Goal: Task Accomplishment & Management: Use online tool/utility

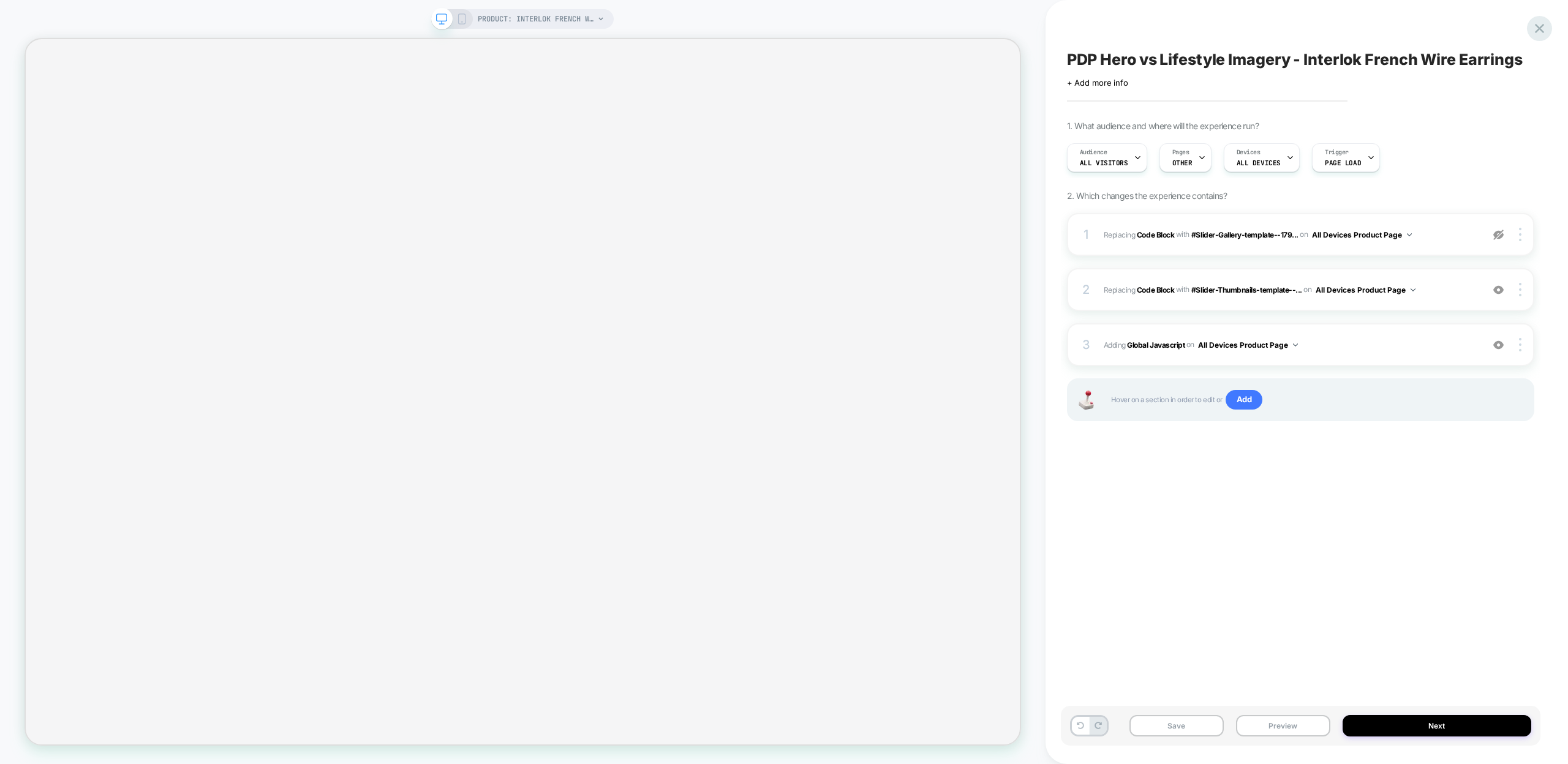
click at [1535, 28] on icon at bounding box center [1540, 28] width 16 height 16
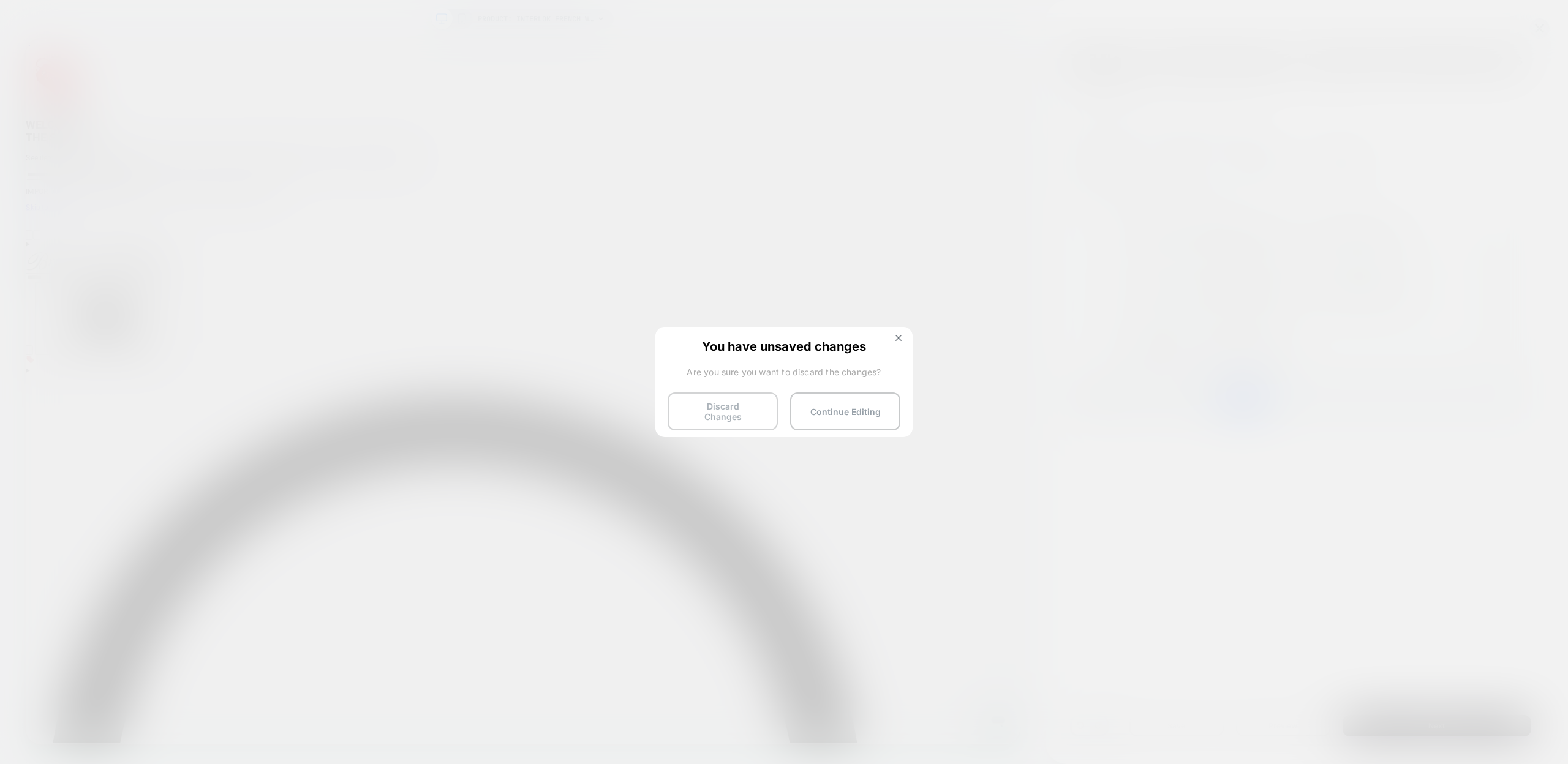
click at [763, 411] on button "Discard Changes" at bounding box center [722, 411] width 110 height 38
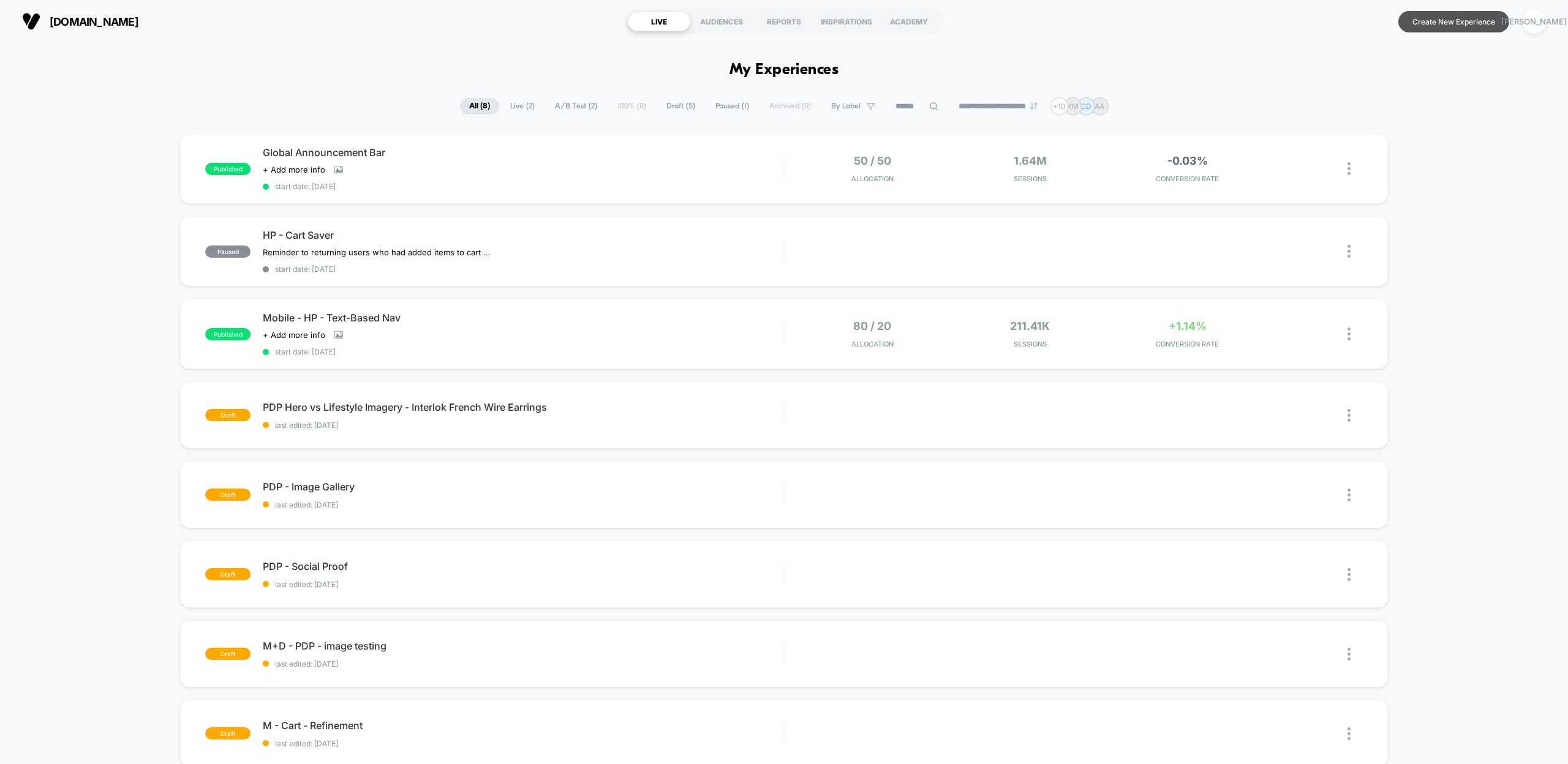
click at [1433, 28] on button "Create New Experience" at bounding box center [1454, 21] width 111 height 21
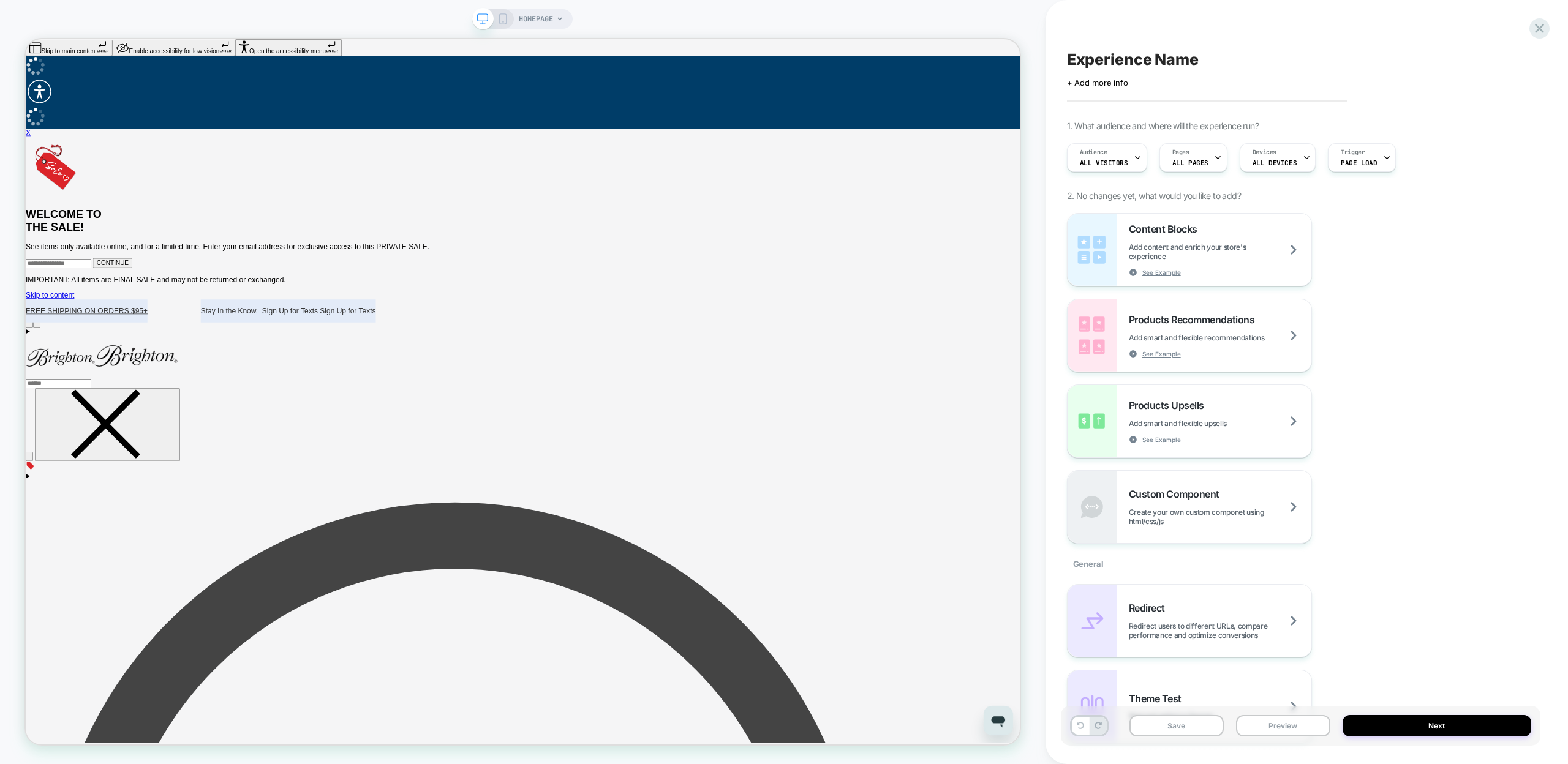
drag, startPoint x: 1160, startPoint y: 60, endPoint x: 1179, endPoint y: 68, distance: 20.6
type textarea "**********"
click at [1281, 58] on icon at bounding box center [1282, 60] width 16 height 16
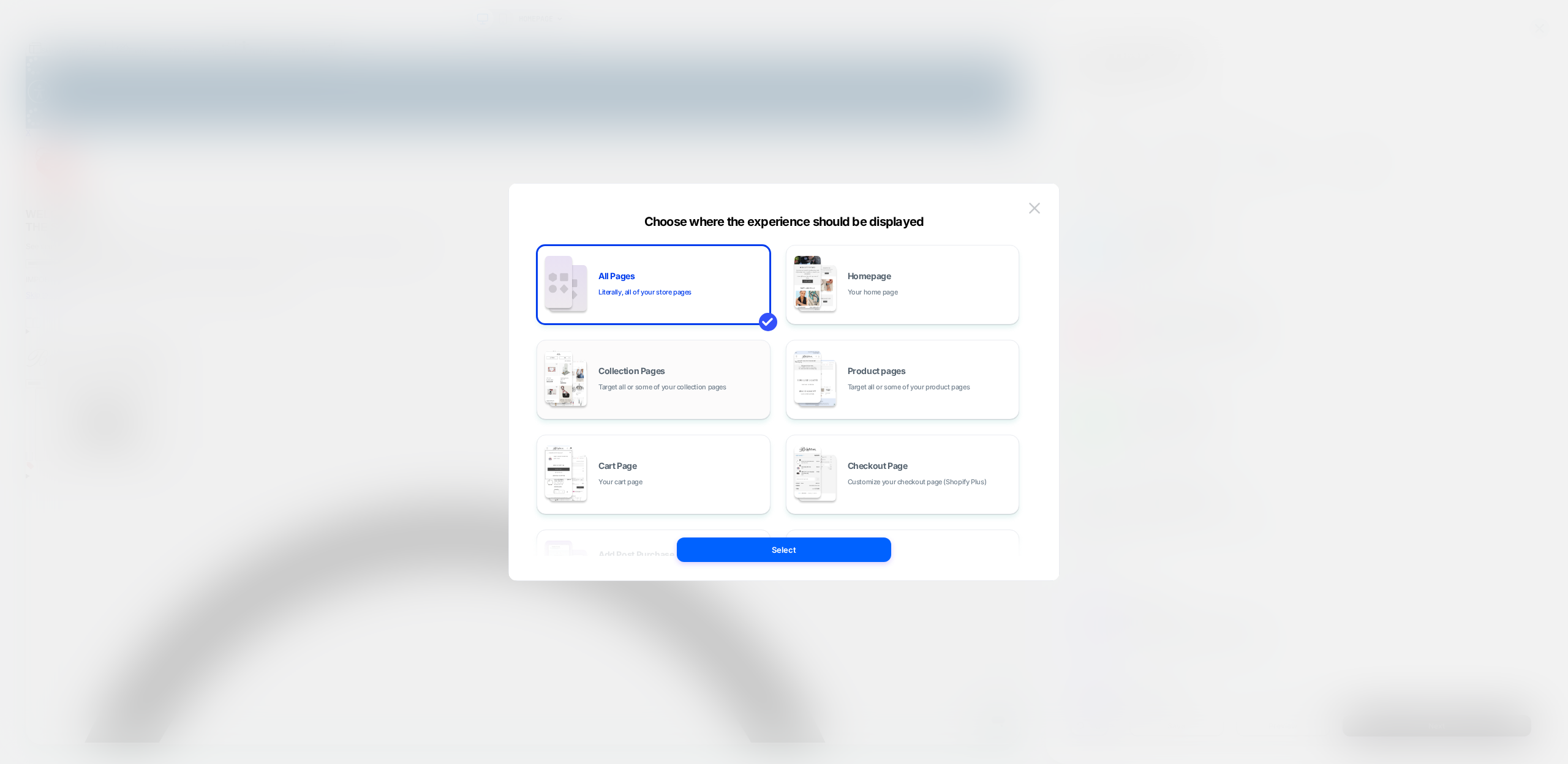
click at [714, 373] on div "Collection Pages Target all or some of your collection pages" at bounding box center [681, 380] width 165 height 26
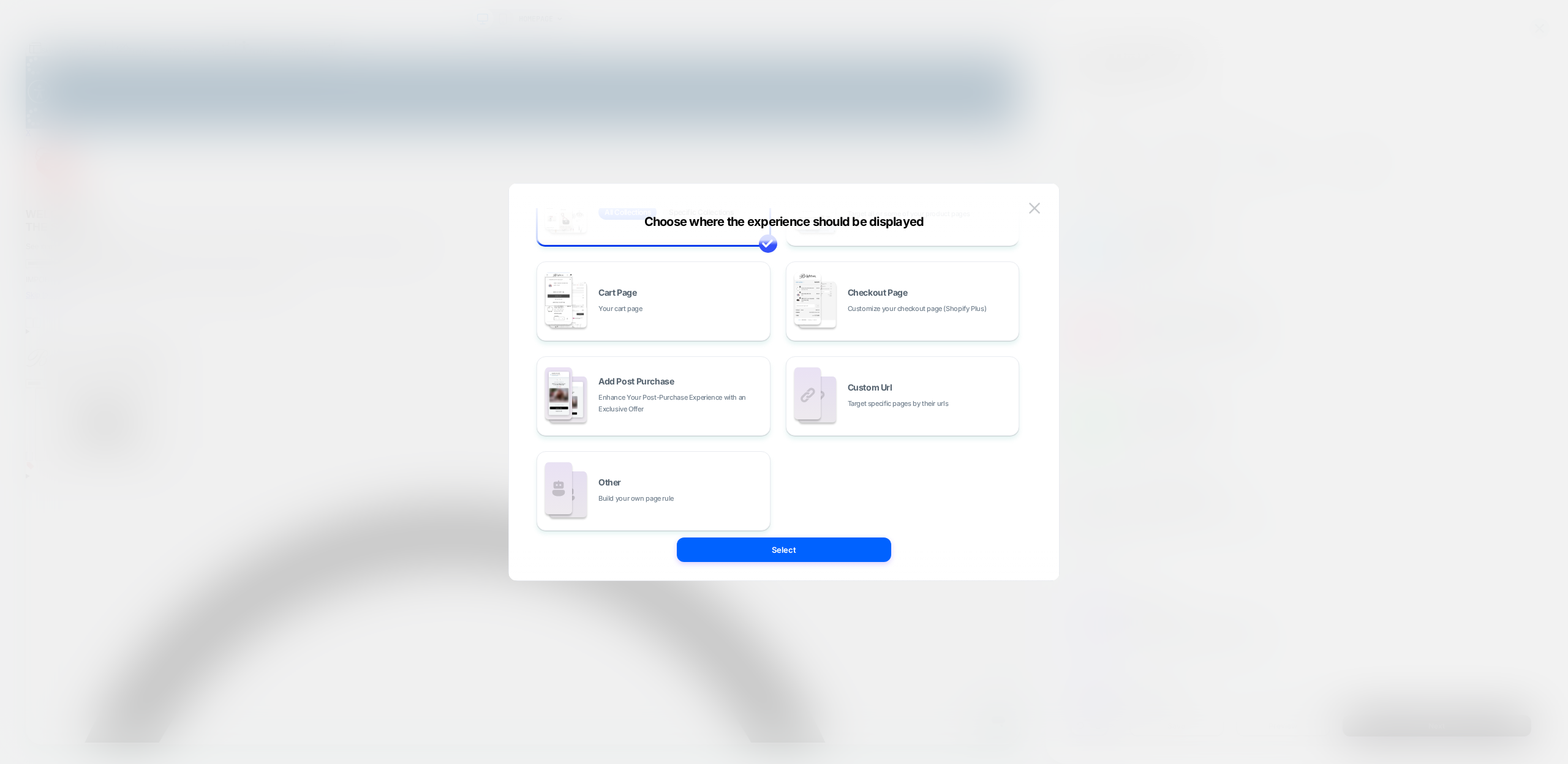
scroll to position [180, 0]
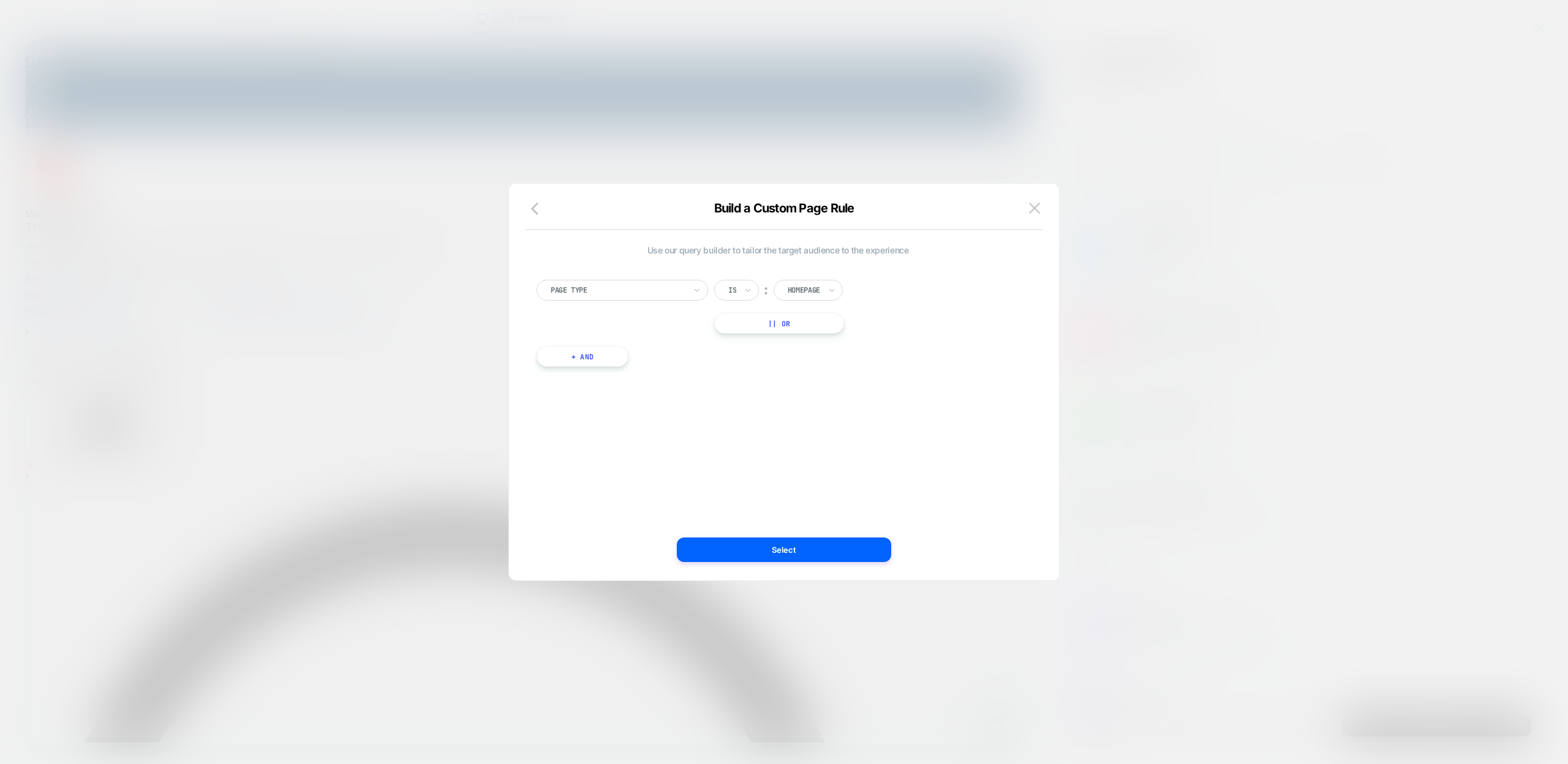
scroll to position [0, 0]
click at [796, 290] on div at bounding box center [804, 290] width 33 height 11
click at [738, 291] on div "Is" at bounding box center [736, 290] width 45 height 21
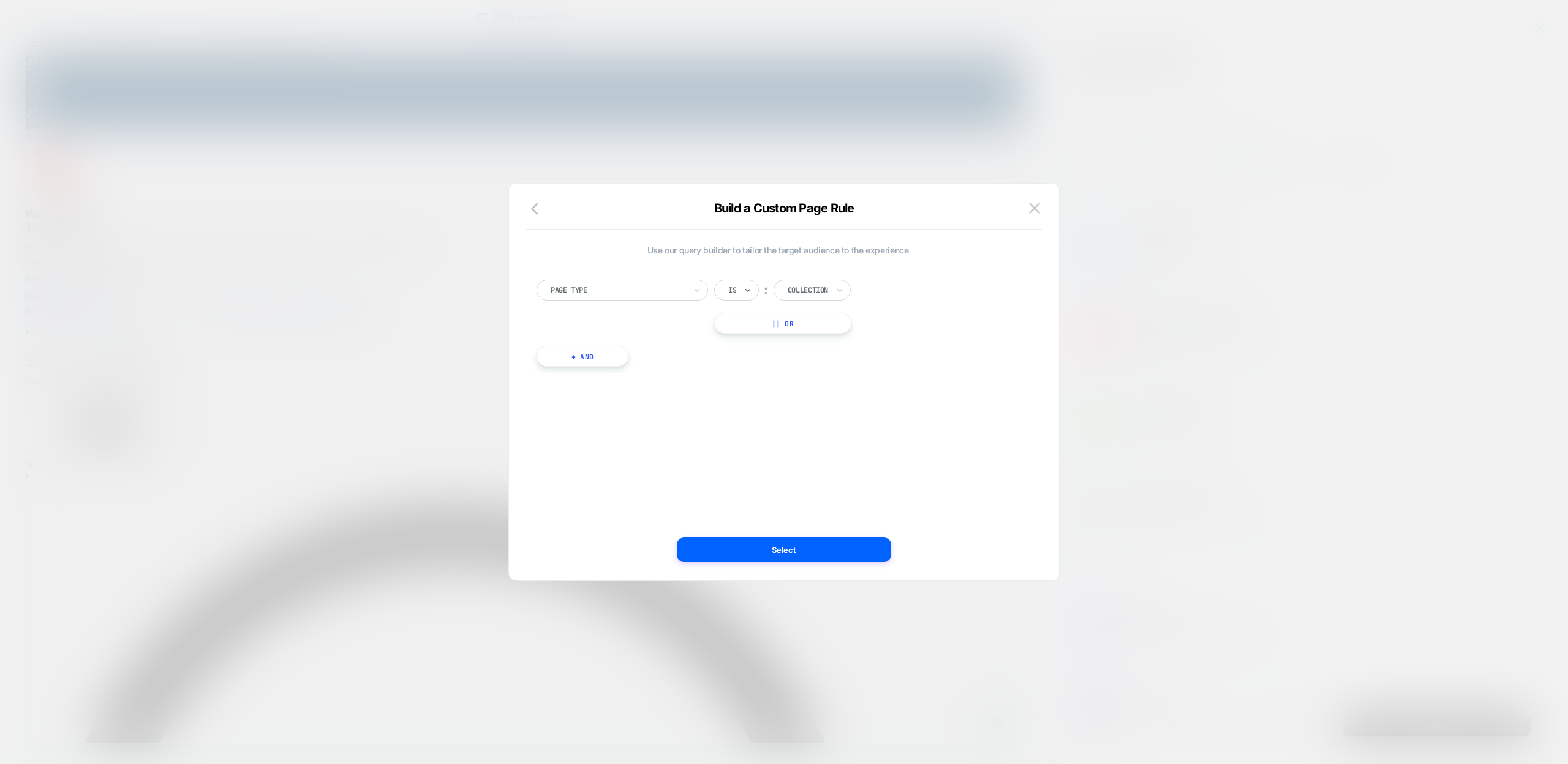
click at [658, 290] on div at bounding box center [618, 290] width 135 height 11
click at [810, 285] on div at bounding box center [855, 290] width 135 height 11
type input "*******"
click at [959, 275] on div "Collection Page Is ︰ $100 & Under || Or + And" at bounding box center [777, 317] width 495 height 112
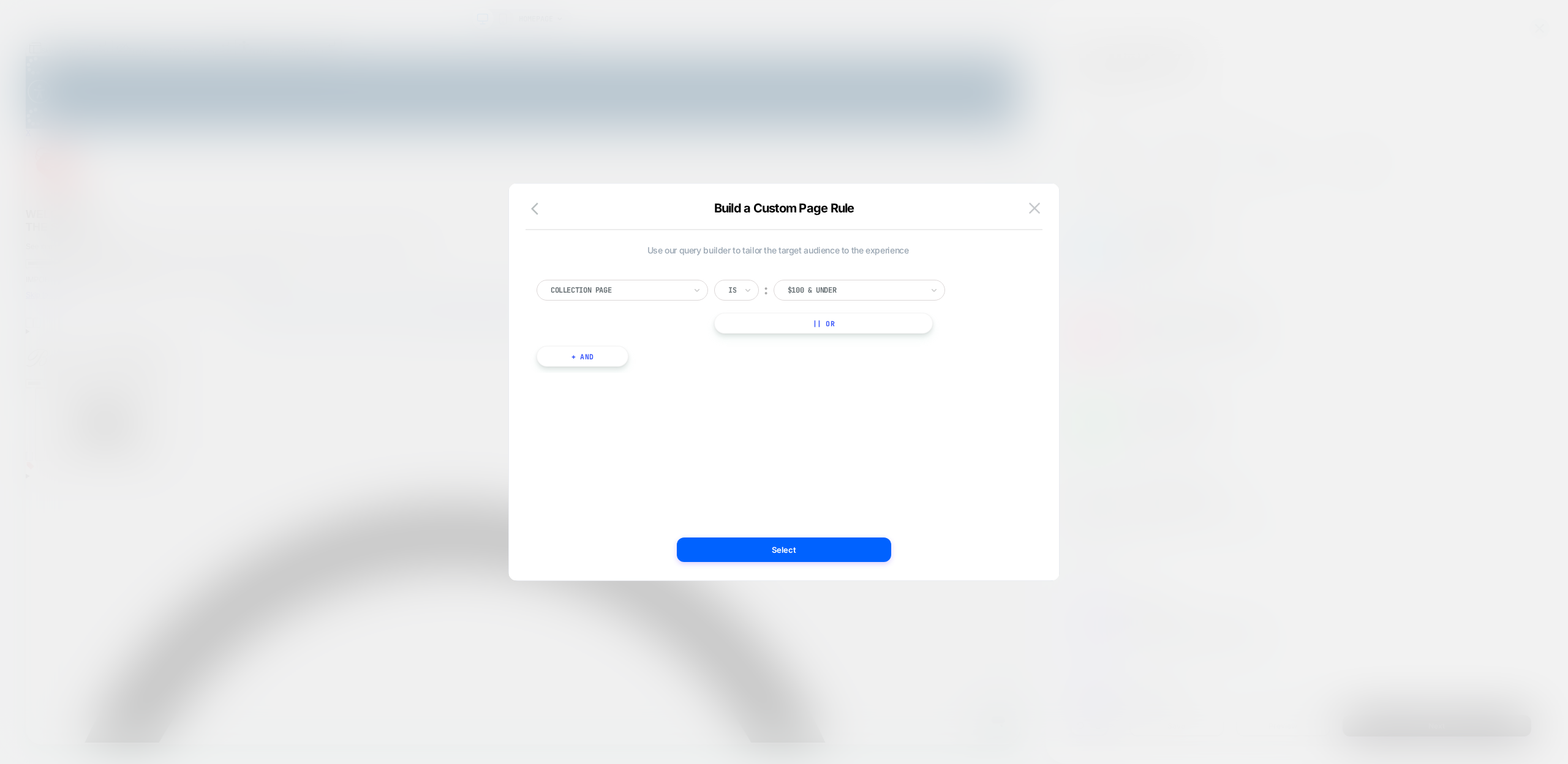
click at [690, 291] on div "Collection Page" at bounding box center [622, 290] width 172 height 21
click at [527, 213] on button "button" at bounding box center [538, 209] width 22 height 18
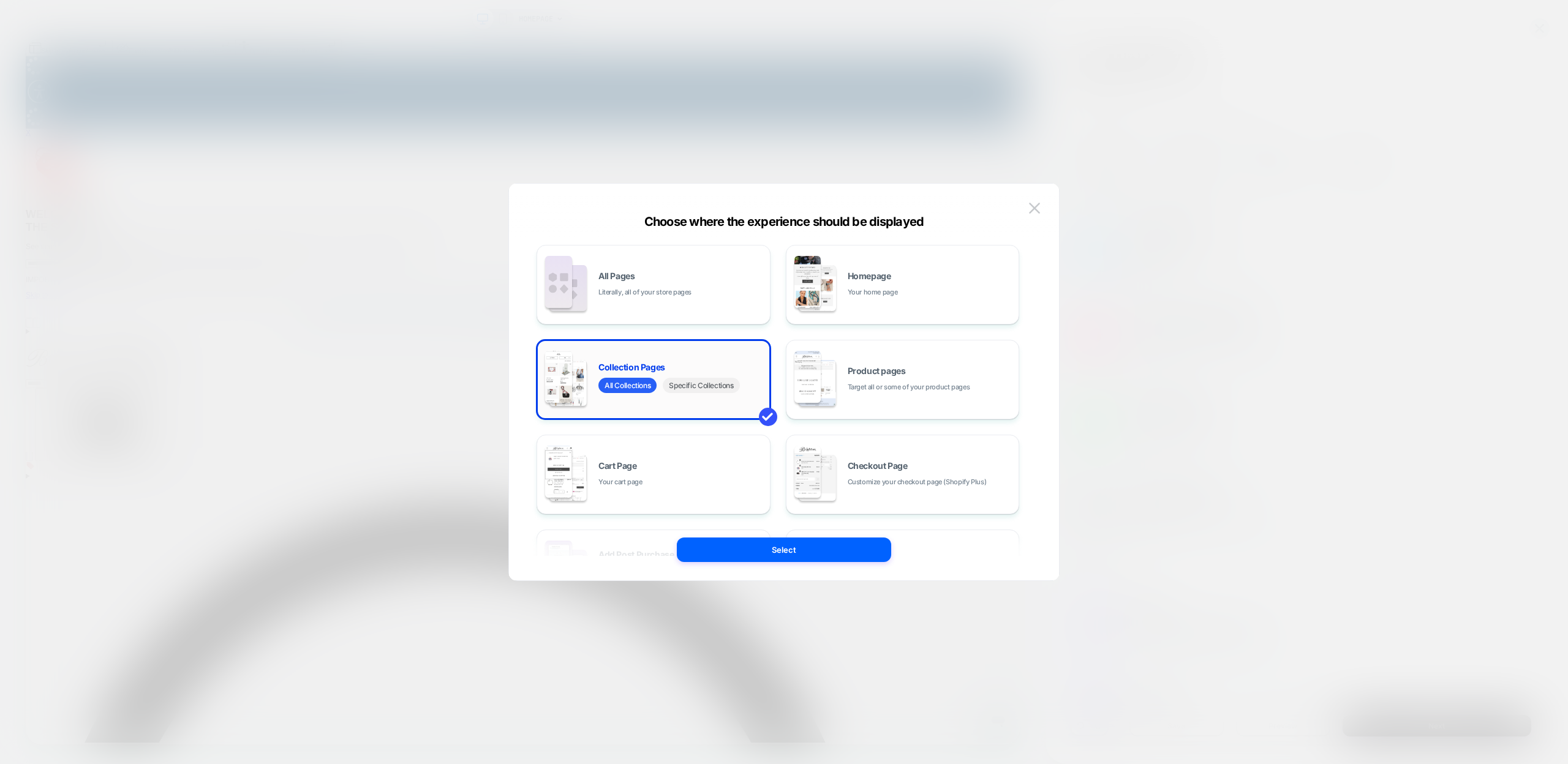
click at [715, 383] on span "Specific Collections" at bounding box center [701, 386] width 77 height 16
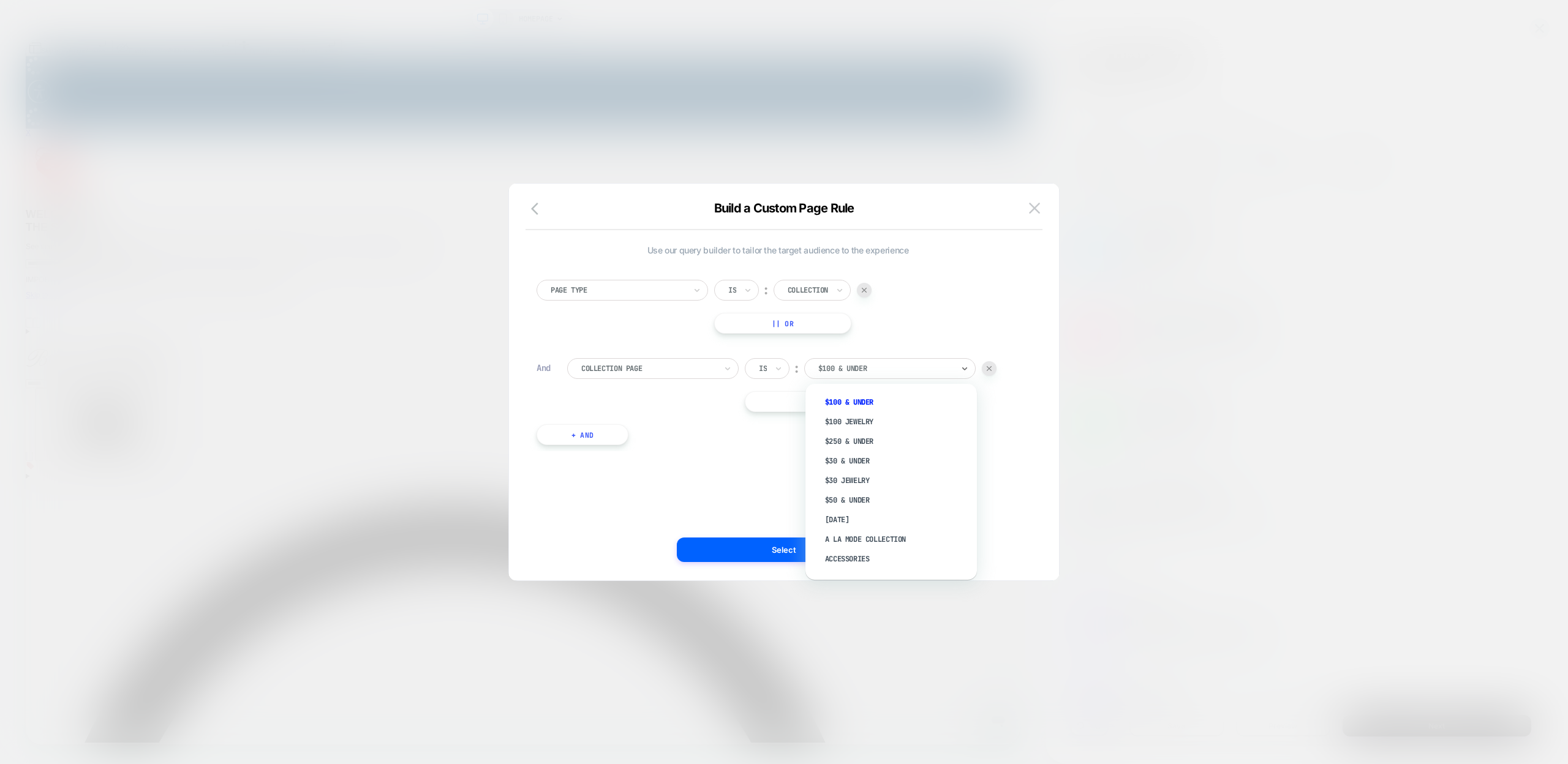
click at [873, 364] on div at bounding box center [885, 368] width 135 height 11
type input "*******"
click at [848, 419] on div "Jewelry" at bounding box center [898, 428] width 159 height 20
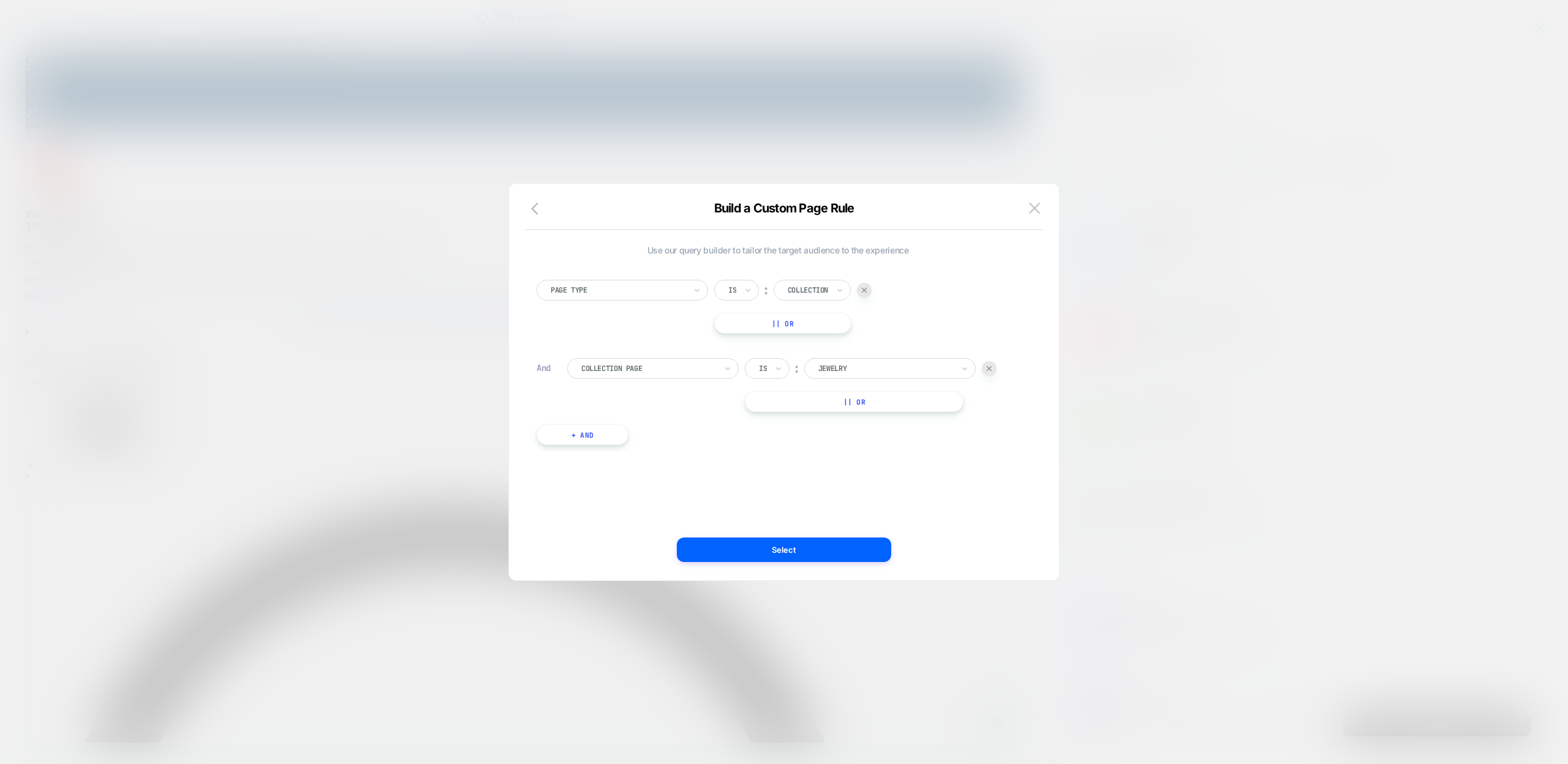
click at [804, 558] on button "Select" at bounding box center [784, 550] width 214 height 24
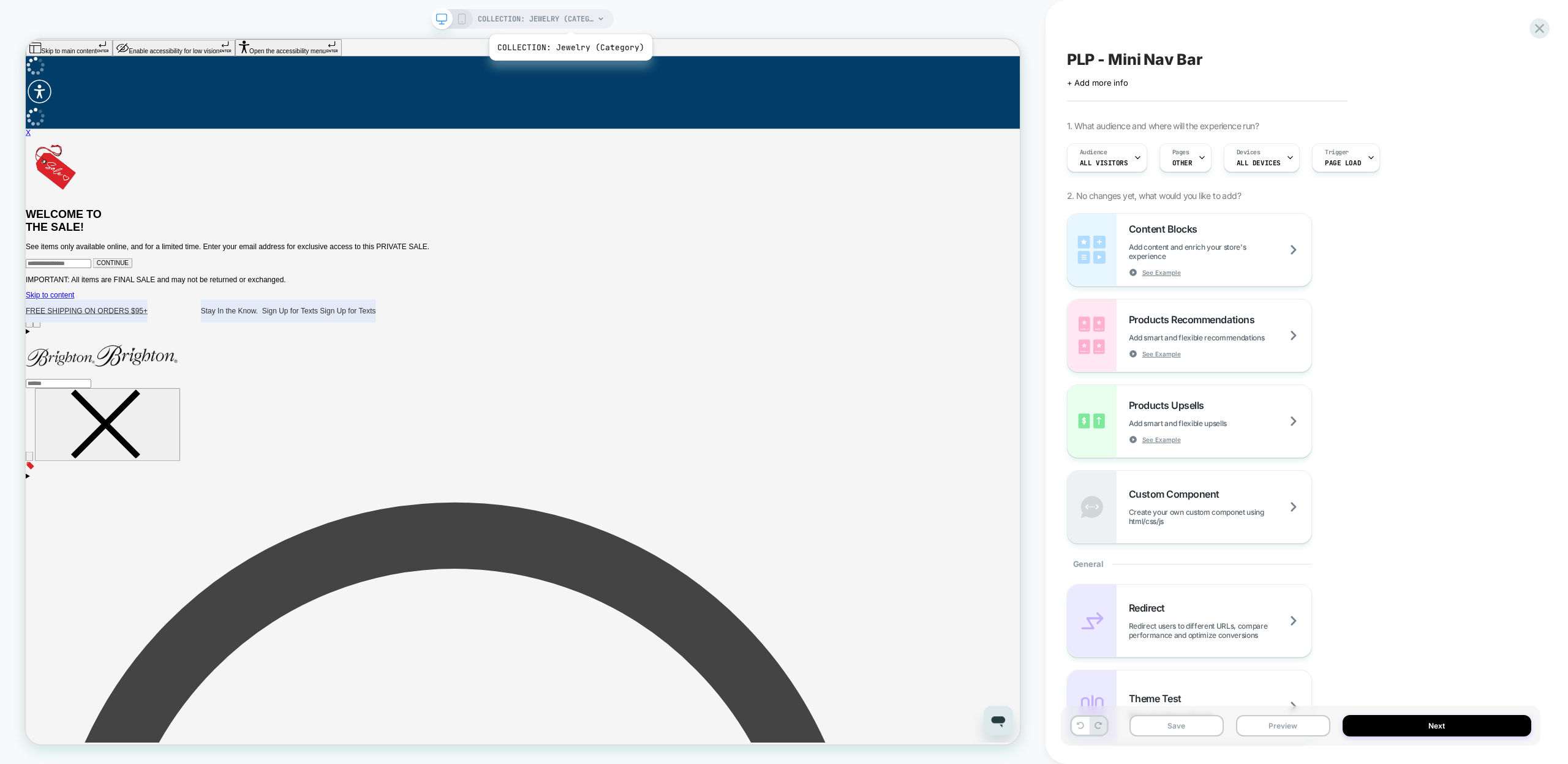
click at [569, 19] on span "COLLECTION: Jewelry (Category)" at bounding box center [536, 19] width 117 height 20
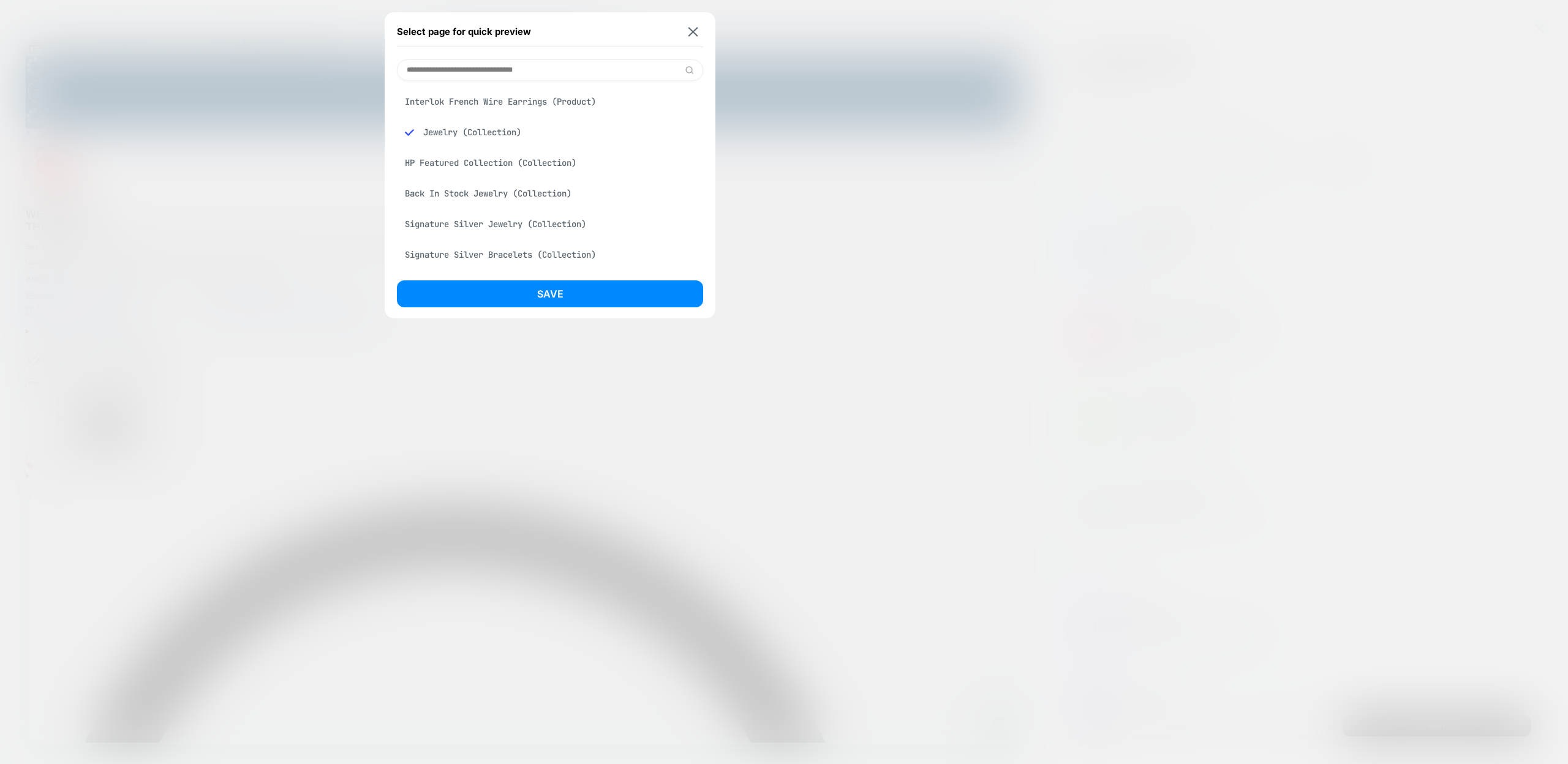
click at [820, 81] on div at bounding box center [784, 382] width 1568 height 764
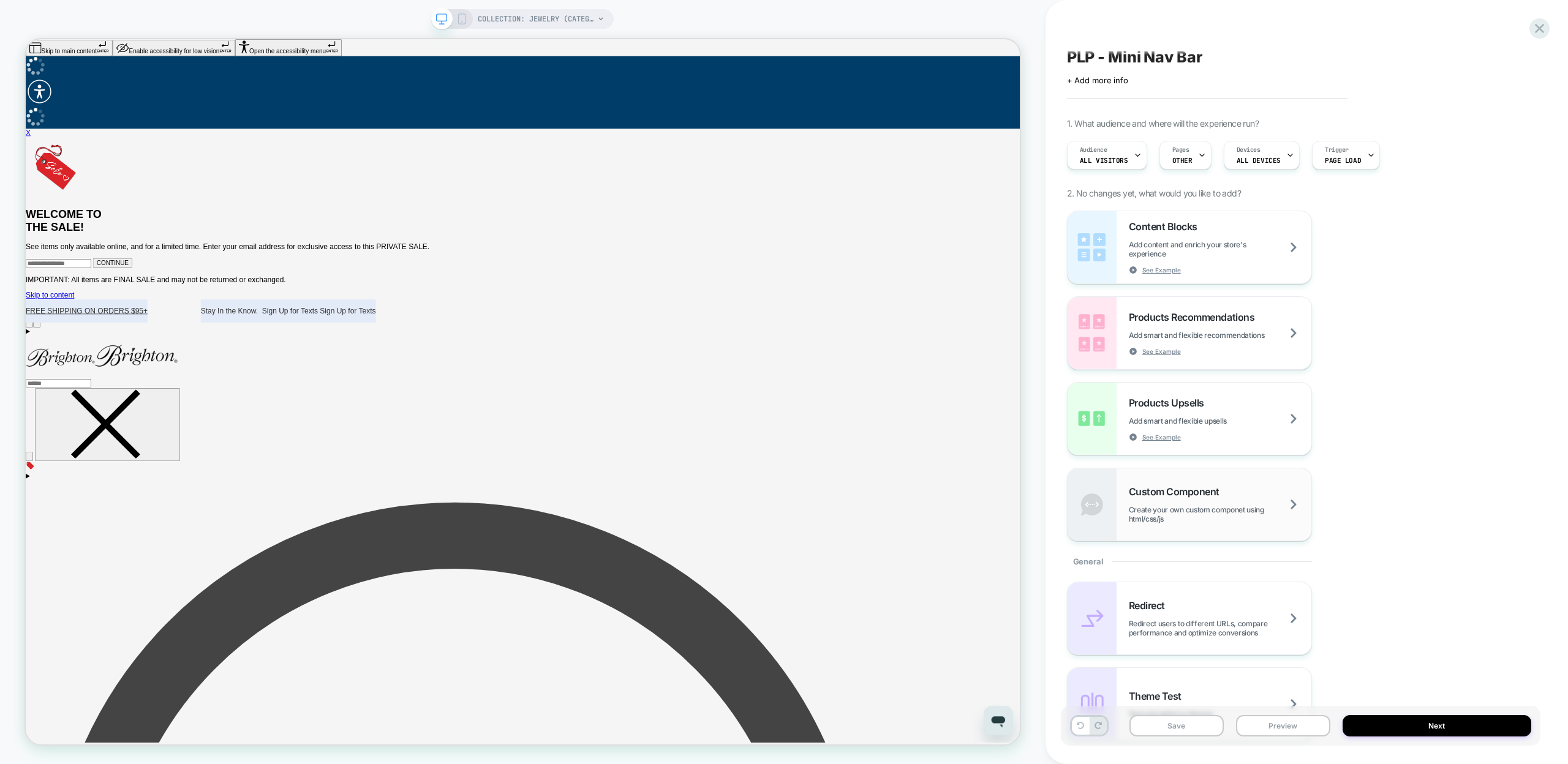
scroll to position [5, 0]
click at [1259, 516] on span "Create your own custom componet using html/css/js" at bounding box center [1220, 512] width 182 height 18
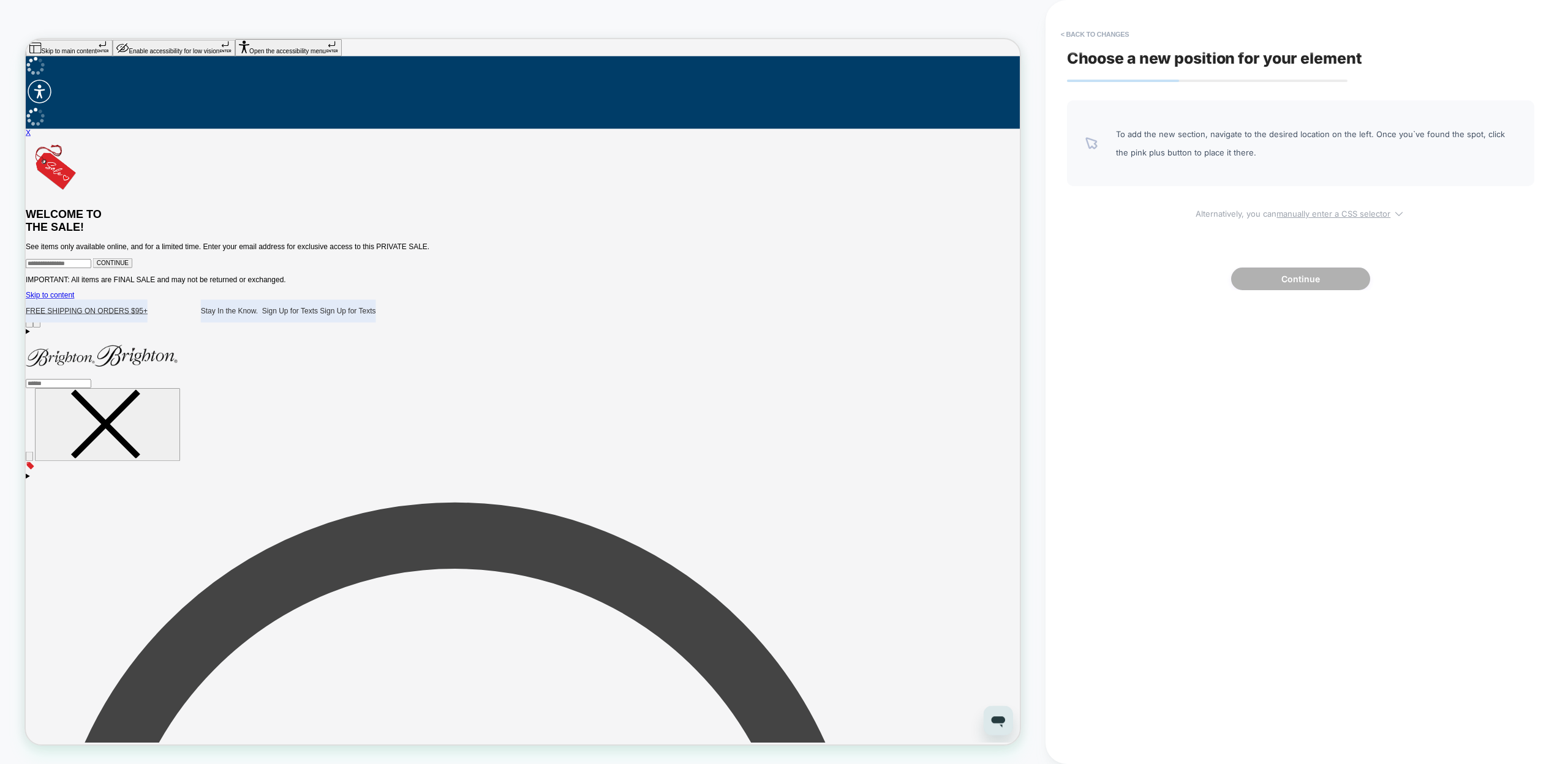
click at [1280, 214] on u "manually enter a CSS selector" at bounding box center [1334, 213] width 114 height 10
select select "*******"
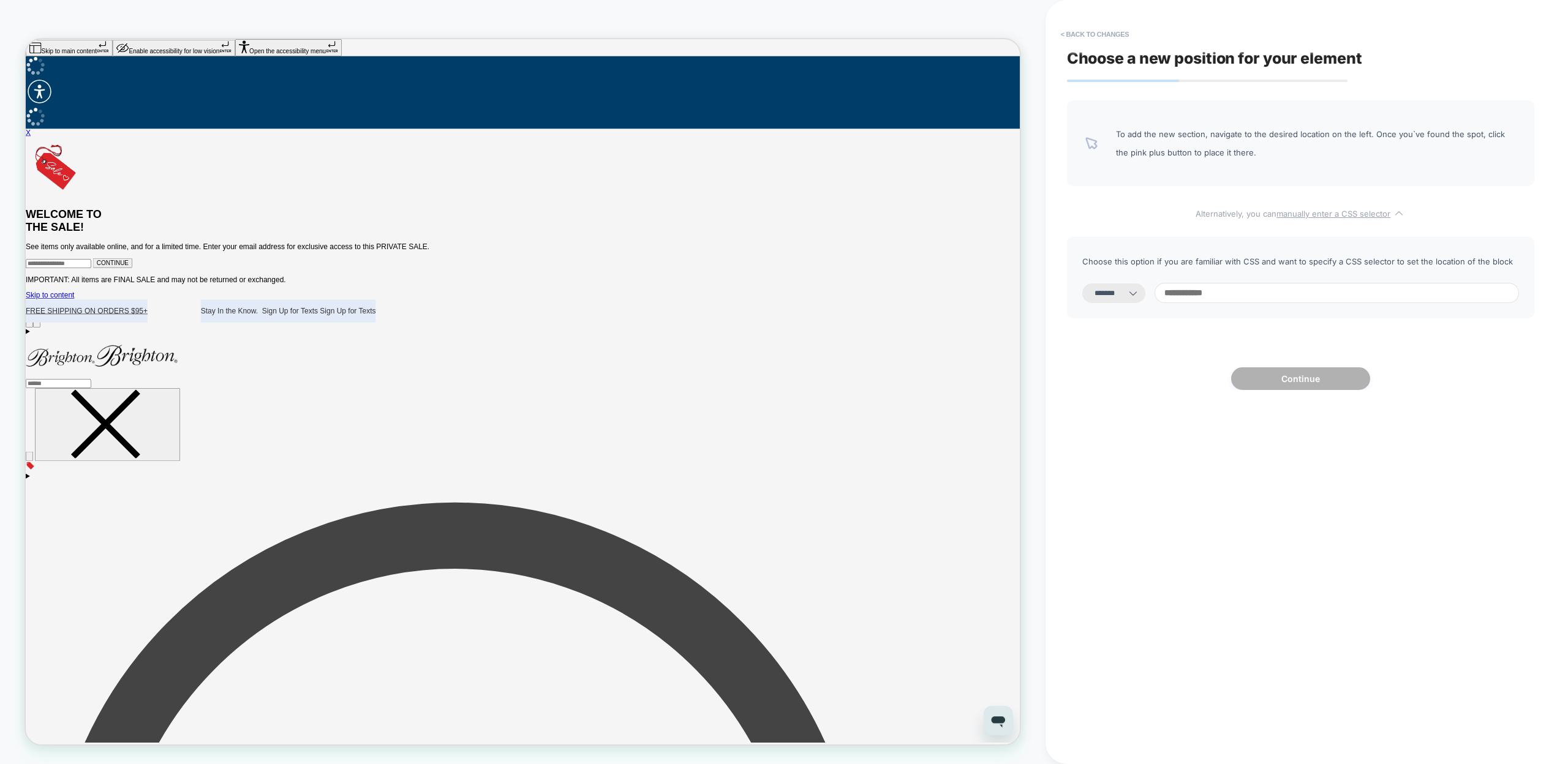
click at [1232, 216] on span "Alternatively, you can manually enter a CSS selector" at bounding box center [1300, 211] width 468 height 14
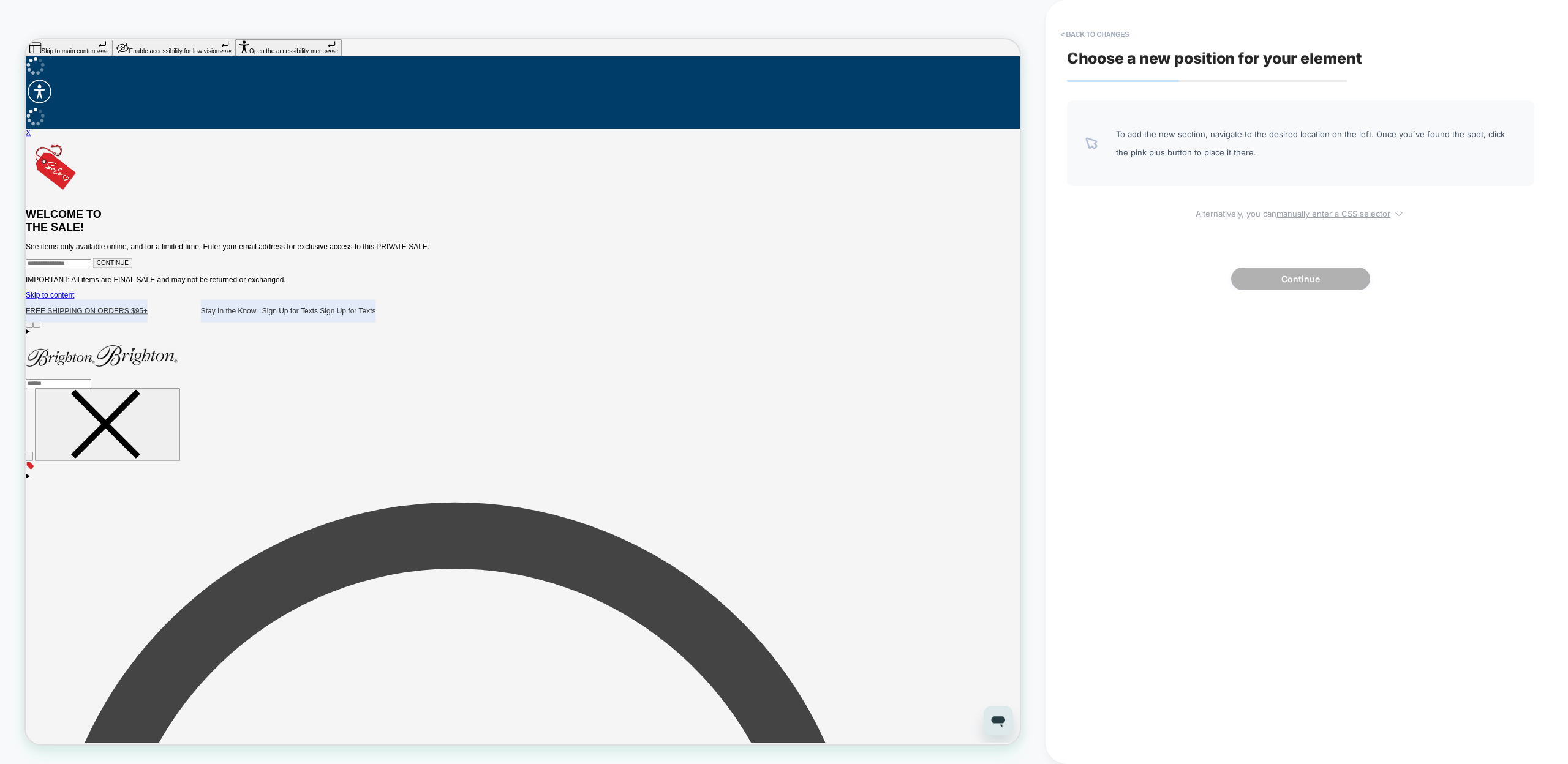
click at [1232, 216] on span "Alternatively, you can manually enter a CSS selector" at bounding box center [1300, 211] width 468 height 14
select select "*******"
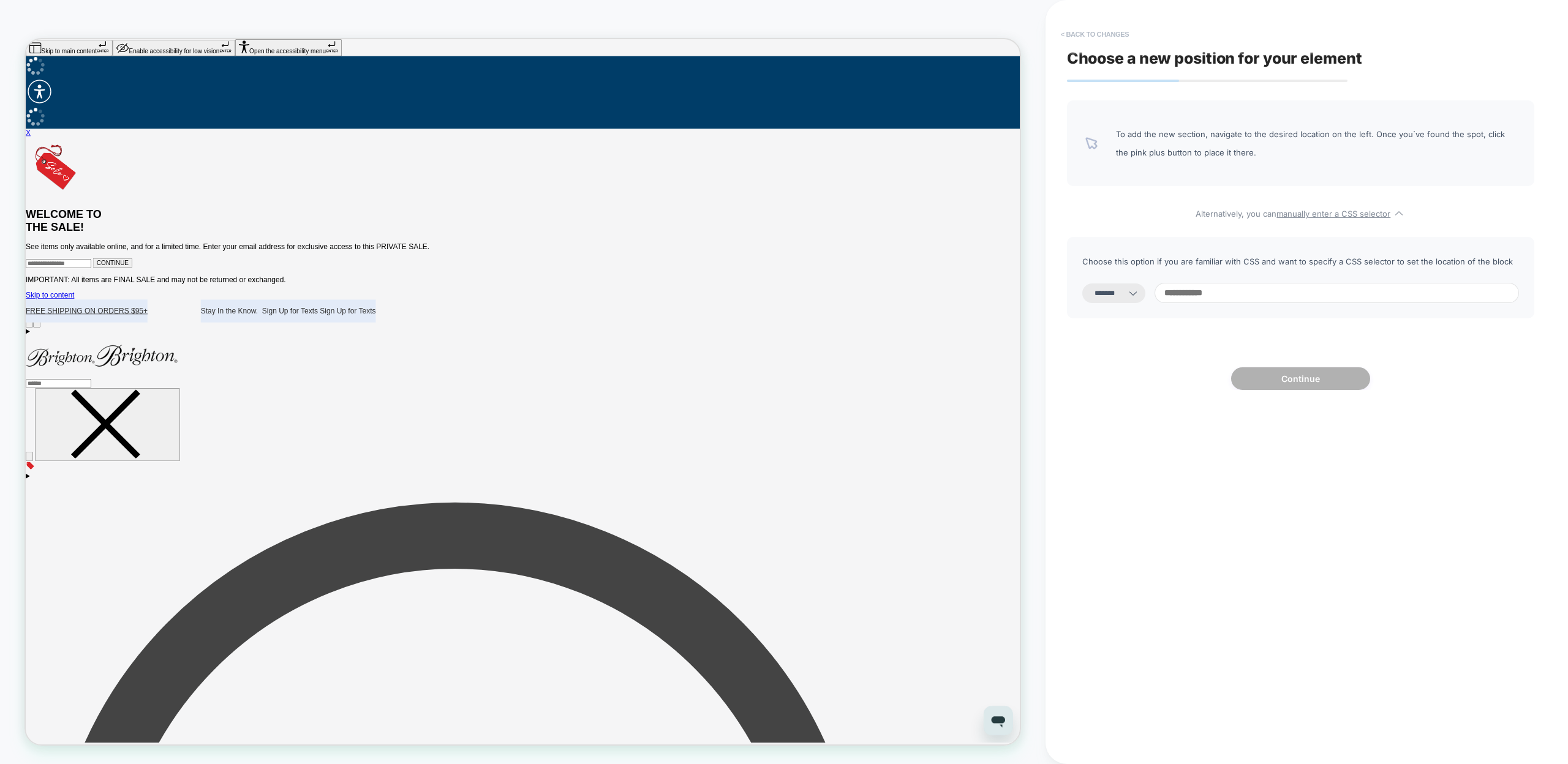
click at [1107, 41] on button "< Back to changes" at bounding box center [1095, 34] width 81 height 20
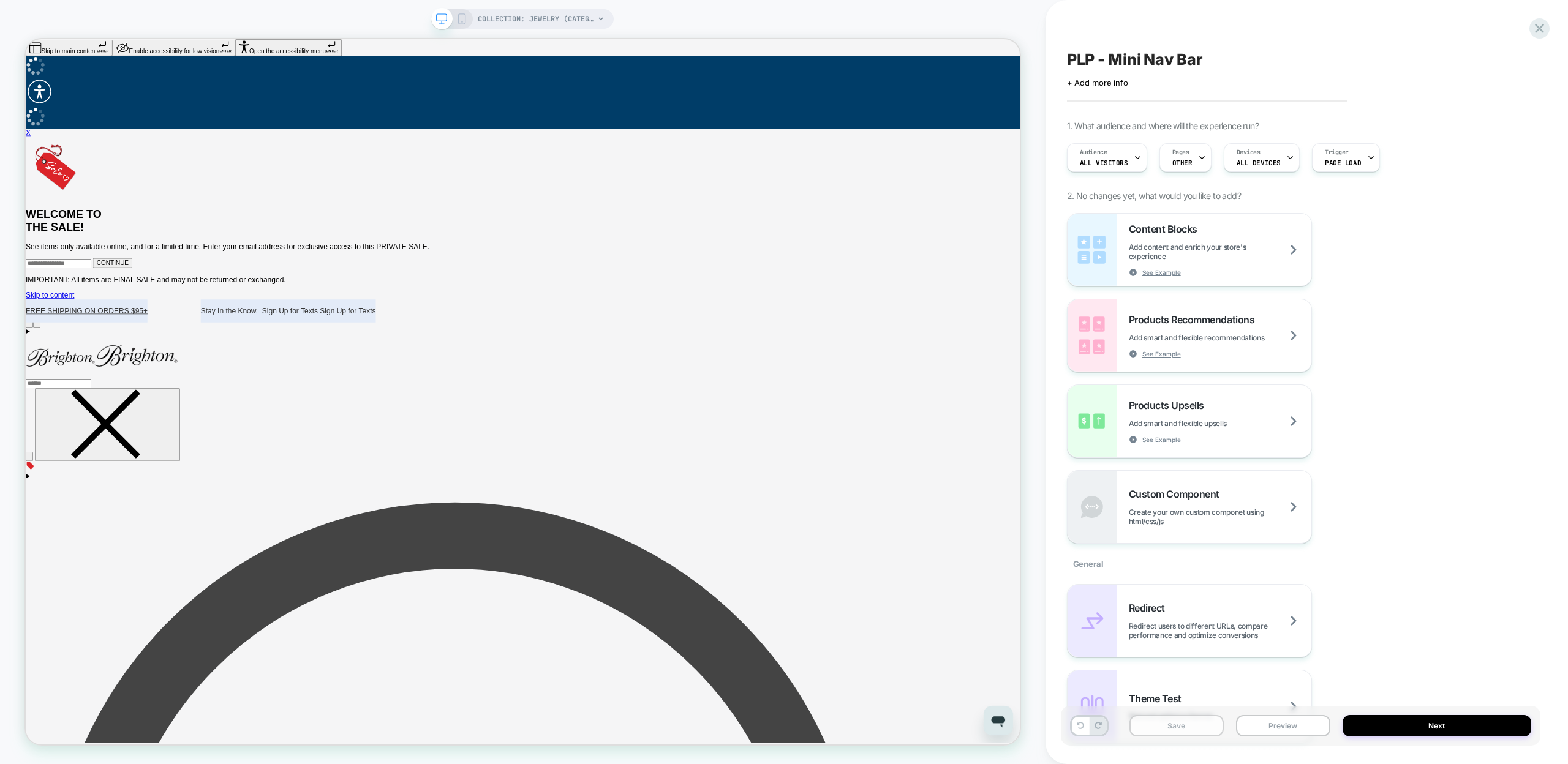
click at [1203, 726] on button "Save" at bounding box center [1177, 726] width 95 height 21
click at [1541, 33] on icon at bounding box center [1540, 28] width 16 height 16
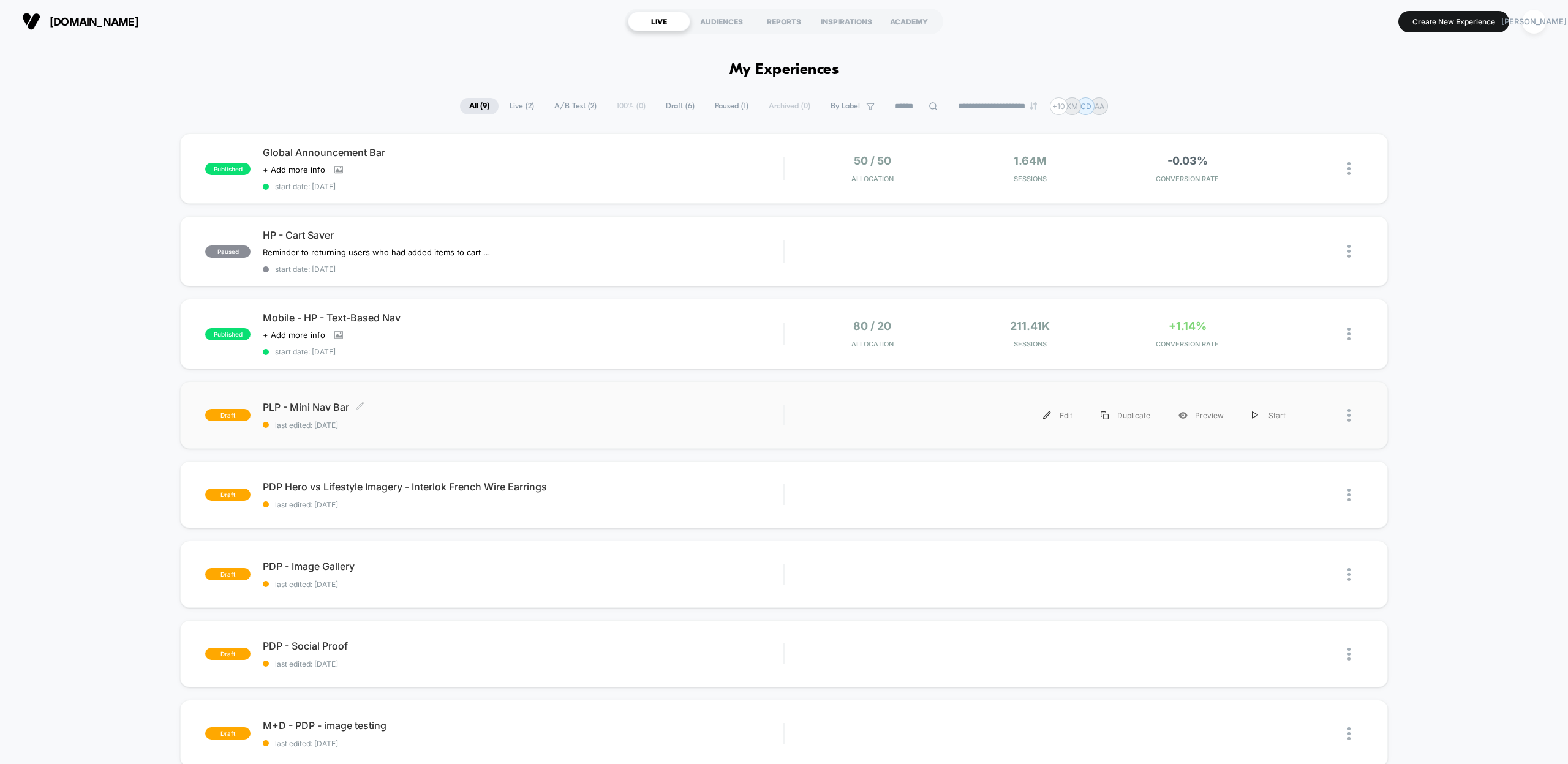
click at [313, 405] on span "PLP - Mini Nav Bar Click to edit experience details" at bounding box center [523, 407] width 521 height 12
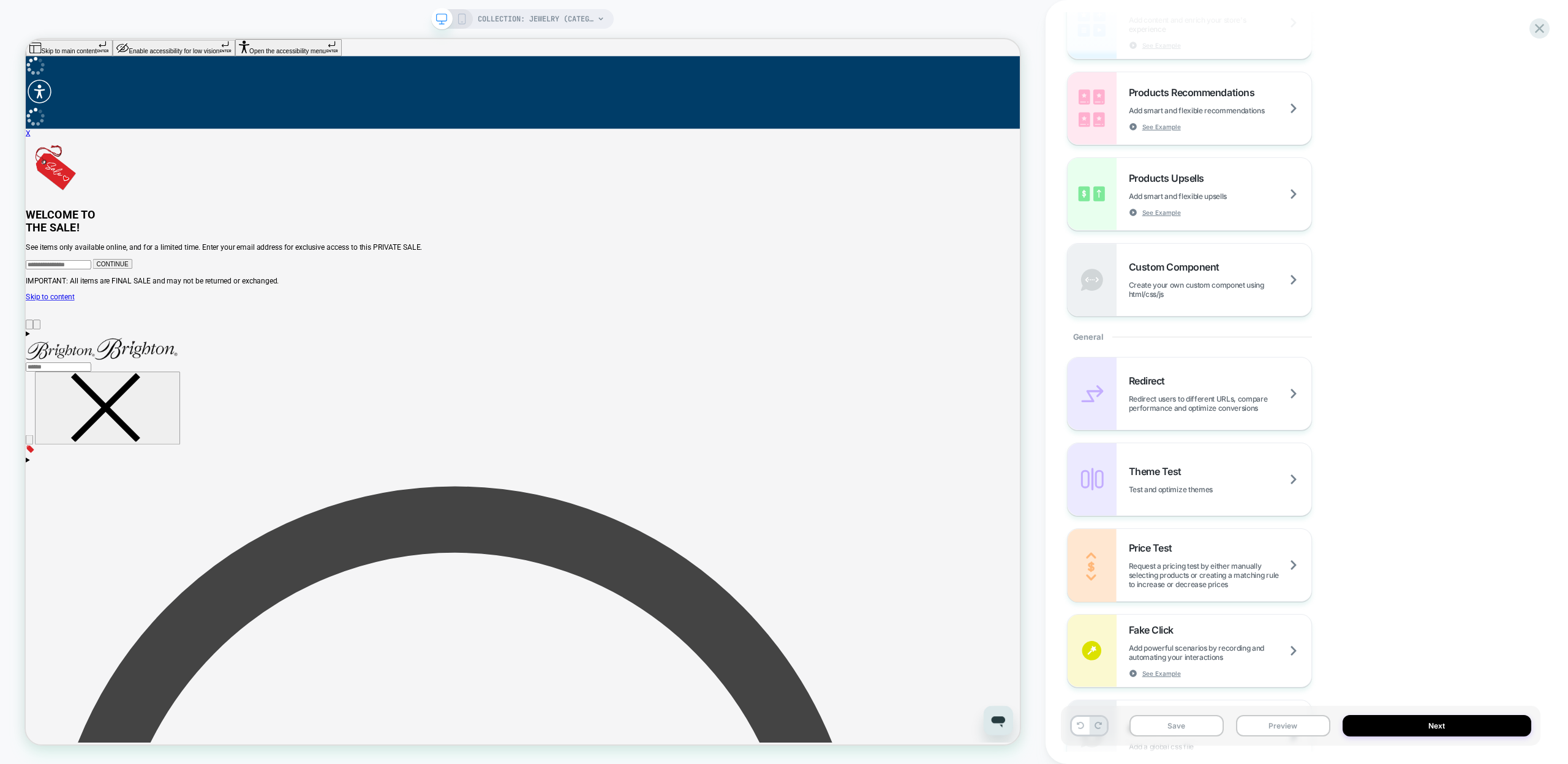
scroll to position [226, 0]
click at [1257, 292] on span "Create your own custom componet using html/css/js" at bounding box center [1220, 290] width 182 height 18
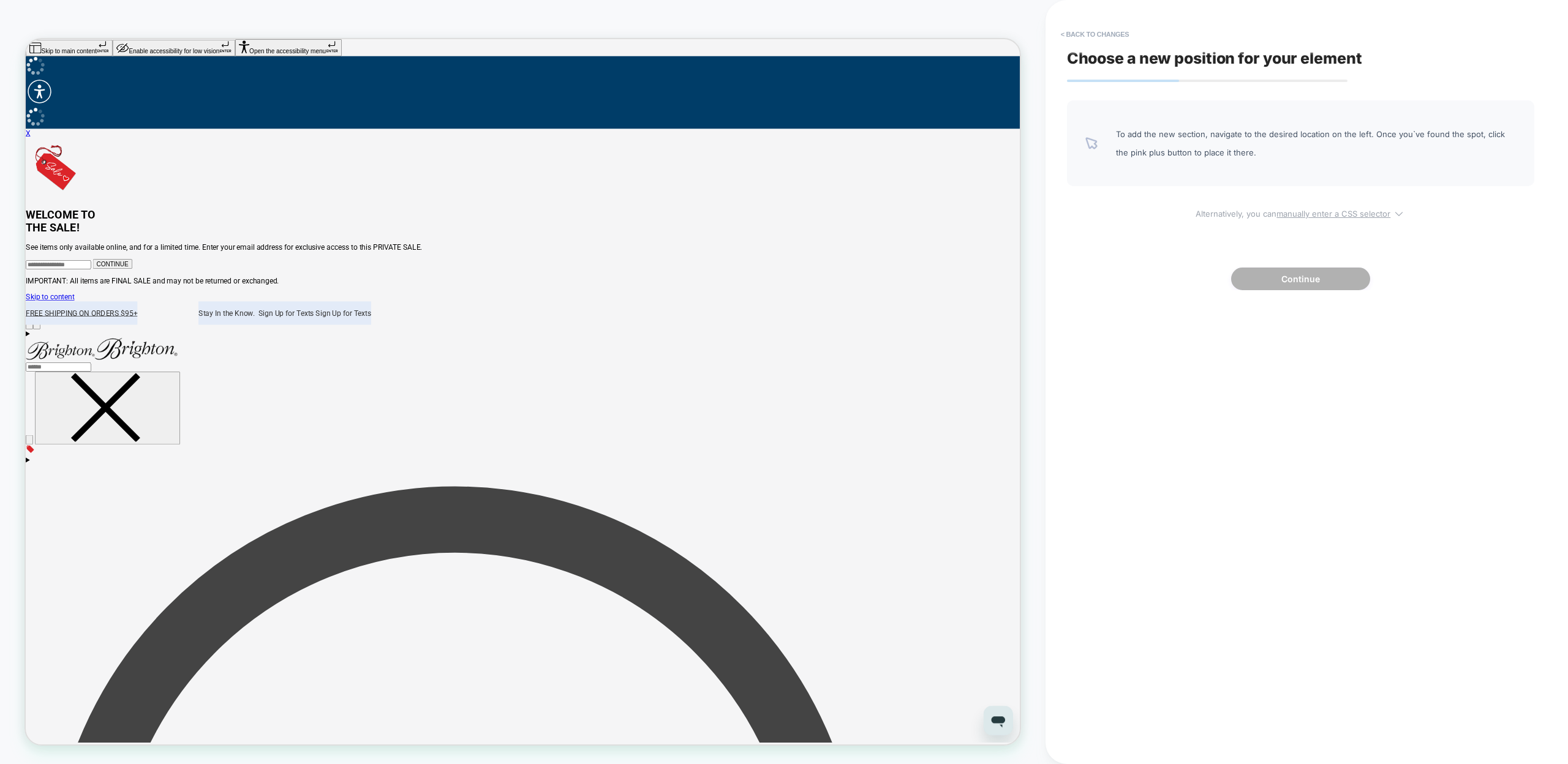
click at [1307, 218] on u "manually enter a CSS selector" at bounding box center [1334, 213] width 114 height 10
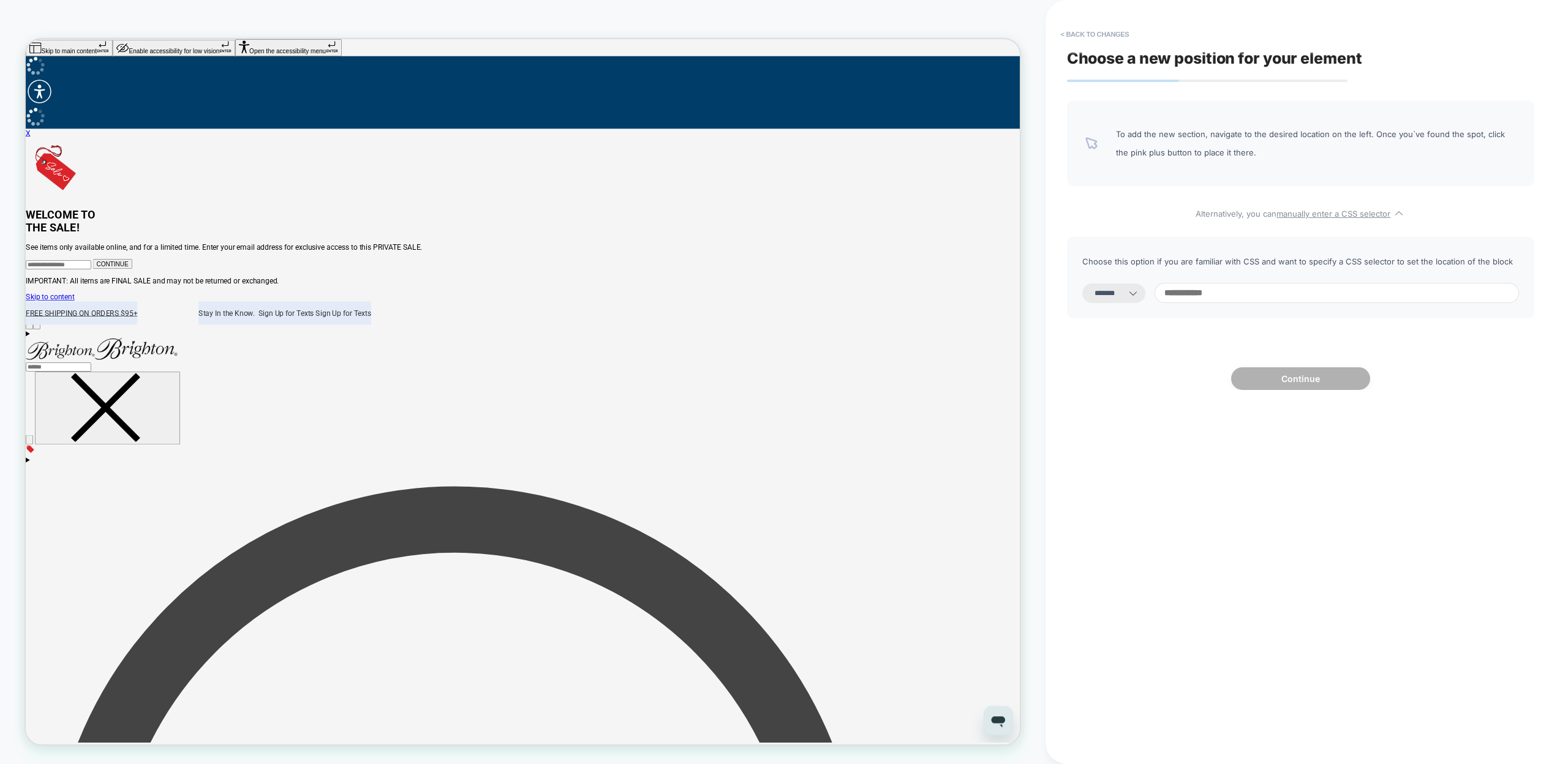
click at [1127, 299] on select "**********" at bounding box center [1114, 293] width 63 height 20
select select "*********"
click at [1083, 283] on select "**********" at bounding box center [1114, 293] width 63 height 20
click at [1212, 292] on input at bounding box center [1337, 293] width 364 height 20
paste input "**********"
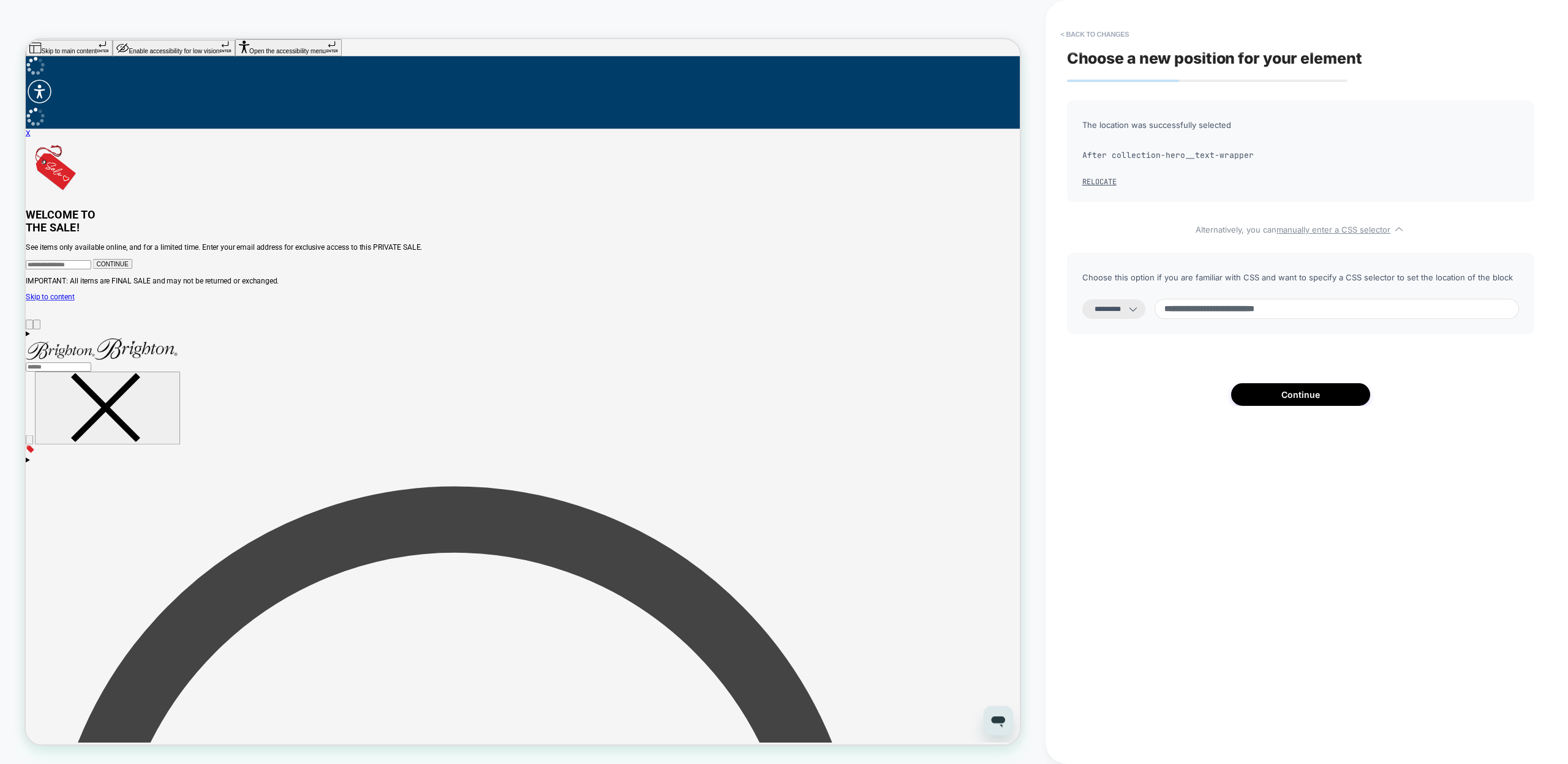
click at [1179, 310] on input "**********" at bounding box center [1337, 309] width 364 height 20
click at [1359, 303] on input "**********" at bounding box center [1337, 309] width 364 height 20
click at [1359, 309] on input "**********" at bounding box center [1337, 309] width 364 height 20
paste input "**********"
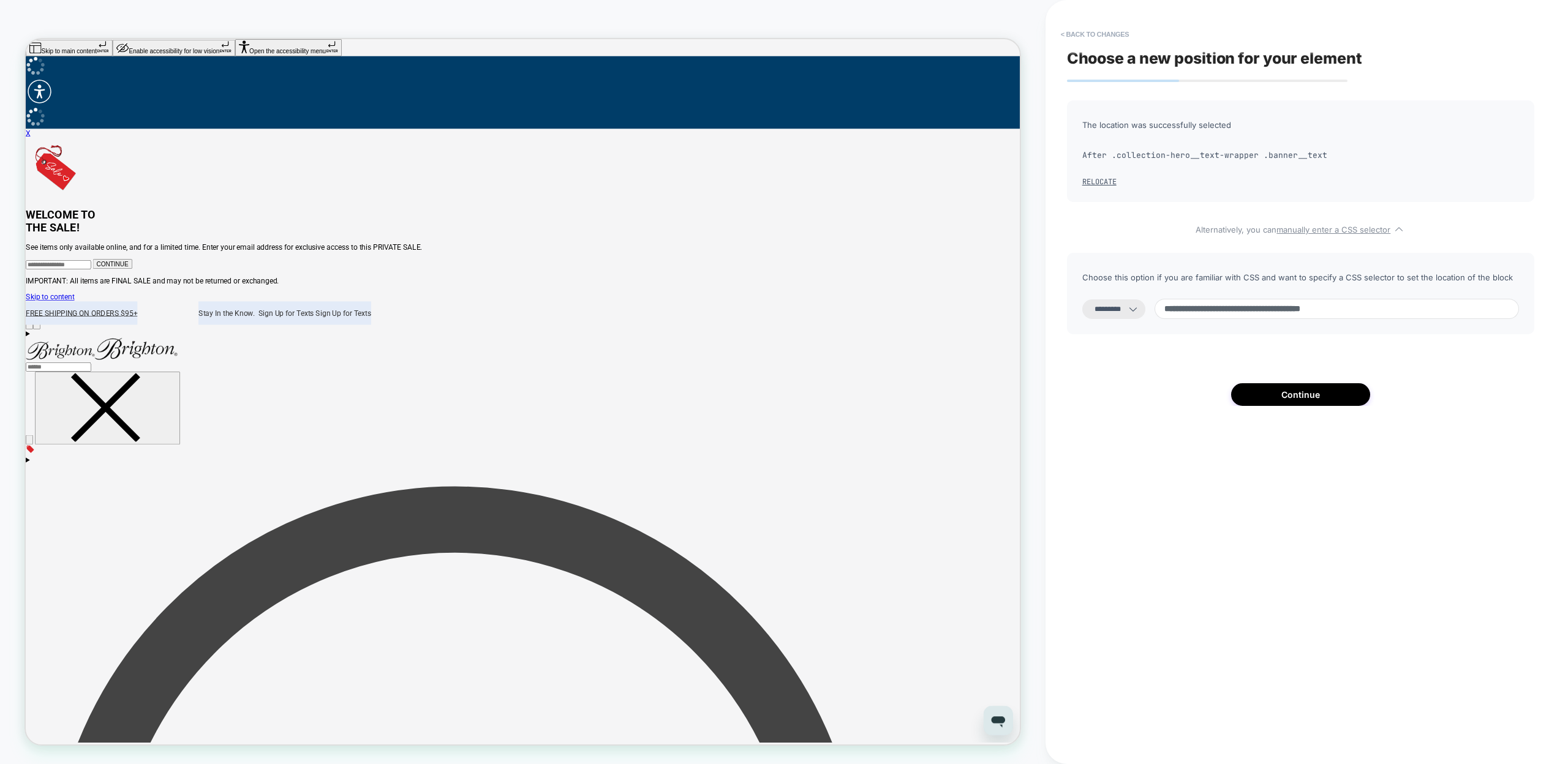
type input "**********"
click at [1344, 532] on div "**********" at bounding box center [1301, 382] width 480 height 740
click at [1272, 402] on button "Continue" at bounding box center [1300, 395] width 139 height 23
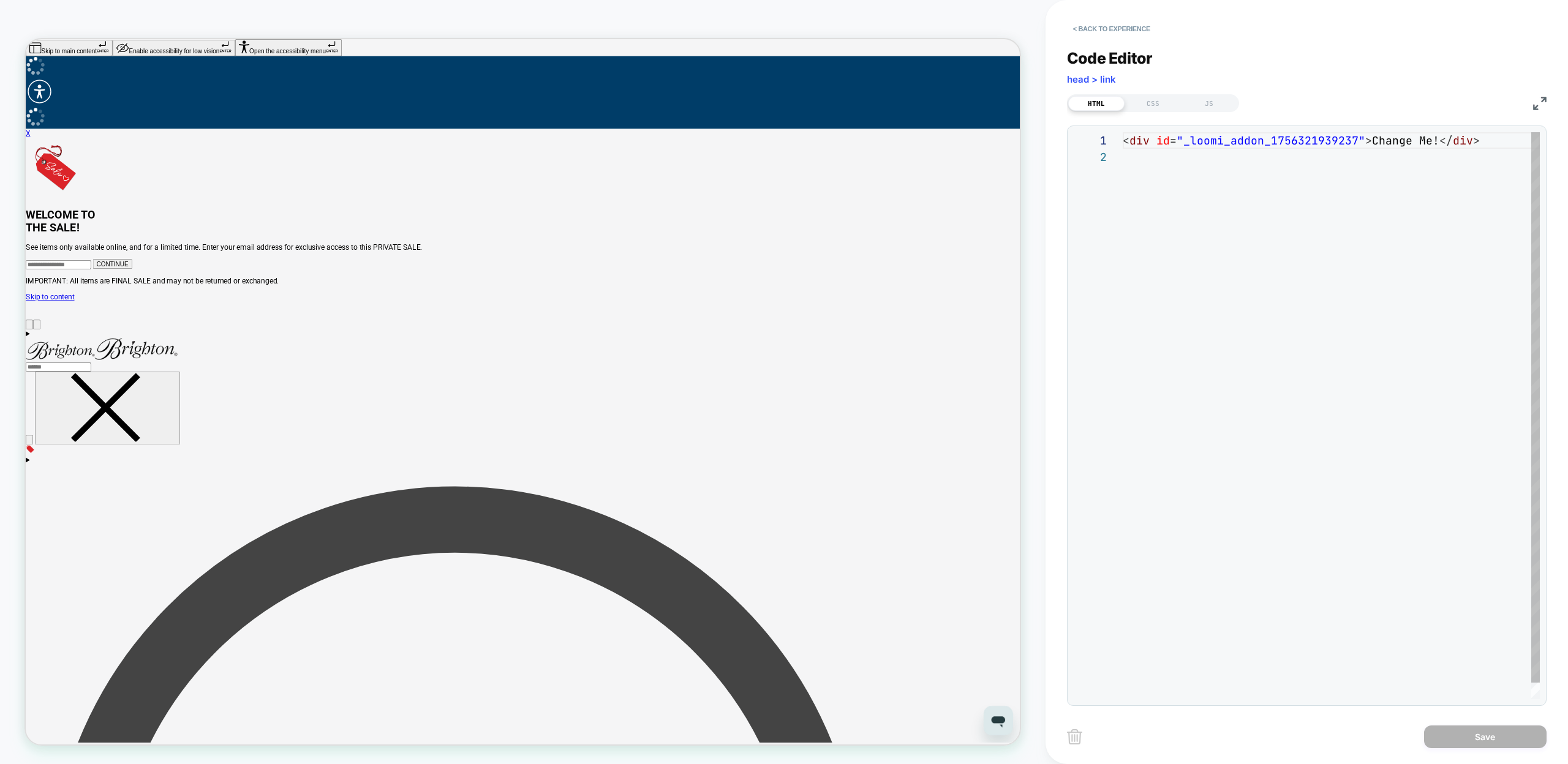
scroll to position [16, 0]
click at [1251, 163] on div "< div id = "_loomi_addon_1756321939237" > Change Me! </ div >" at bounding box center [1332, 424] width 417 height 583
drag, startPoint x: 1368, startPoint y: 142, endPoint x: 1433, endPoint y: 143, distance: 65.0
click at [1433, 143] on div "< div id = "_loomi_addon_1756321939237" > Change Me! </ div >" at bounding box center [1332, 424] width 417 height 583
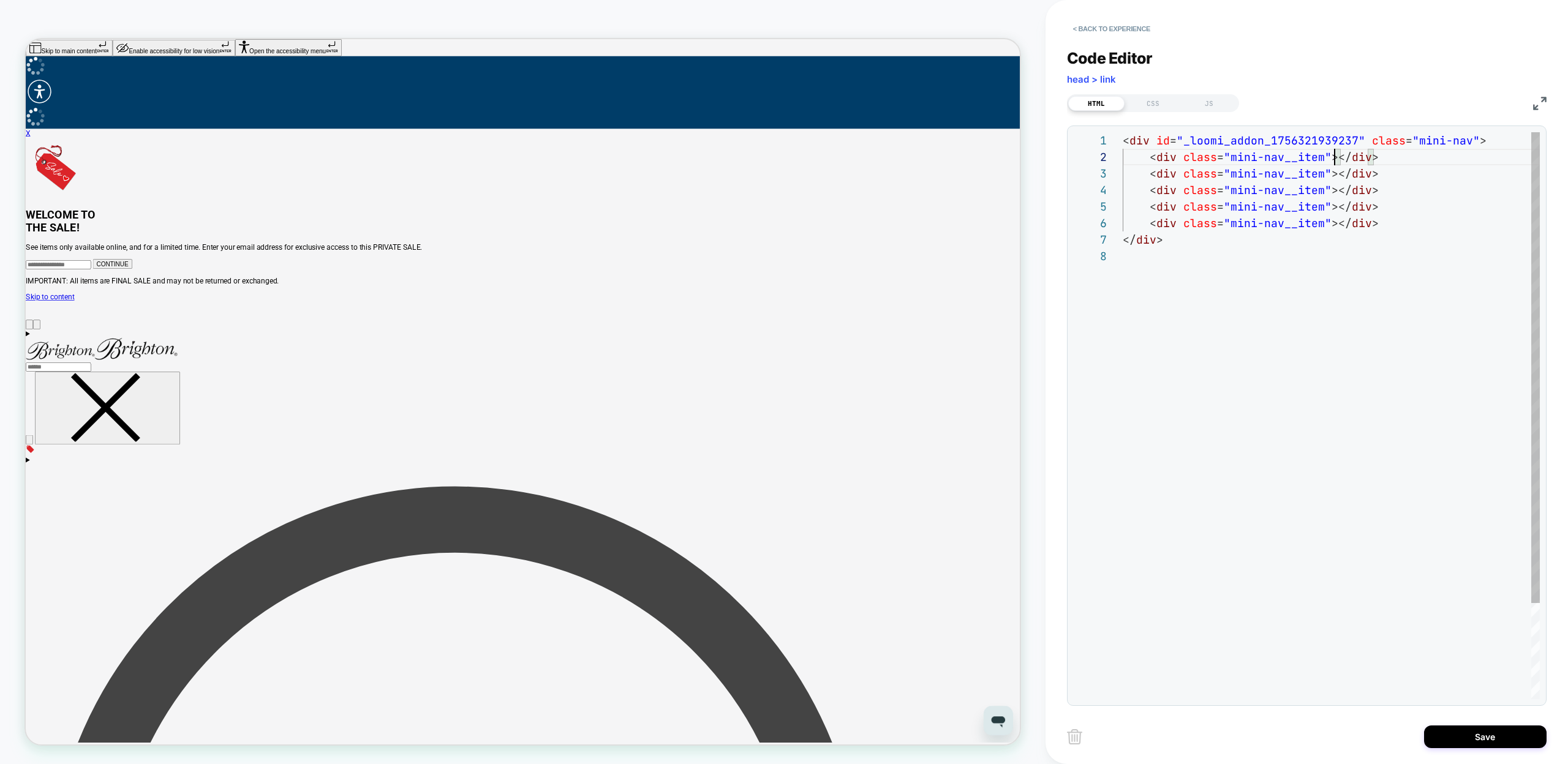
scroll to position [16, 265]
click at [1335, 174] on div "< div id = "_loomi_addon_1756321939237" class = "mini-nav" > </ div > < div cla…" at bounding box center [1332, 474] width 417 height 683
click at [1337, 186] on div "< div id = "_loomi_addon_1756321939237" class = "mini-nav" > </ div > < div cla…" at bounding box center [1332, 474] width 417 height 683
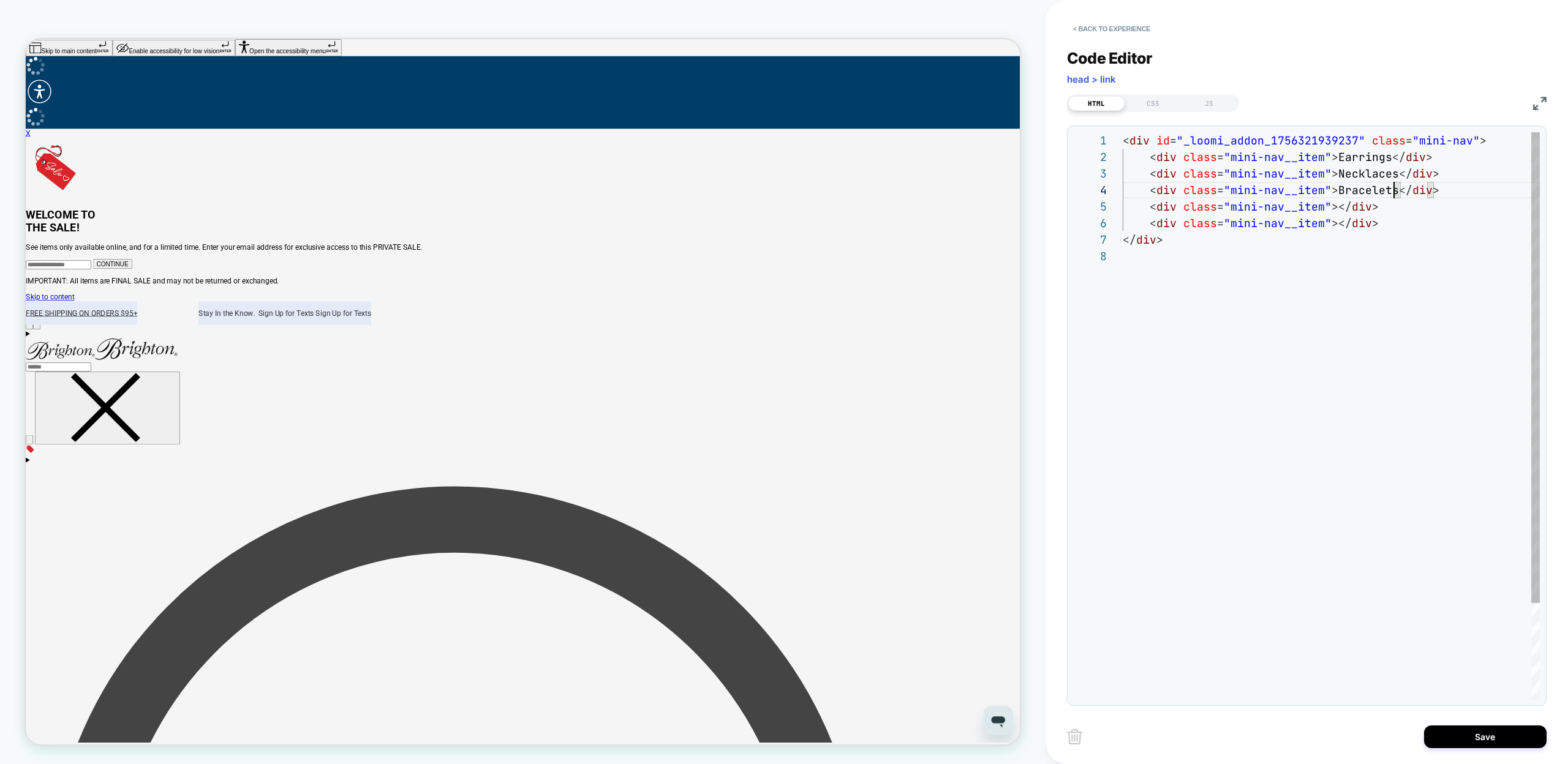
click at [1336, 206] on div "< div id = "_loomi_addon_1756321939237" class = "mini-nav" > </ div > < div cla…" at bounding box center [1332, 474] width 417 height 683
click at [1391, 224] on div "< div id = "_loomi_addon_1756321939237" class = "mini-nav" > </ div > < div cla…" at bounding box center [1332, 474] width 417 height 683
click at [1334, 221] on div "< div id = "_loomi_addon_1756321939237" class = "mini-nav" > </ div > < div cla…" at bounding box center [1332, 474] width 417 height 683
type textarea "**********"
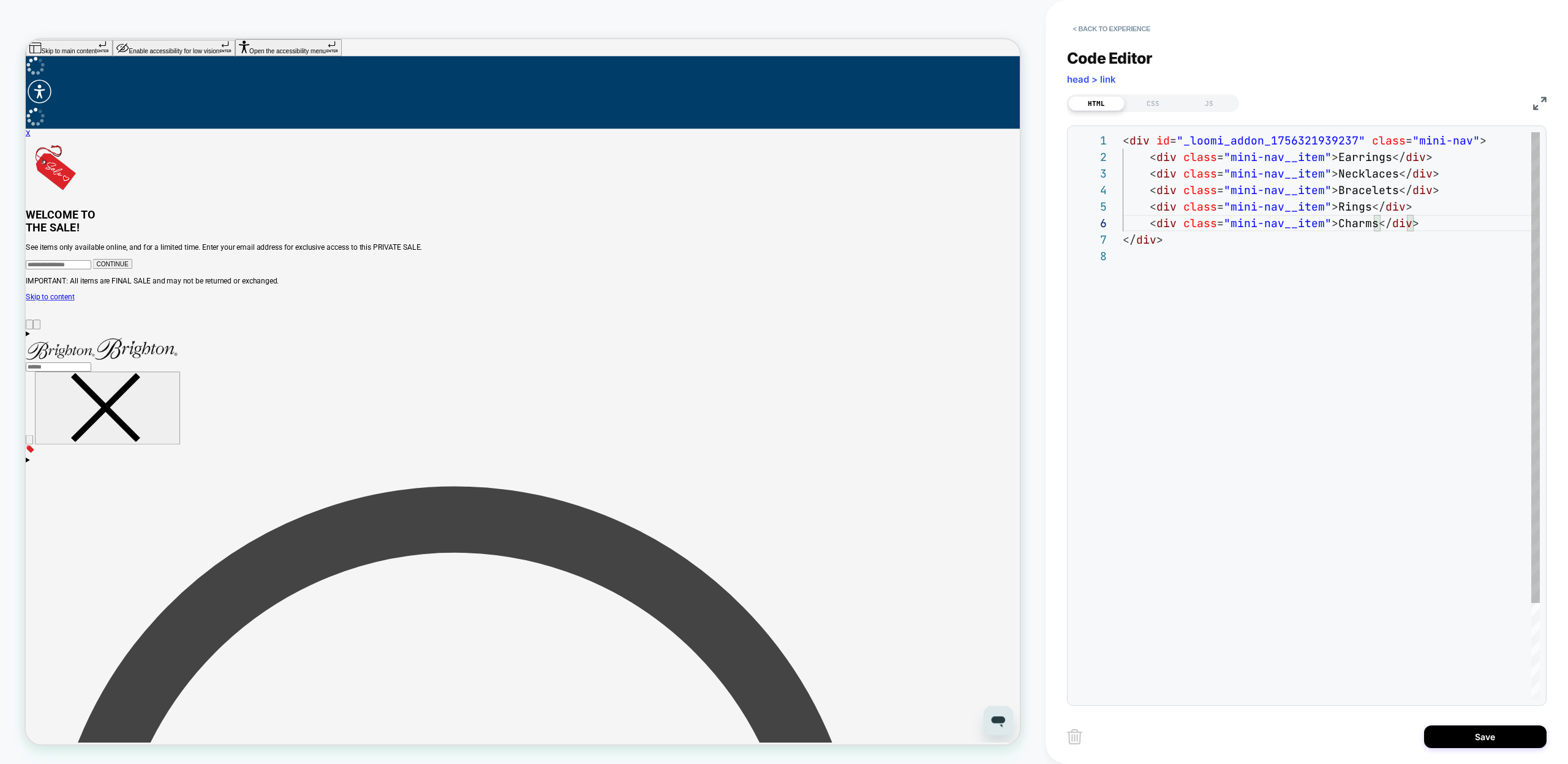
drag, startPoint x: 1428, startPoint y: 229, endPoint x: 1421, endPoint y: 252, distance: 24.0
click at [1428, 229] on div "< div id = "_loomi_addon_1756321939237" class = "mini-nav" > </ div > < div cla…" at bounding box center [1332, 474] width 417 height 683
click at [1335, 405] on div "< div id = "_loomi_addon_1756321939237" class = "mini-nav" > </ div > < div cla…" at bounding box center [1332, 474] width 417 height 683
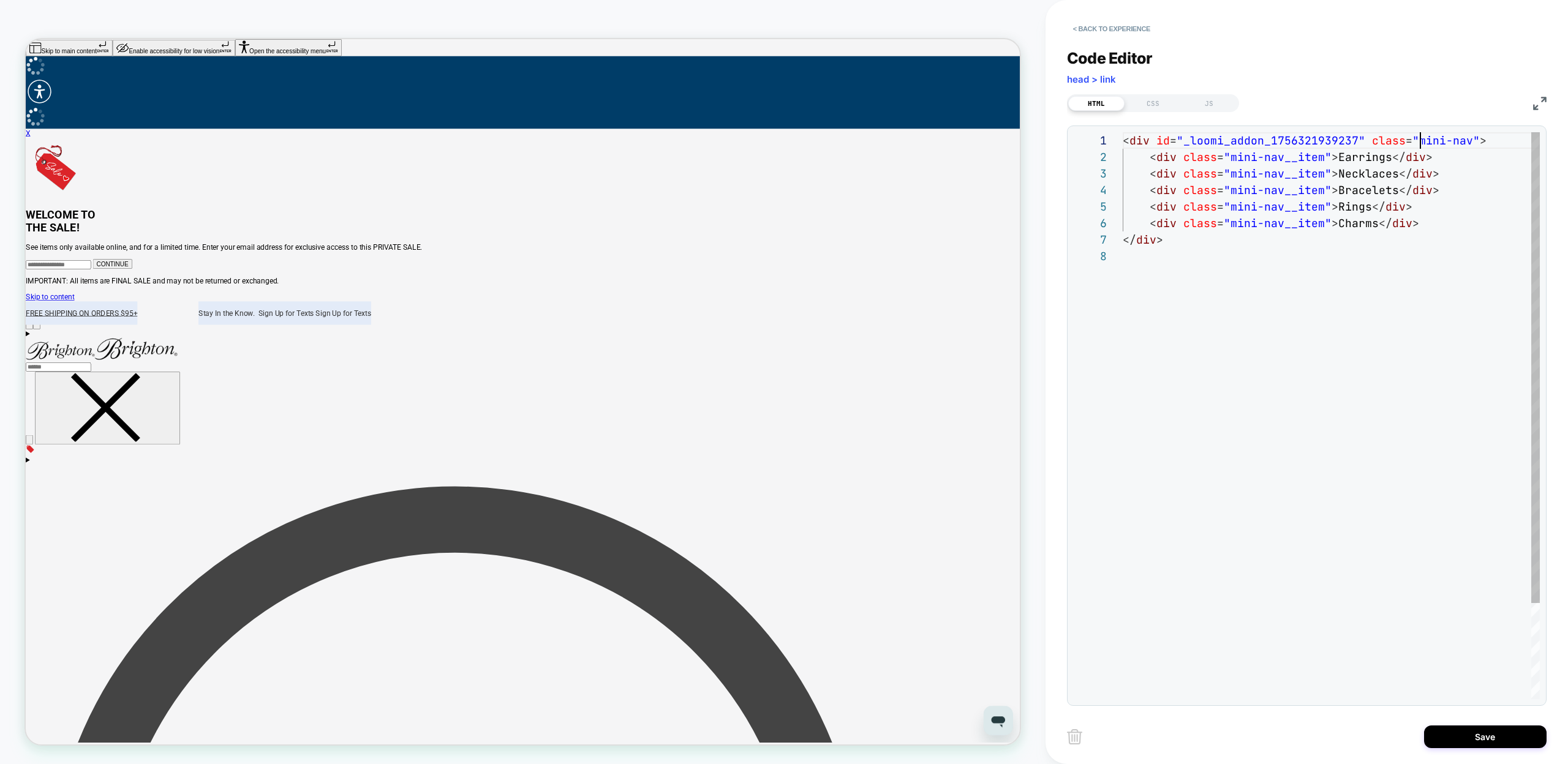
click at [1423, 144] on div "< div id = "_loomi_addon_1756321939237" class = "mini-nav" > </ div > < div cla…" at bounding box center [1332, 474] width 417 height 683
click at [1462, 141] on div "< div id = "_loomi_addon_1756321939237" class = "mini-nav" > </ div > < div cla…" at bounding box center [1332, 474] width 417 height 683
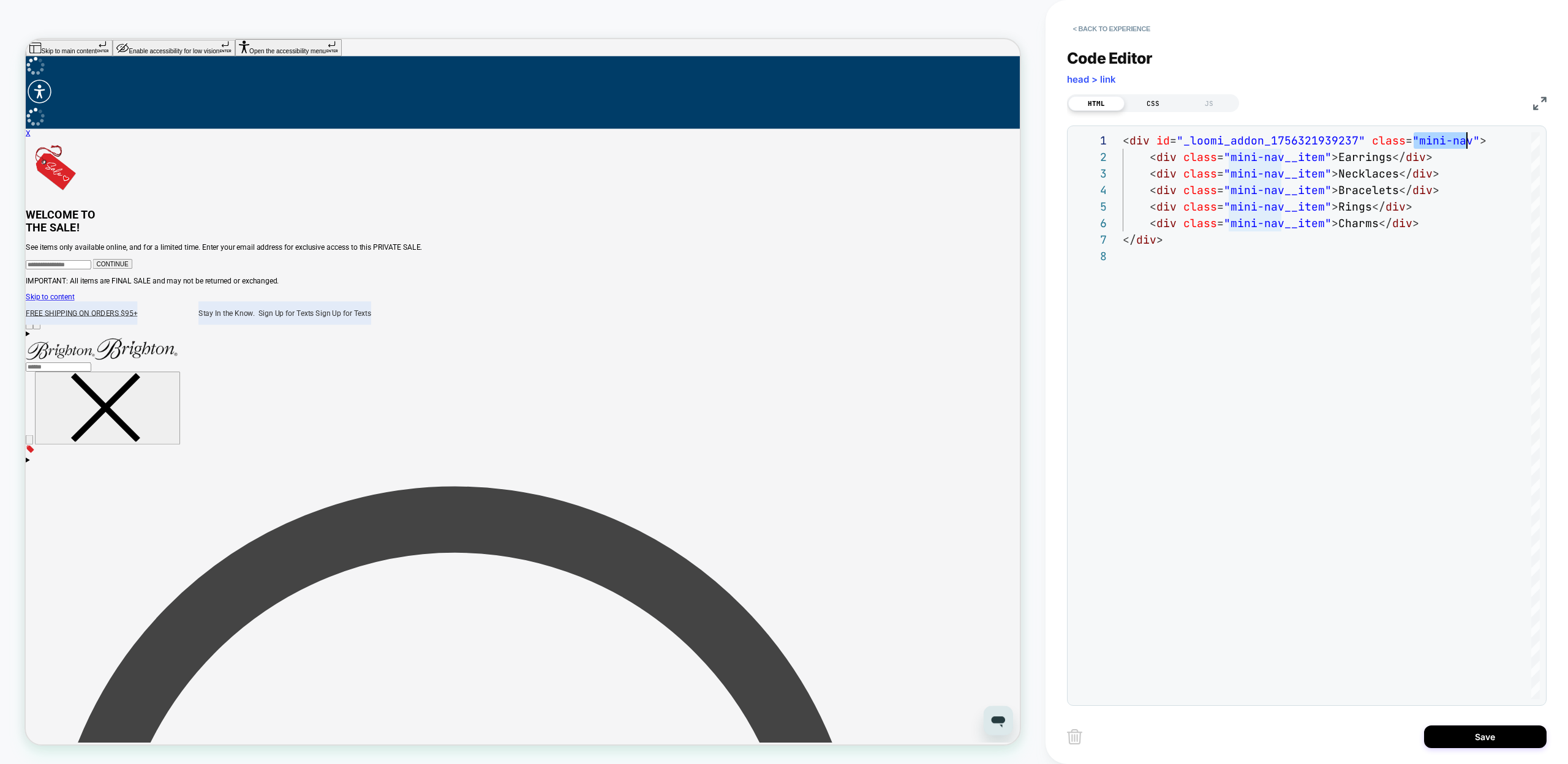
click at [1157, 100] on div "CSS" at bounding box center [1152, 103] width 56 height 15
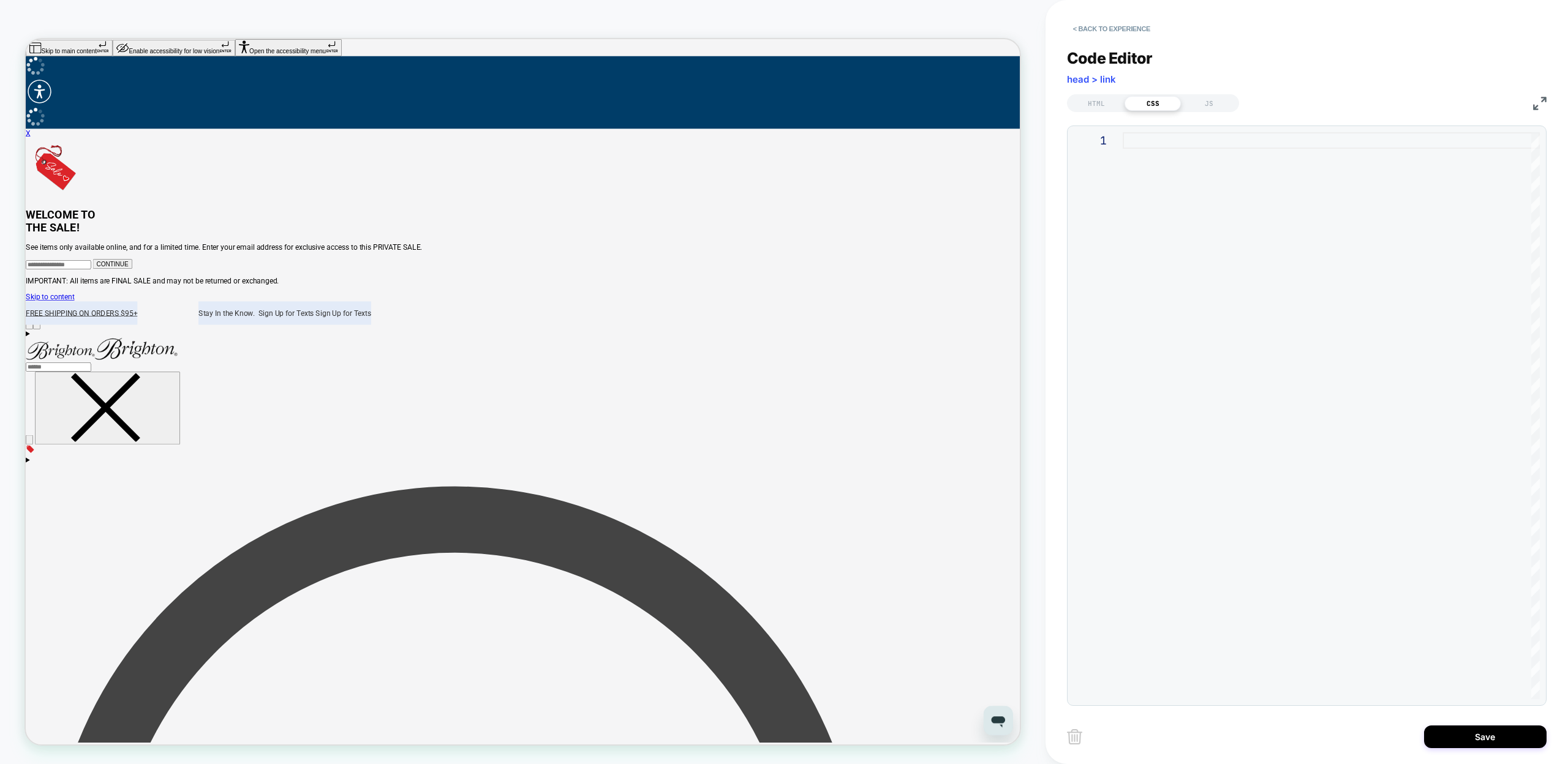
click at [1157, 169] on div at bounding box center [1332, 415] width 417 height 567
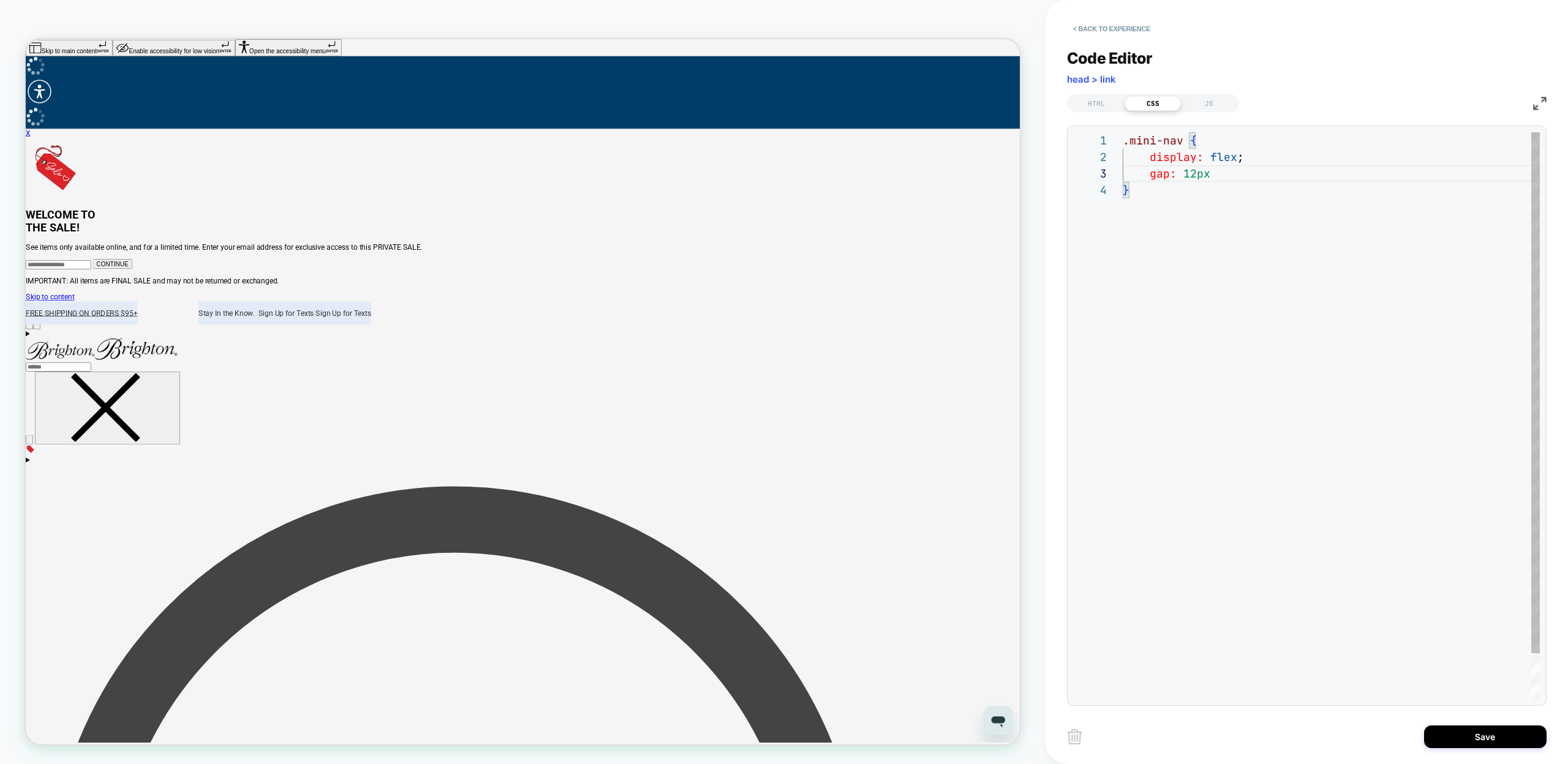
scroll to position [33, 93]
click at [1162, 256] on div ".mini-nav { display: flex ; gap: 12px ; }" at bounding box center [1332, 440] width 417 height 617
click at [1251, 162] on div ".mini-nav { display: flex ; gap: 12px ; }" at bounding box center [1332, 440] width 417 height 617
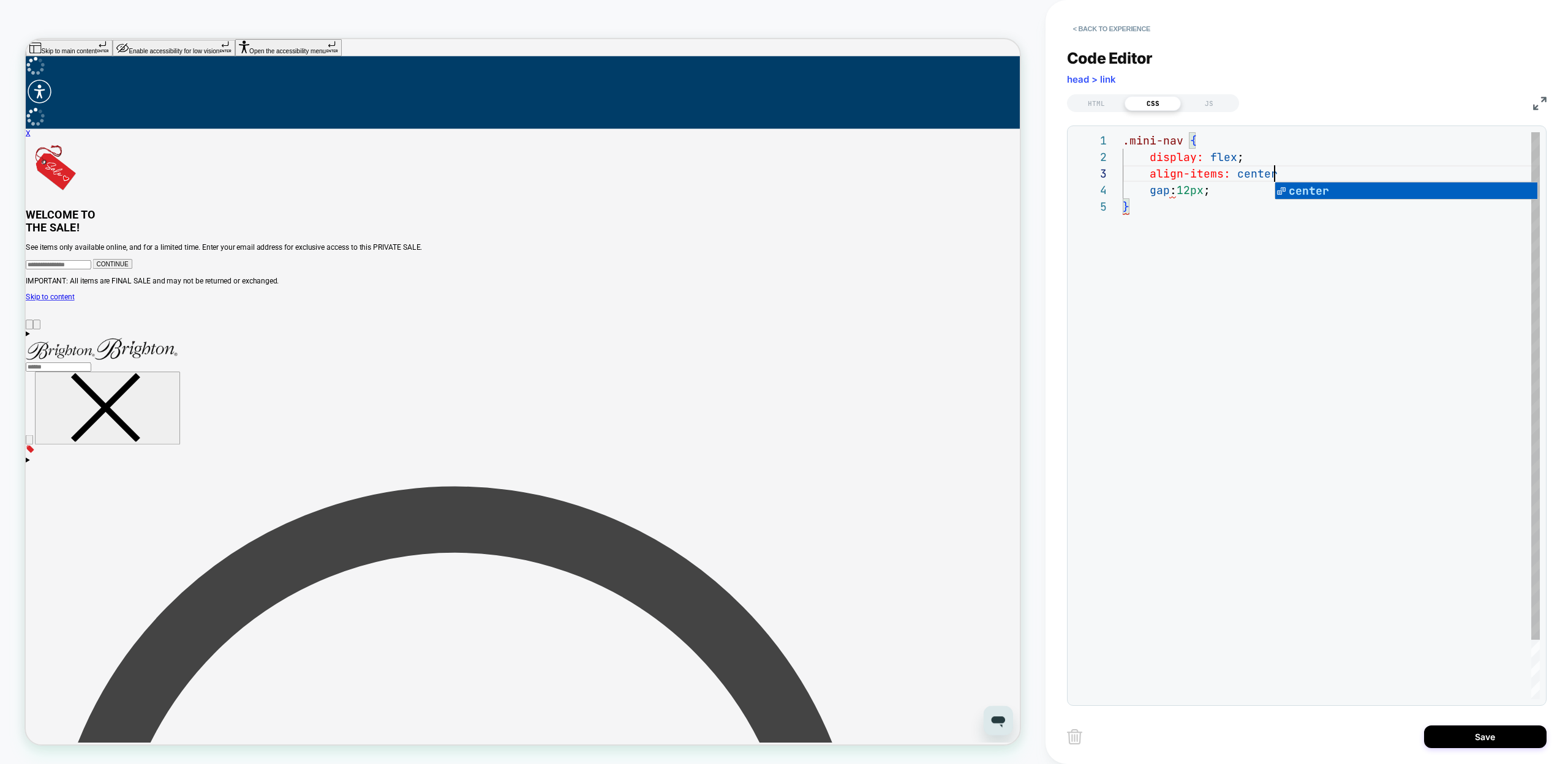
scroll to position [33, 158]
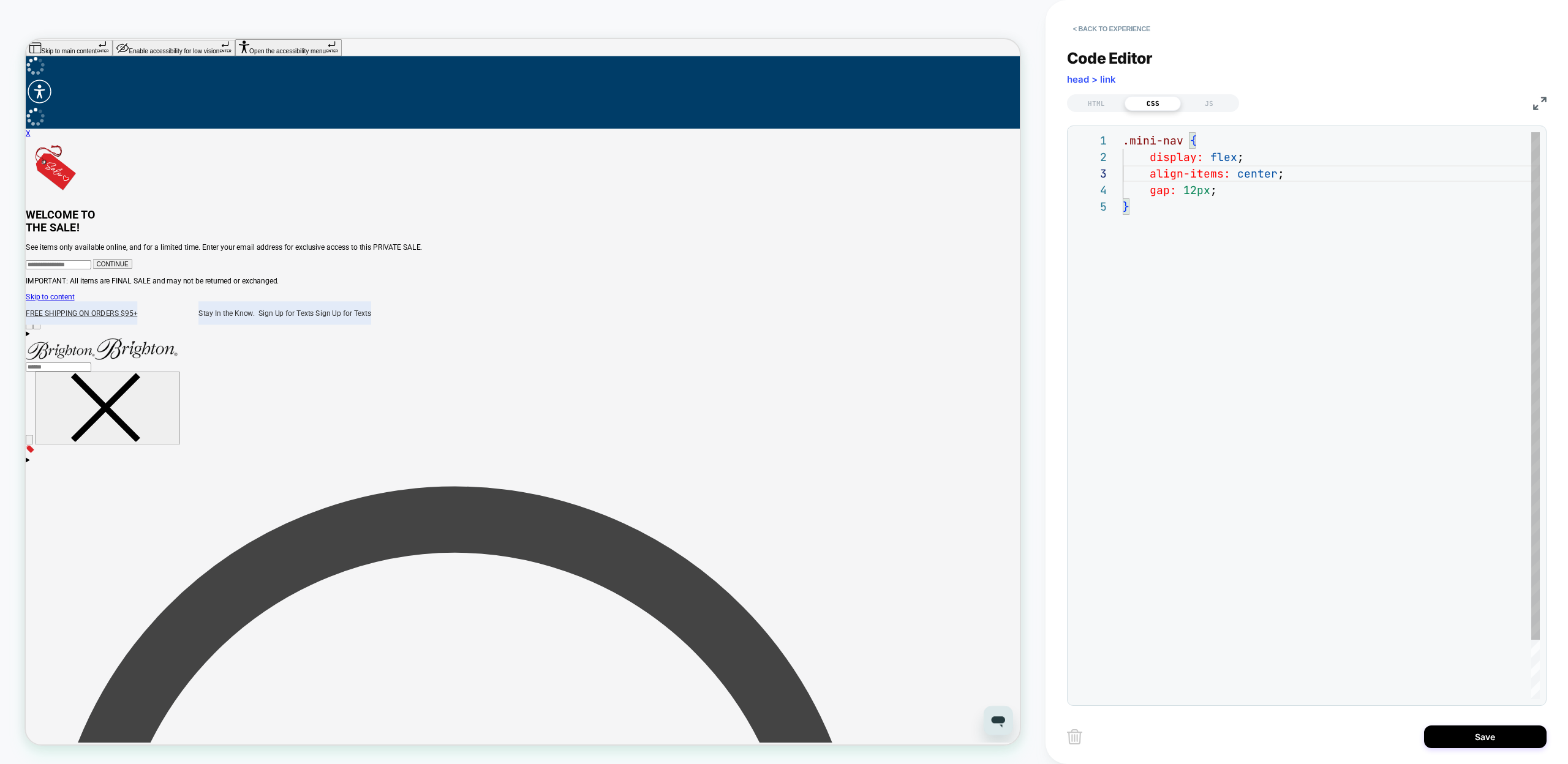
click at [1253, 191] on div ".mini-nav { display: flex ; gap: 12px ; align-items: center ; }" at bounding box center [1332, 449] width 417 height 633
click at [1233, 238] on div ".mini-nav { display: flex ; gap: 12px ; align-items: center ; }" at bounding box center [1332, 449] width 417 height 633
type textarea "**********"
click at [1109, 107] on div "HTML" at bounding box center [1096, 103] width 56 height 15
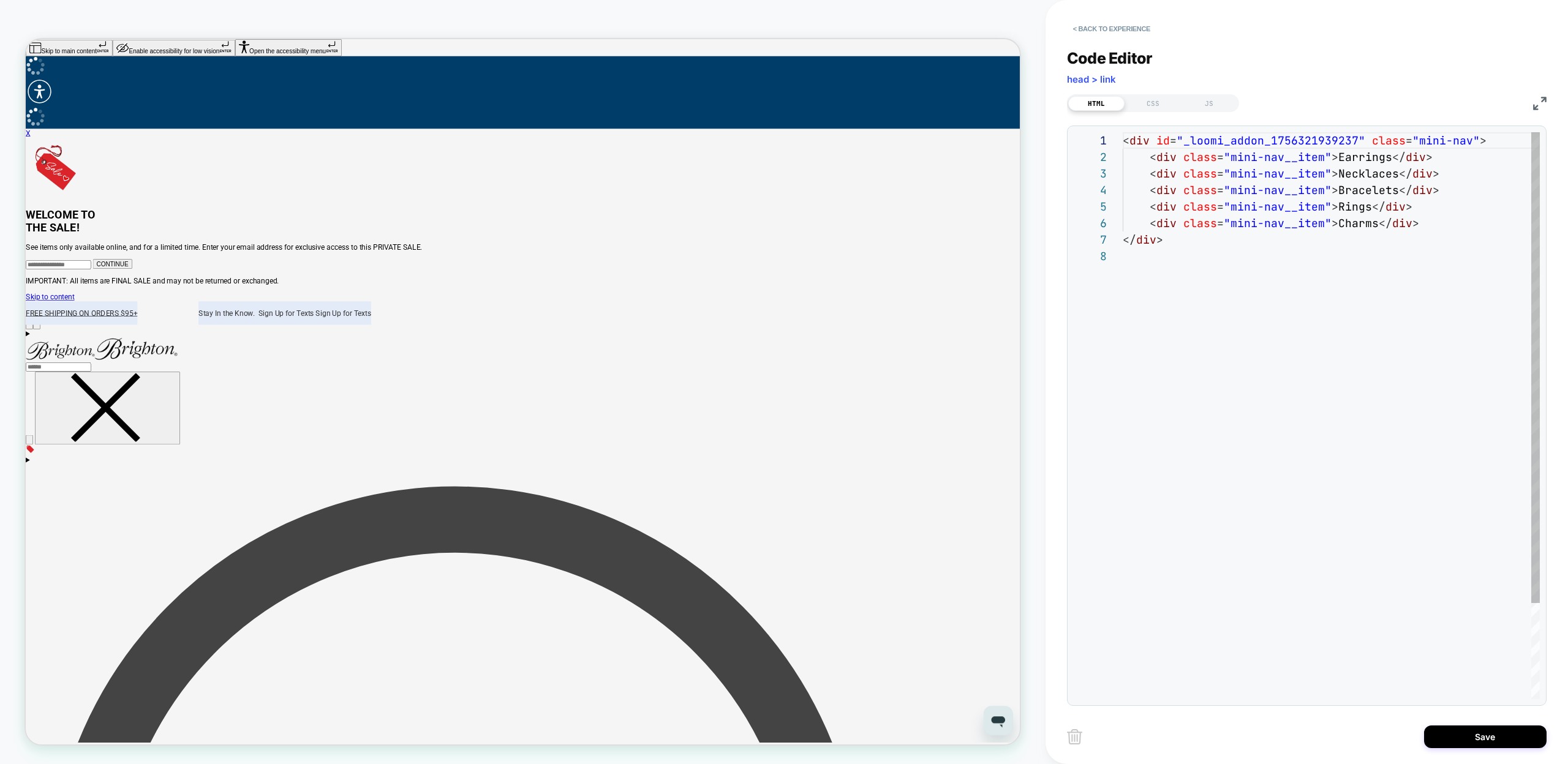
scroll to position [116, 0]
click at [1236, 161] on div "< div id = "_loomi_addon_1756321939237" class = "mini-nav" > < div class = "min…" at bounding box center [1332, 474] width 417 height 683
click at [1311, 160] on div "< div id = "_loomi_addon_1756321939237" class = "mini-nav" > < div class = "min…" at bounding box center [1332, 474] width 417 height 683
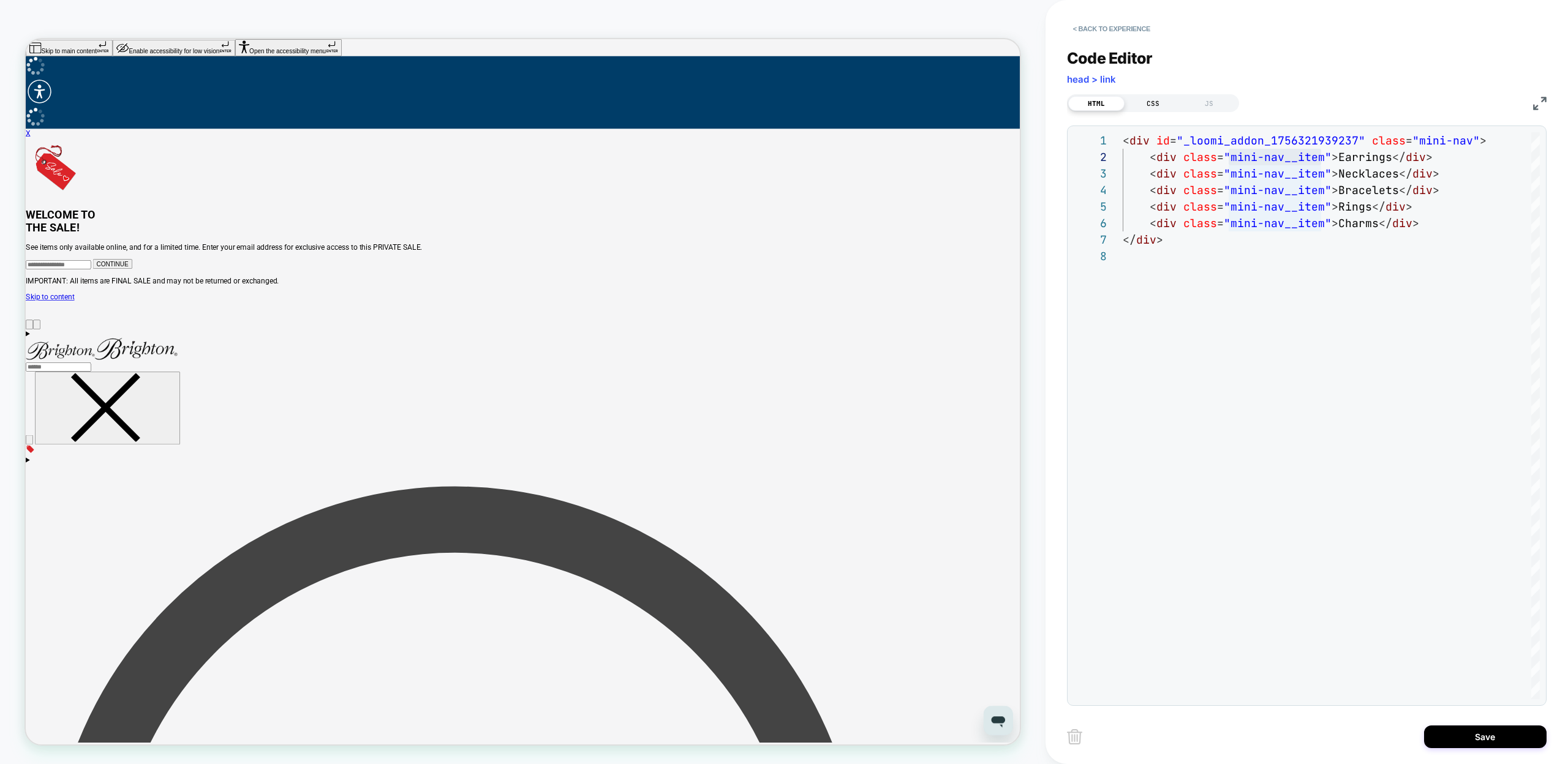
click at [1156, 101] on div "CSS" at bounding box center [1152, 103] width 56 height 15
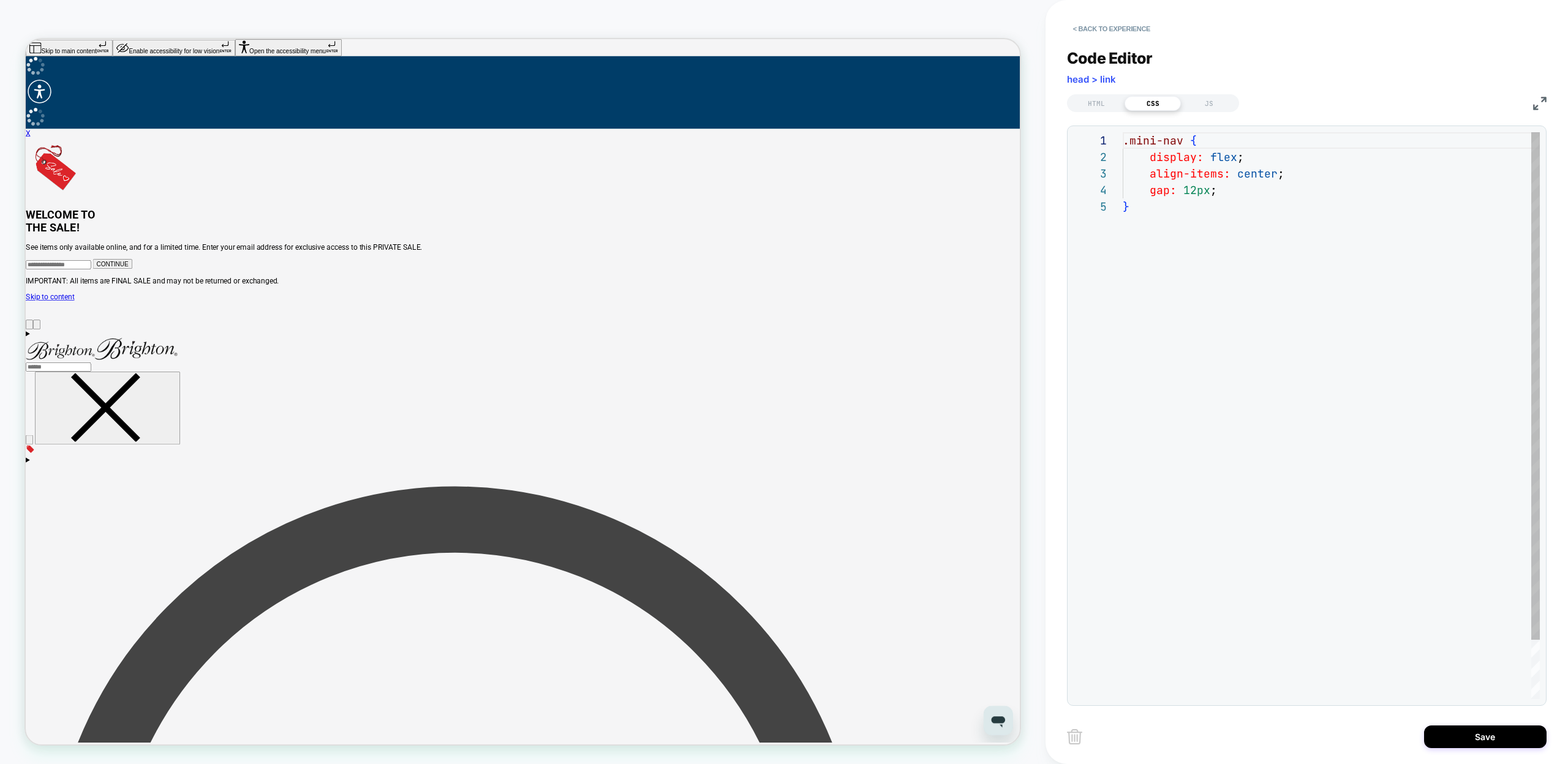
scroll to position [66, 6]
click at [1204, 345] on div ".mini-nav { display: flex ; align-items: center ; gap: 12px ; }" at bounding box center [1332, 449] width 417 height 633
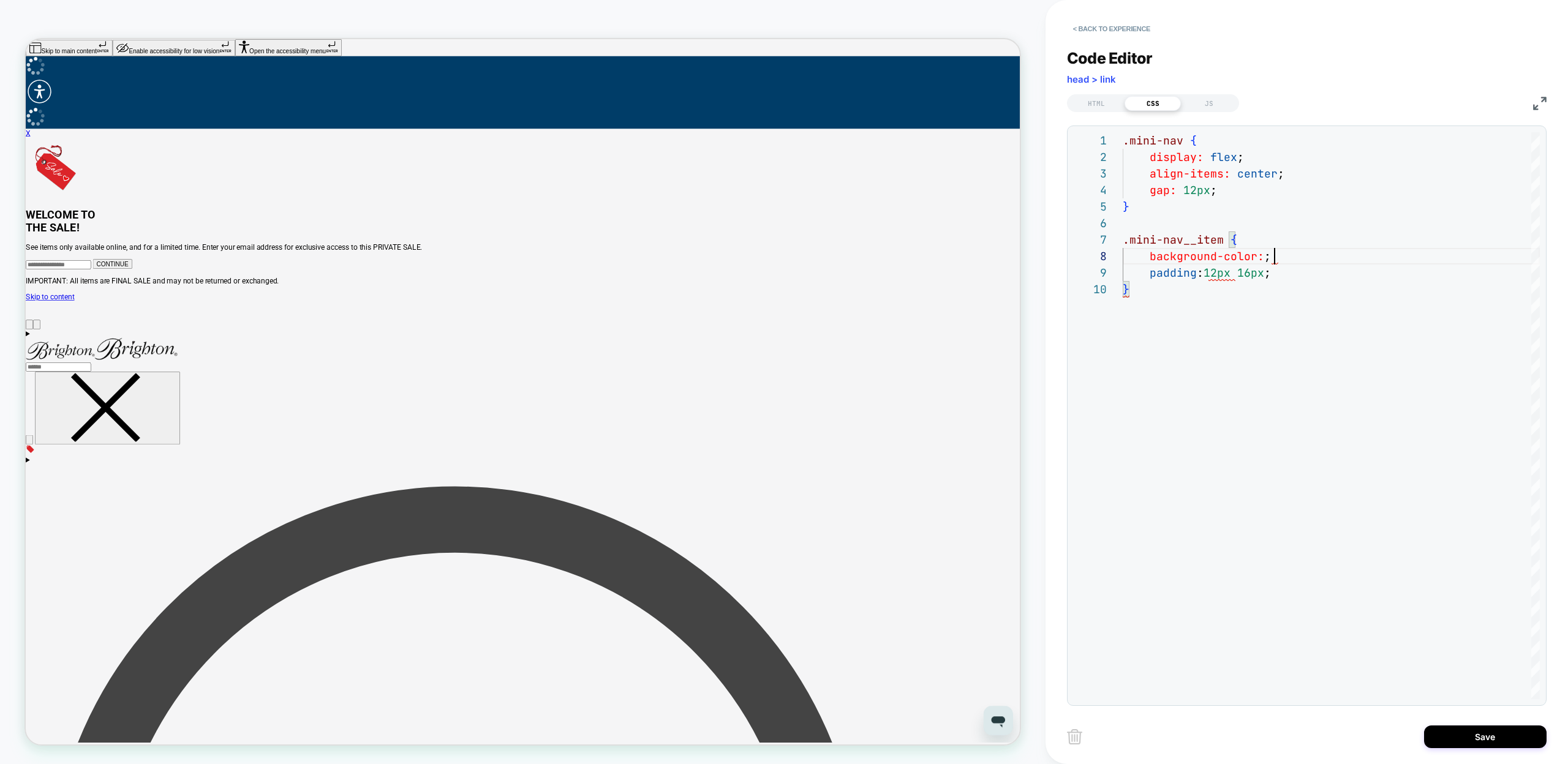
scroll to position [116, 152]
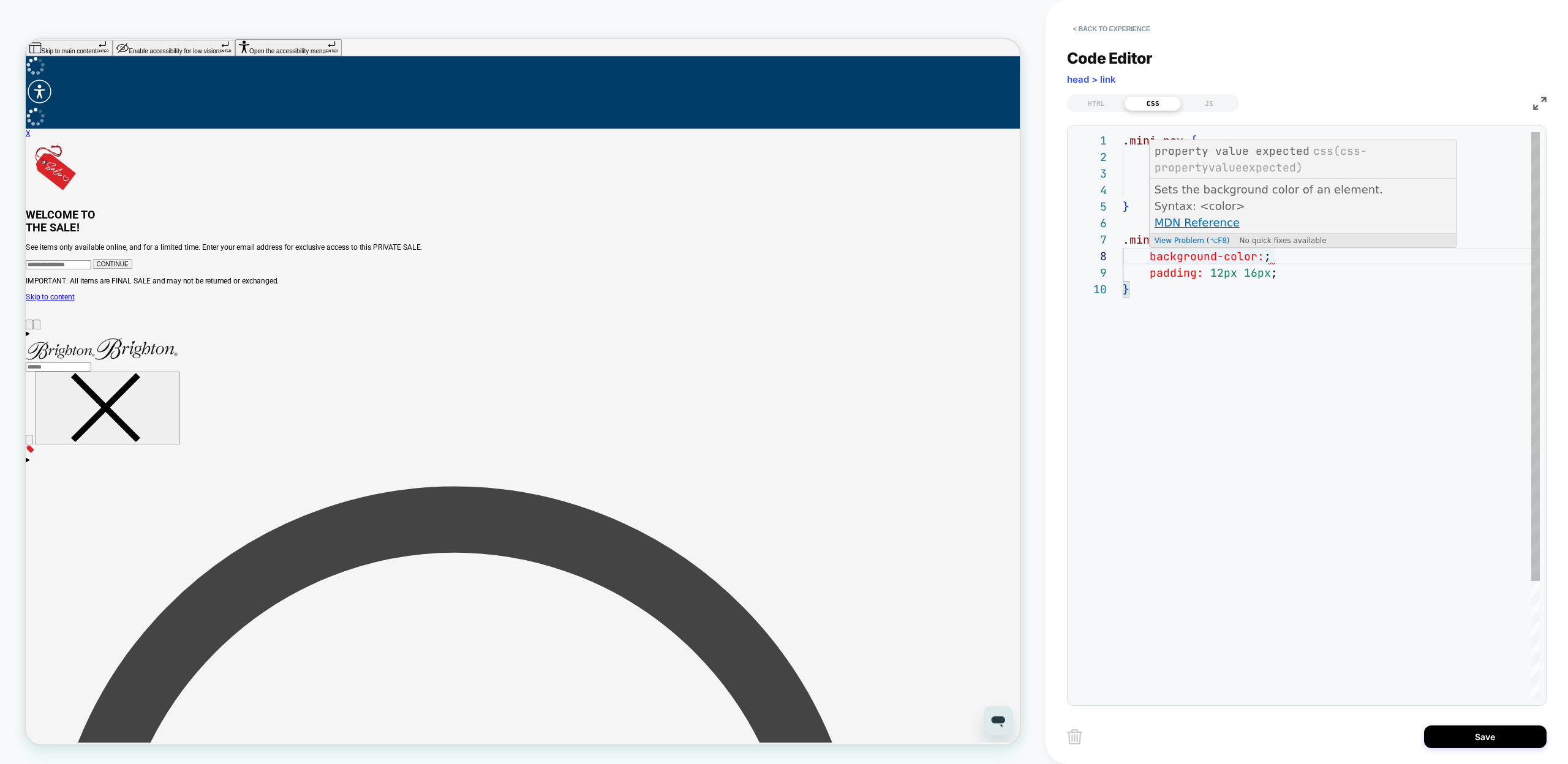
click at [1268, 255] on div ".mini-nav { display: flex ; align-items: center ; gap: 12px ; } .mini-nav__item…" at bounding box center [1332, 490] width 417 height 716
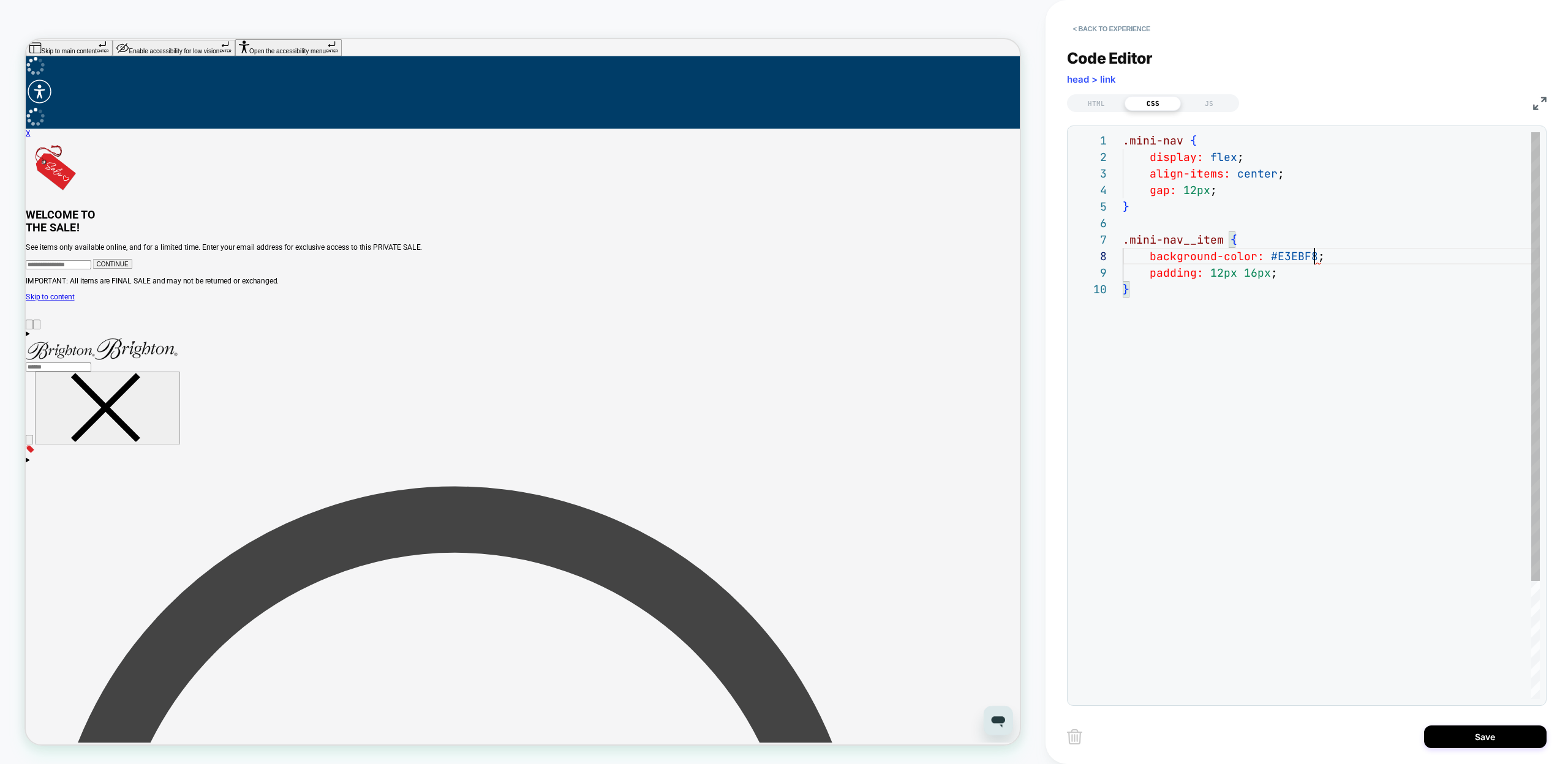
scroll to position [116, 191]
click at [1284, 256] on div ".mini-nav { display: flex ; align-items: center ; gap: 12px ; } .mini-nav__item…" at bounding box center [1332, 490] width 417 height 716
click at [1274, 408] on div ".mini-nav { display: flex ; align-items: center ; gap: 12px ; } .mini-nav__item…" at bounding box center [1332, 490] width 417 height 716
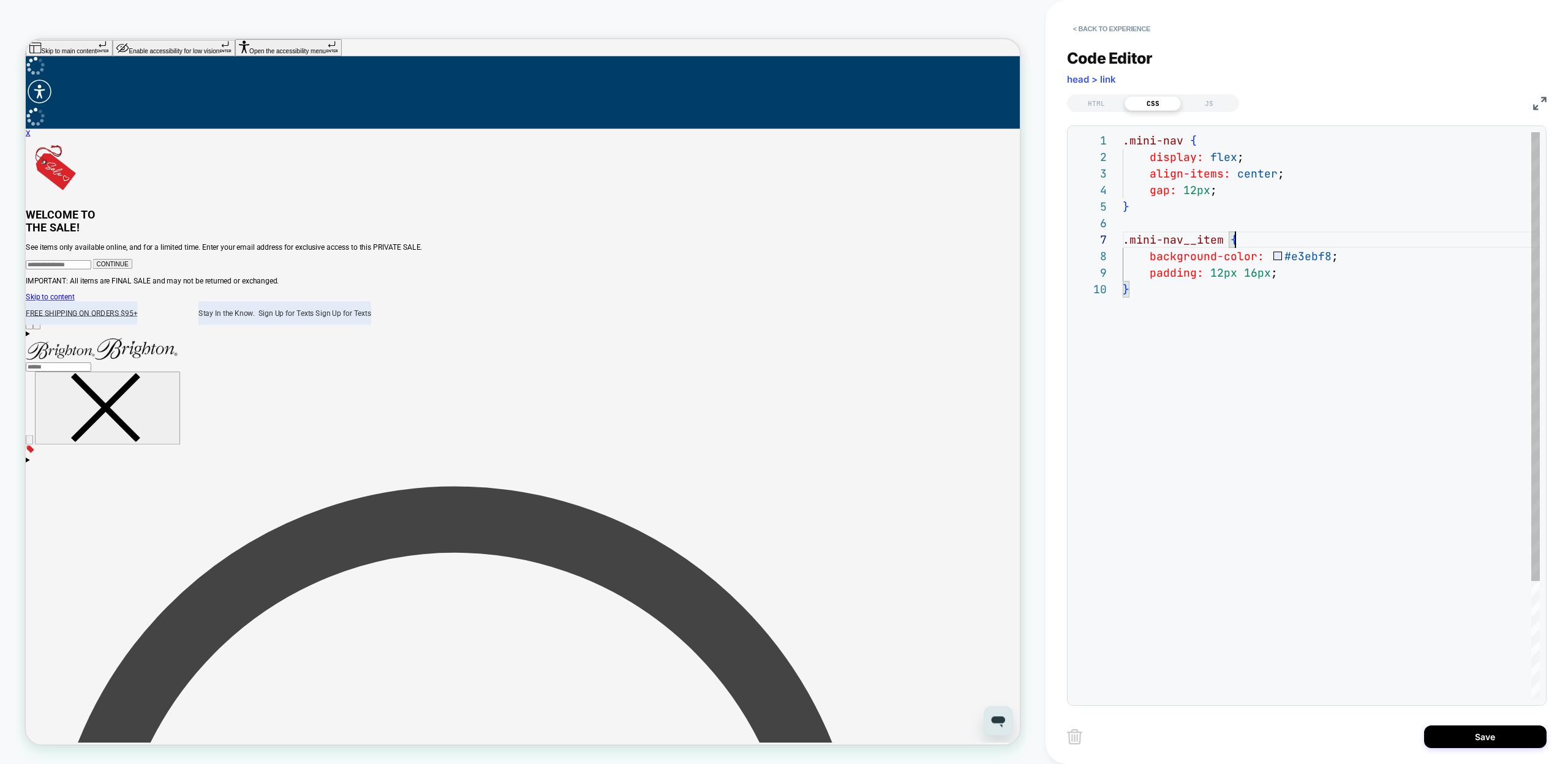
click at [1268, 240] on div ".mini-nav { display: flex ; align-items: center ; gap: 12px ; } .mini-nav__item…" at bounding box center [1332, 490] width 417 height 716
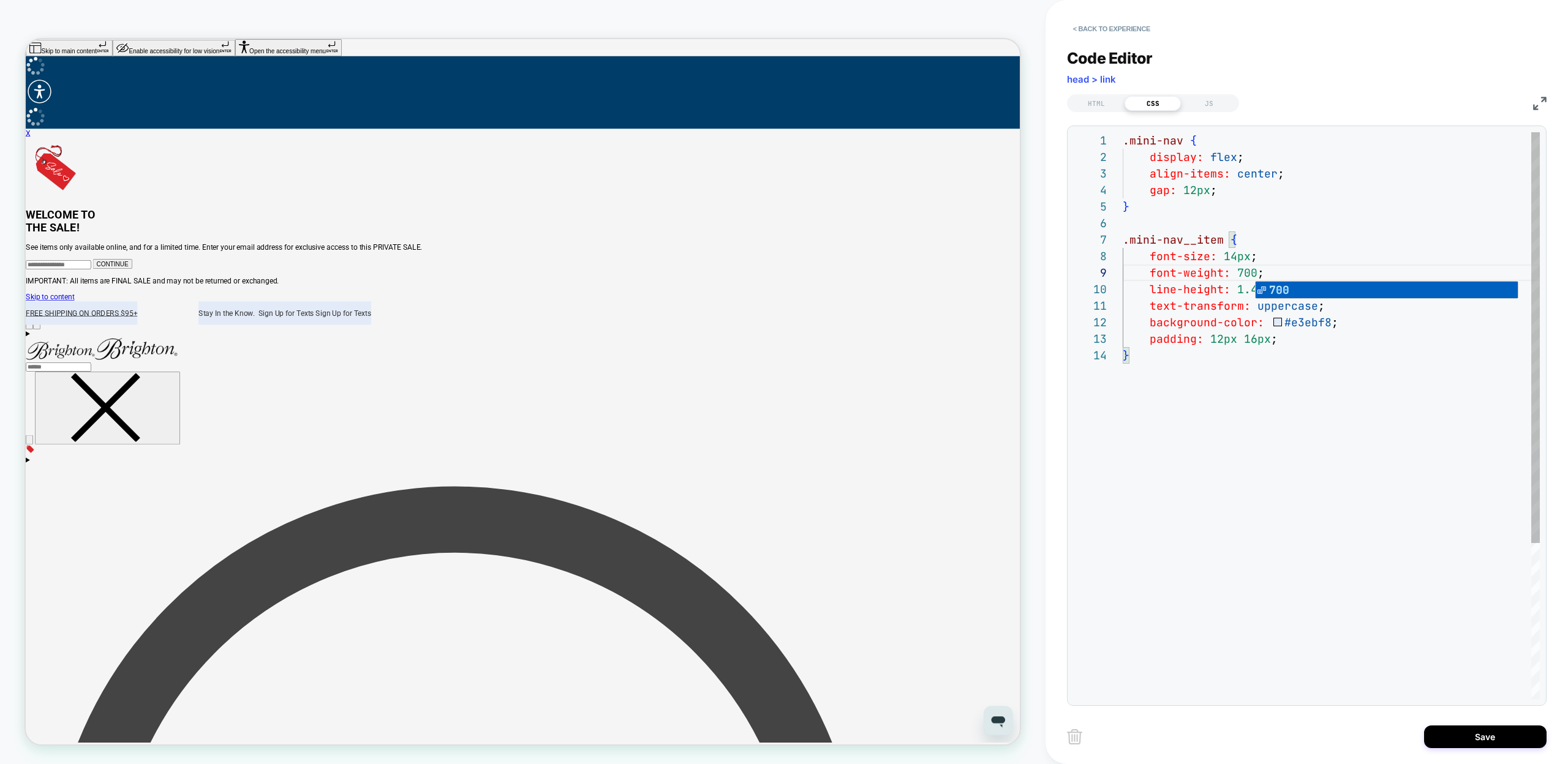
scroll to position [132, 139]
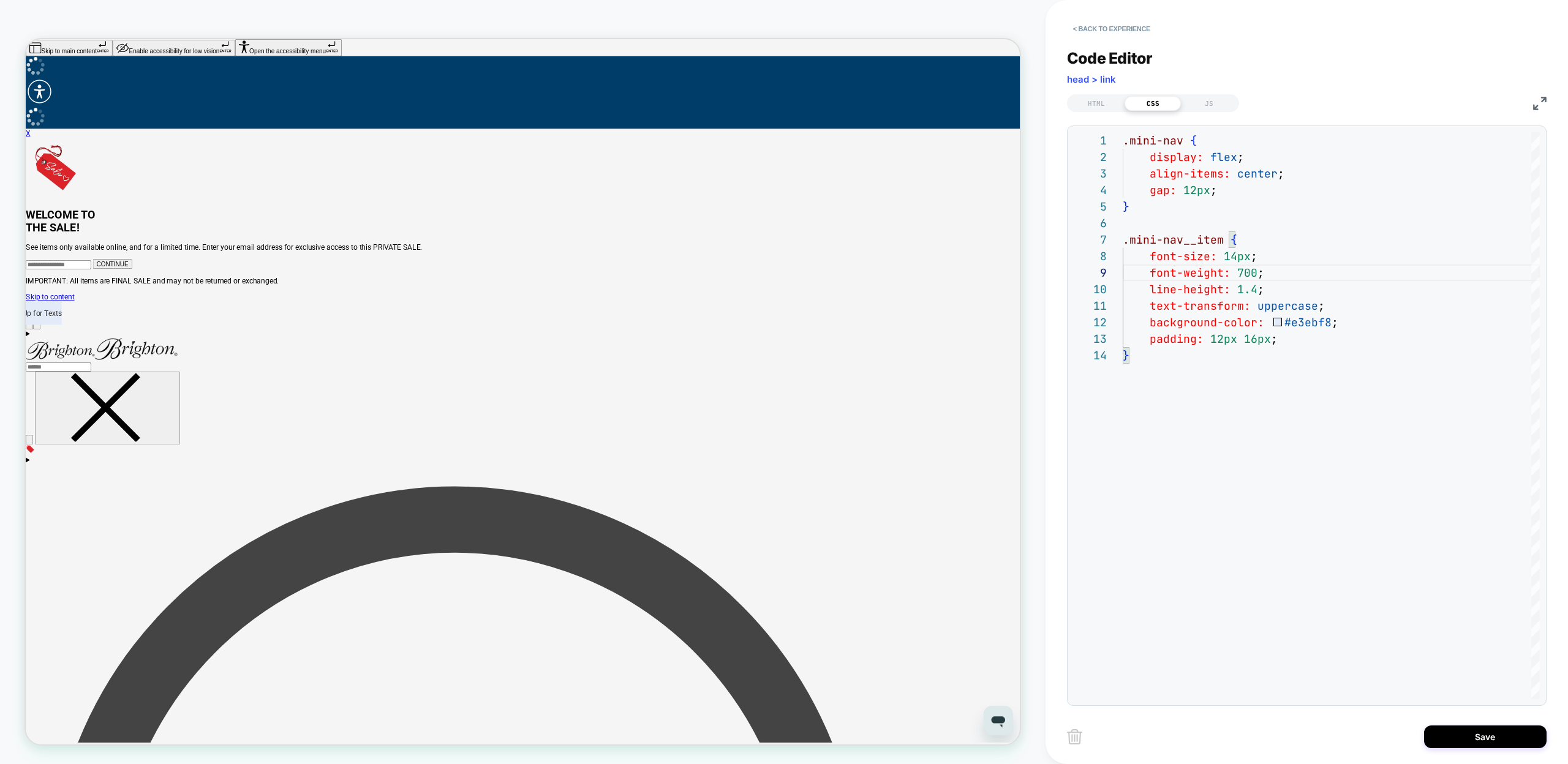
type textarea "**********"
click at [1085, 100] on div "HTML" at bounding box center [1096, 103] width 56 height 15
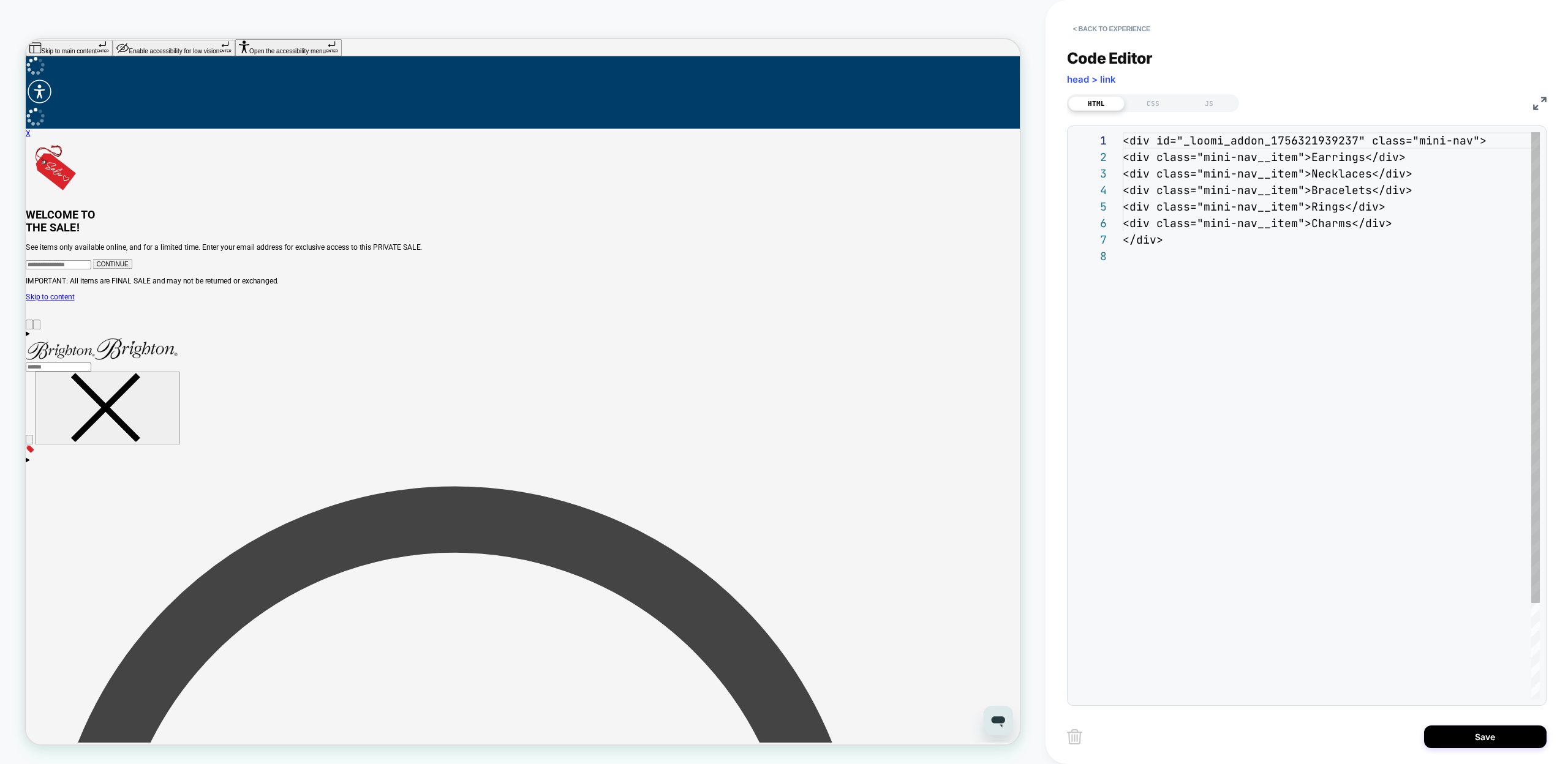
scroll to position [116, 0]
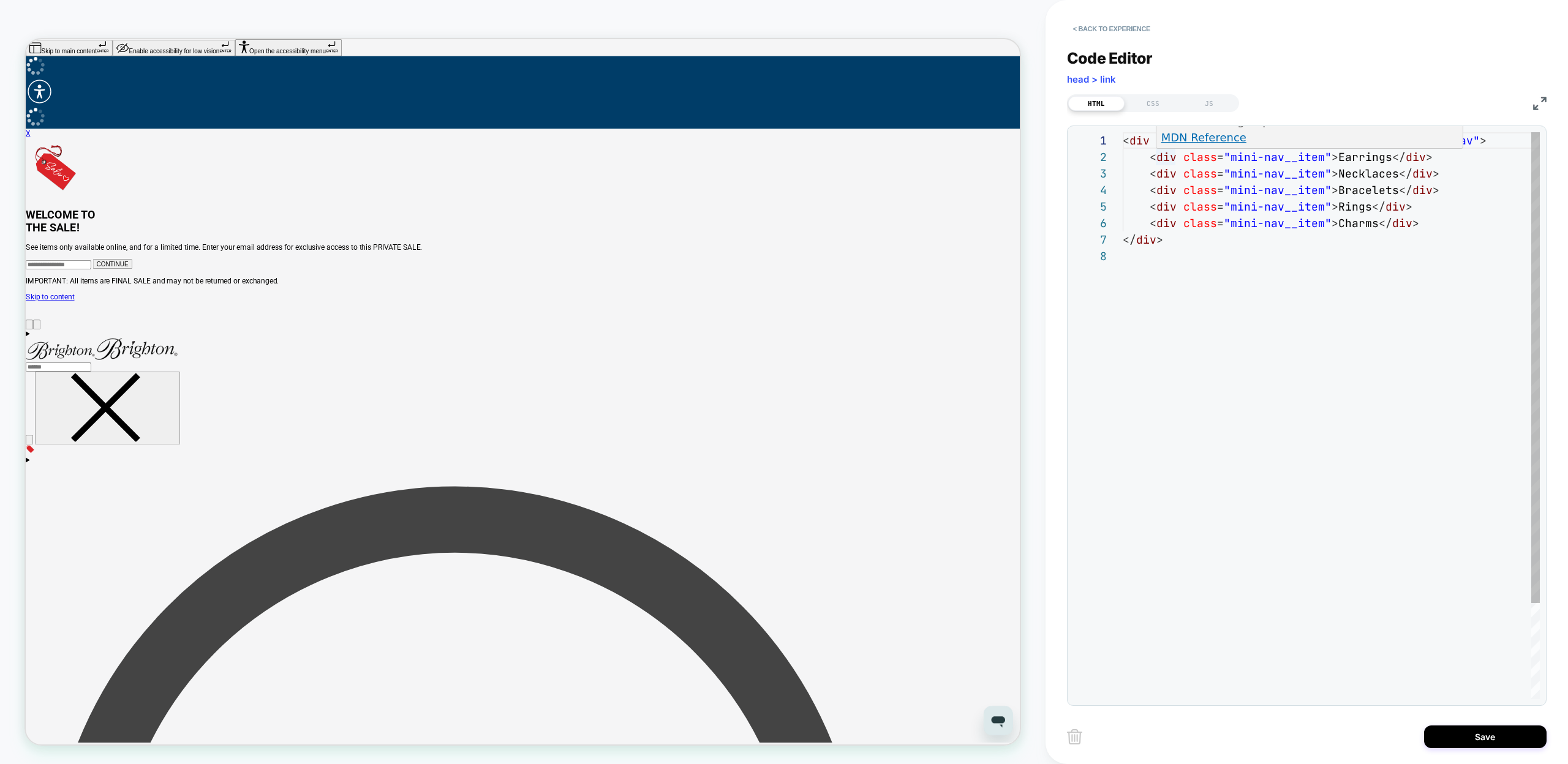
click at [1174, 159] on div "< div id = "_loomi_addon_1756321939237" class = "mini-nav" > < div class = "min…" at bounding box center [1332, 474] width 417 height 683
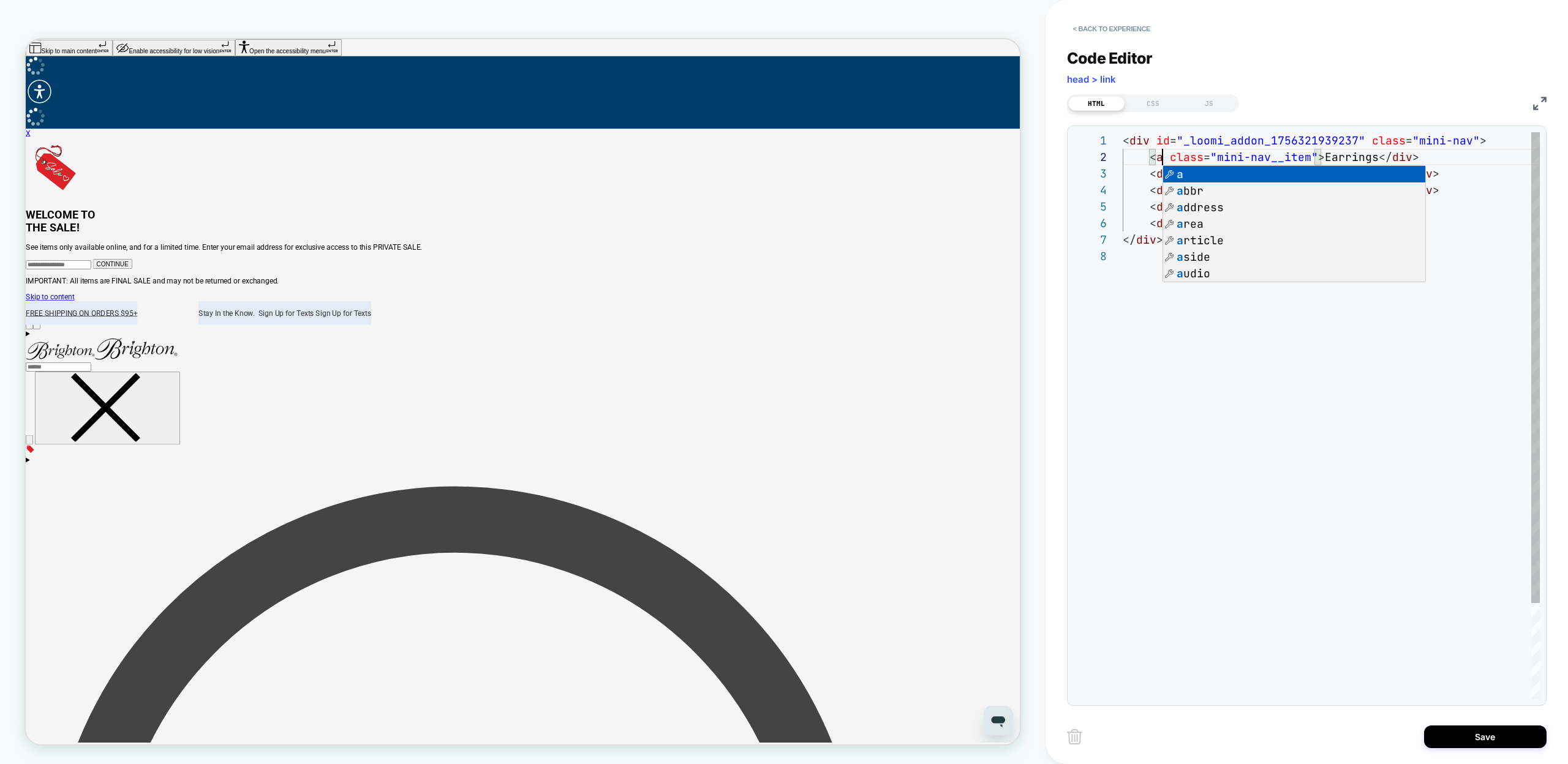
scroll to position [16, 40]
click at [1399, 157] on div "< div id = "_loomi_addon_1756321939237" class = "mini-nav" > < a class = "mini-…" at bounding box center [1332, 474] width 417 height 683
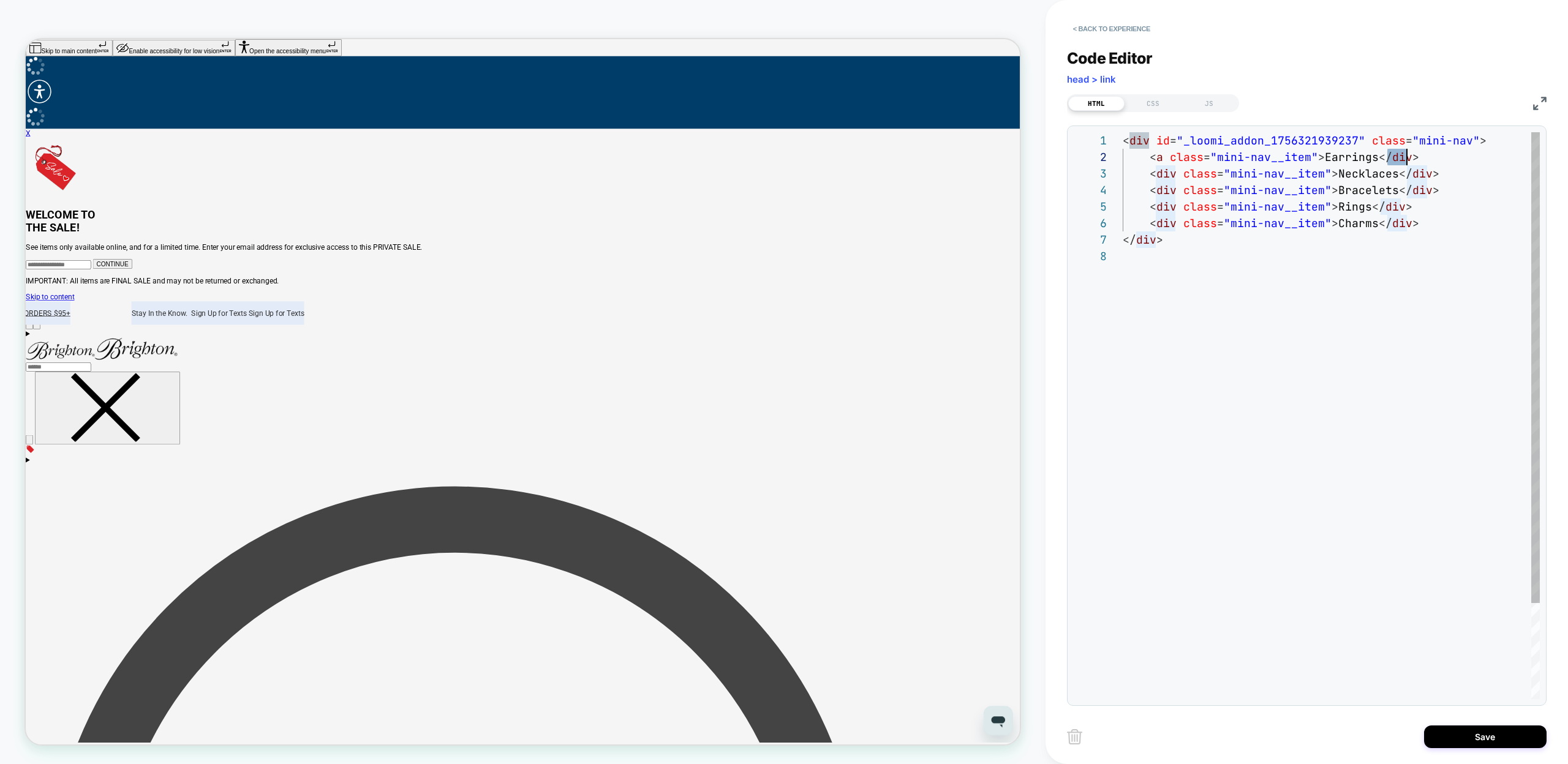
scroll to position [16, 271]
click at [1357, 266] on div "< div id = "_loomi_addon_1756321939237" class = "mini-nav" > < a class = "mini-…" at bounding box center [1332, 474] width 417 height 683
click at [1164, 174] on div "< div id = "_loomi_addon_1756321939237" class = "mini-nav" > < a class = "mini-…" at bounding box center [1332, 474] width 417 height 683
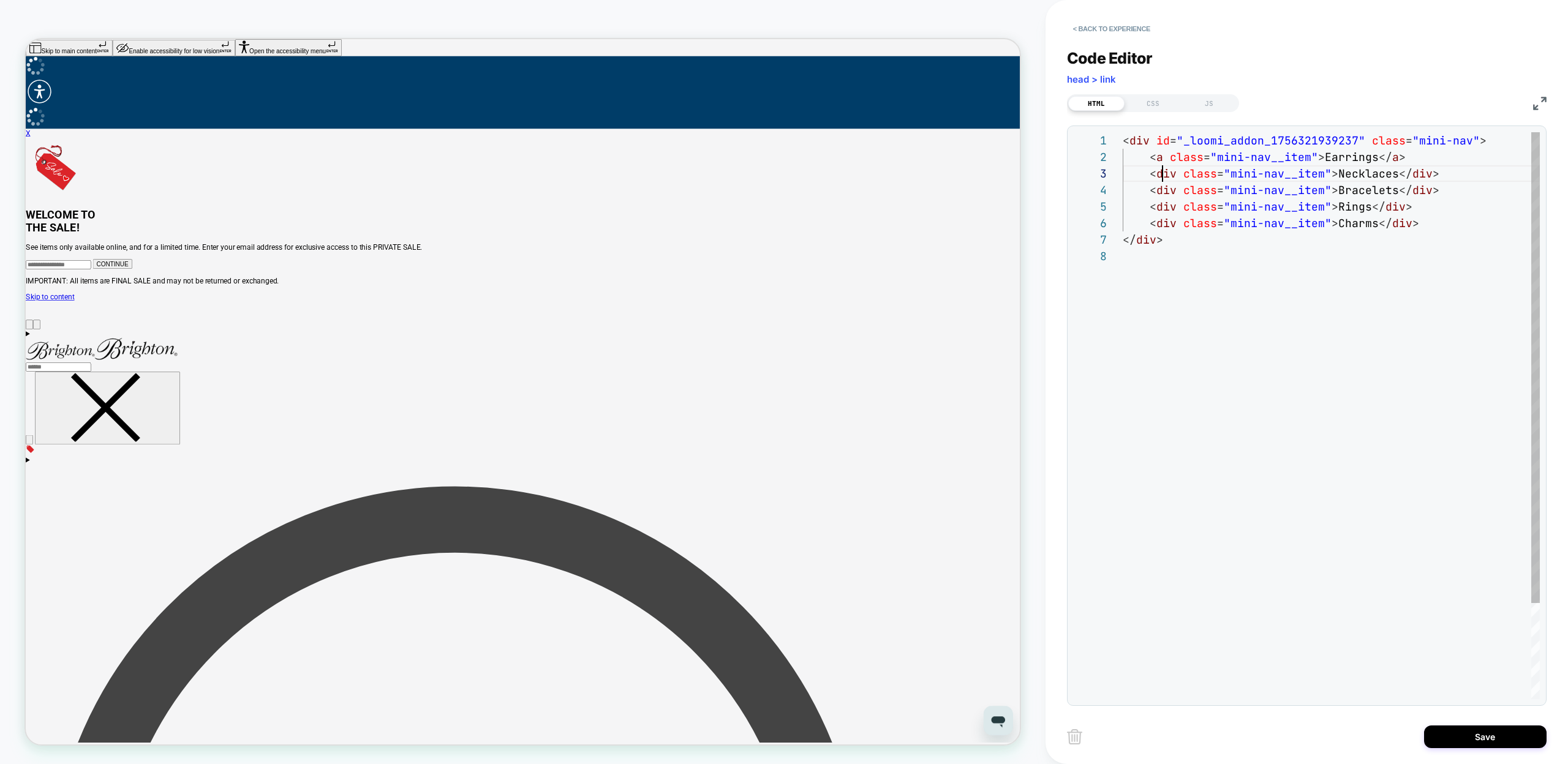
click at [1164, 174] on div "< div id = "_loomi_addon_1756321939237" class = "mini-nav" > < a class = "mini-…" at bounding box center [1332, 474] width 417 height 683
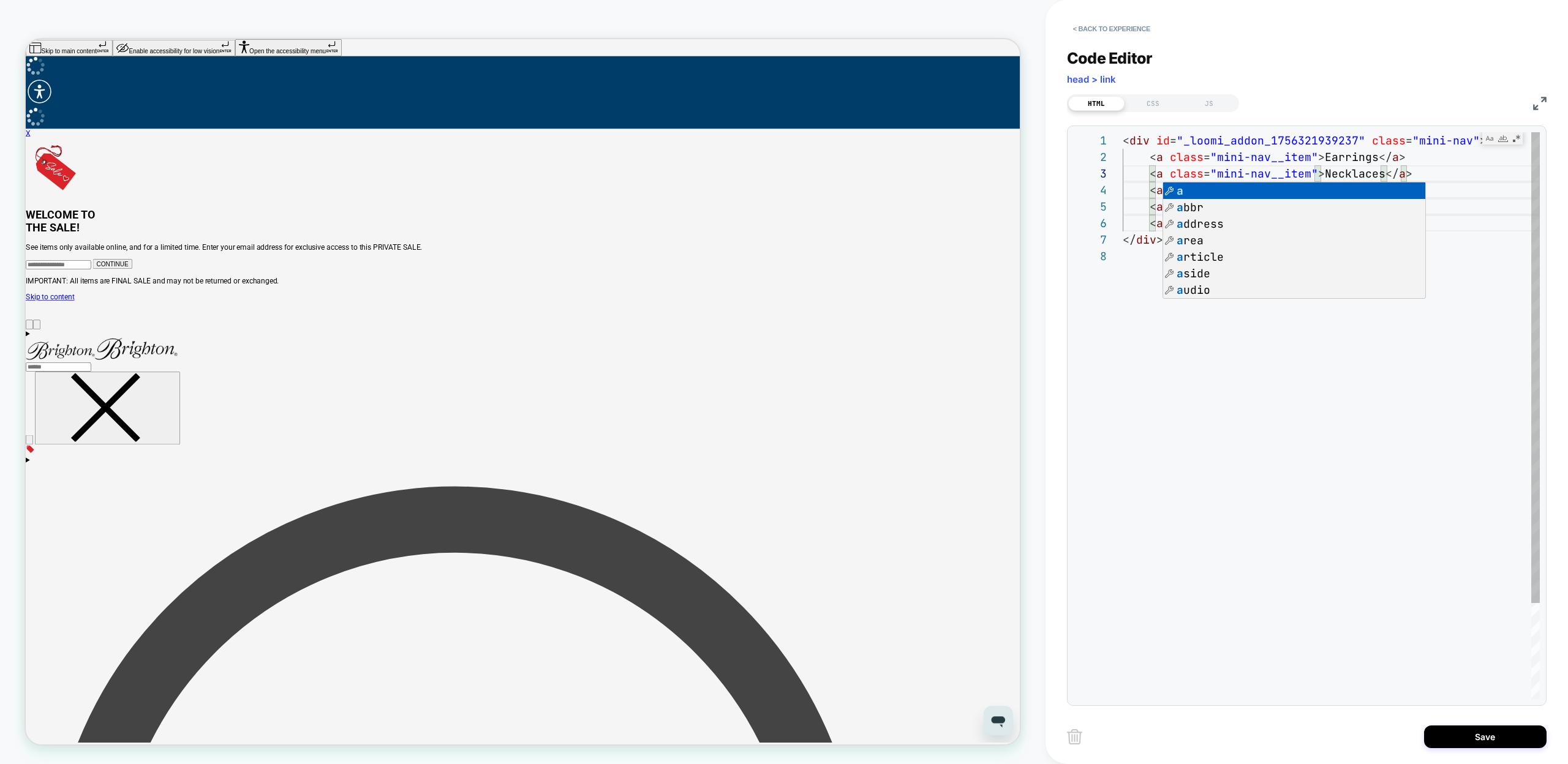
scroll to position [116, 0]
click at [1222, 374] on div "< div id = "_loomi_addon_1756321939237" class = "mini-nav" > < a class = "mini-…" at bounding box center [1332, 474] width 417 height 683
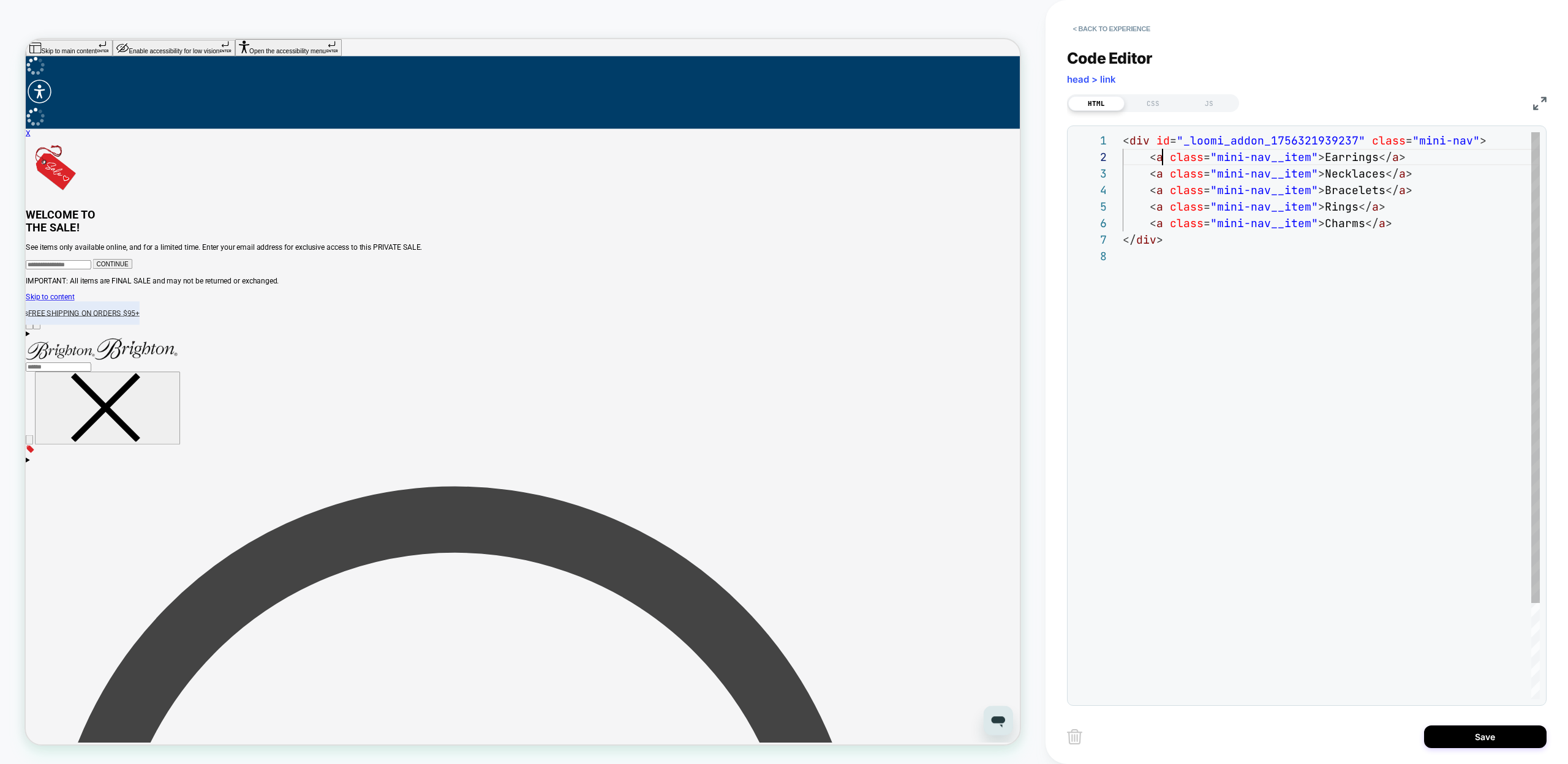
click at [1162, 159] on div "< div id = "_loomi_addon_1756321939237" class = "mini-nav" > < a class = "mini-…" at bounding box center [1332, 474] width 417 height 683
click at [1165, 173] on div "< div id = "_loomi_addon_1756321939237" class = "mini-nav" > < a class = "mini-…" at bounding box center [1332, 474] width 417 height 683
click at [1162, 191] on div "< div id = "_loomi_addon_1756321939237" class = "mini-nav" > < a class = "mini-…" at bounding box center [1332, 474] width 417 height 683
click at [1164, 206] on div "< div id = "_loomi_addon_1756321939237" class = "mini-nav" > < a class = "mini-…" at bounding box center [1332, 474] width 417 height 683
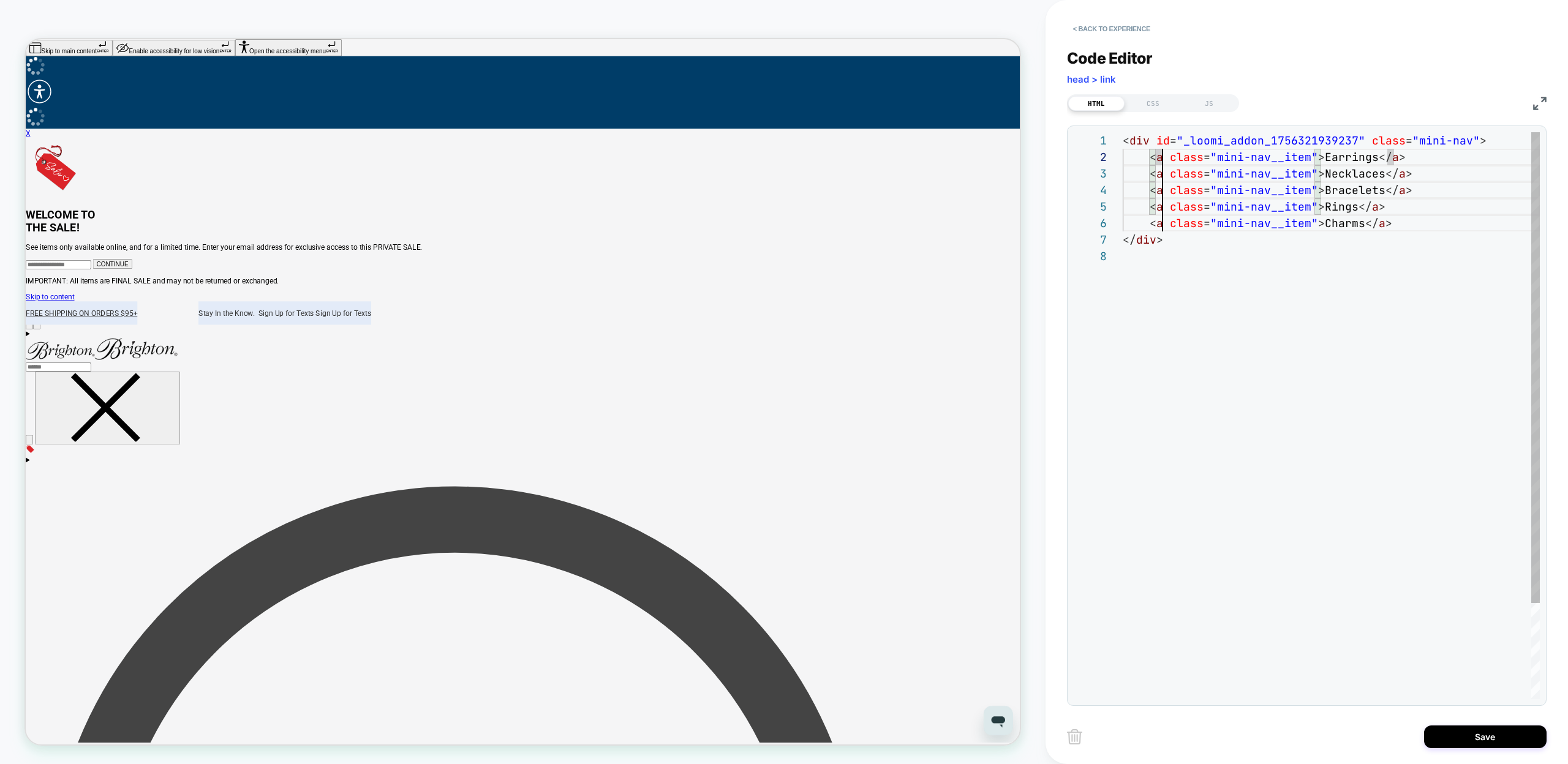
click at [1163, 225] on div "< div id = "_loomi_addon_1756321939237" class = "mini-nav" > < a class = "mini-…" at bounding box center [1332, 474] width 417 height 683
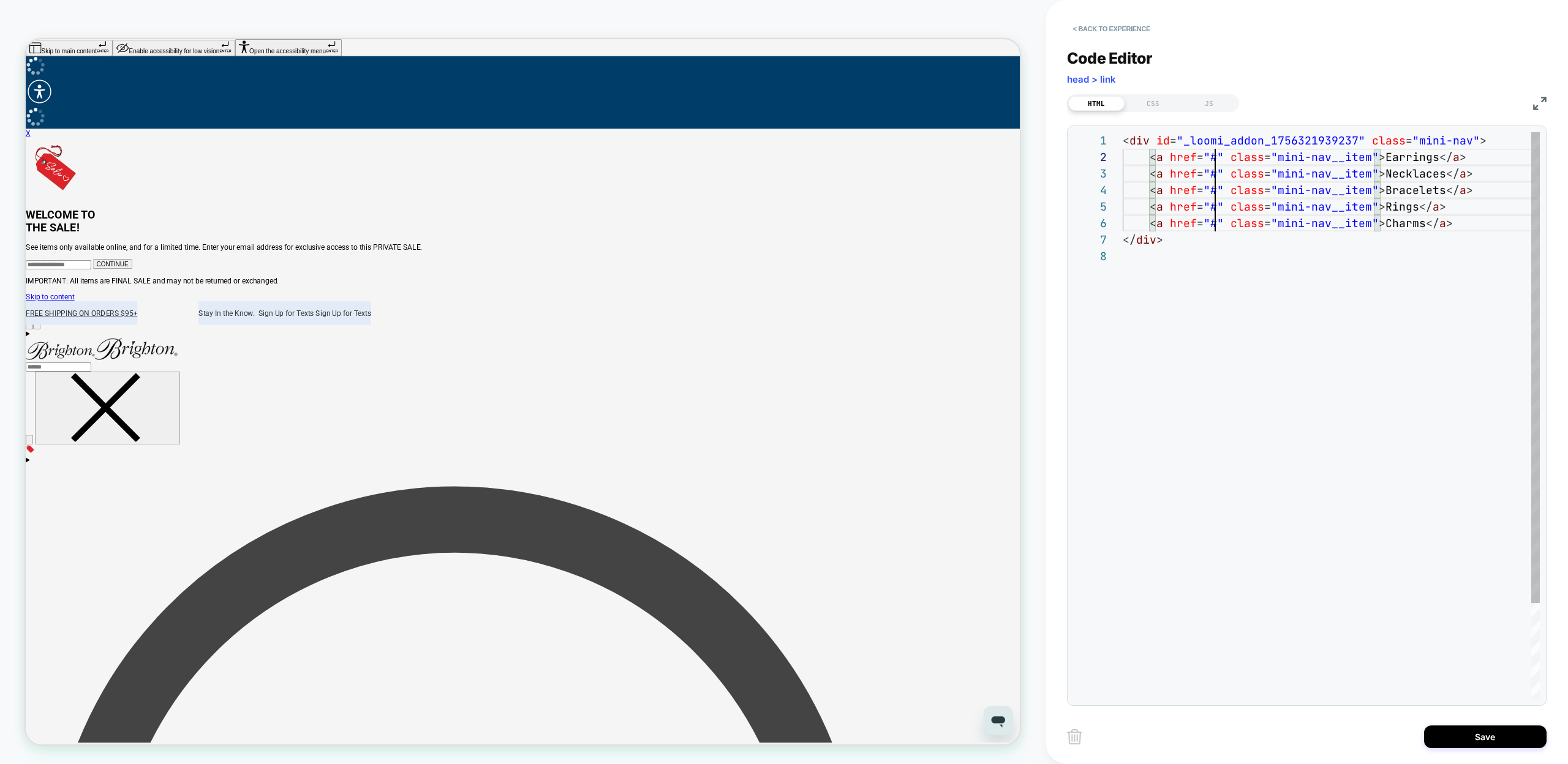
scroll to position [16, 93]
click at [1189, 349] on div "< div id = "_loomi_addon_1756321939237" class = "mini-nav" > < a href = "#" cla…" at bounding box center [1332, 474] width 417 height 683
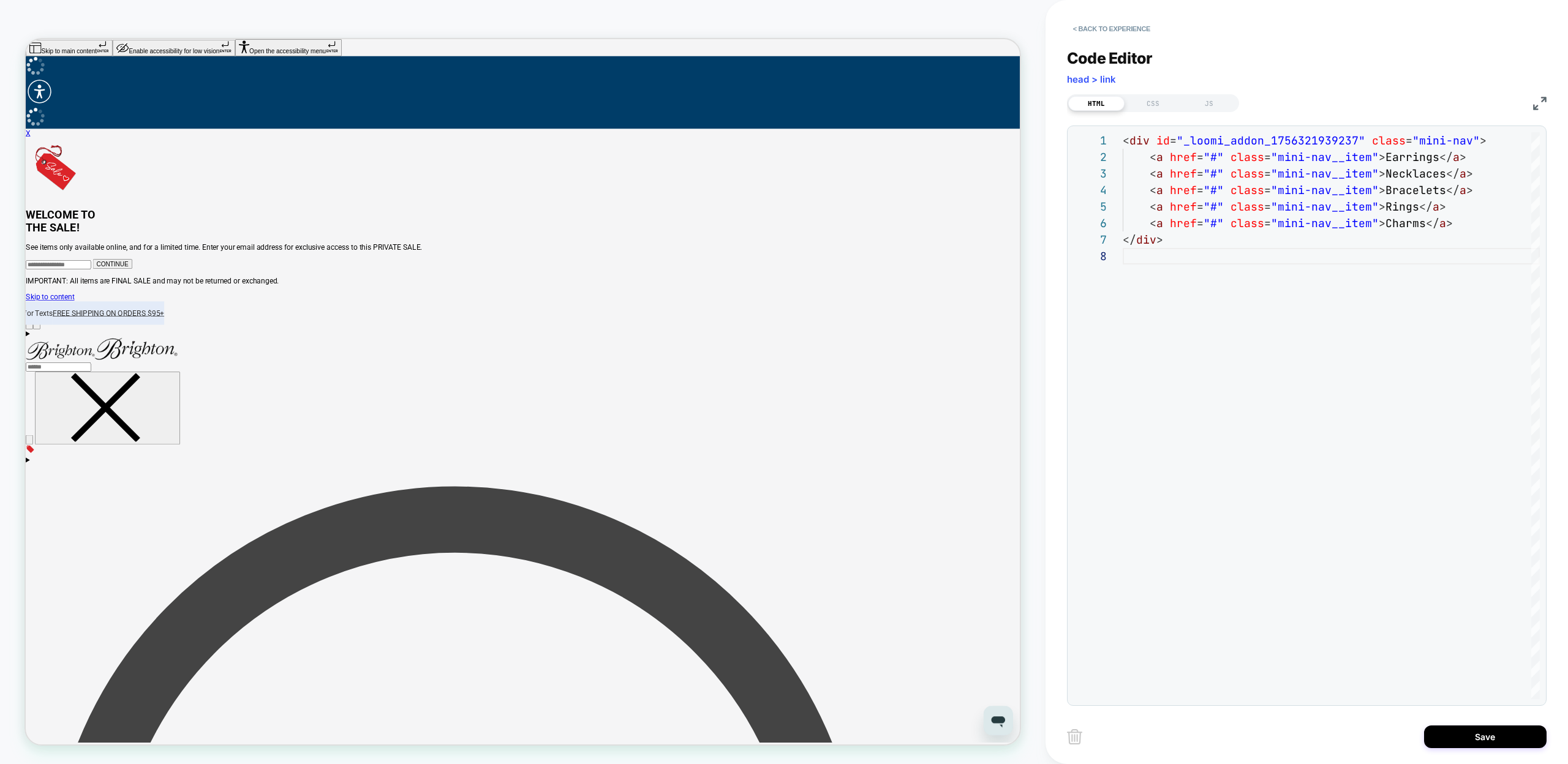
type textarea "**********"
click at [1148, 100] on div "CSS" at bounding box center [1152, 103] width 56 height 15
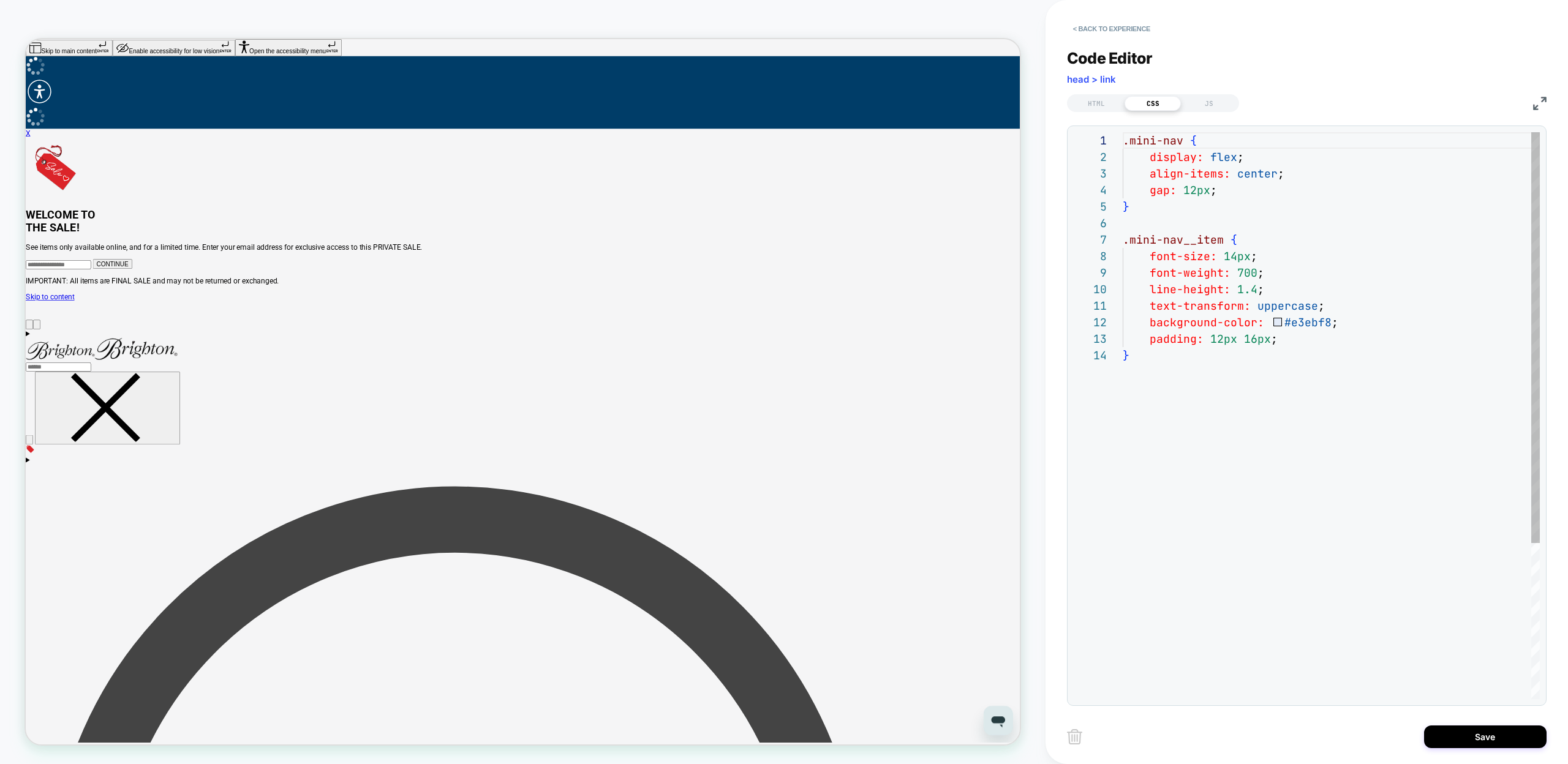
scroll to position [165, 0]
click at [1278, 246] on div ".mini-nav { display: flex ; align-items: center ; gap: 12px ; } .mini-nav__item…" at bounding box center [1332, 523] width 417 height 782
click at [1290, 275] on div ".mini-nav { display: flex ; align-items: center ; gap: 12px ; } .mini-nav__item…" at bounding box center [1332, 523] width 417 height 782
click at [1296, 286] on div ".mini-nav { display: flex ; align-items: center ; gap: 12px ; } .mini-nav__item…" at bounding box center [1332, 523] width 417 height 782
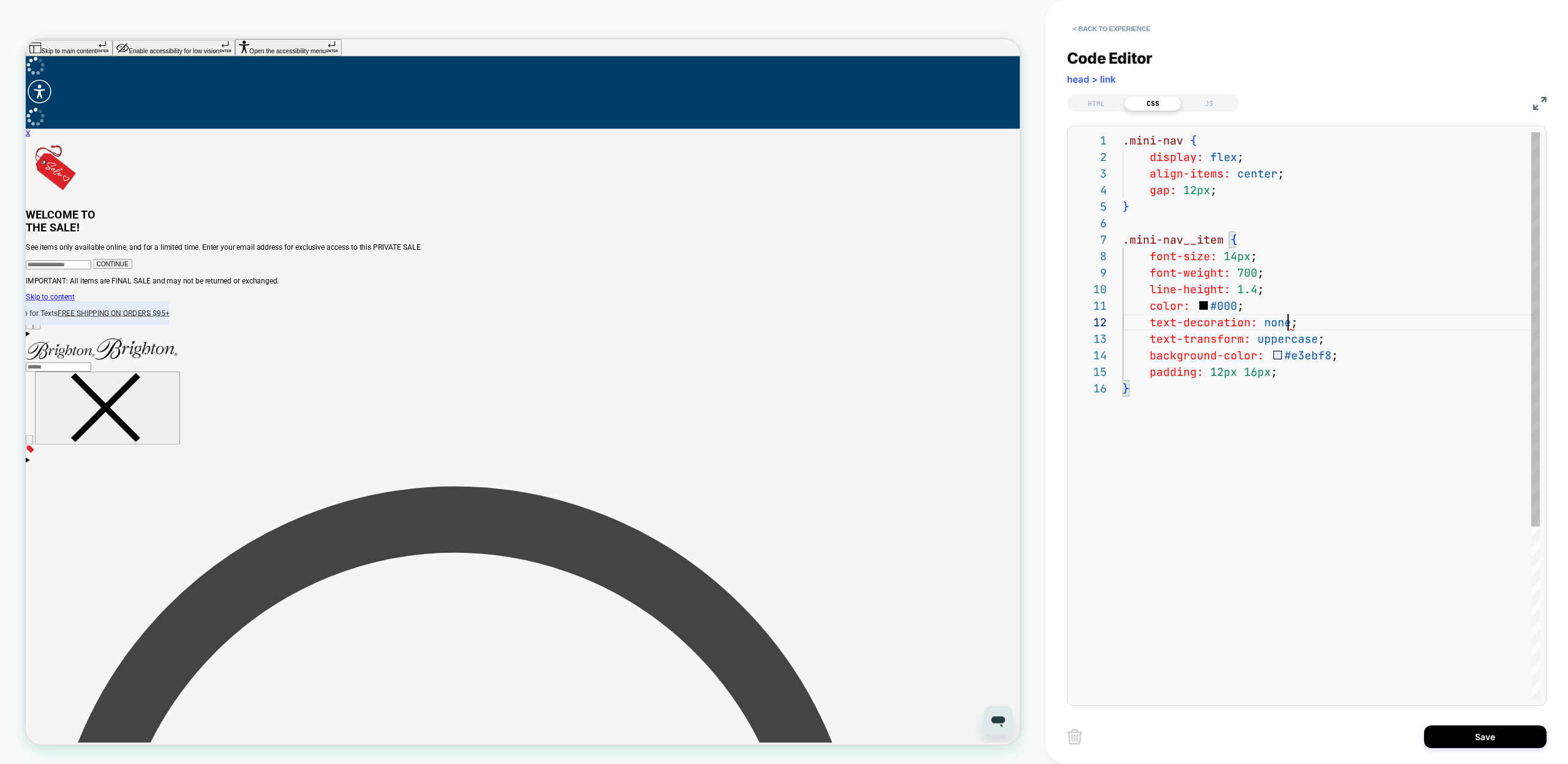
scroll to position [16, 165]
click at [1315, 324] on div ".mini-nav { display: flex ; align-items: center ; gap: 12px ; } .mini-nav__item…" at bounding box center [1332, 539] width 417 height 815
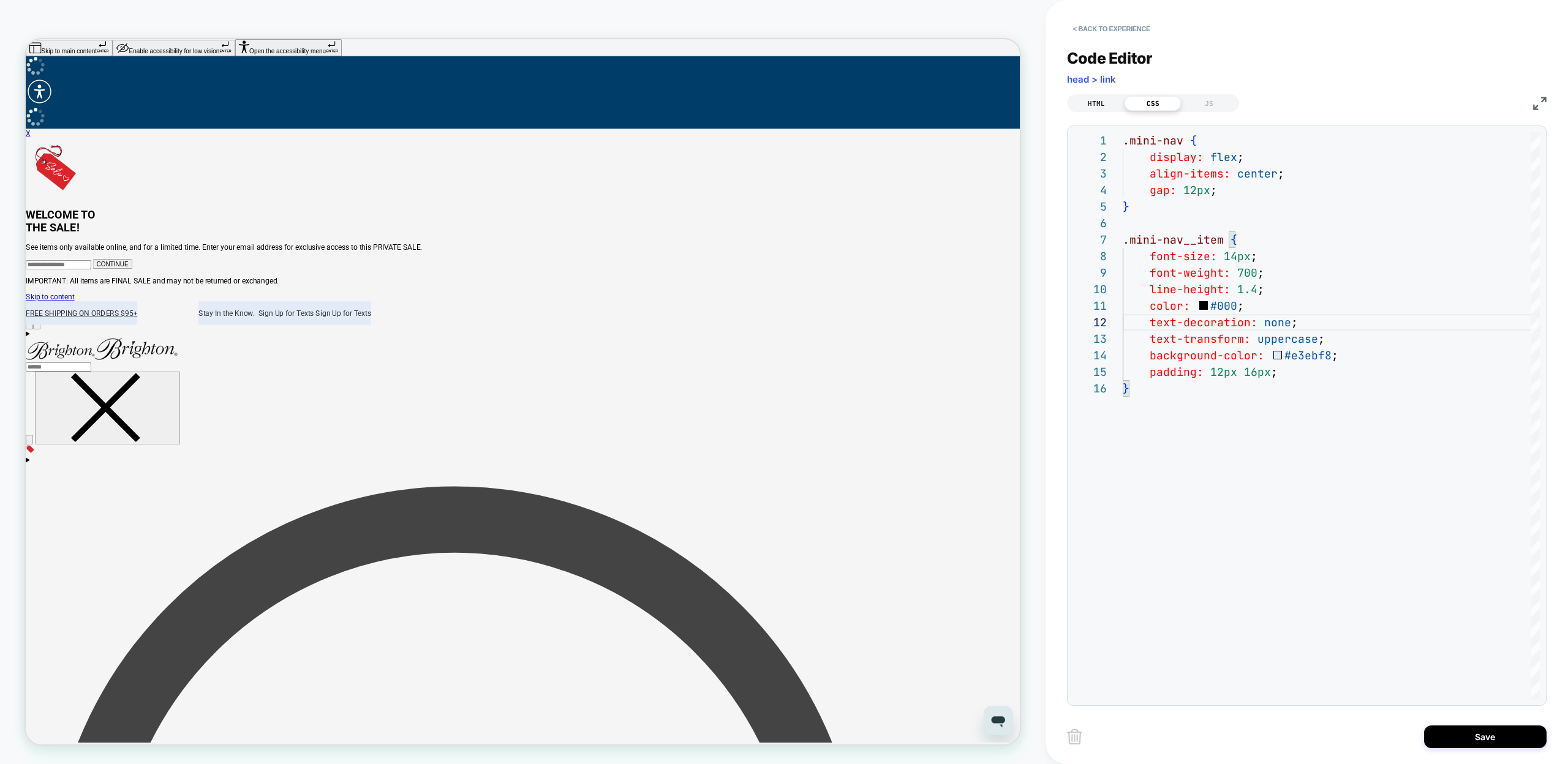
type textarea "**********"
click at [1098, 107] on div "HTML" at bounding box center [1096, 103] width 56 height 15
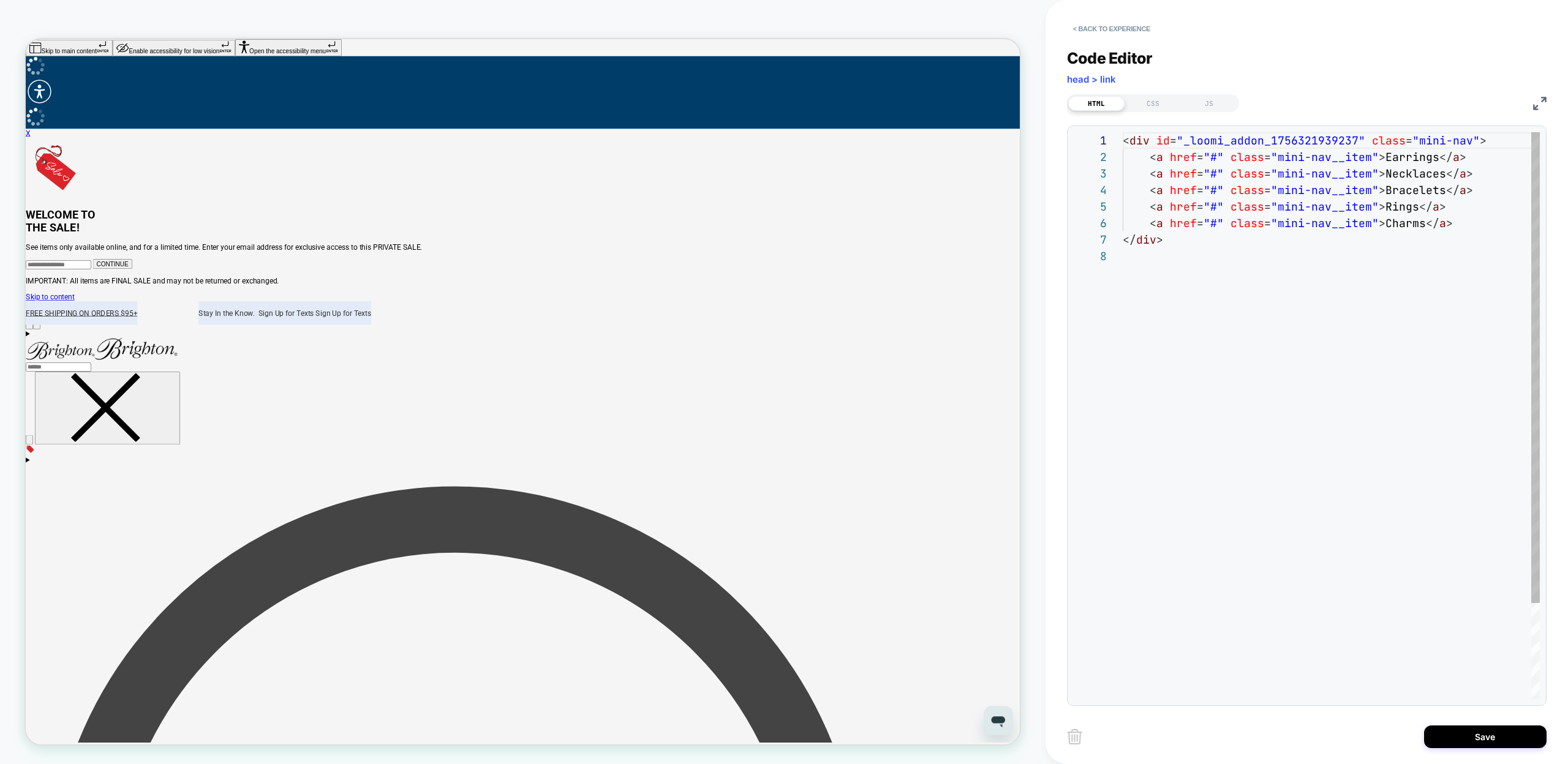
scroll to position [116, 0]
click at [1233, 358] on div "< div id = "_loomi_addon_1756321939237" class = "mini-nav" > < a href = "#" cla…" at bounding box center [1332, 474] width 417 height 683
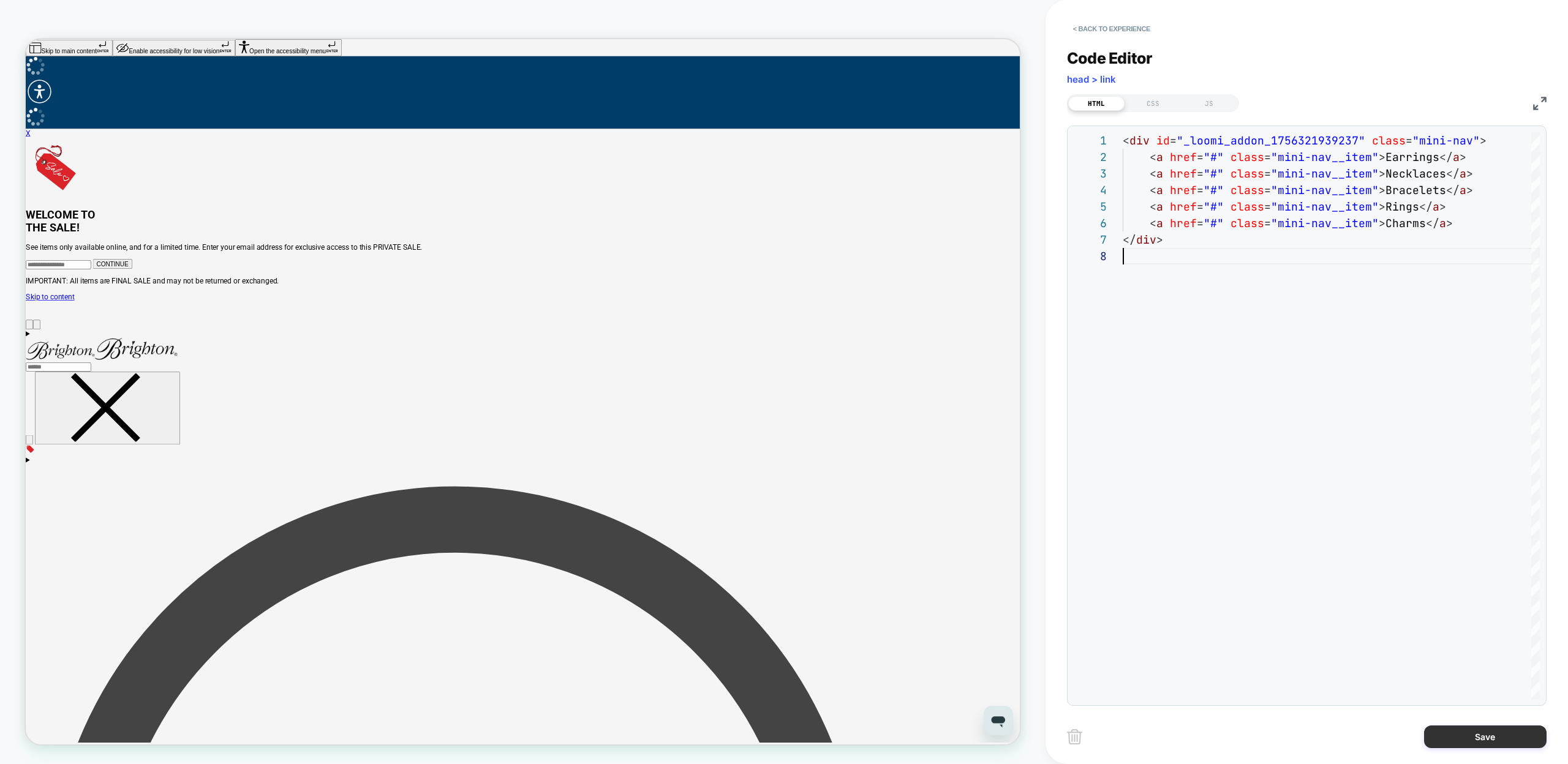
click at [1483, 738] on button "Save" at bounding box center [1485, 737] width 122 height 23
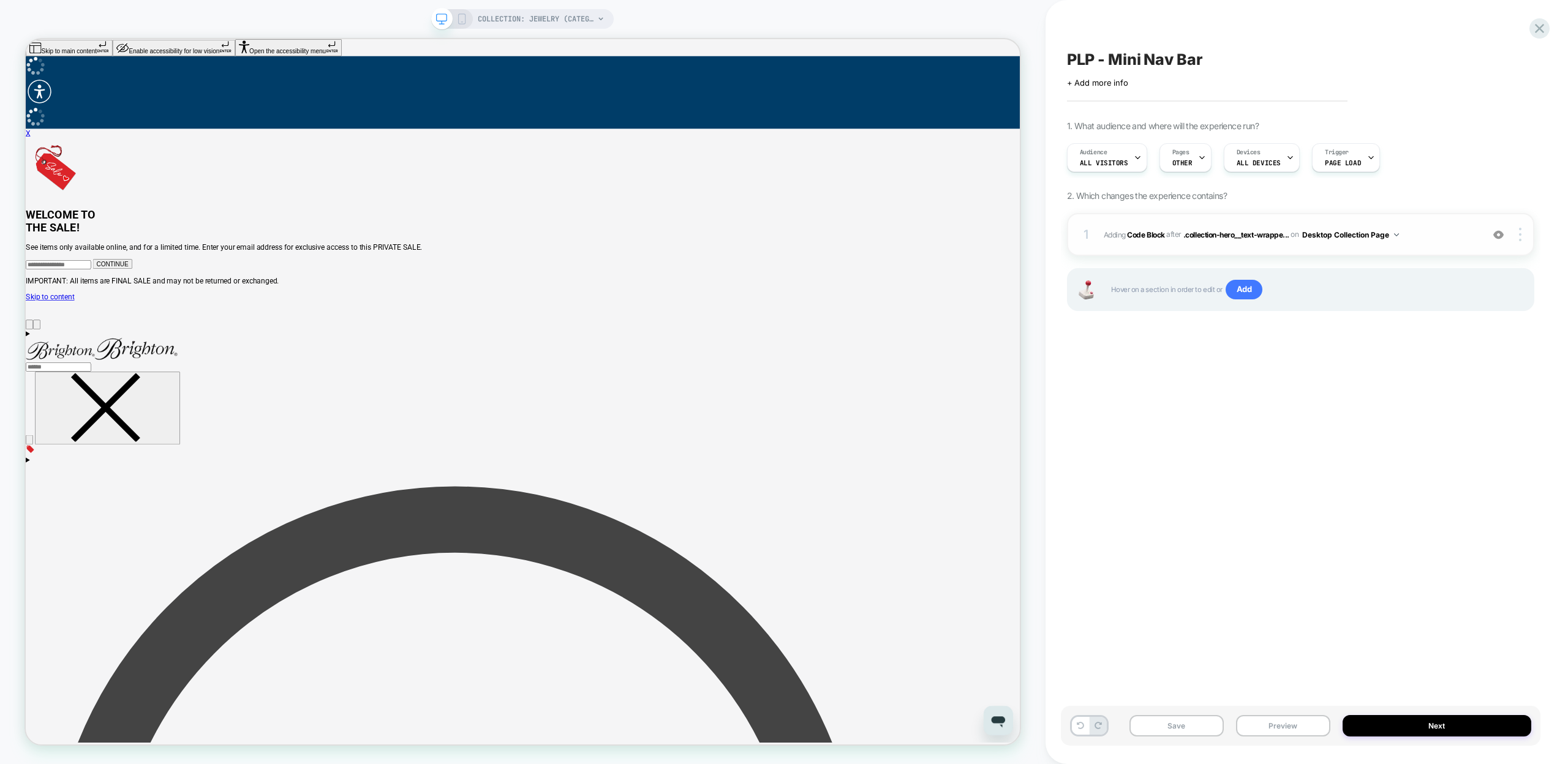
click at [1373, 235] on button "Desktop Collection Page" at bounding box center [1351, 235] width 97 height 16
click at [1525, 238] on div at bounding box center [1521, 234] width 23 height 14
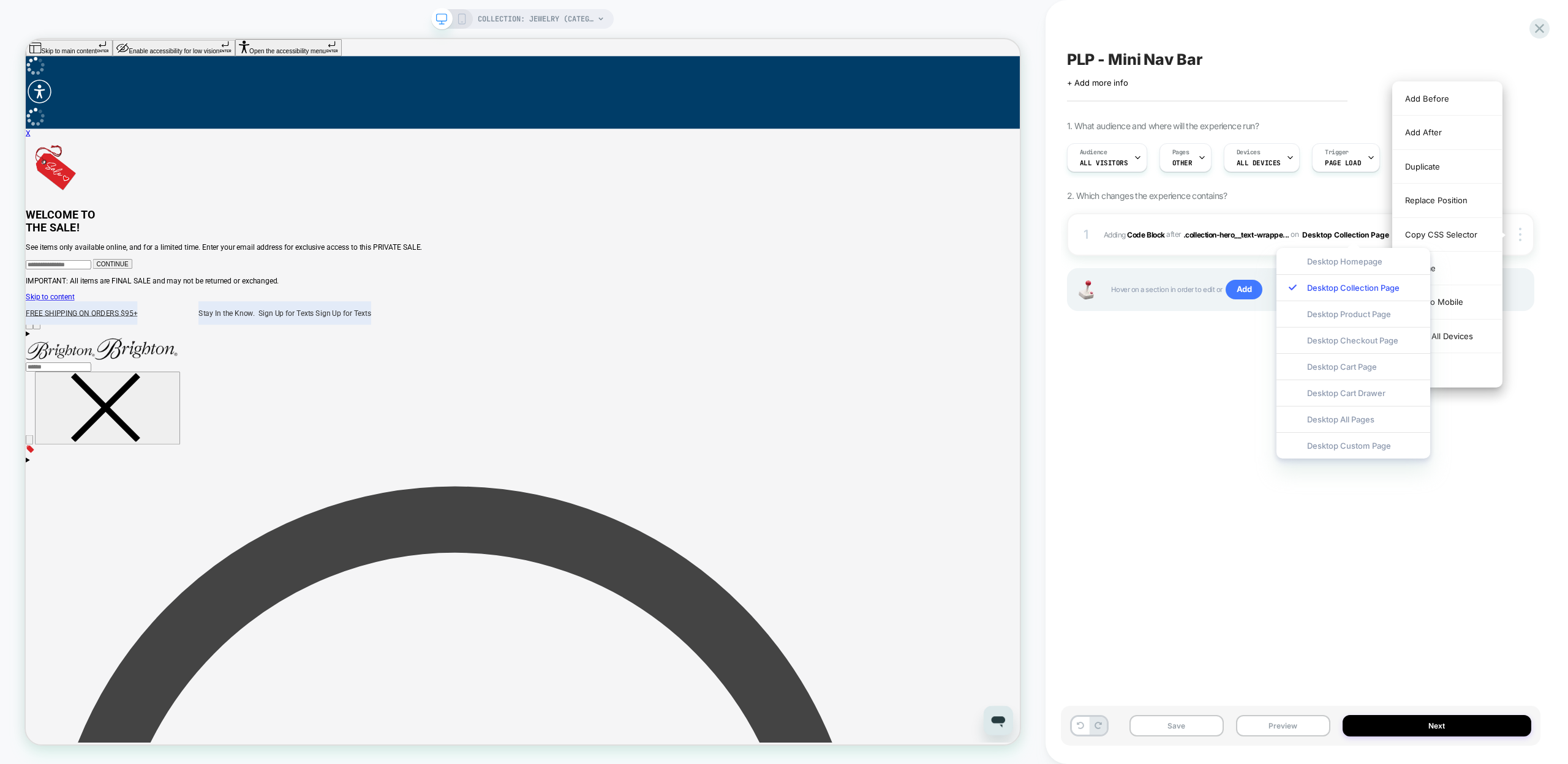
click at [1465, 489] on div "PLP - Mini Nav Bar Click to edit experience details + Add more info 1. What aud…" at bounding box center [1301, 382] width 480 height 740
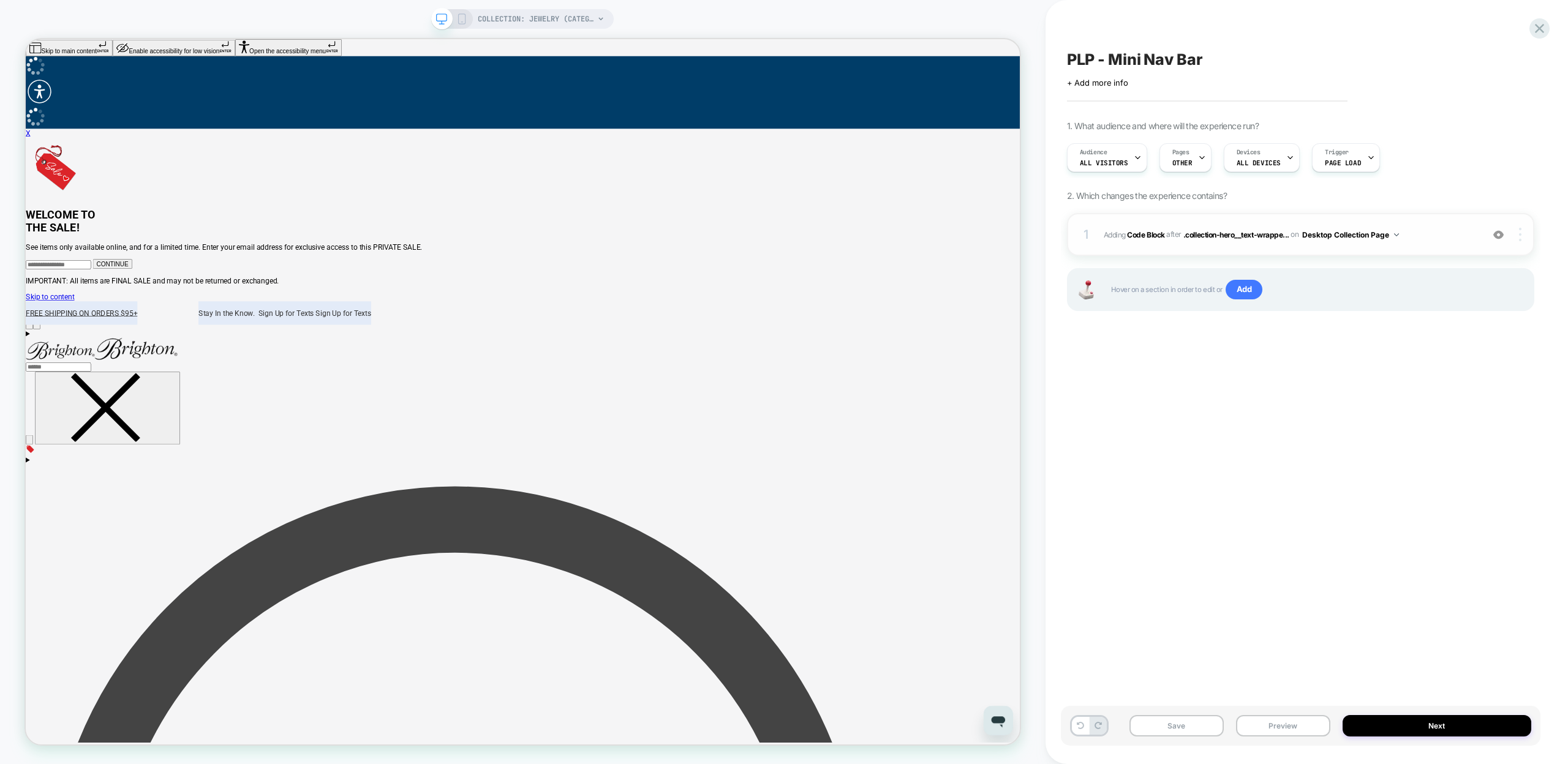
click at [1515, 238] on div at bounding box center [1521, 234] width 23 height 14
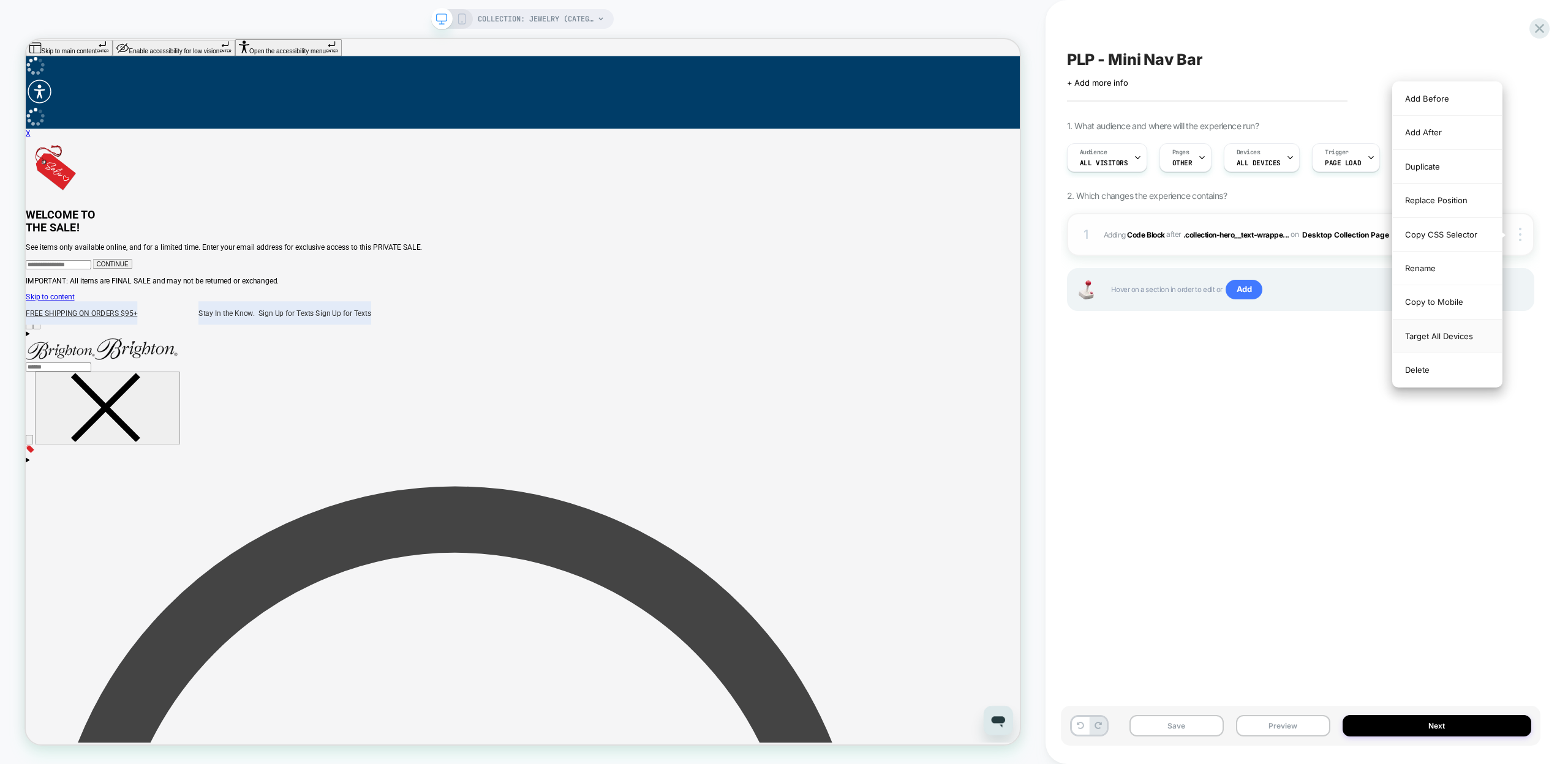
click at [1433, 336] on div "Target All Devices" at bounding box center [1447, 336] width 109 height 33
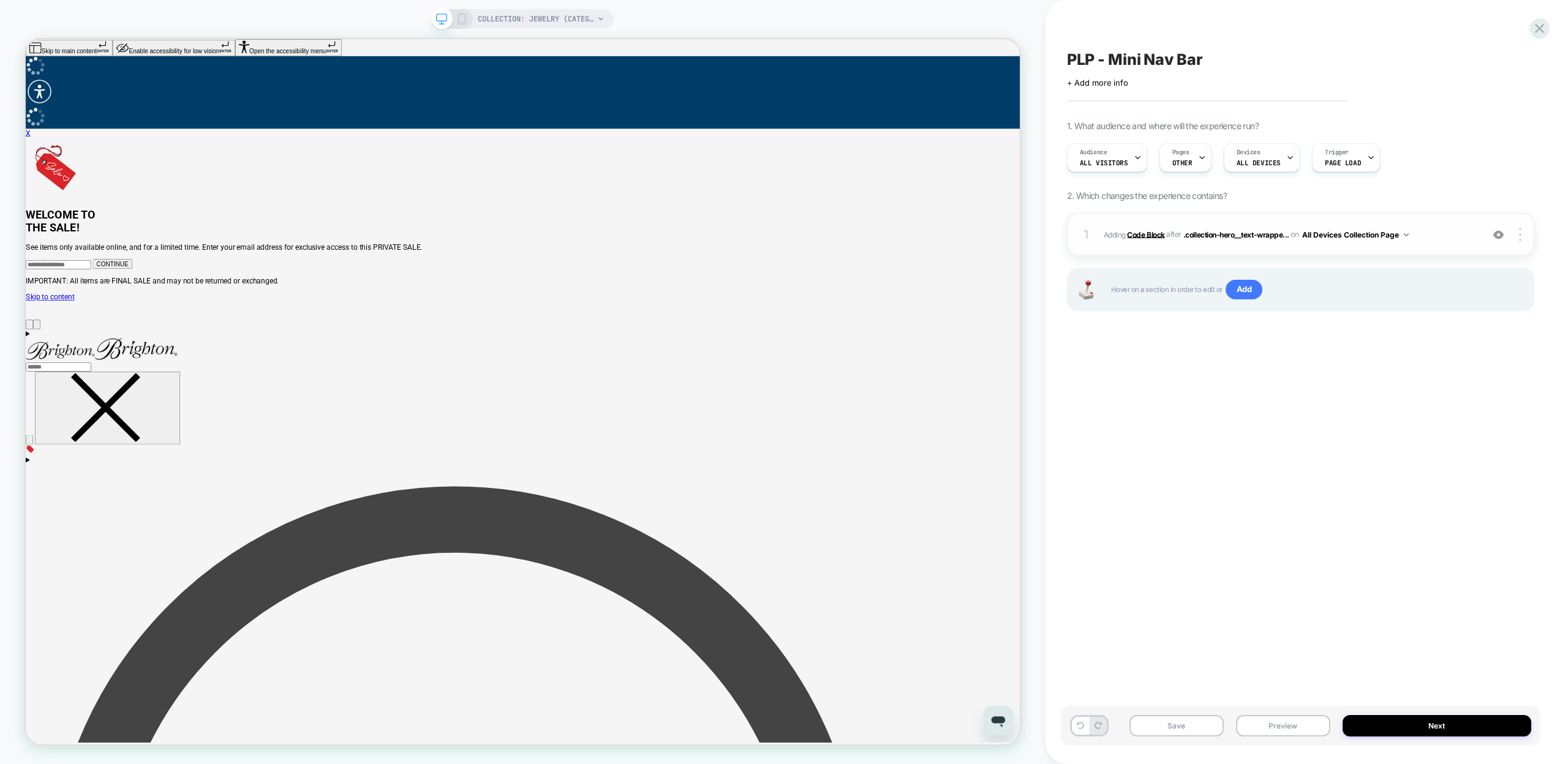
click at [1154, 236] on b "Code Block" at bounding box center [1146, 234] width 37 height 9
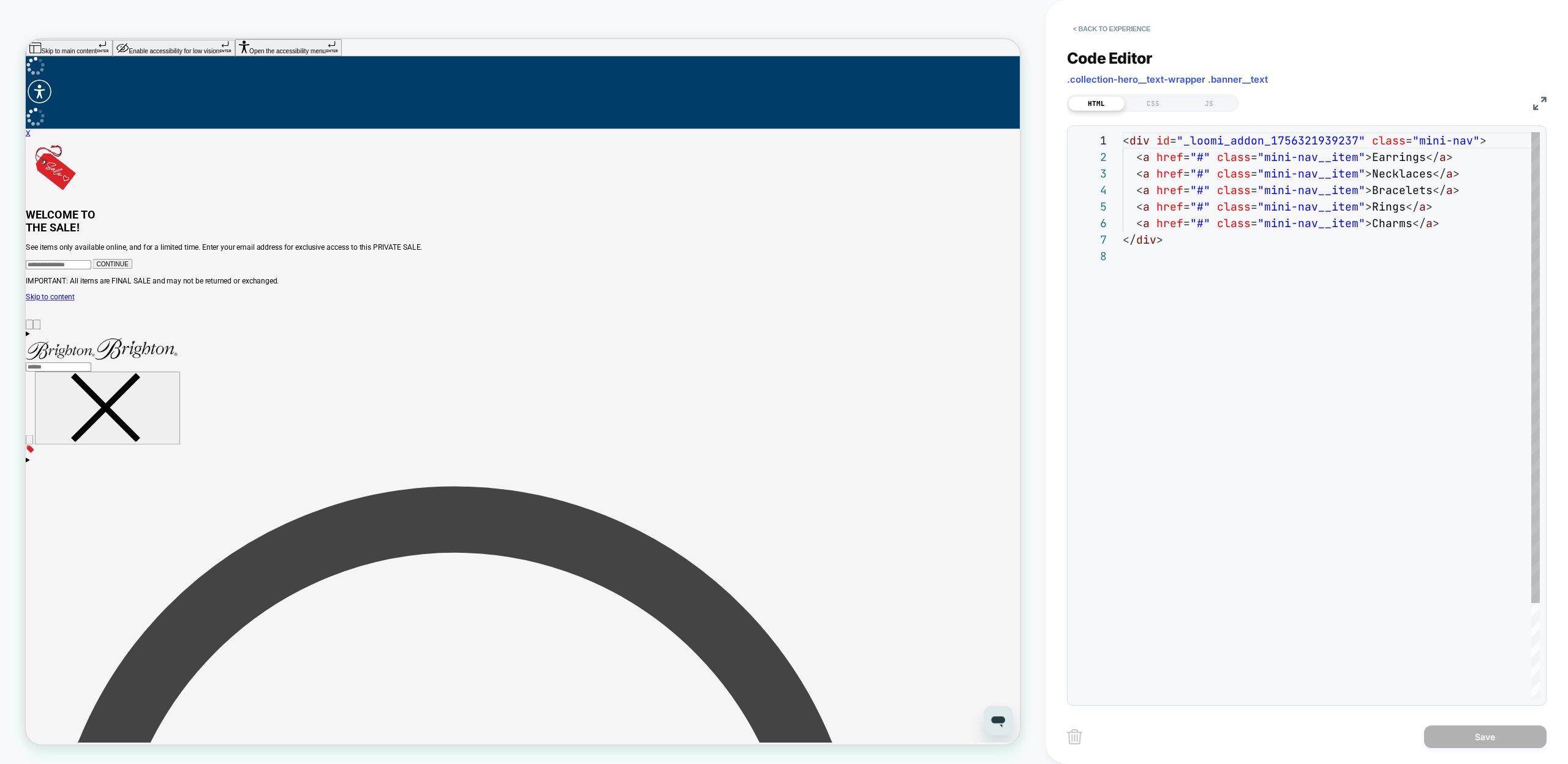
click at [1140, 245] on div "< div id = "_loomi_addon_1756321939237" class = "mini-nav" > < a href = "#" cla…" at bounding box center [1332, 474] width 417 height 683
click at [1147, 164] on div "< div id = "_loomi_addon_1756321939237" class = "mini-nav" > < a href = "#" cla…" at bounding box center [1332, 474] width 417 height 683
click at [1391, 276] on div "< div id = "_loomi_addon_1756321939237" class = "mini-nav" > < a href = "#" cla…" at bounding box center [1332, 474] width 417 height 683
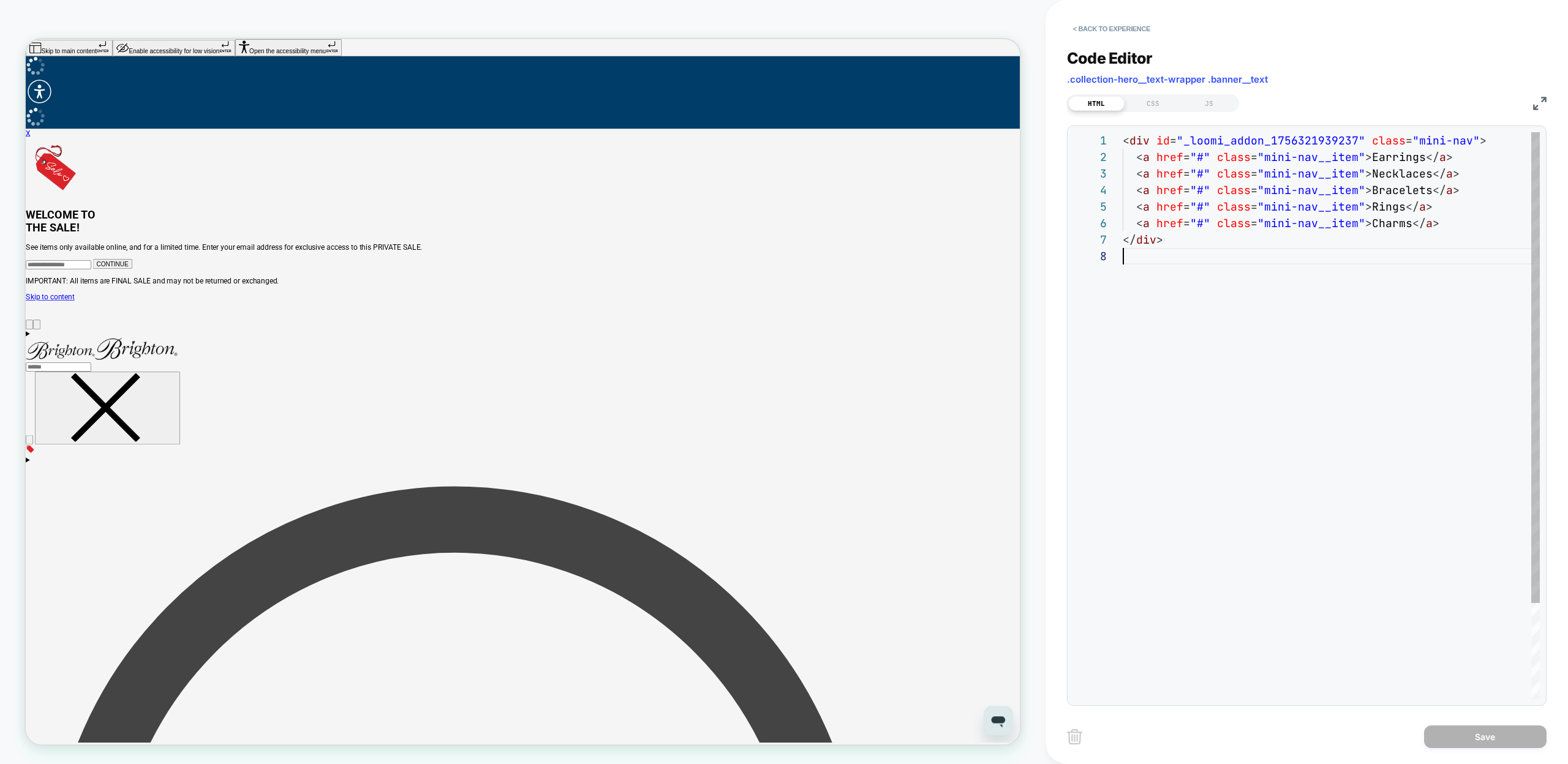
scroll to position [116, 0]
click at [1083, 26] on button "< Back to experience" at bounding box center [1112, 29] width 90 height 20
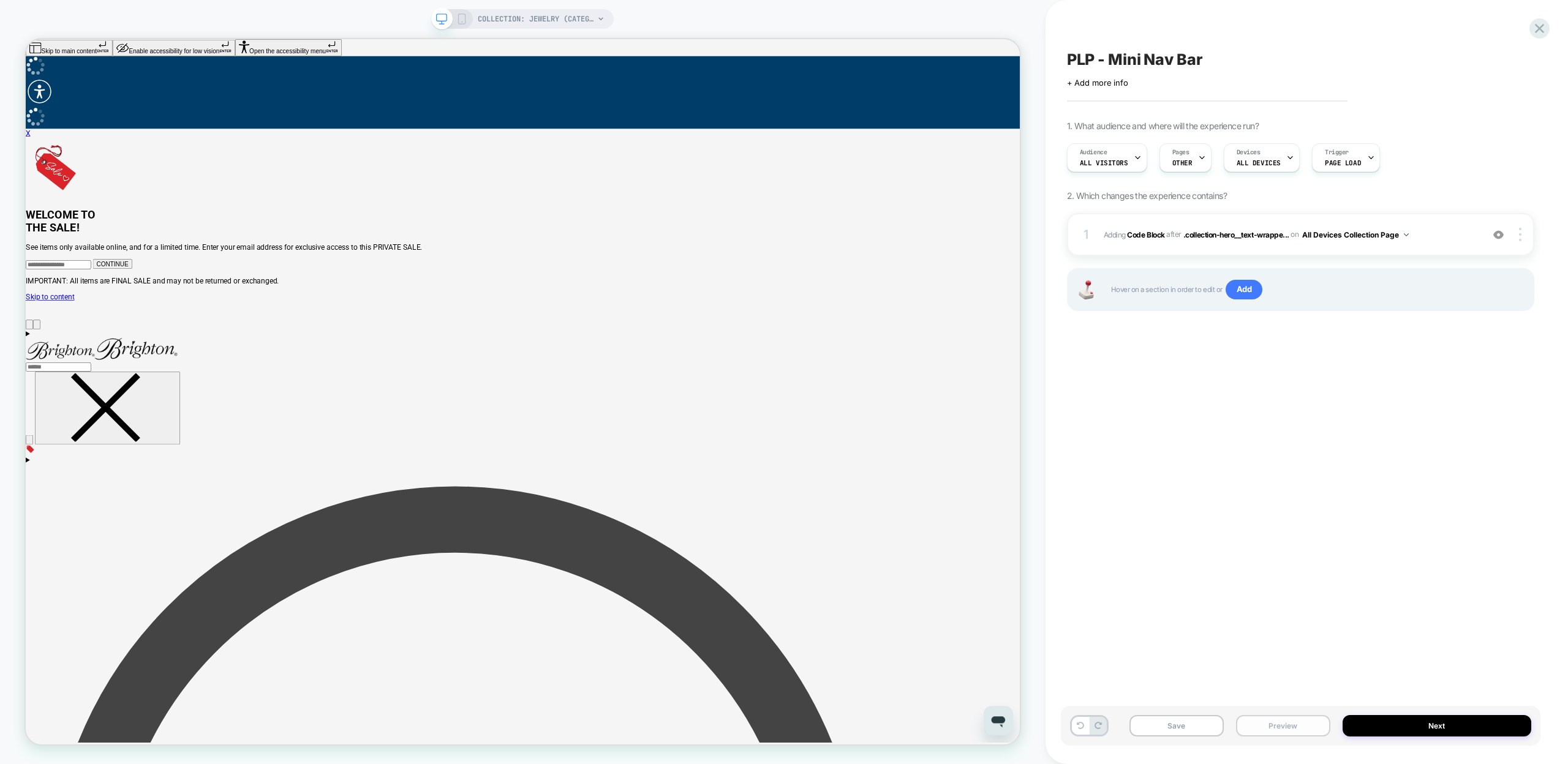
click at [1252, 725] on button "Preview" at bounding box center [1283, 726] width 95 height 21
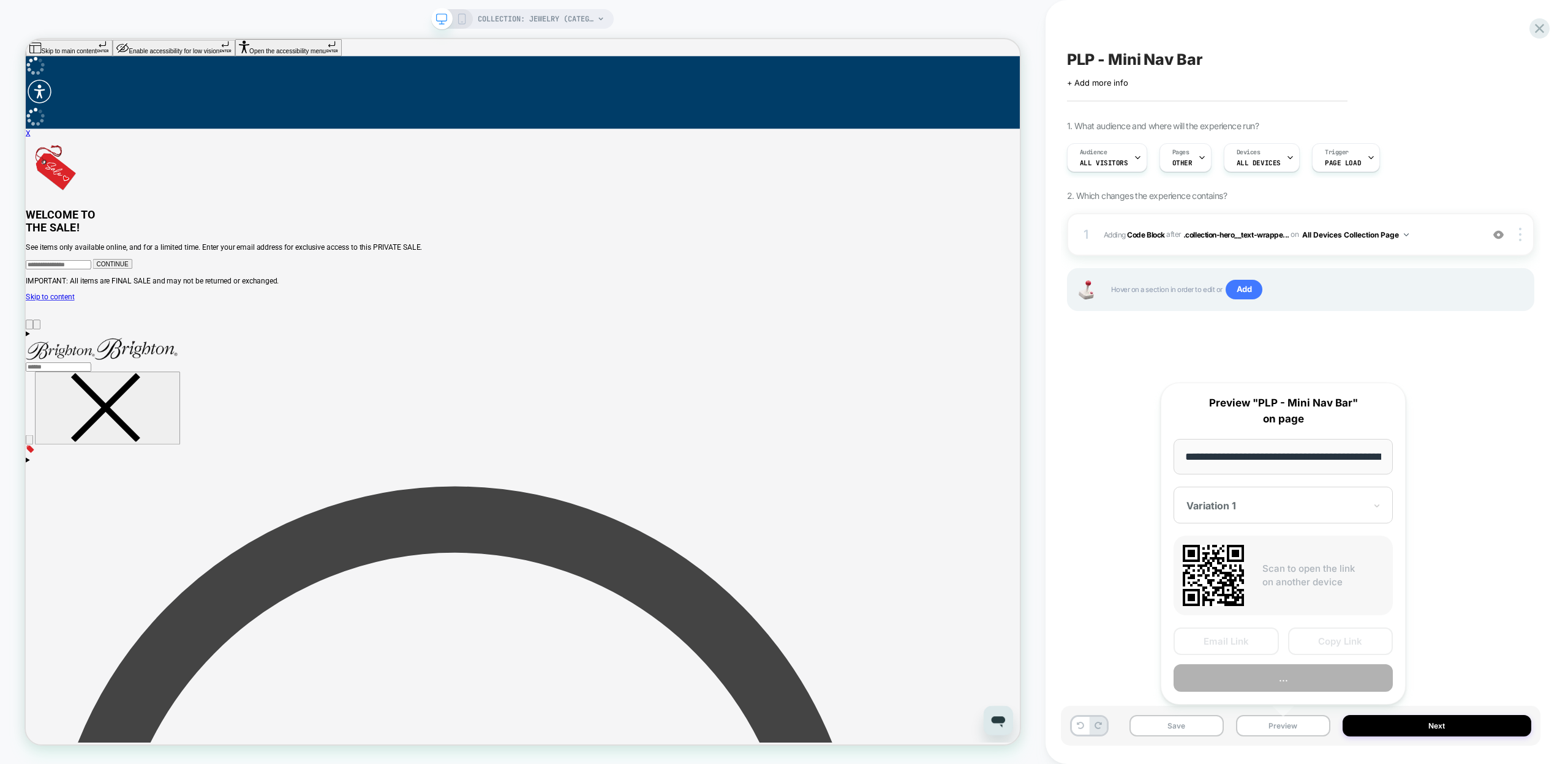
scroll to position [0, 121]
click at [1246, 683] on button "Preview" at bounding box center [1283, 679] width 219 height 28
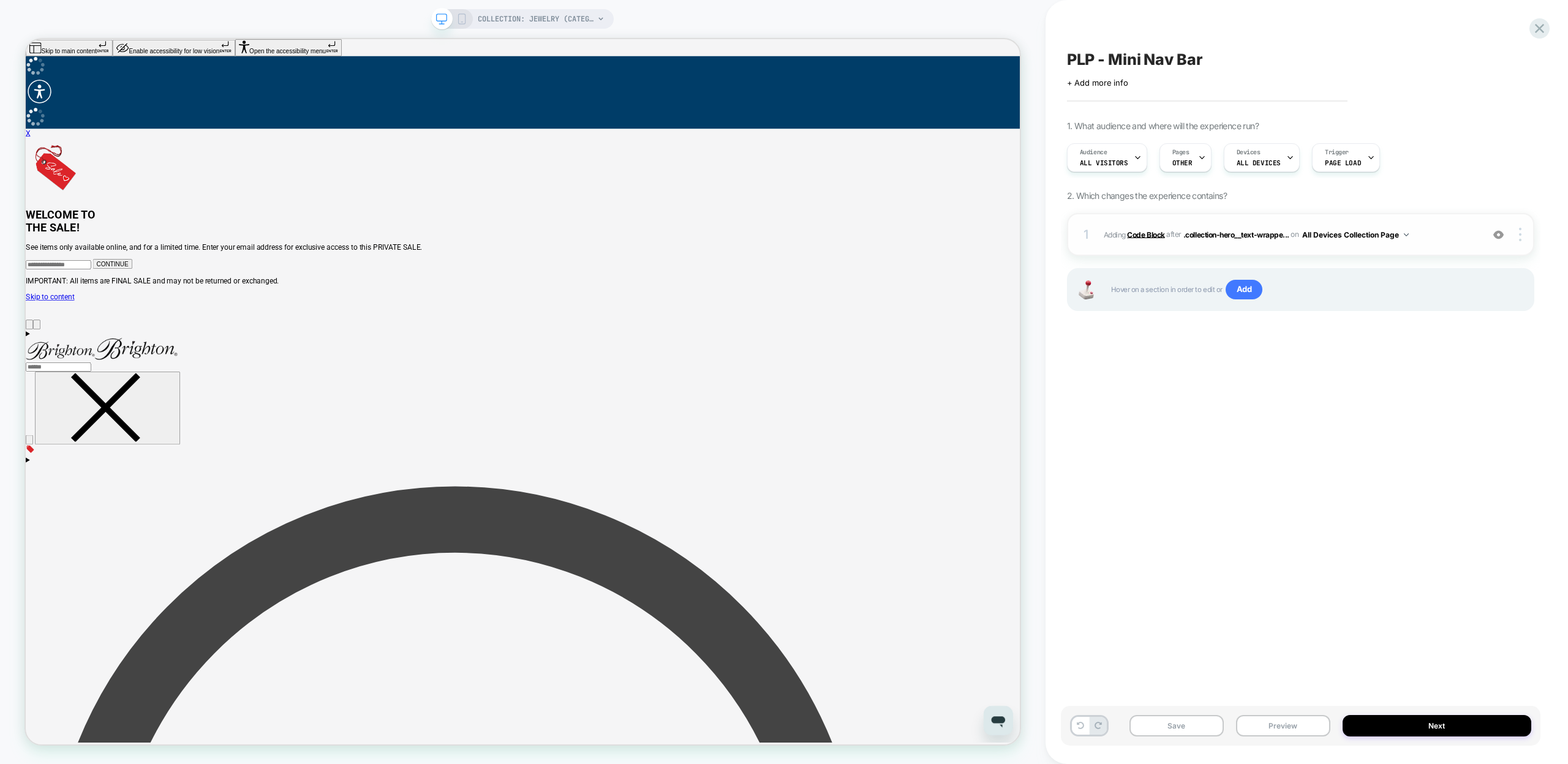
click at [1140, 238] on b "Code Block" at bounding box center [1146, 234] width 37 height 9
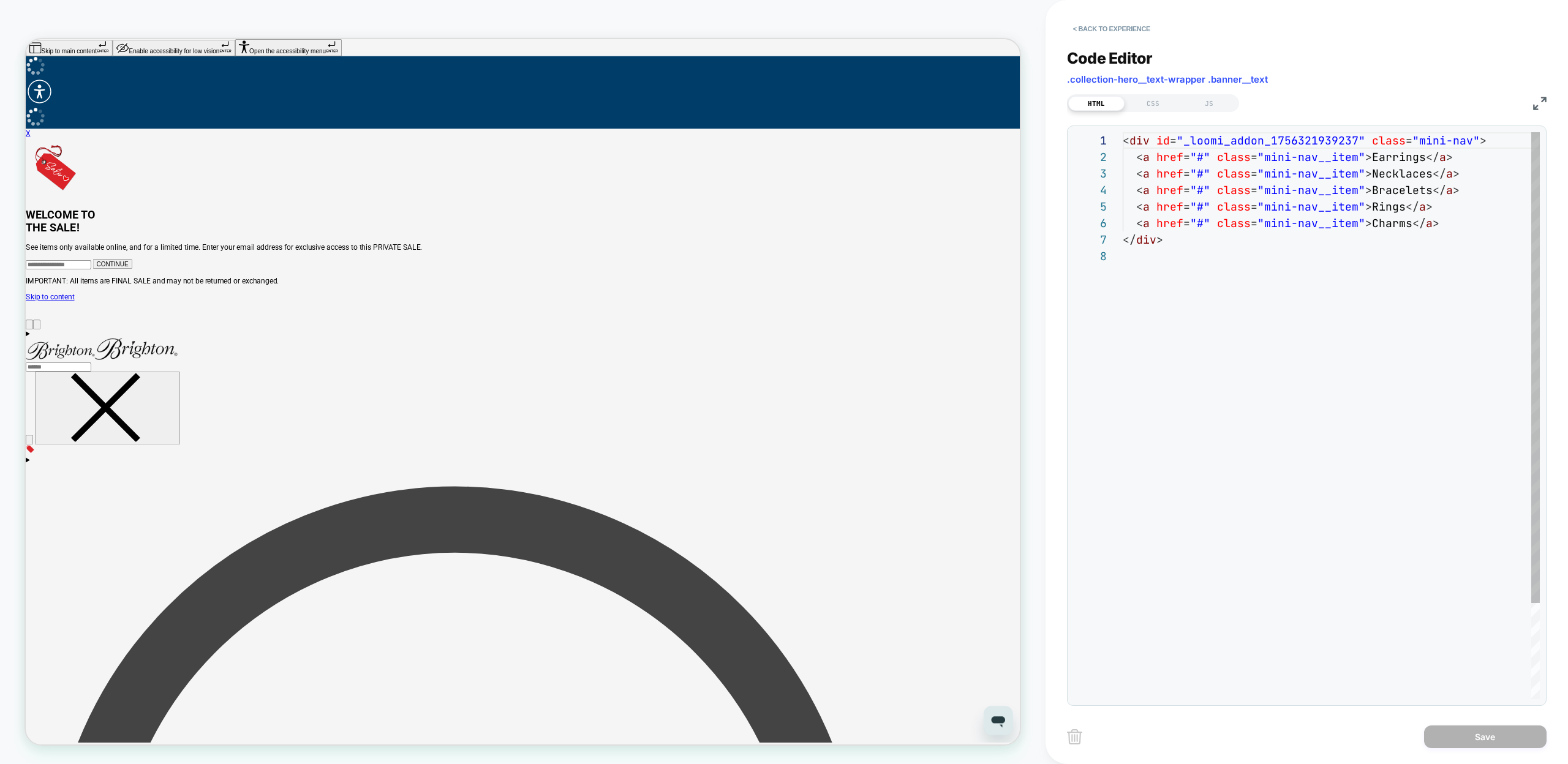
scroll to position [116, 0]
click at [1200, 158] on div "< div id = "_loomi_addon_1756321939237" class = "mini-nav" > < a href = "#" cla…" at bounding box center [1332, 474] width 417 height 683
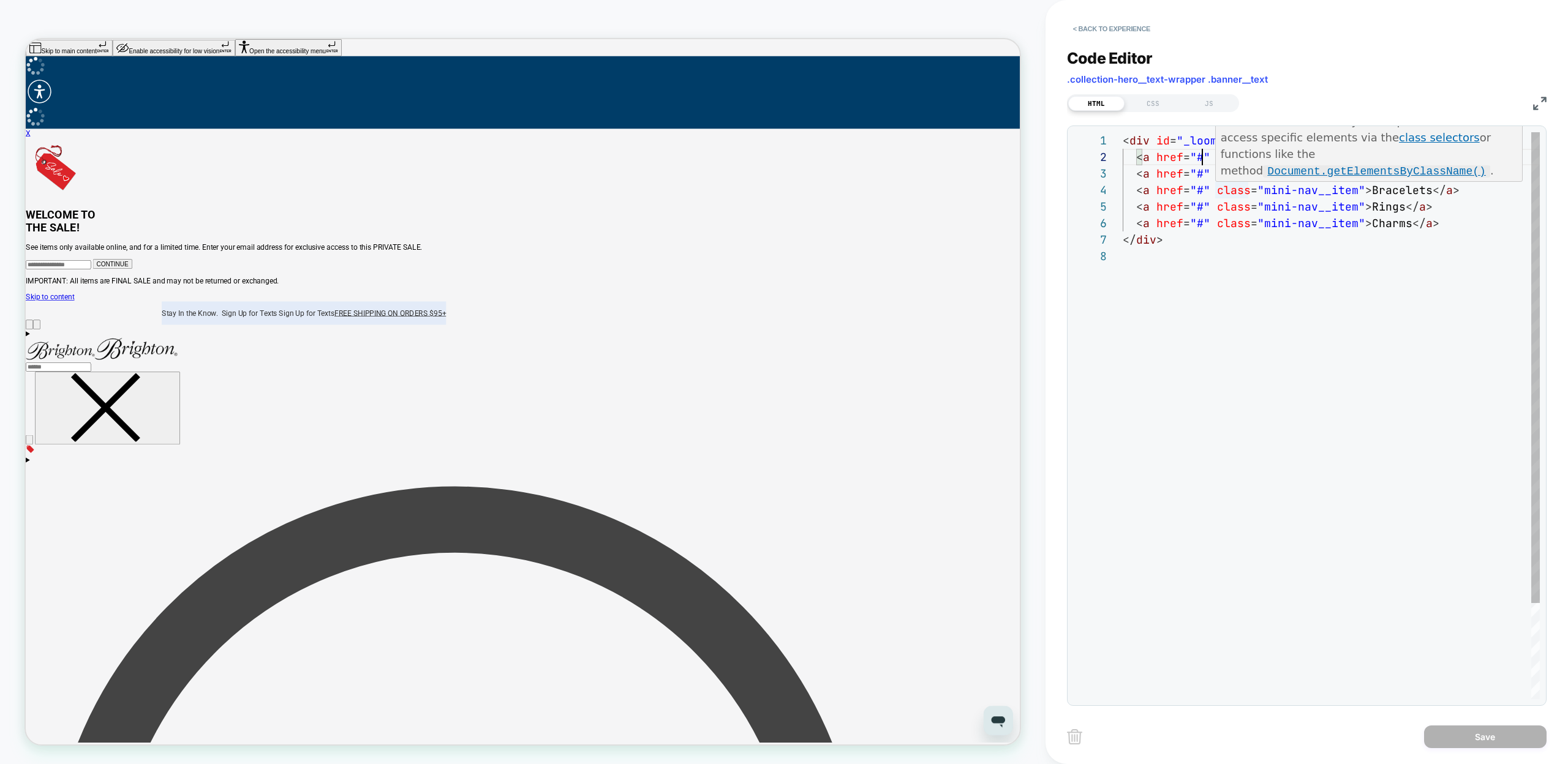
click at [1202, 195] on div "< div id = "_loomi_addon_1756321939237" class = "mini-nav" > < a href = "#" cla…" at bounding box center [1332, 474] width 417 height 683
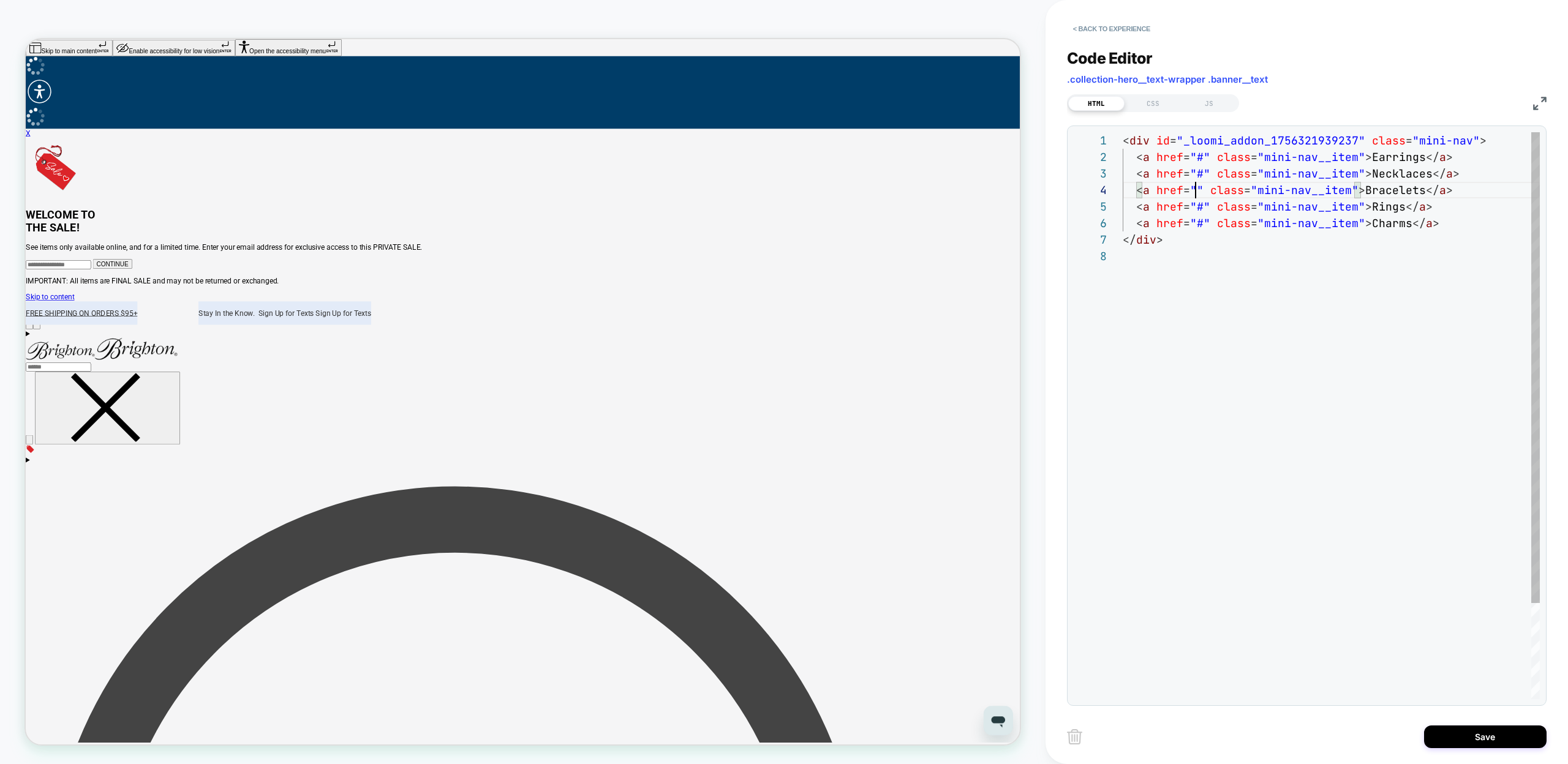
scroll to position [50, 377]
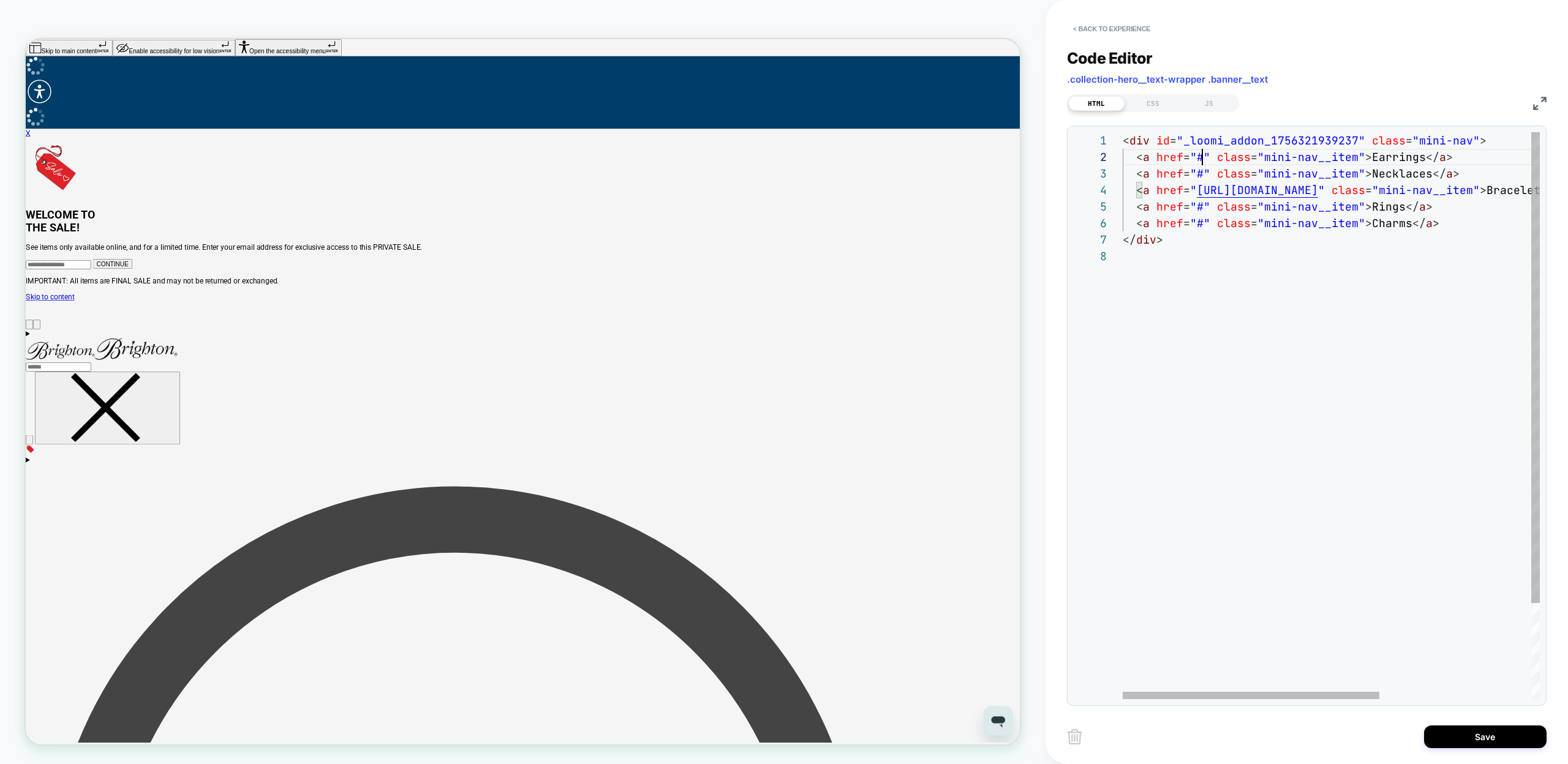
click at [1202, 155] on div "< div id = "_loomi_addon_1756321939237" class = "mini-nav" > < a href = "#" cla…" at bounding box center [1455, 474] width 663 height 683
click at [1203, 174] on div "< div id = "_loomi_addon_1756321939237" class = "mini-nav" > < a href = " [URL]…" at bounding box center [1455, 474] width 663 height 683
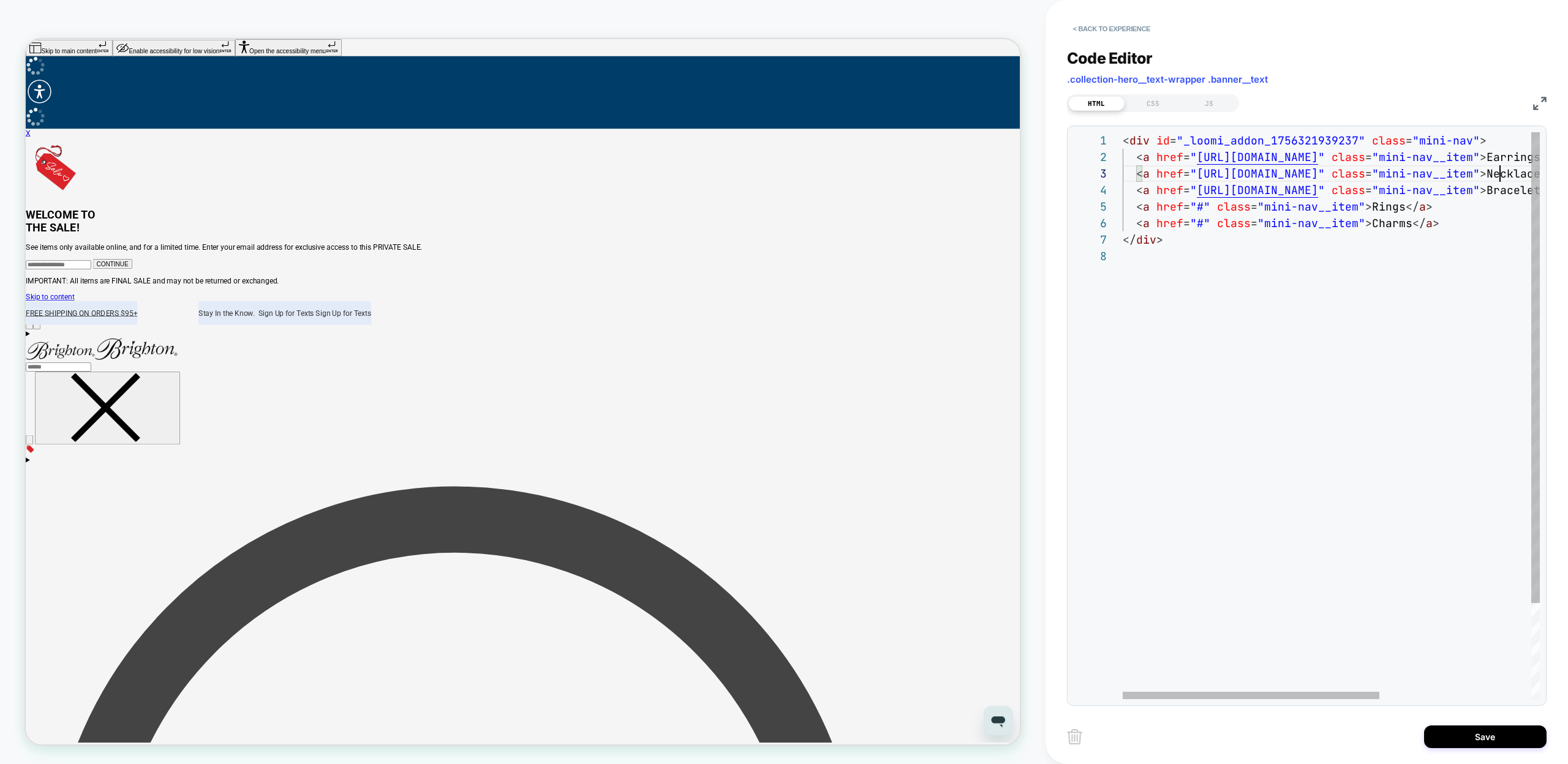
scroll to position [33, 377]
click at [1203, 200] on div "< div id = "_loomi_addon_1756321939237" class = "mini-nav" > < a href = " [URL]…" at bounding box center [1455, 474] width 663 height 683
click at [1203, 226] on div "< div id = "_loomi_addon_1756321939237" class = "mini-nav" > < a href = " [URL]…" at bounding box center [1455, 474] width 663 height 683
type textarea "**********"
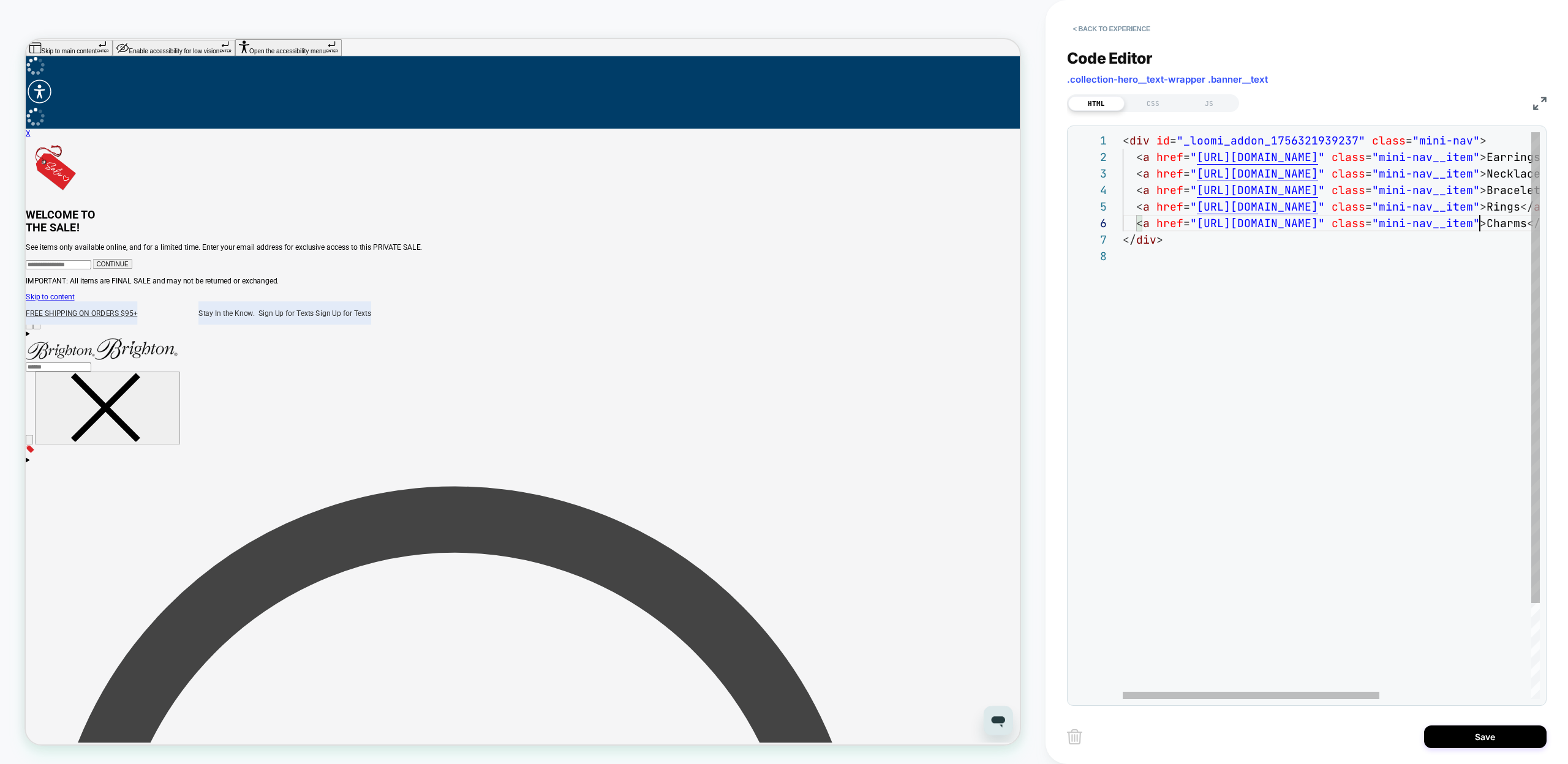
scroll to position [83, 357]
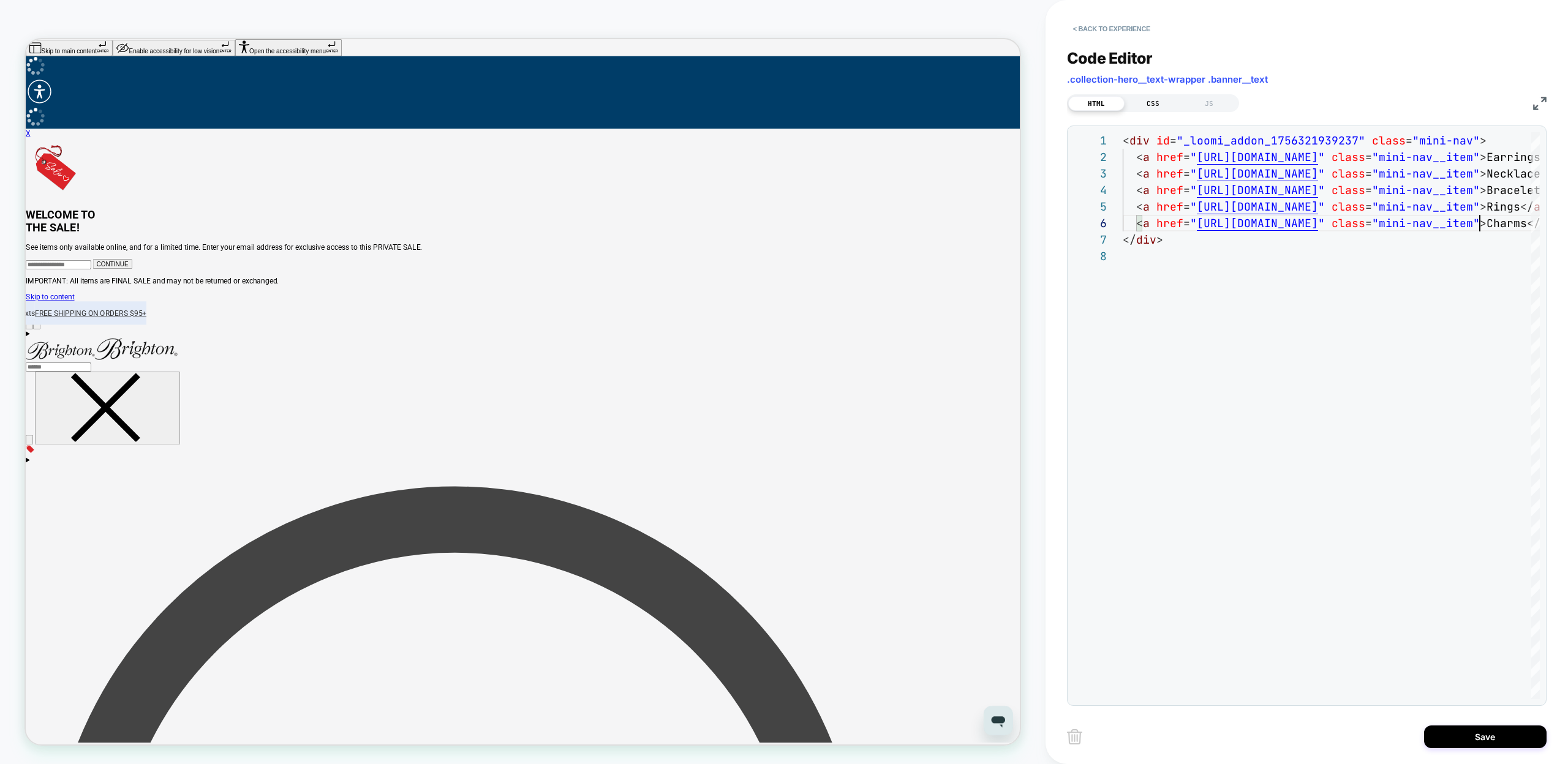
click at [1157, 104] on div "CSS" at bounding box center [1152, 103] width 56 height 15
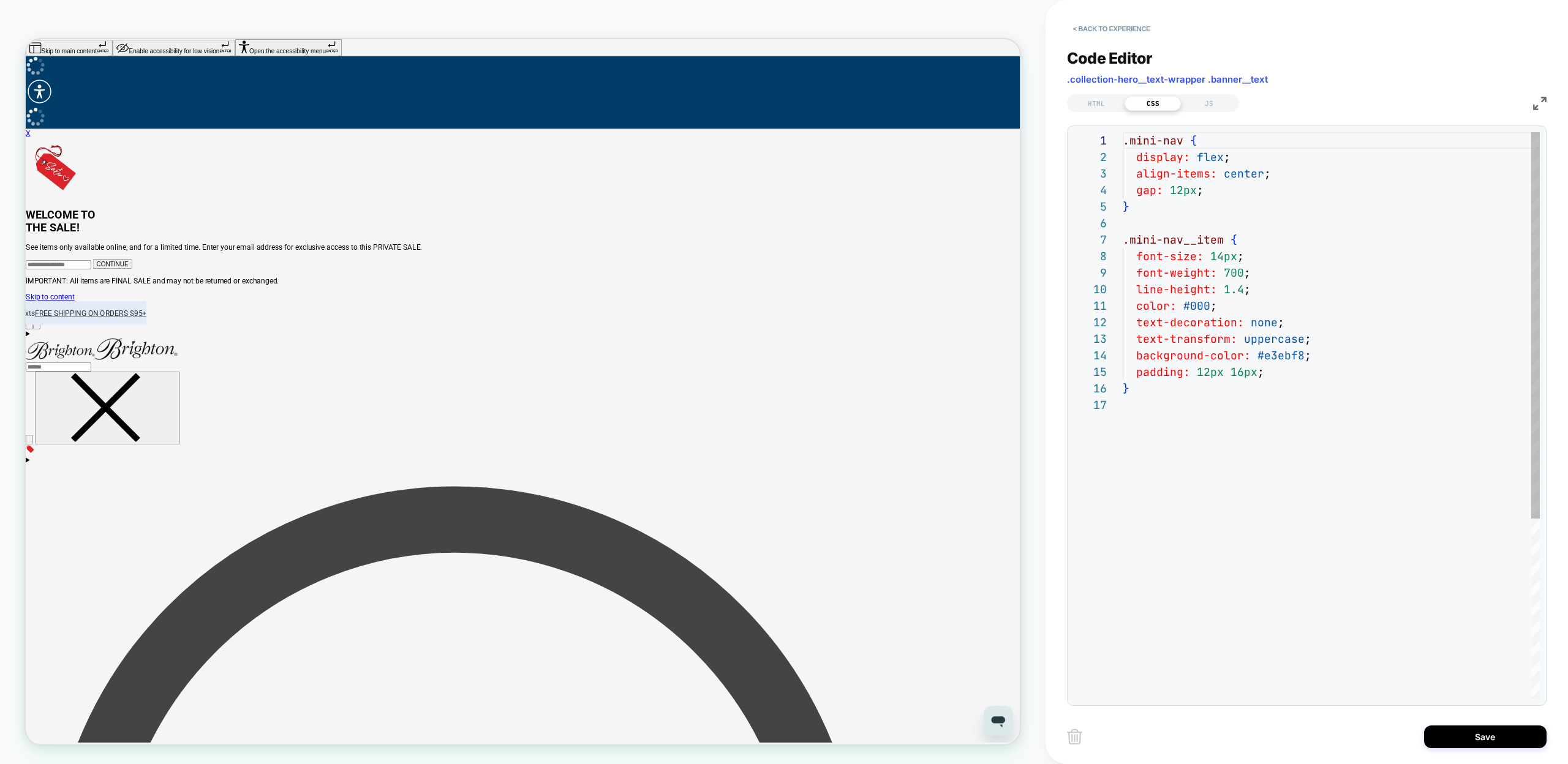
scroll to position [165, 0]
click at [1209, 375] on div ".mini-nav { display: flex ; align-items: center ; gap: 12px ; } .mini-nav__item…" at bounding box center [1332, 548] width 417 height 832
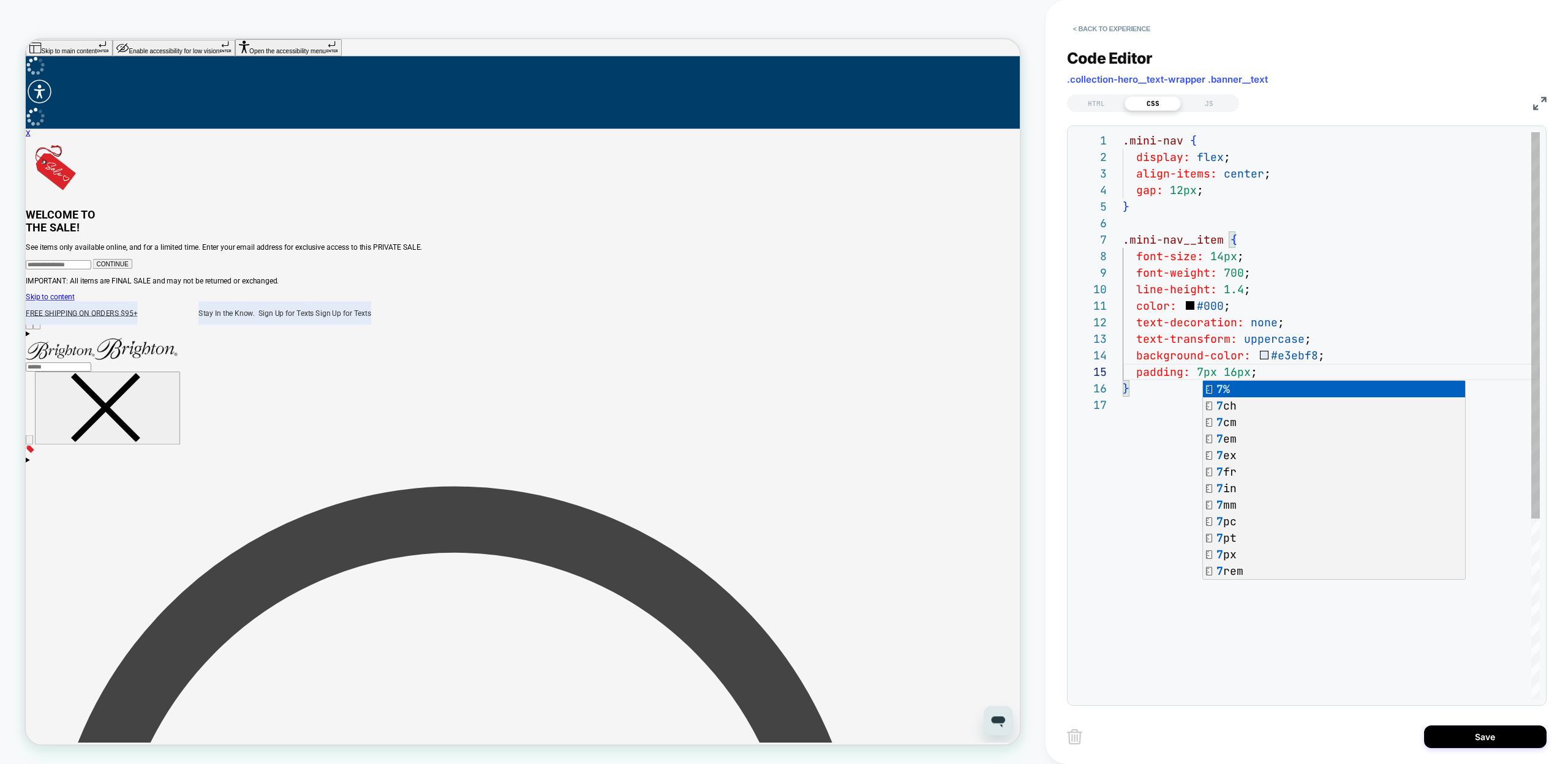
click at [1154, 424] on div ".mini-nav { display: flex ; align-items: center ; gap: 12px ; } .mini-nav__item…" at bounding box center [1332, 548] width 417 height 832
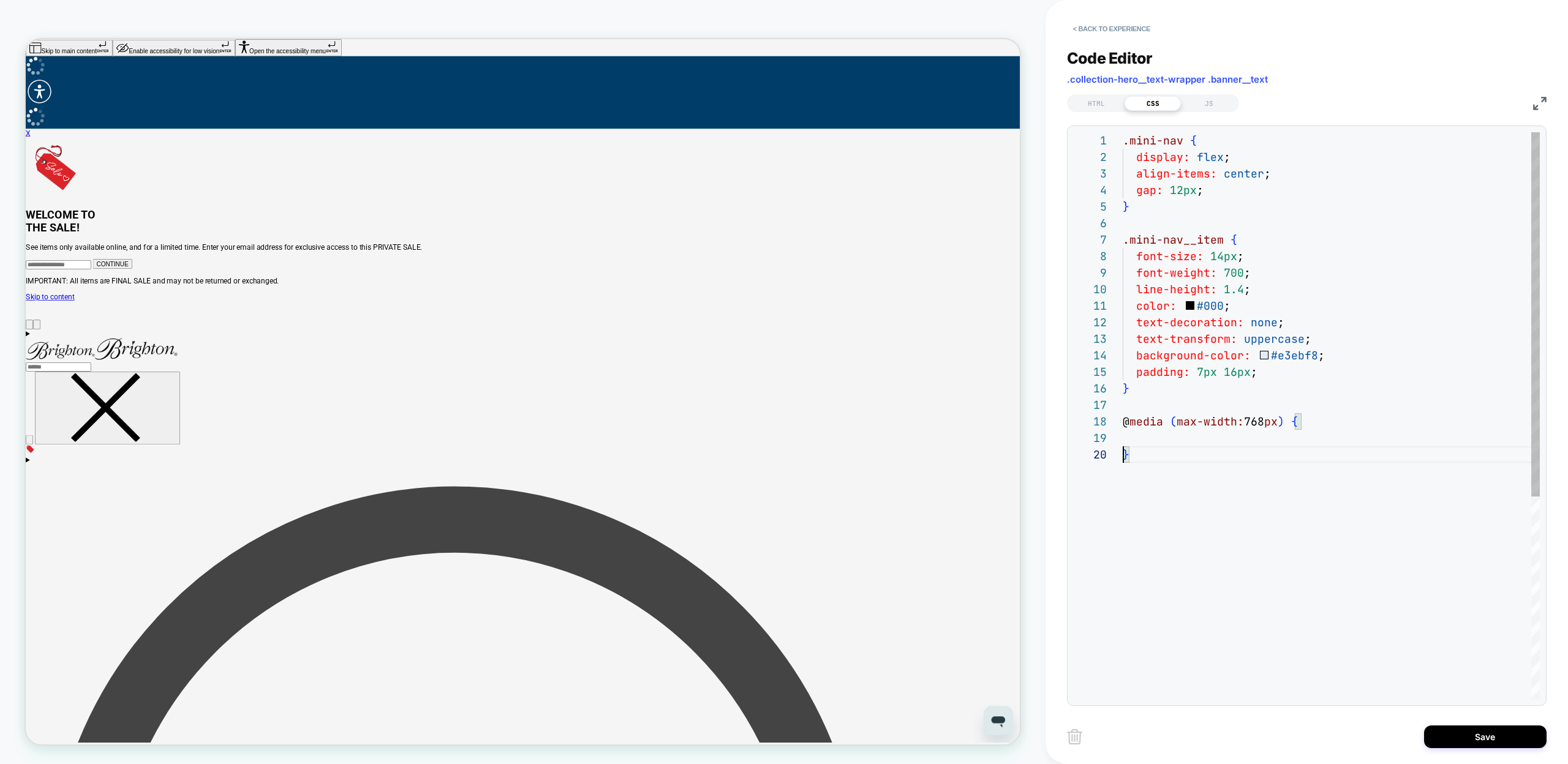
scroll to position [132, 0]
click at [1184, 143] on div ".mini-nav { display: flex ; align-items: center ; gap: 12px ; } .mini-nav__item…" at bounding box center [1332, 573] width 417 height 881
click at [1211, 438] on div ".mini-nav { display: flex ; align-items: center ; gap: 12px ; } .mini-nav__item…" at bounding box center [1332, 573] width 417 height 881
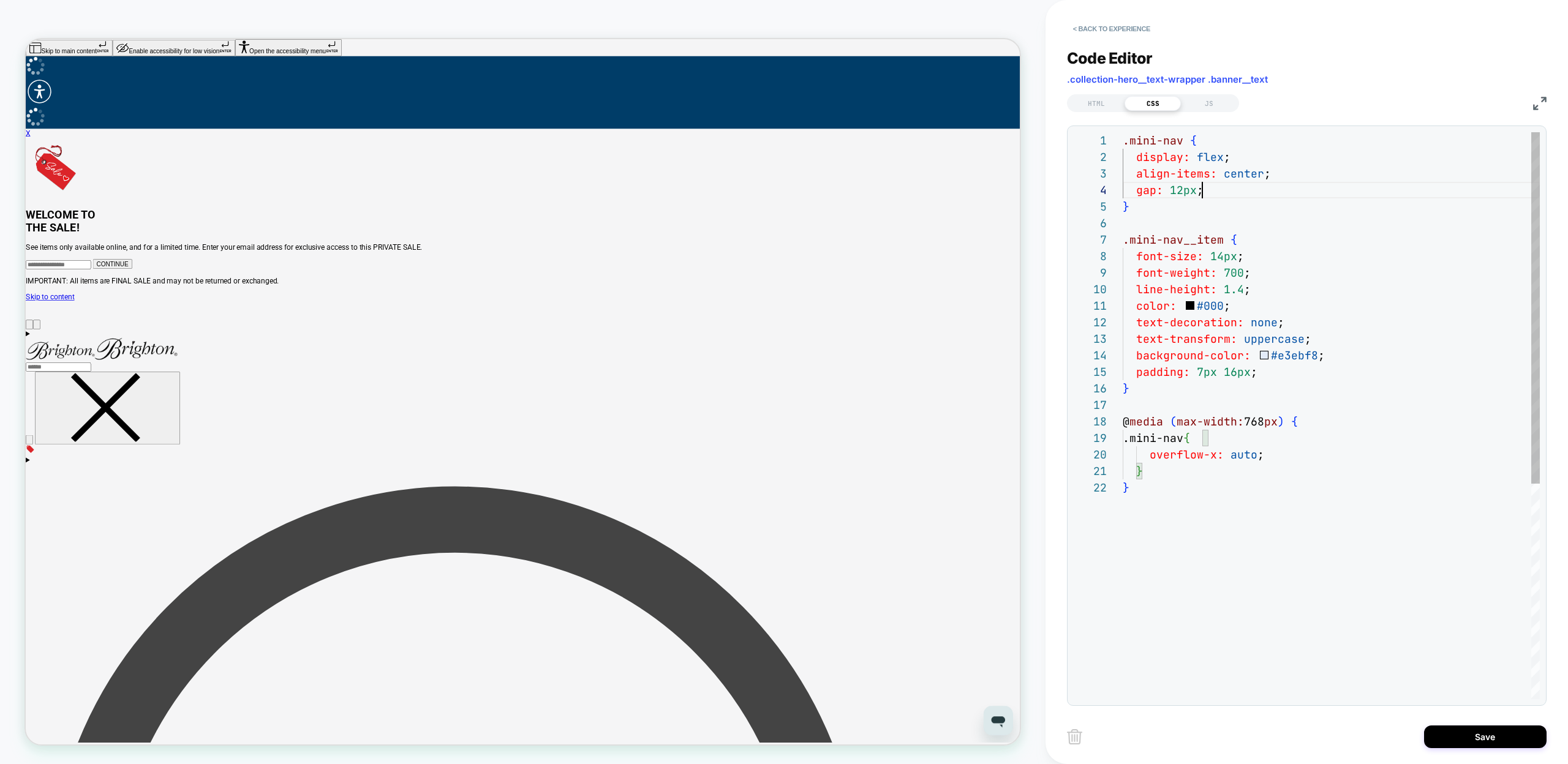
click at [1246, 183] on div ".mini-nav { display: flex ; align-items: center ; gap: 12px ; } .mini-nav__item…" at bounding box center [1332, 589] width 417 height 914
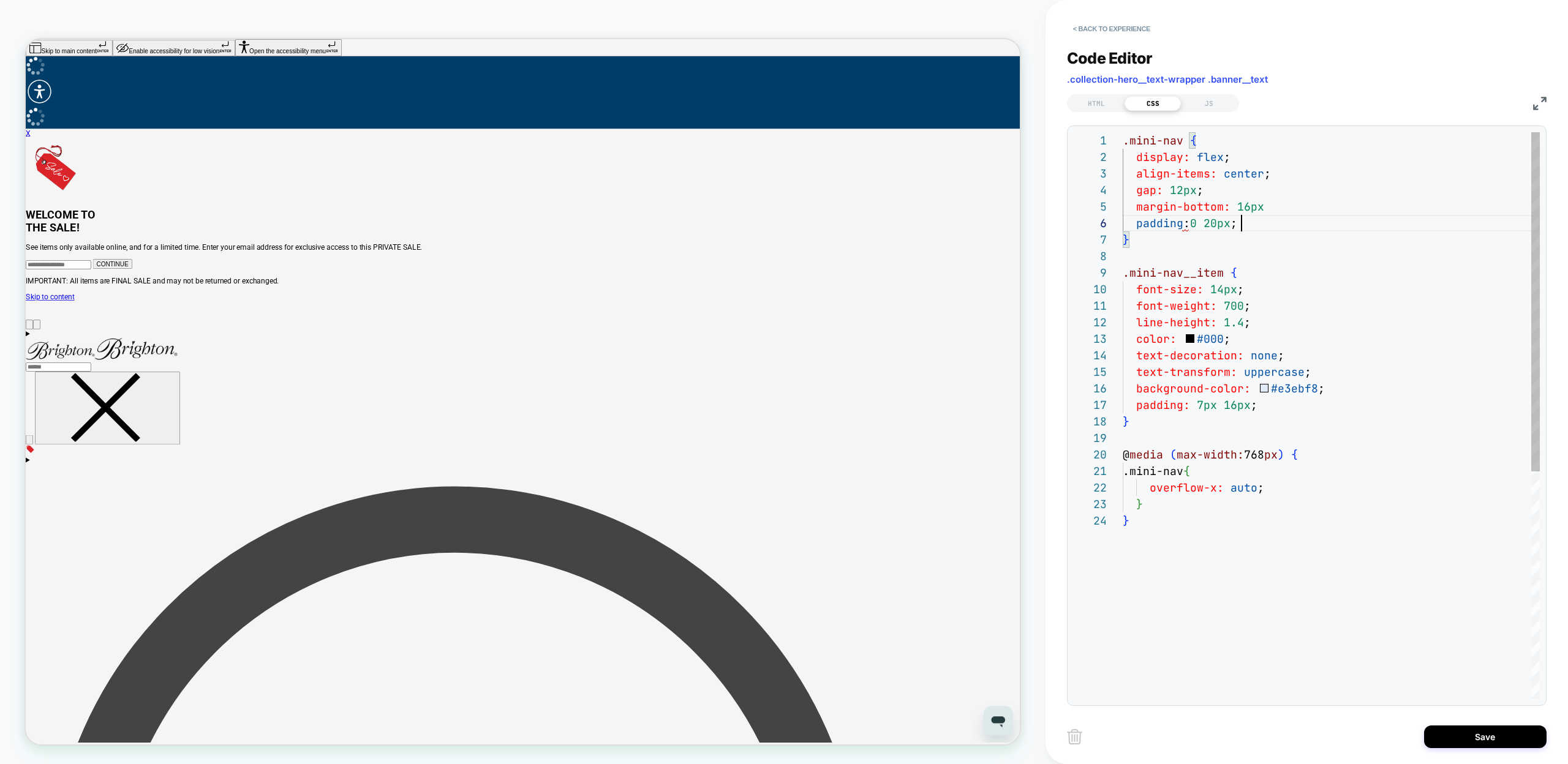
scroll to position [83, 119]
click at [1246, 563] on div ".mini-nav { display: flex ; align-items: center ; gap: 12px ; } .mini-nav__item…" at bounding box center [1332, 605] width 417 height 947
type textarea "**********"
click at [1457, 736] on button "Save" at bounding box center [1485, 737] width 122 height 23
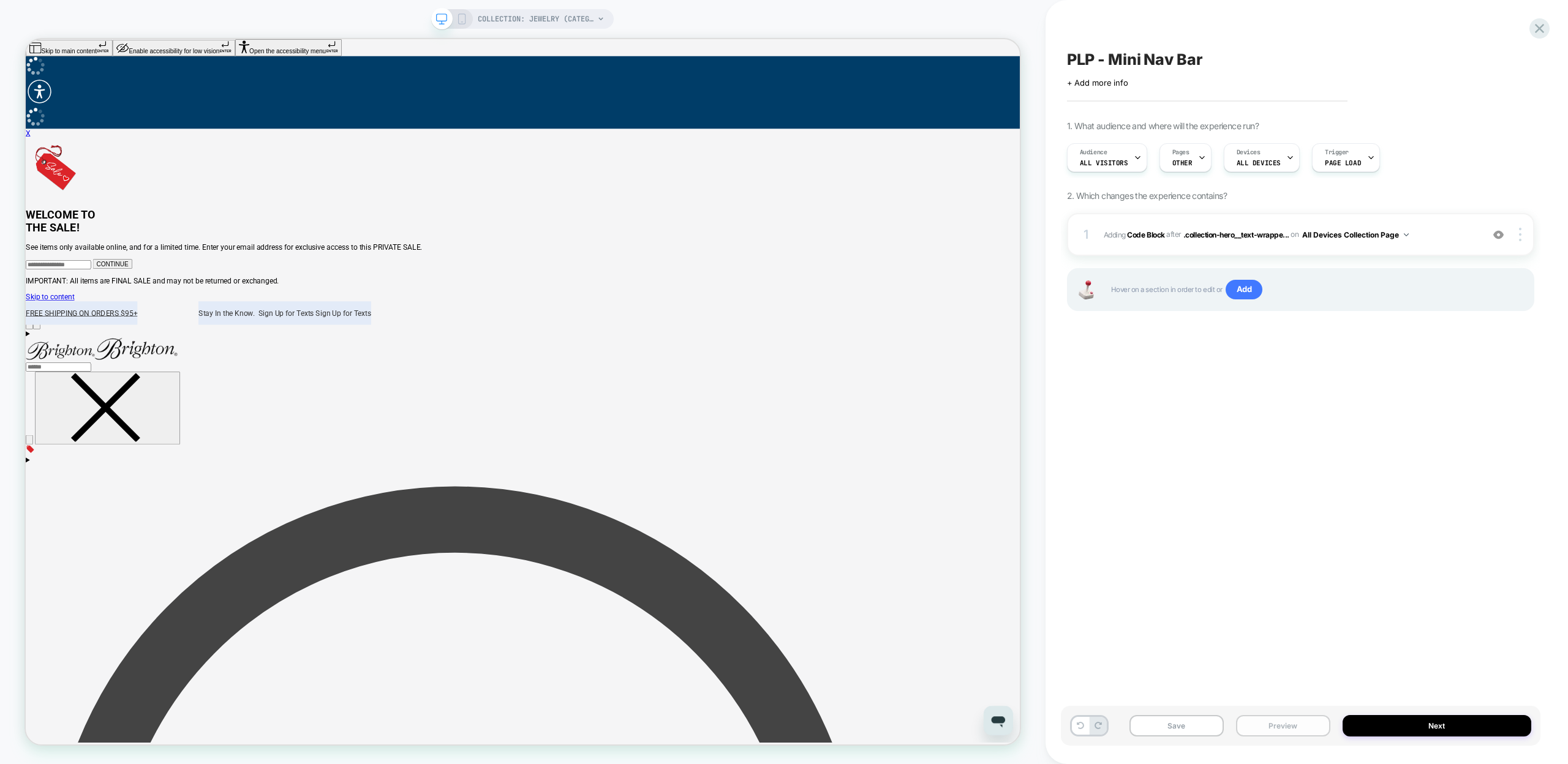
click at [1283, 727] on button "Preview" at bounding box center [1283, 726] width 95 height 21
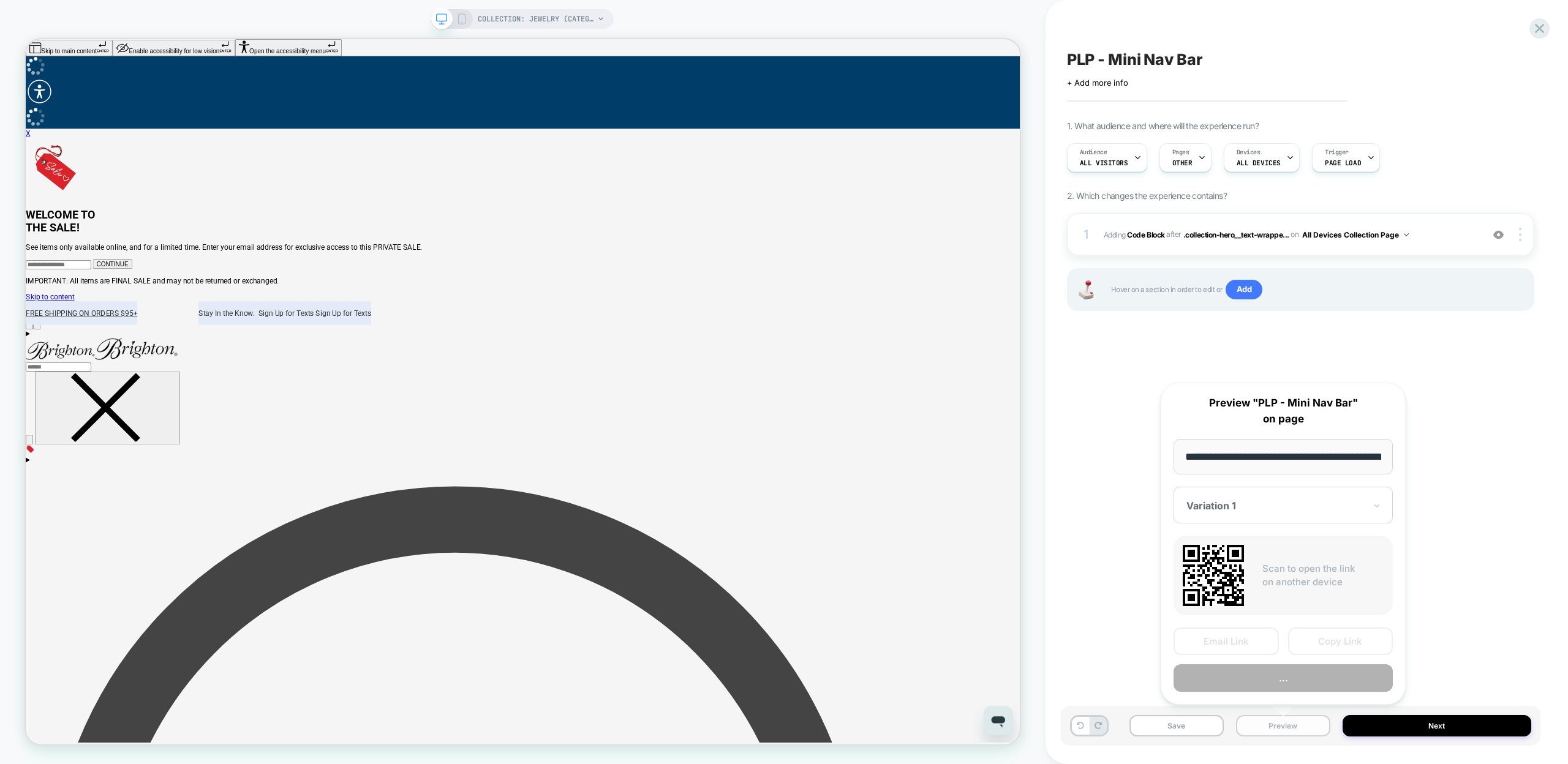
scroll to position [0, 121]
click at [1298, 645] on button "Copy Link" at bounding box center [1341, 642] width 105 height 28
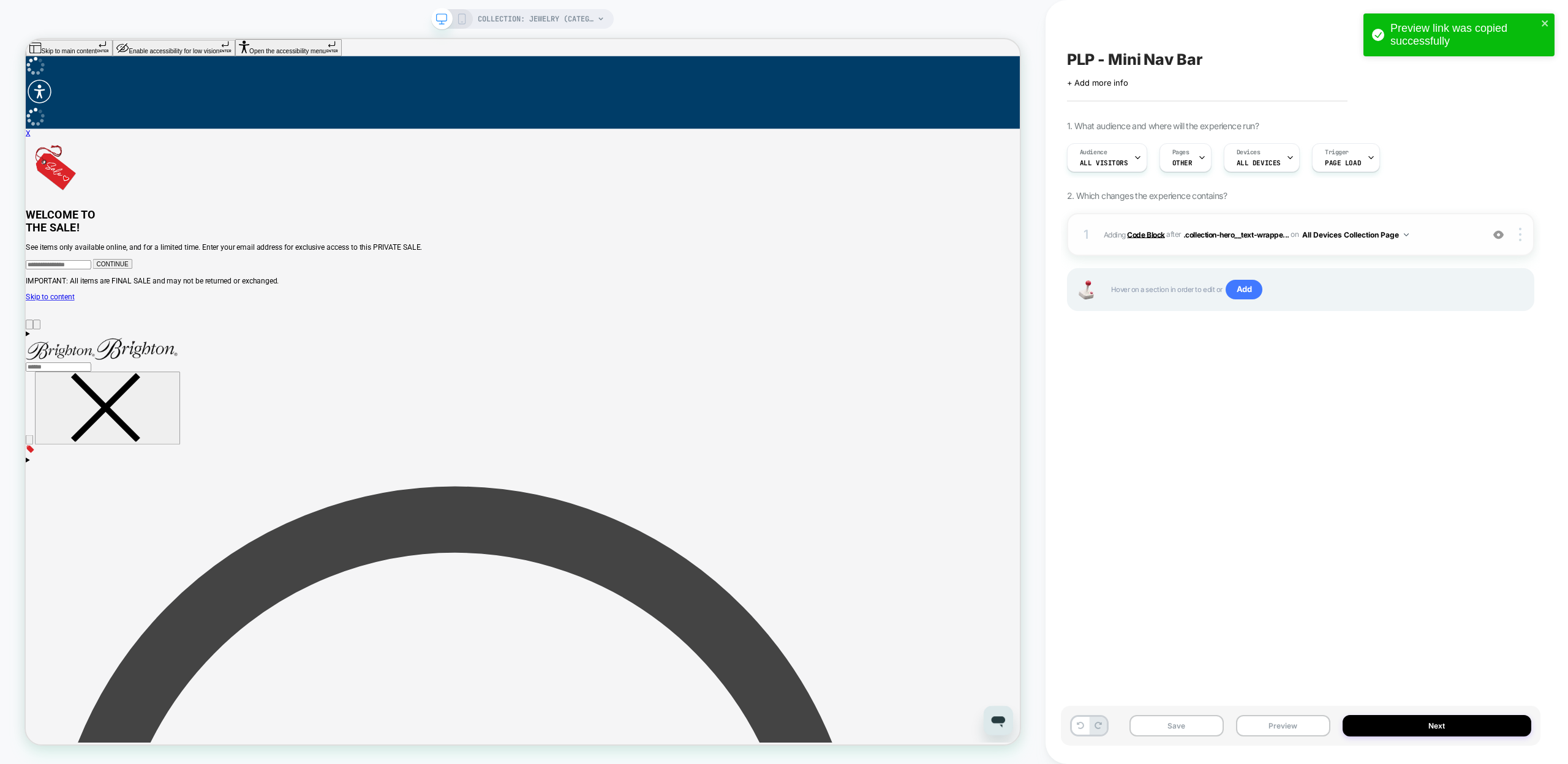
click at [1136, 232] on b "Code Block" at bounding box center [1146, 234] width 37 height 9
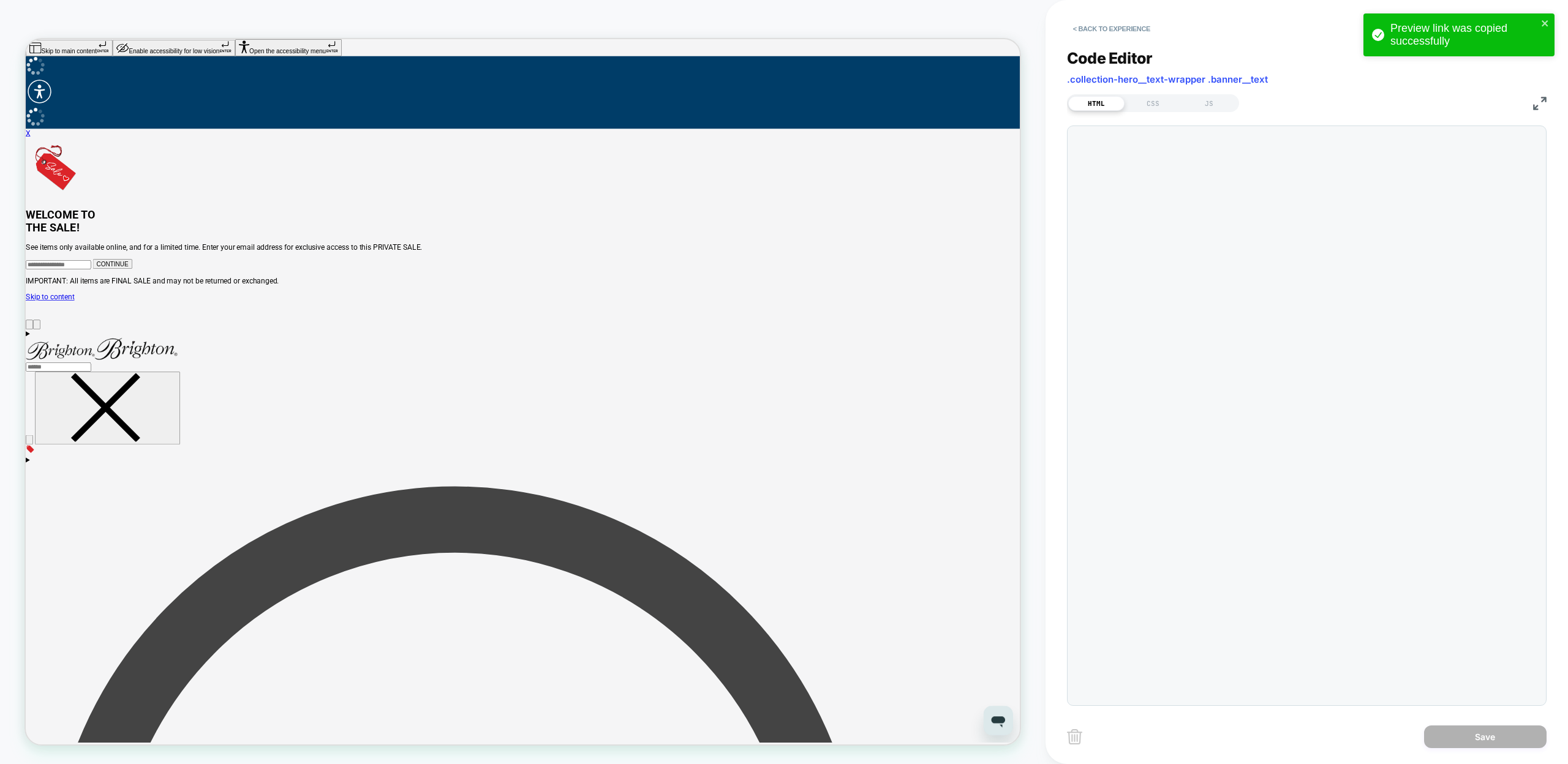
scroll to position [165, 0]
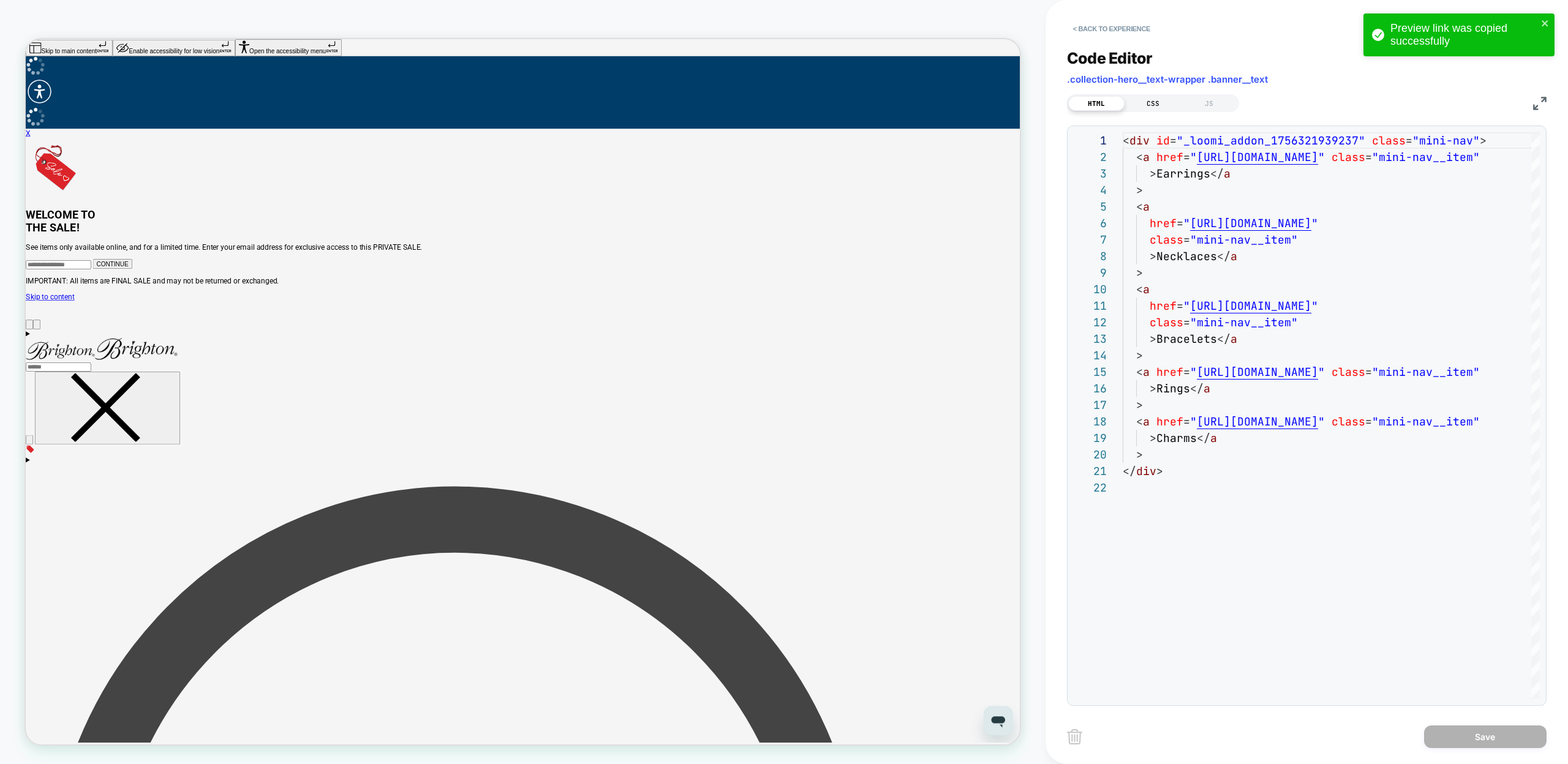
click at [1152, 96] on div "CSS" at bounding box center [1152, 103] width 56 height 15
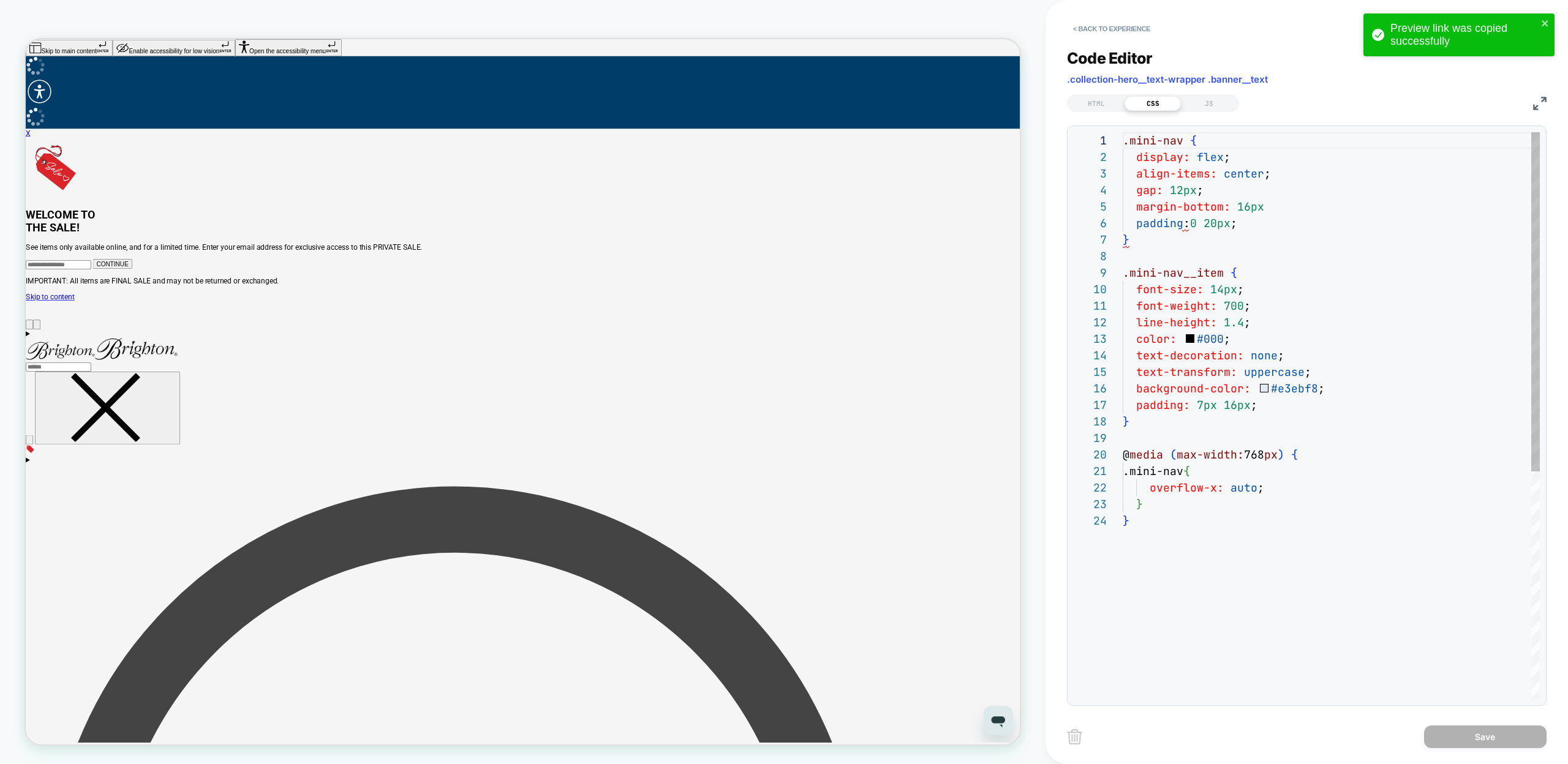
click at [1273, 206] on div ".mini-nav { display: flex ; align-items: center ; gap: 12px ; margin-bottom: 16…" at bounding box center [1332, 605] width 417 height 947
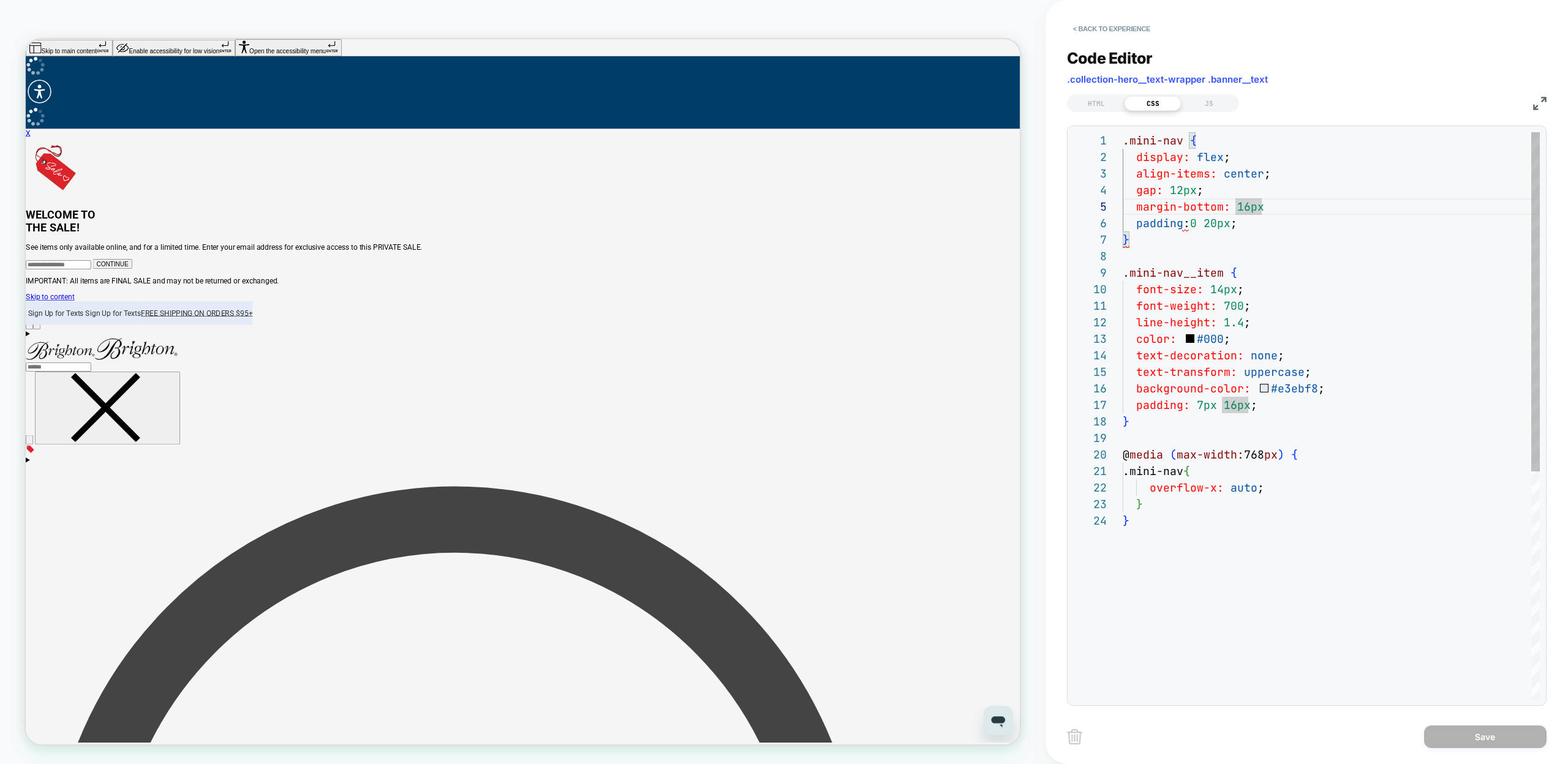
scroll to position [66, 144]
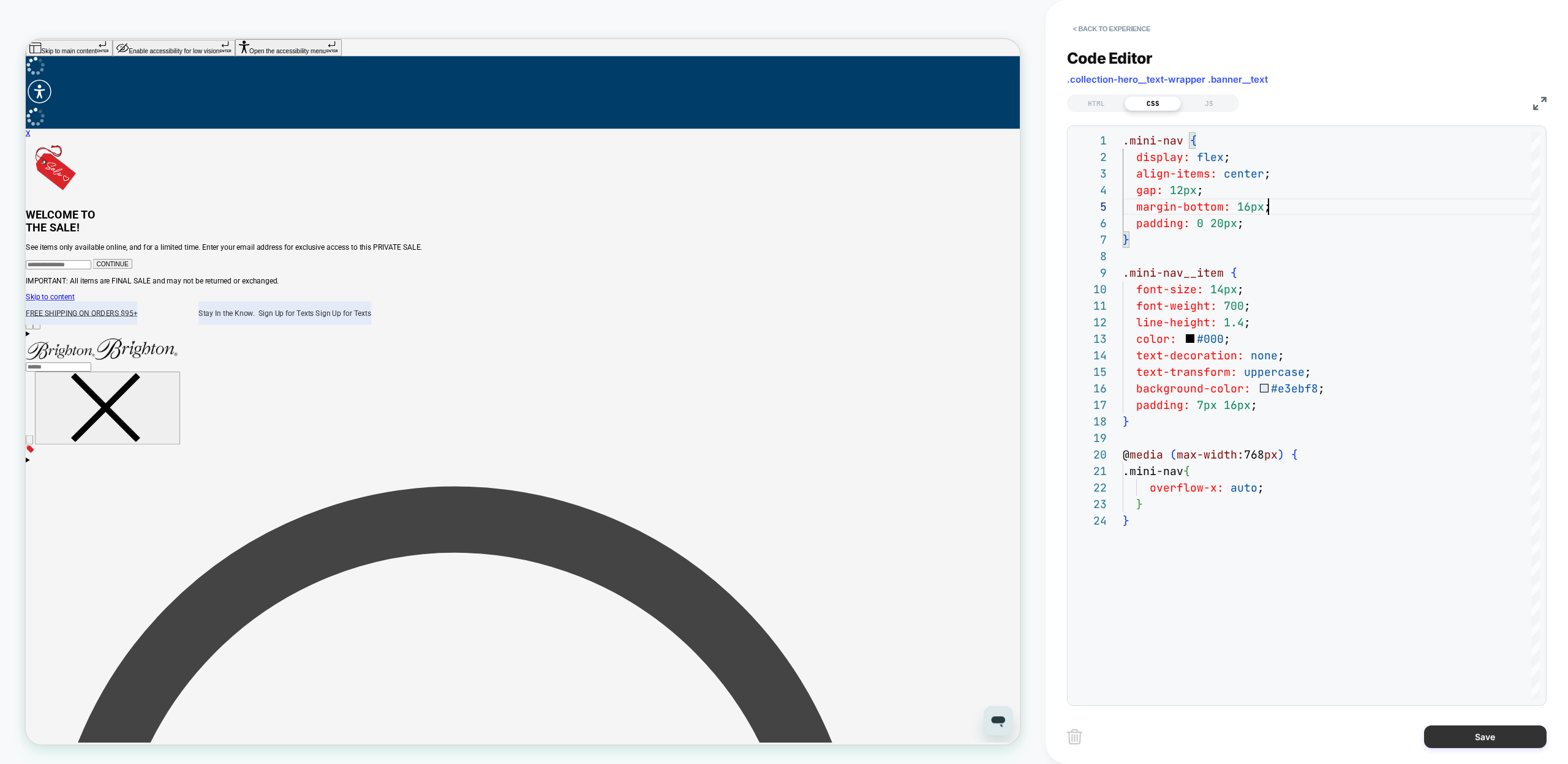
type textarea "**********"
click at [1437, 733] on button "Save" at bounding box center [1485, 737] width 122 height 23
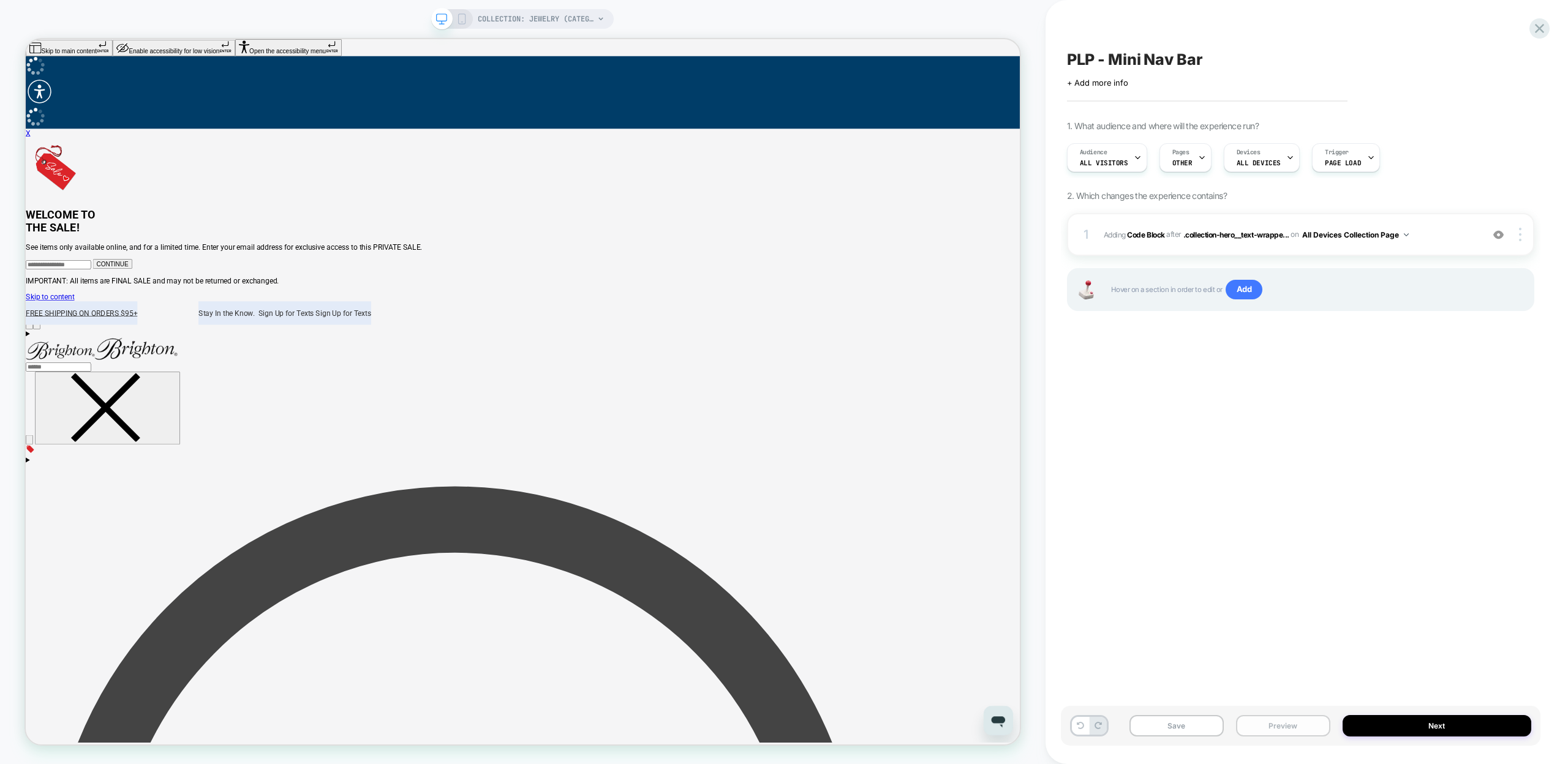
click at [1265, 731] on button "Preview" at bounding box center [1283, 726] width 95 height 21
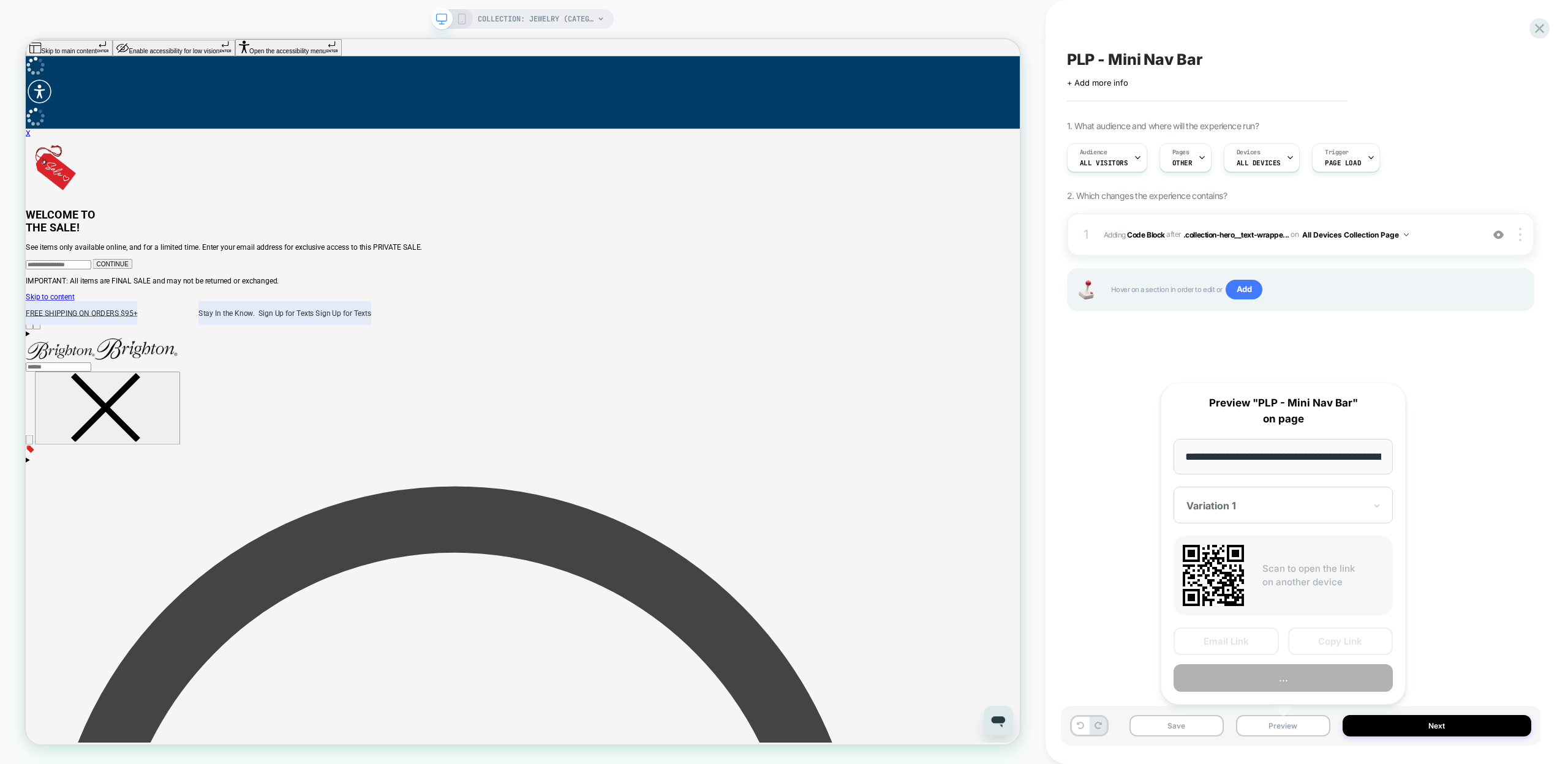
scroll to position [0, 121]
click at [1307, 649] on button "Copy Link" at bounding box center [1341, 642] width 105 height 28
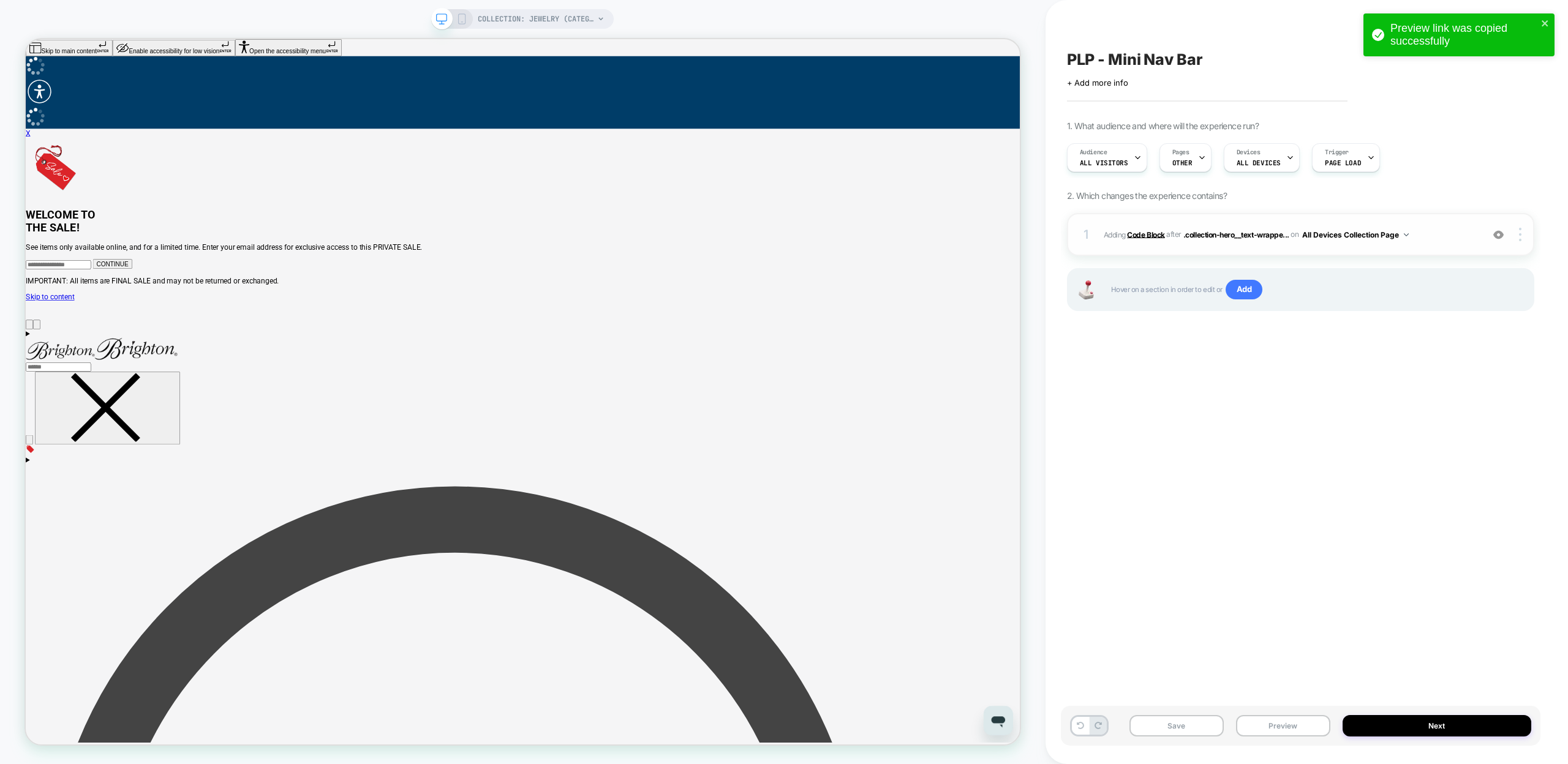
click at [1135, 233] on b "Code Block" at bounding box center [1146, 234] width 37 height 9
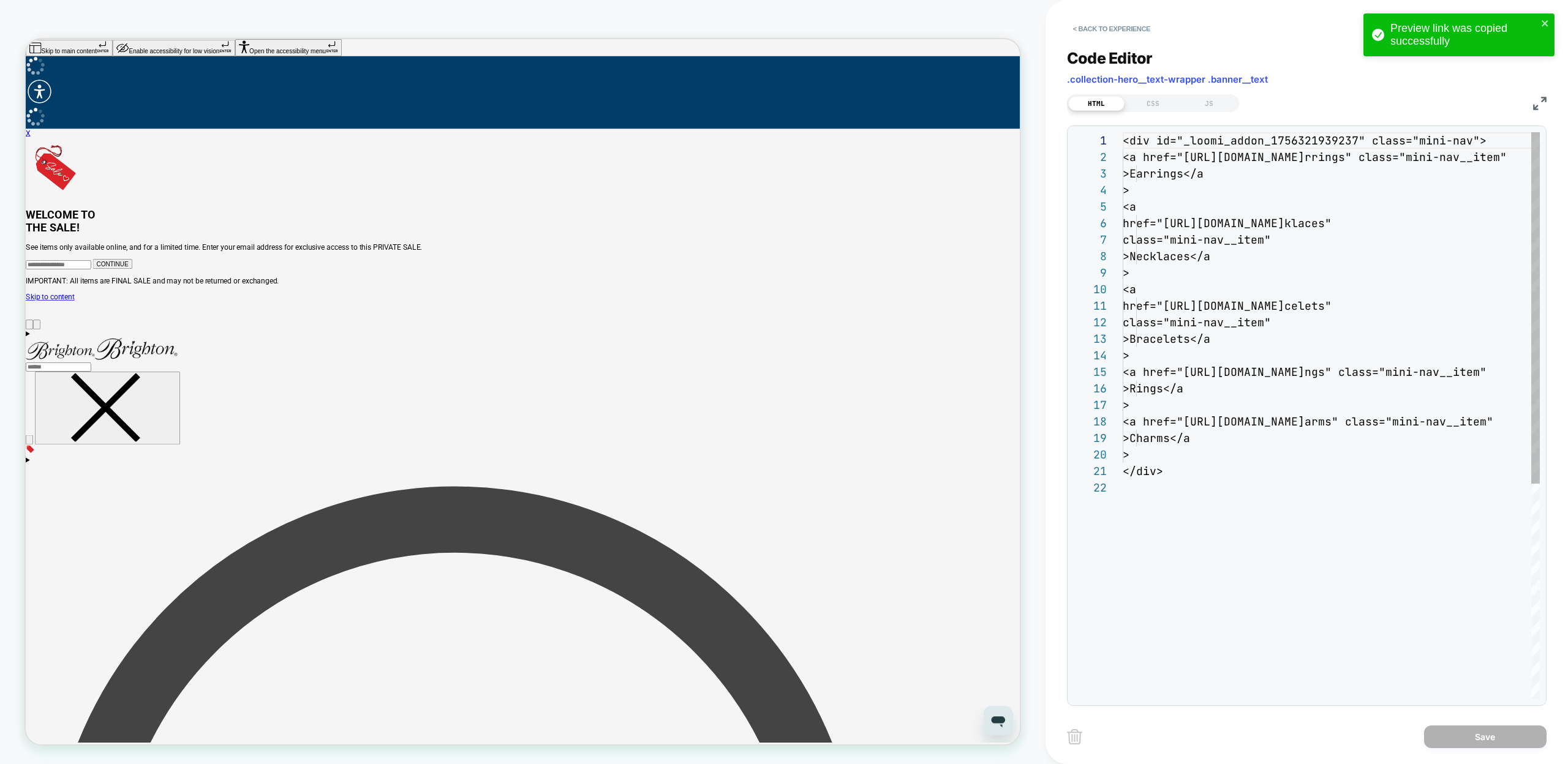
scroll to position [165, 0]
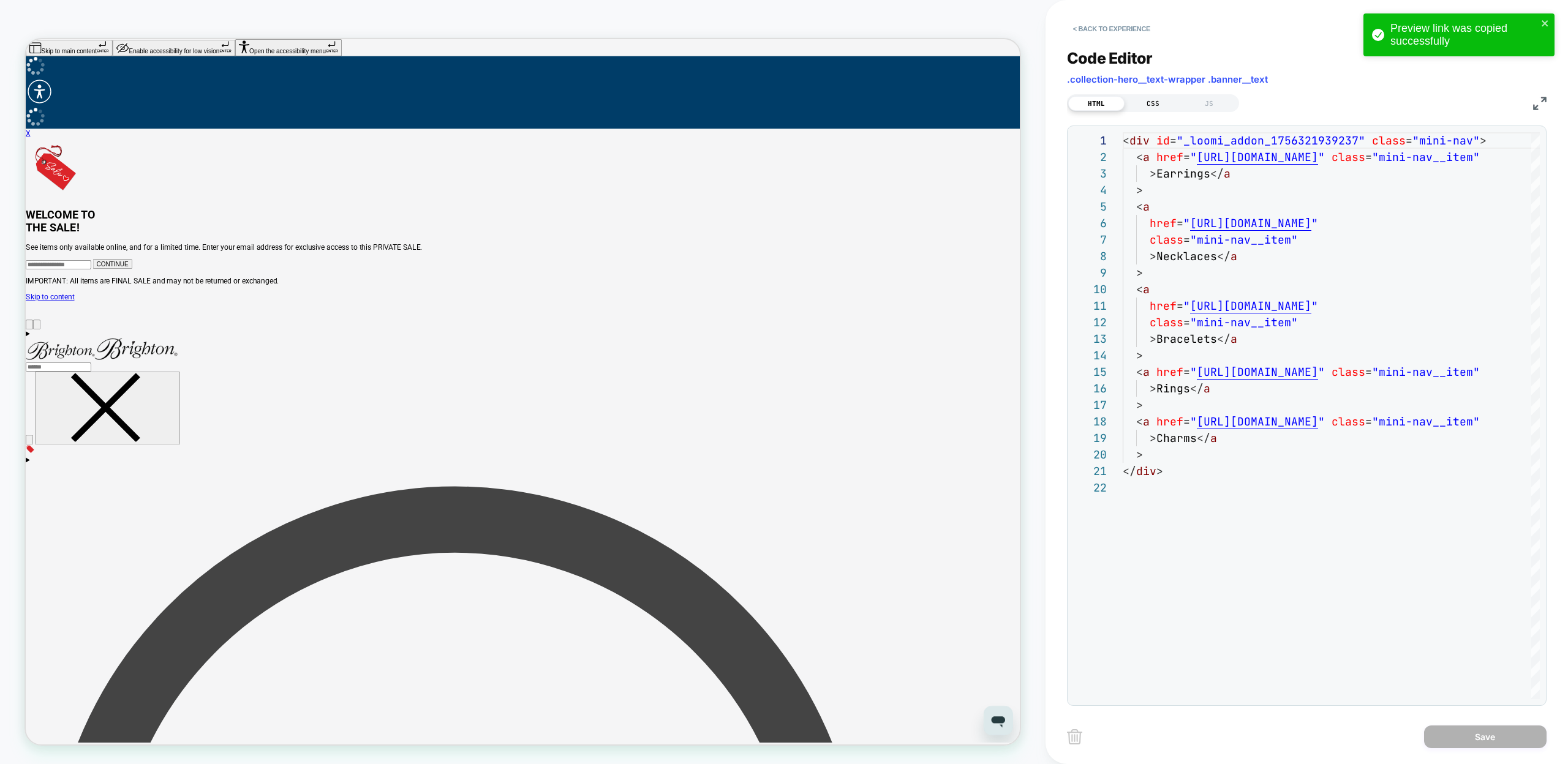
click at [1159, 104] on div "CSS" at bounding box center [1152, 103] width 56 height 15
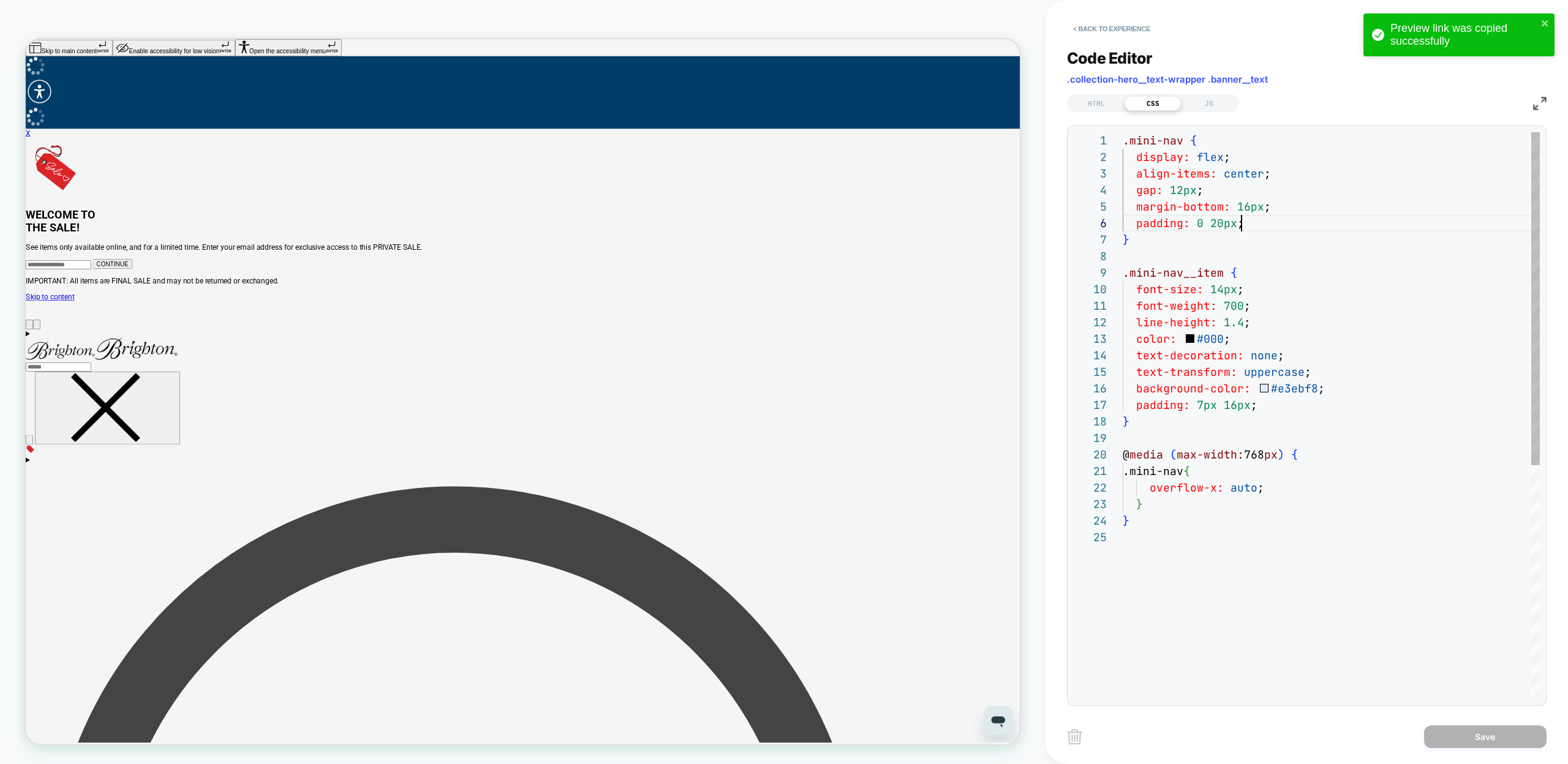
click at [1251, 226] on div ".mini-nav { display: flex ; align-items: center ; gap: 12px ; margin-bottom: 16…" at bounding box center [1332, 614] width 417 height 964
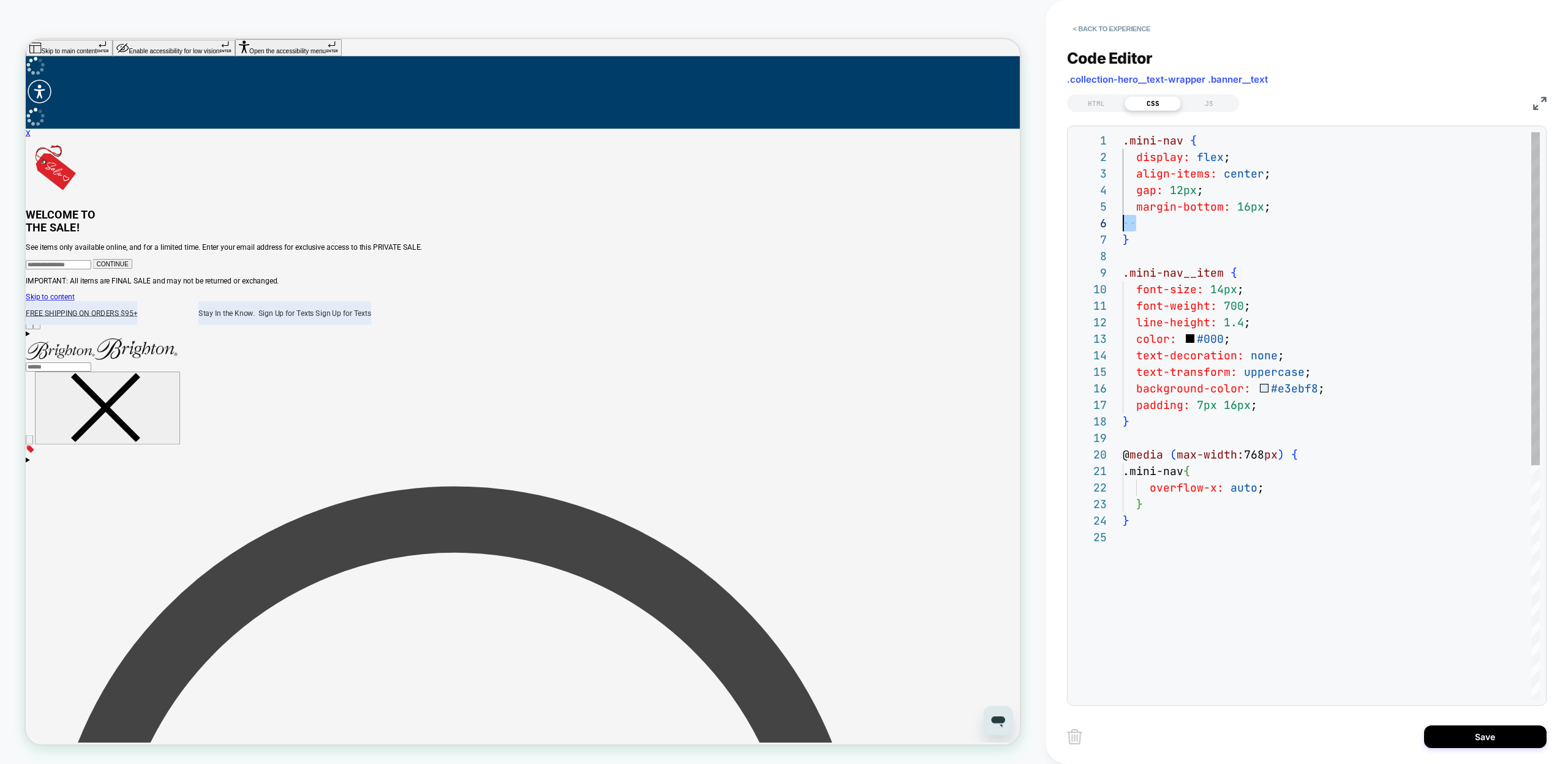
scroll to position [83, 14]
click at [1294, 481] on div ".mini-nav { display: flex ; align-items: center ; gap: 12px ; margin-bottom: 16…" at bounding box center [1332, 614] width 417 height 964
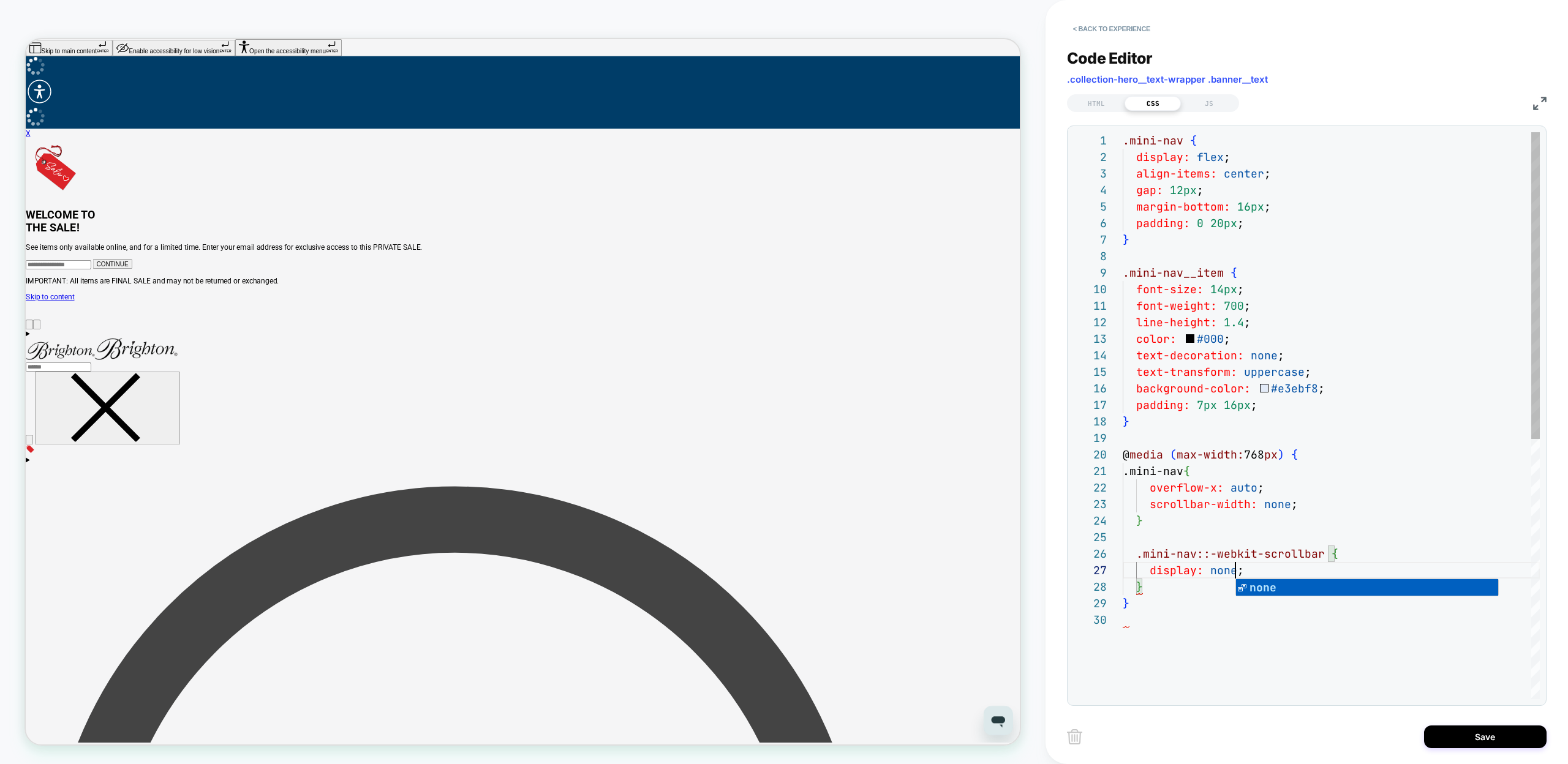
scroll to position [99, 112]
click at [1211, 608] on div ".mini-nav { display: flex ; align-items: center ; gap: 12px ; margin-bottom: 16…" at bounding box center [1332, 655] width 417 height 1046
click at [1267, 220] on div ".mini-nav { display: flex ; align-items: center ; gap: 12px ; margin-bottom: 16…" at bounding box center [1332, 655] width 417 height 1046
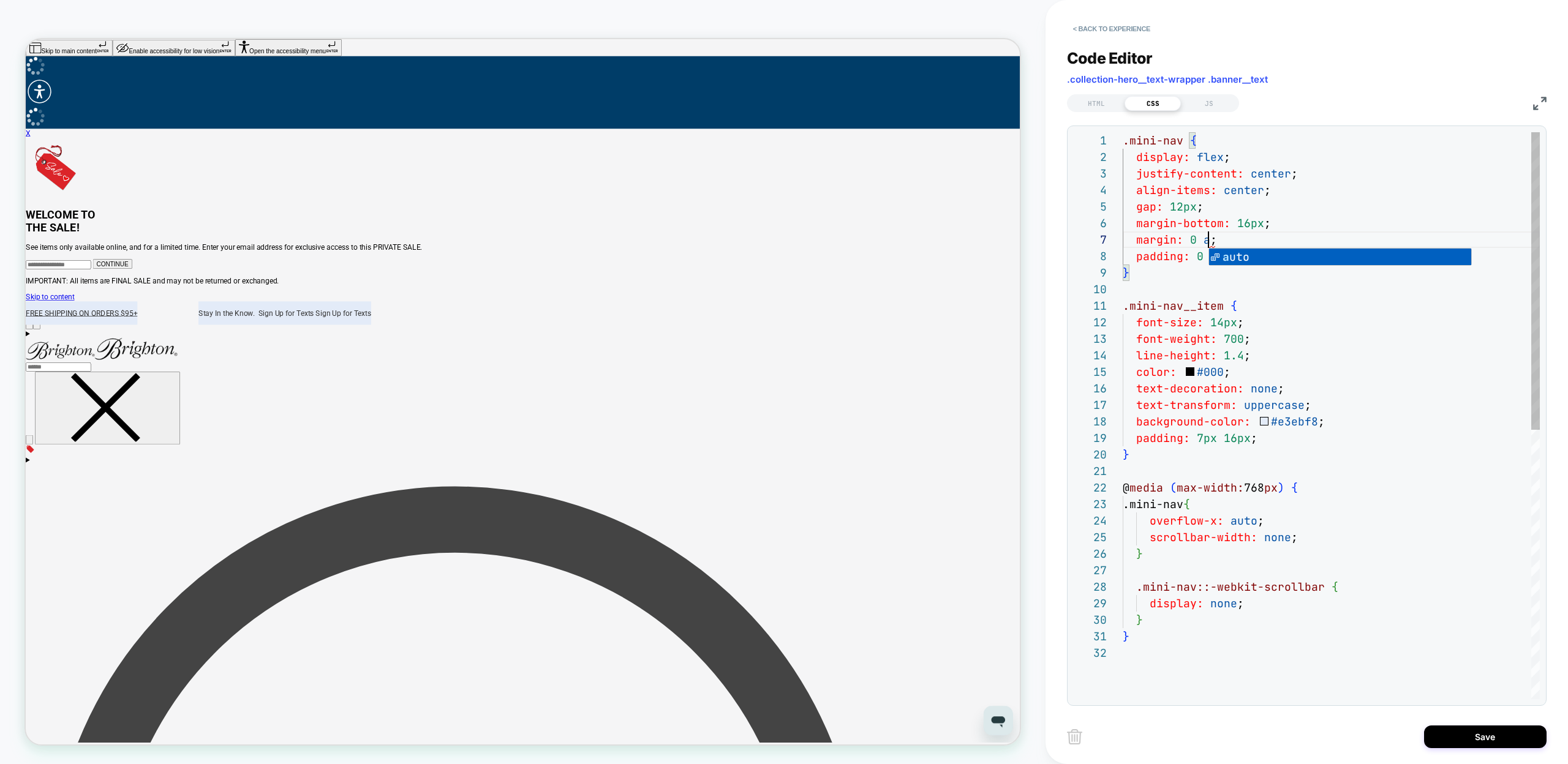
scroll to position [99, 106]
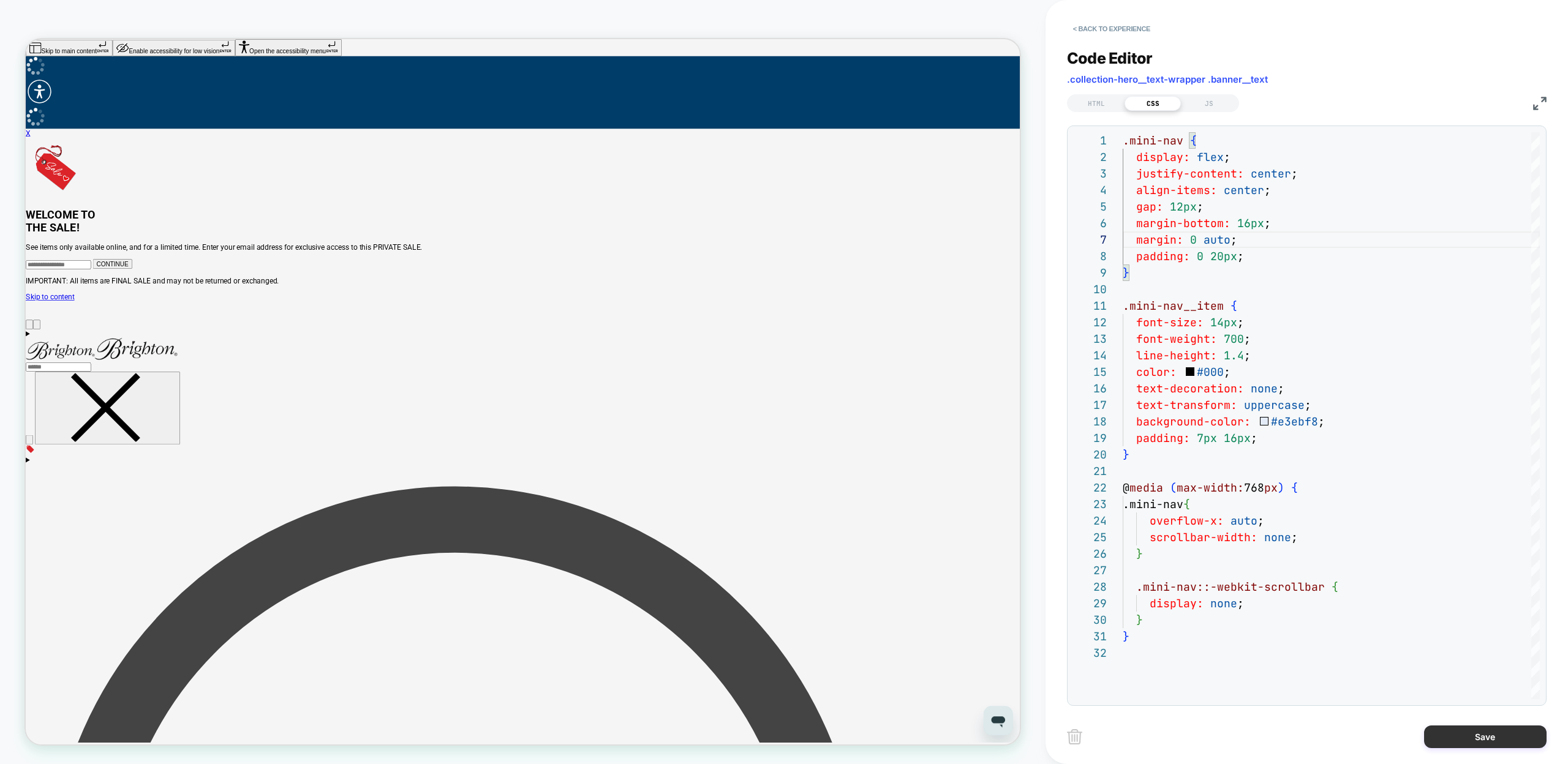
type textarea "**********"
click at [1479, 745] on button "Save" at bounding box center [1485, 737] width 122 height 23
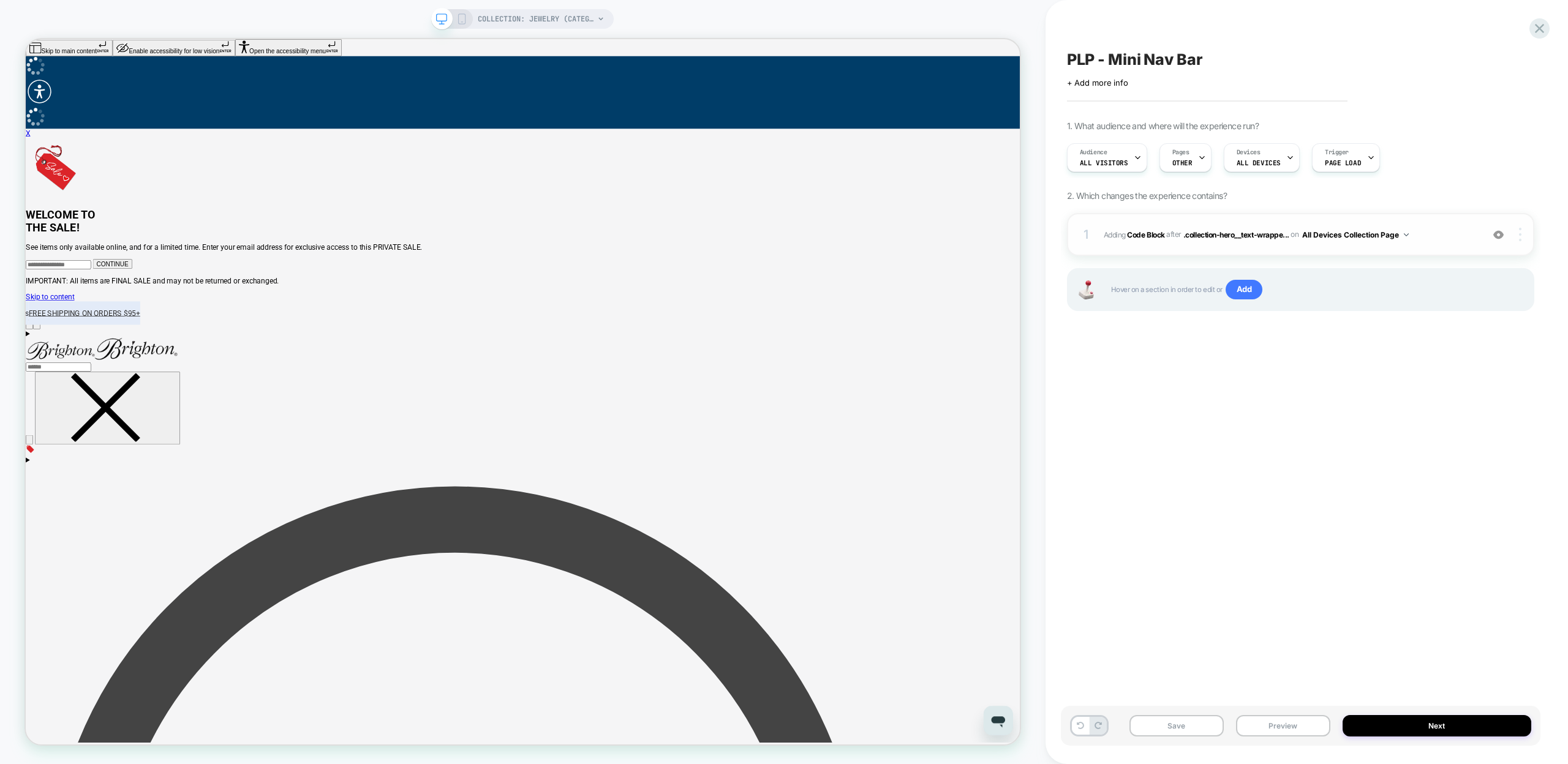
click at [1522, 240] on div at bounding box center [1521, 234] width 23 height 14
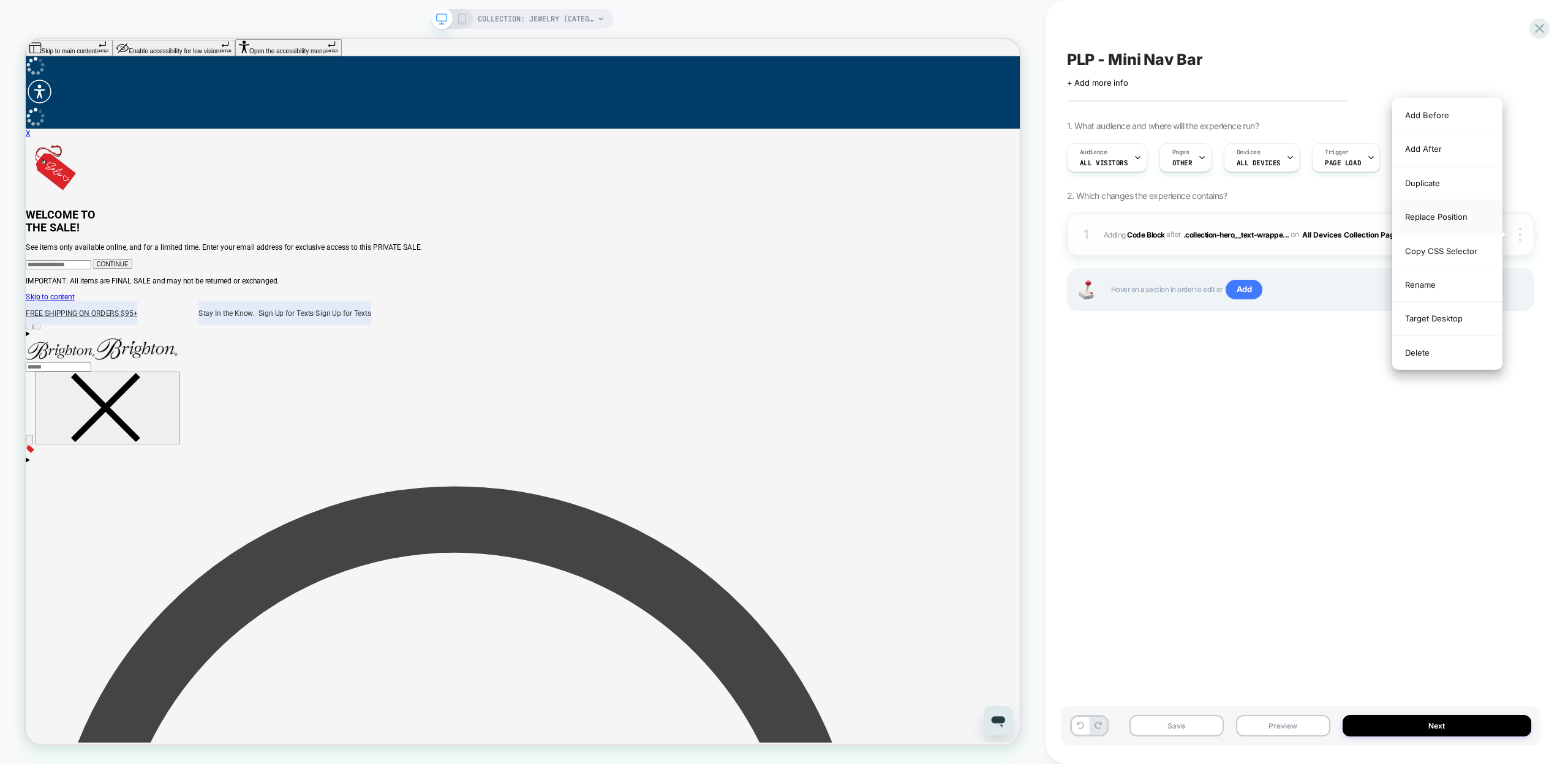
click at [1432, 213] on div "Replace Position" at bounding box center [1447, 216] width 109 height 33
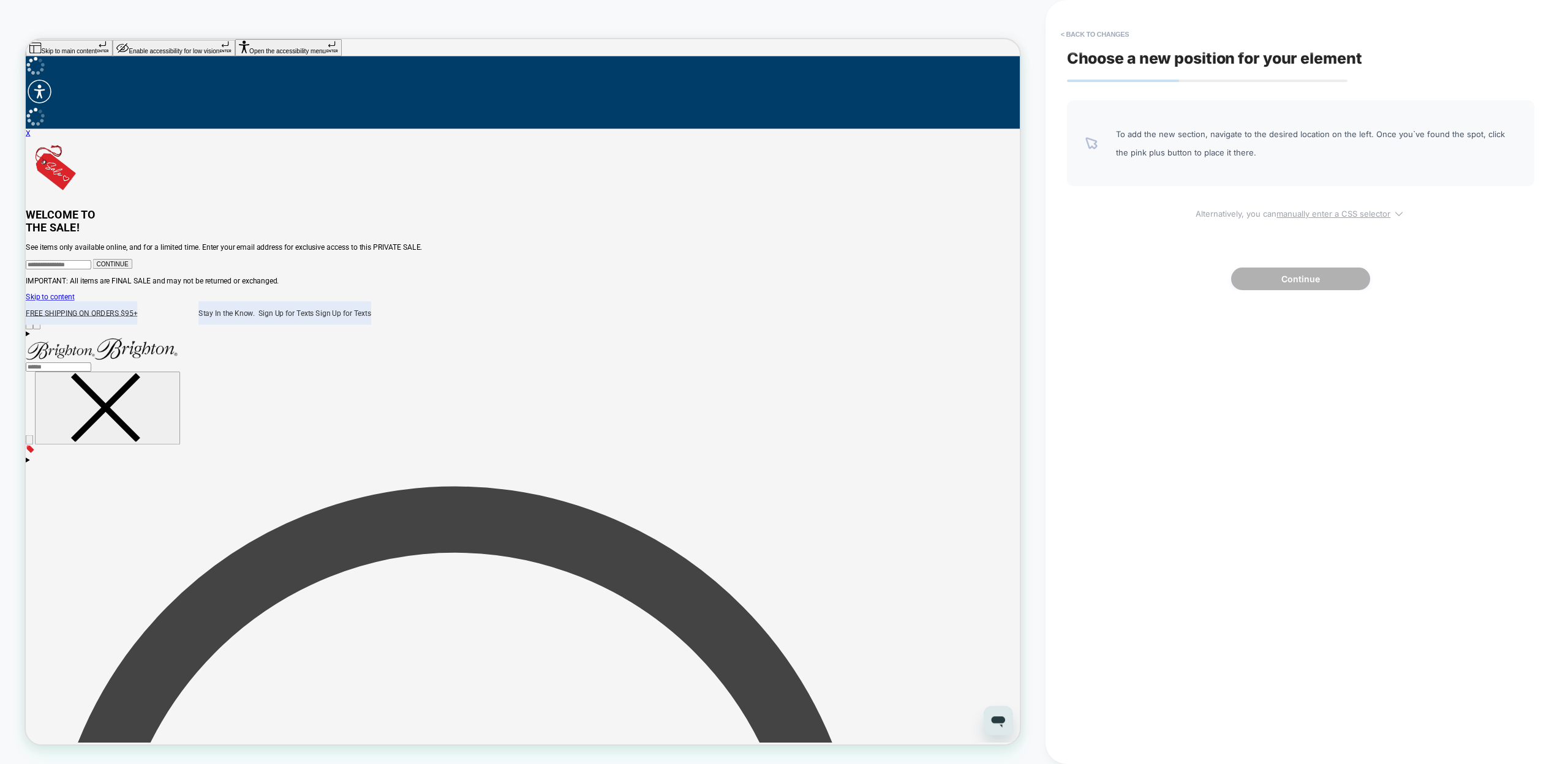
click at [1269, 211] on span "Alternatively, you can manually enter a CSS selector" at bounding box center [1300, 211] width 468 height 14
select select "*******"
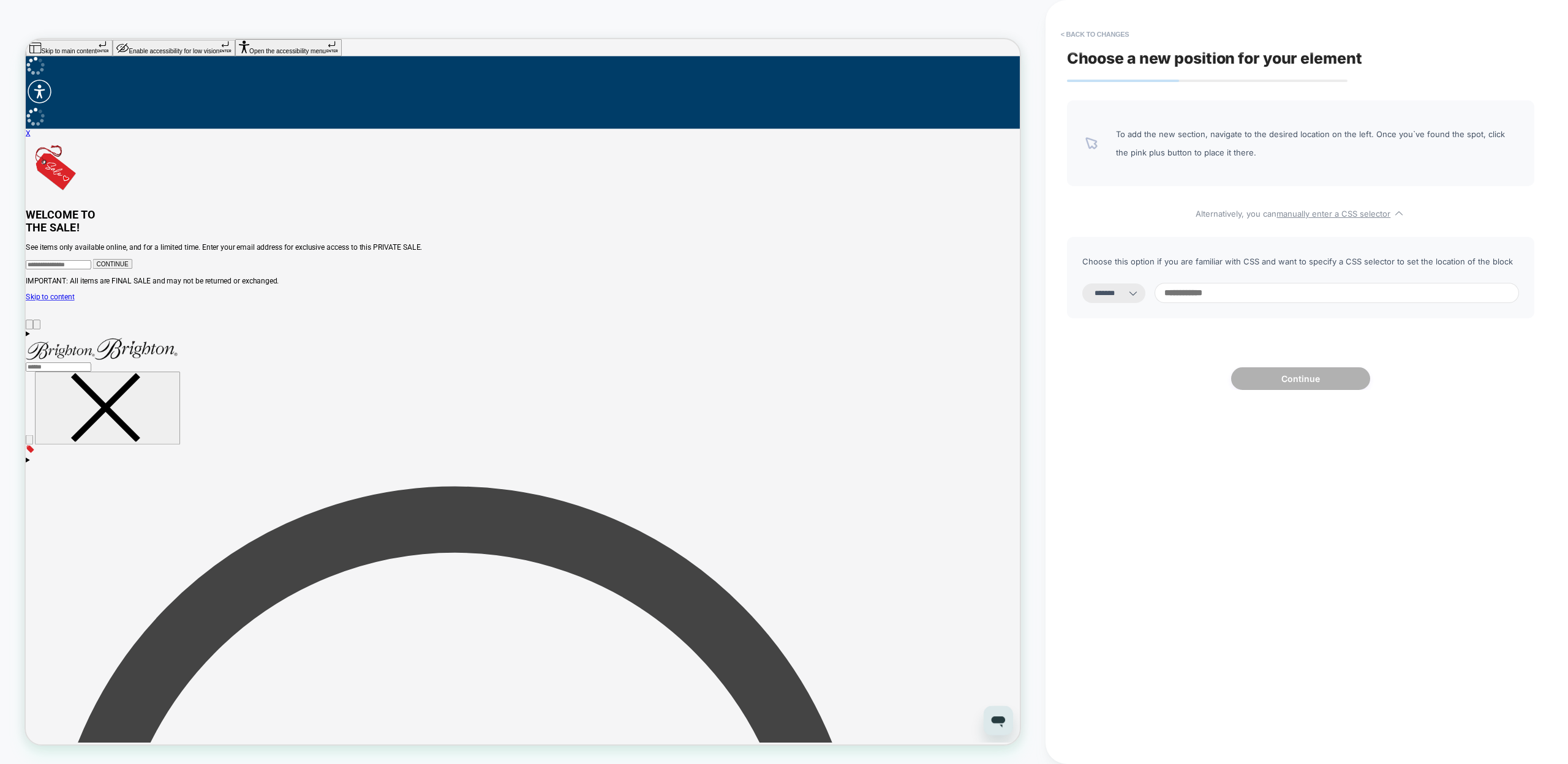
click at [1206, 287] on input at bounding box center [1337, 293] width 364 height 20
click at [1271, 294] on input at bounding box center [1337, 293] width 364 height 20
paste input "**********"
type input "**********"
select select "*********"
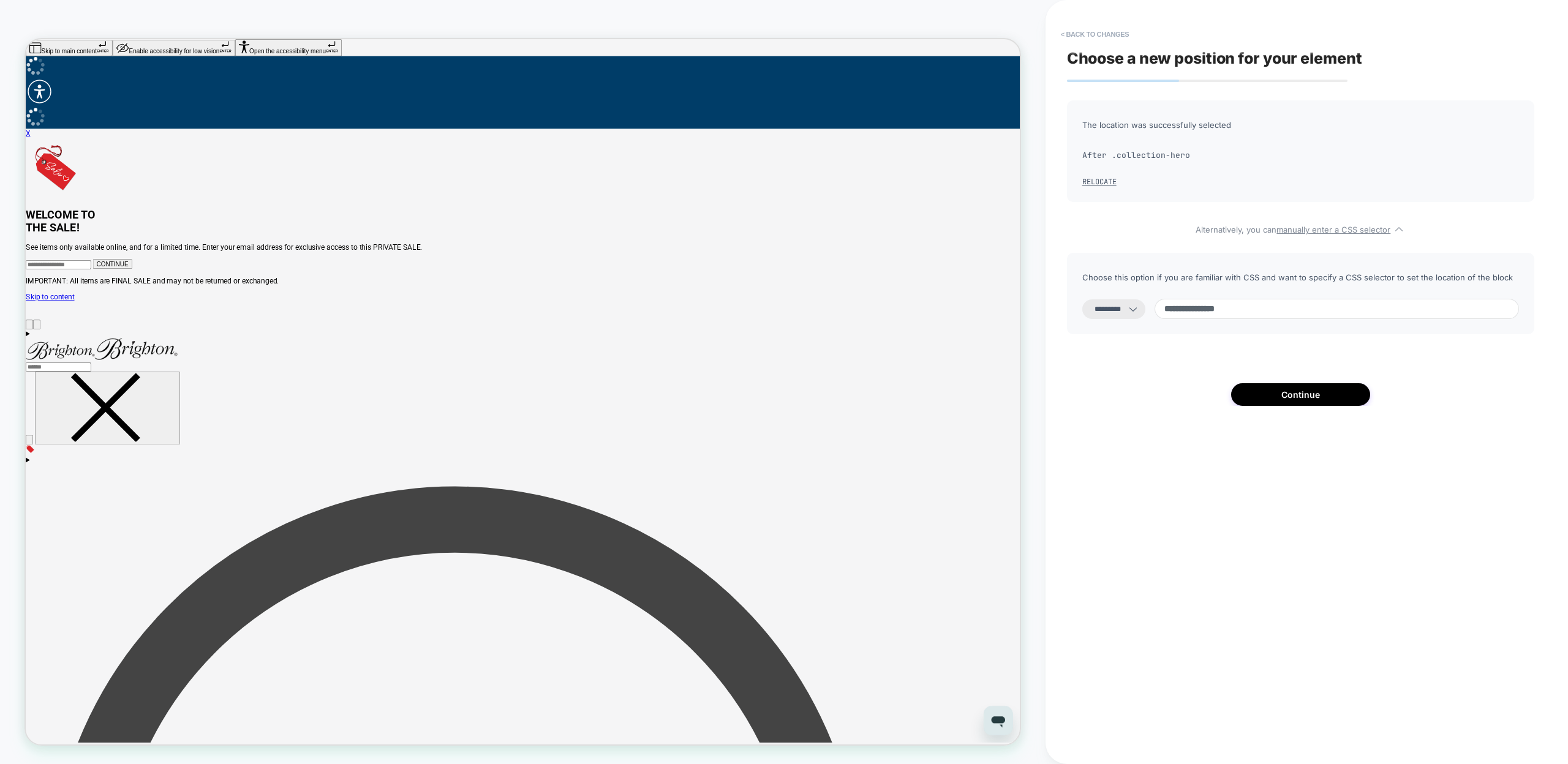
type input "**********"
click at [1110, 308] on select "**********" at bounding box center [1114, 309] width 63 height 20
click at [1083, 299] on select "**********" at bounding box center [1114, 309] width 63 height 20
click at [1191, 406] on div "**********" at bounding box center [1300, 253] width 468 height 305
click at [1275, 400] on button "Continue" at bounding box center [1300, 395] width 139 height 23
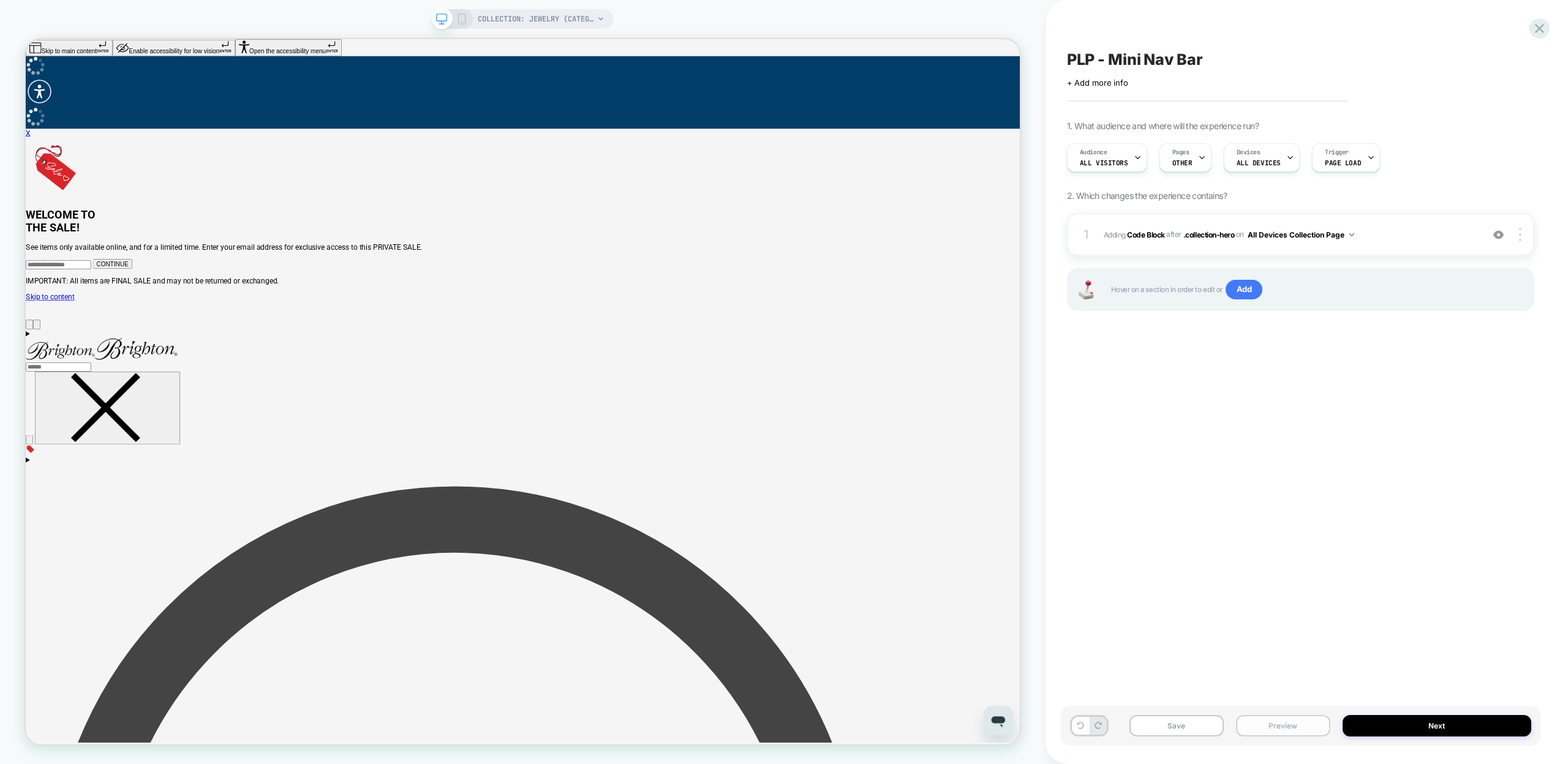
click at [1276, 727] on button "Preview" at bounding box center [1283, 726] width 95 height 21
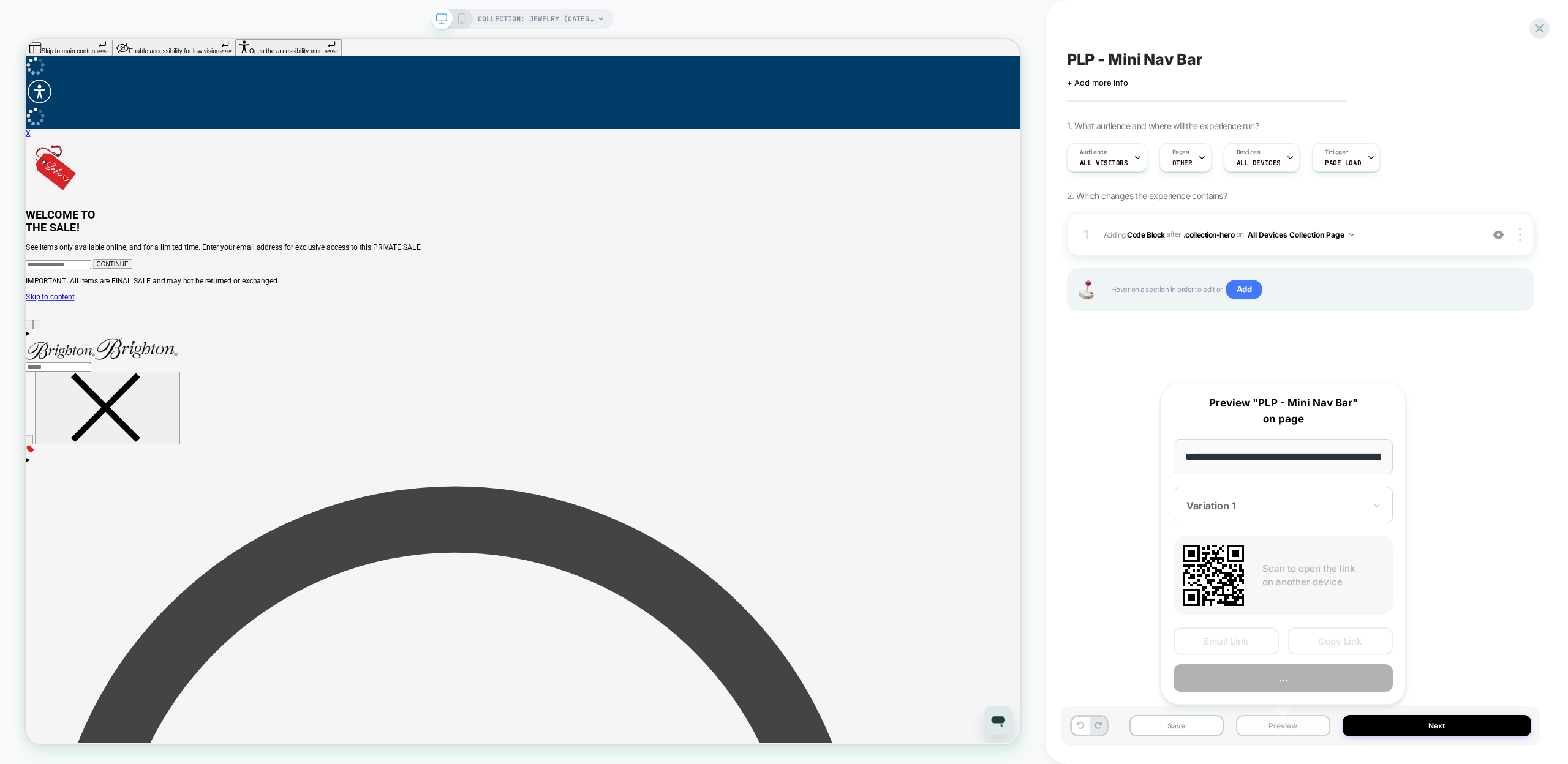
scroll to position [0, 121]
click at [1325, 635] on button "Copy Link" at bounding box center [1341, 642] width 105 height 28
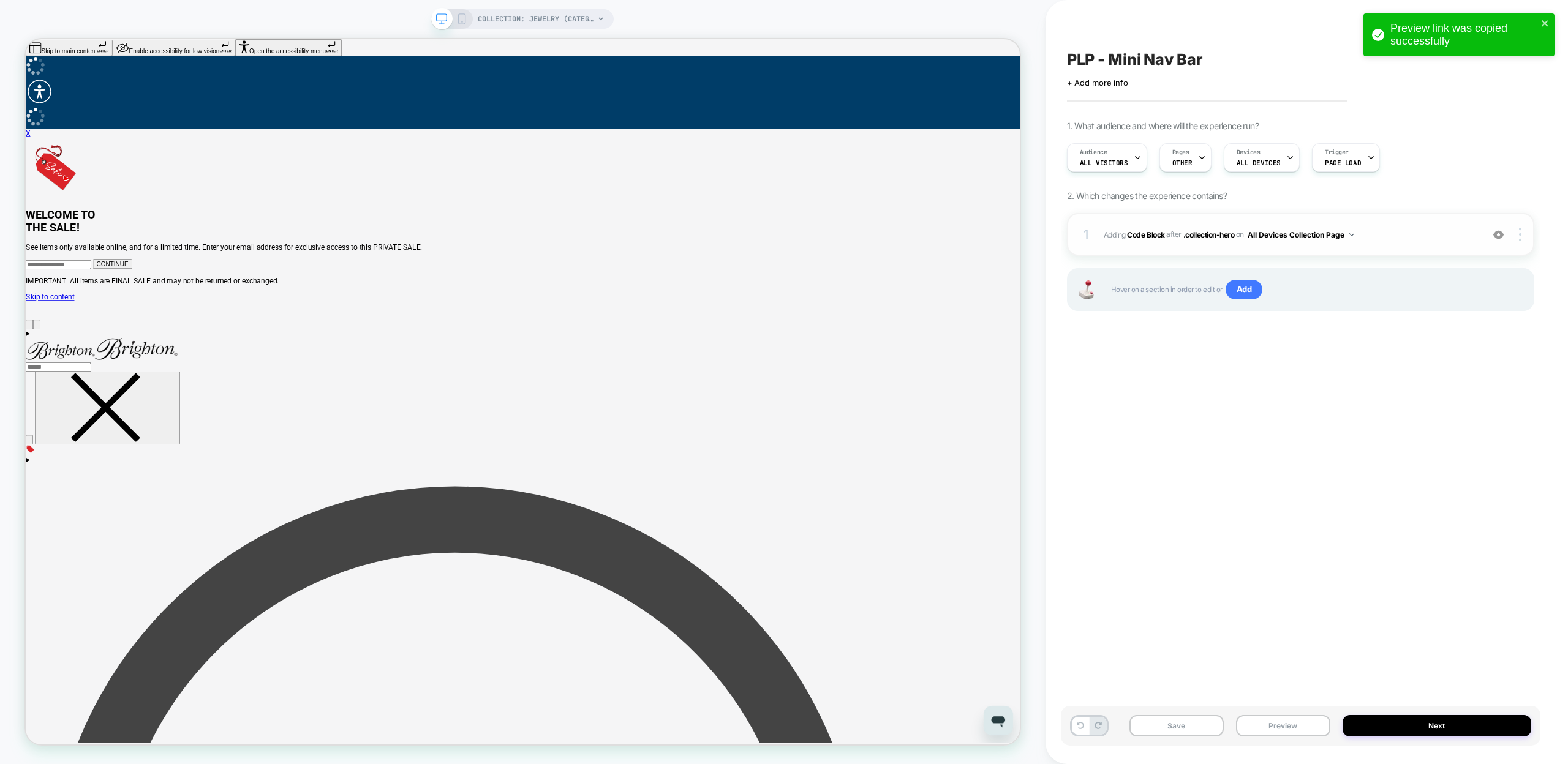
click at [1140, 236] on b "Code Block" at bounding box center [1146, 234] width 37 height 9
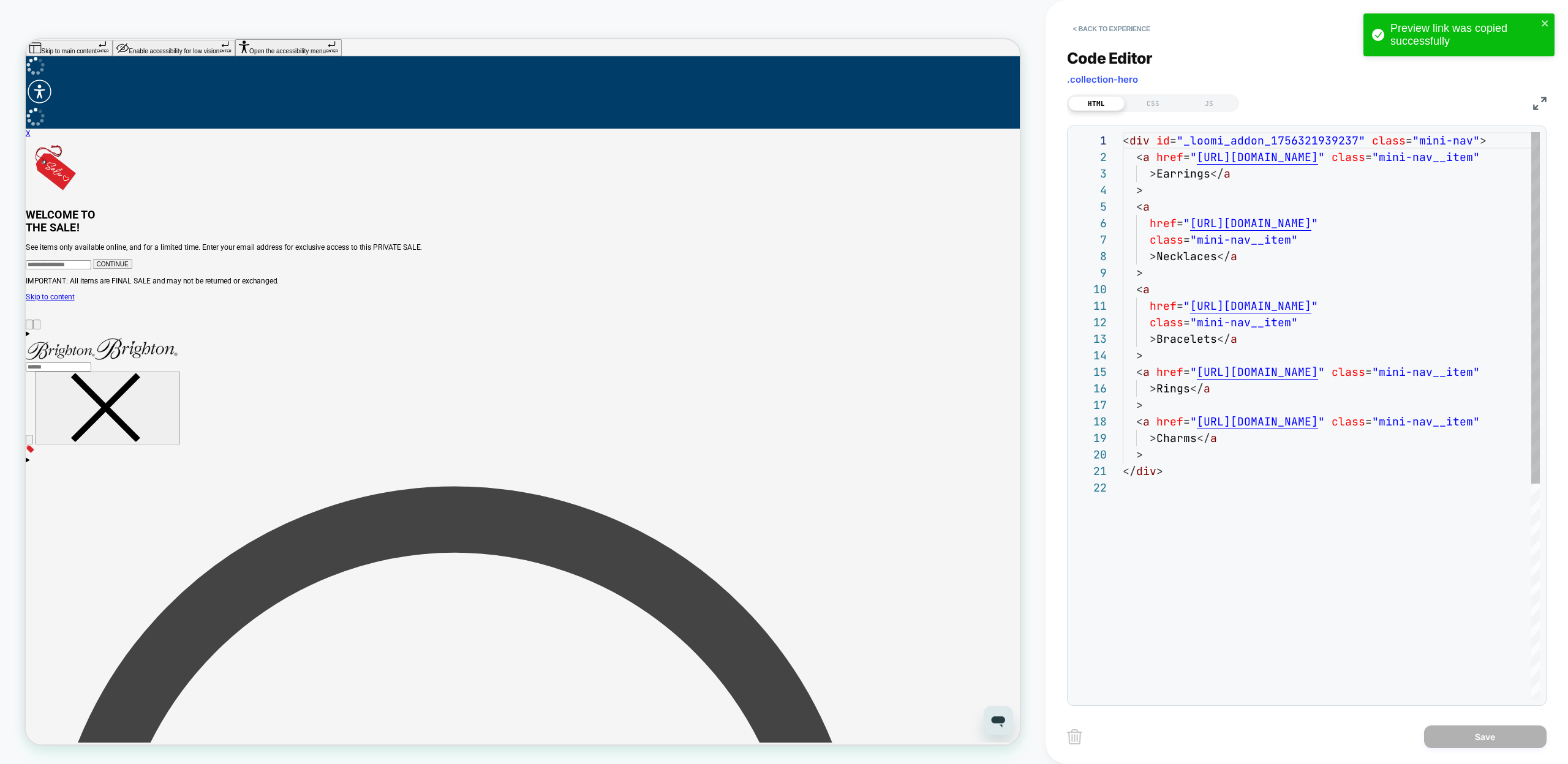
scroll to position [165, 0]
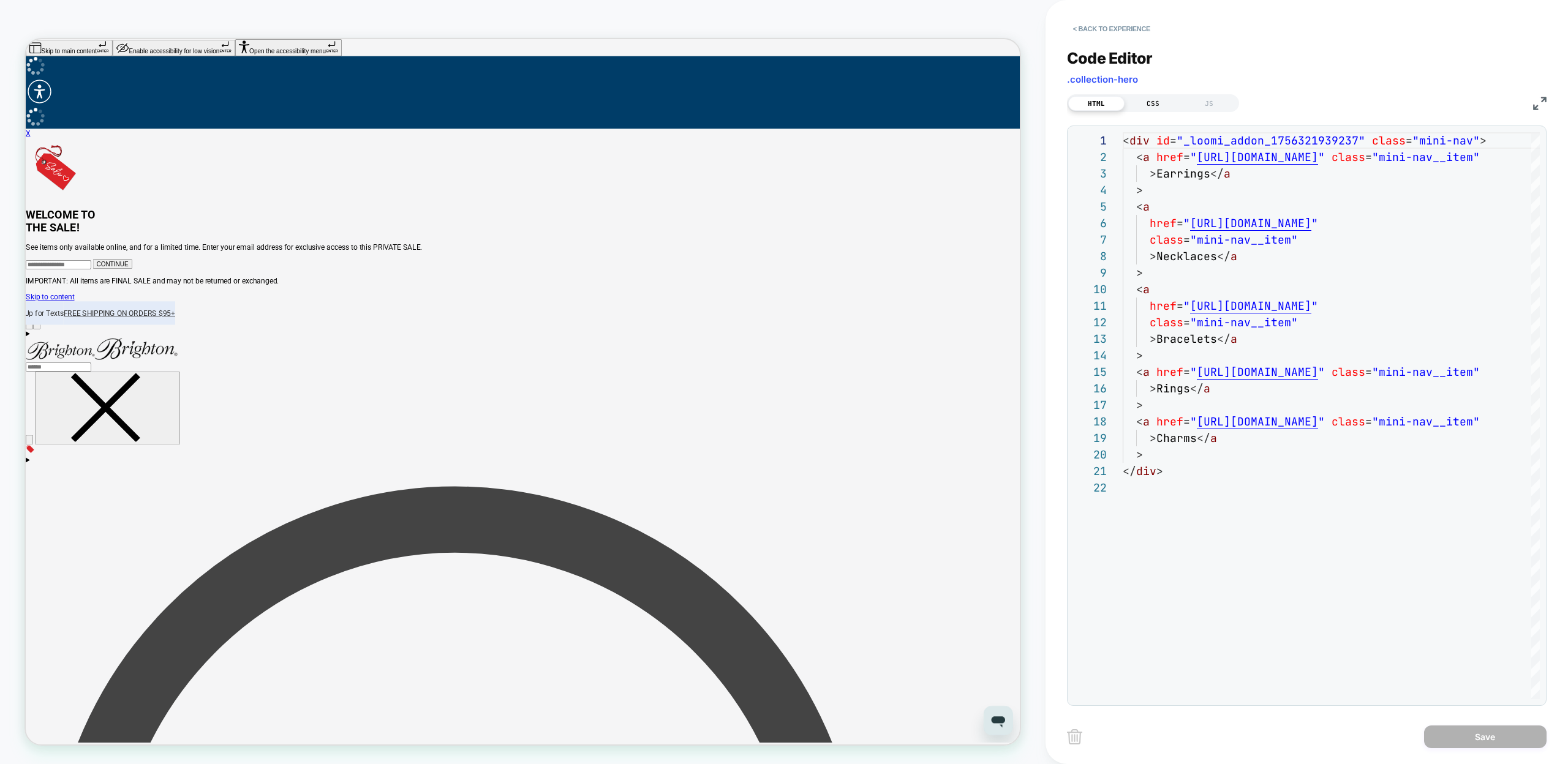
click at [1164, 103] on div "CSS" at bounding box center [1152, 103] width 56 height 15
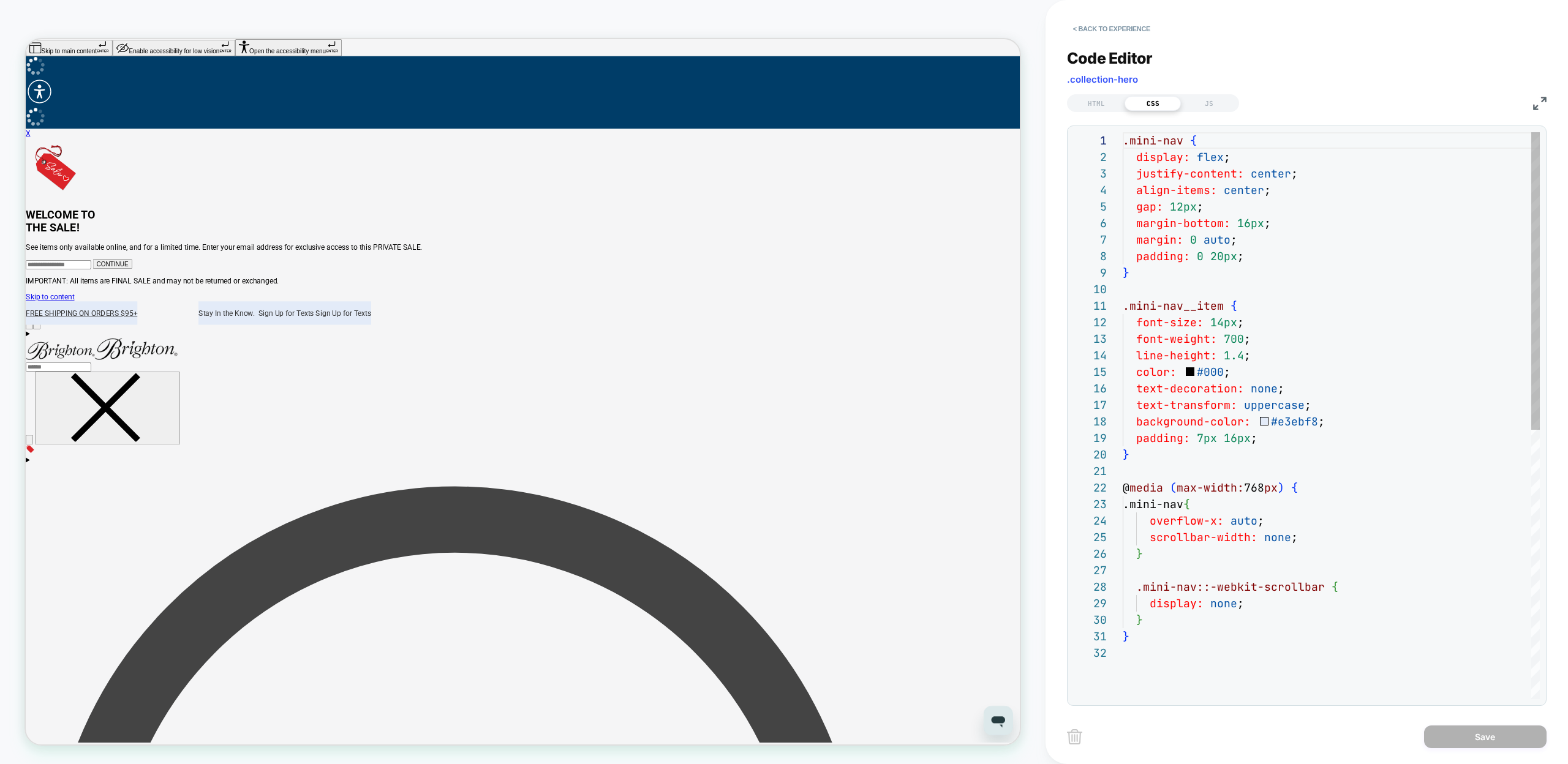
click at [1248, 241] on div ".mini-nav { display: flex ; justify-content: center ; align-items: center ; gap…" at bounding box center [1332, 672] width 417 height 1079
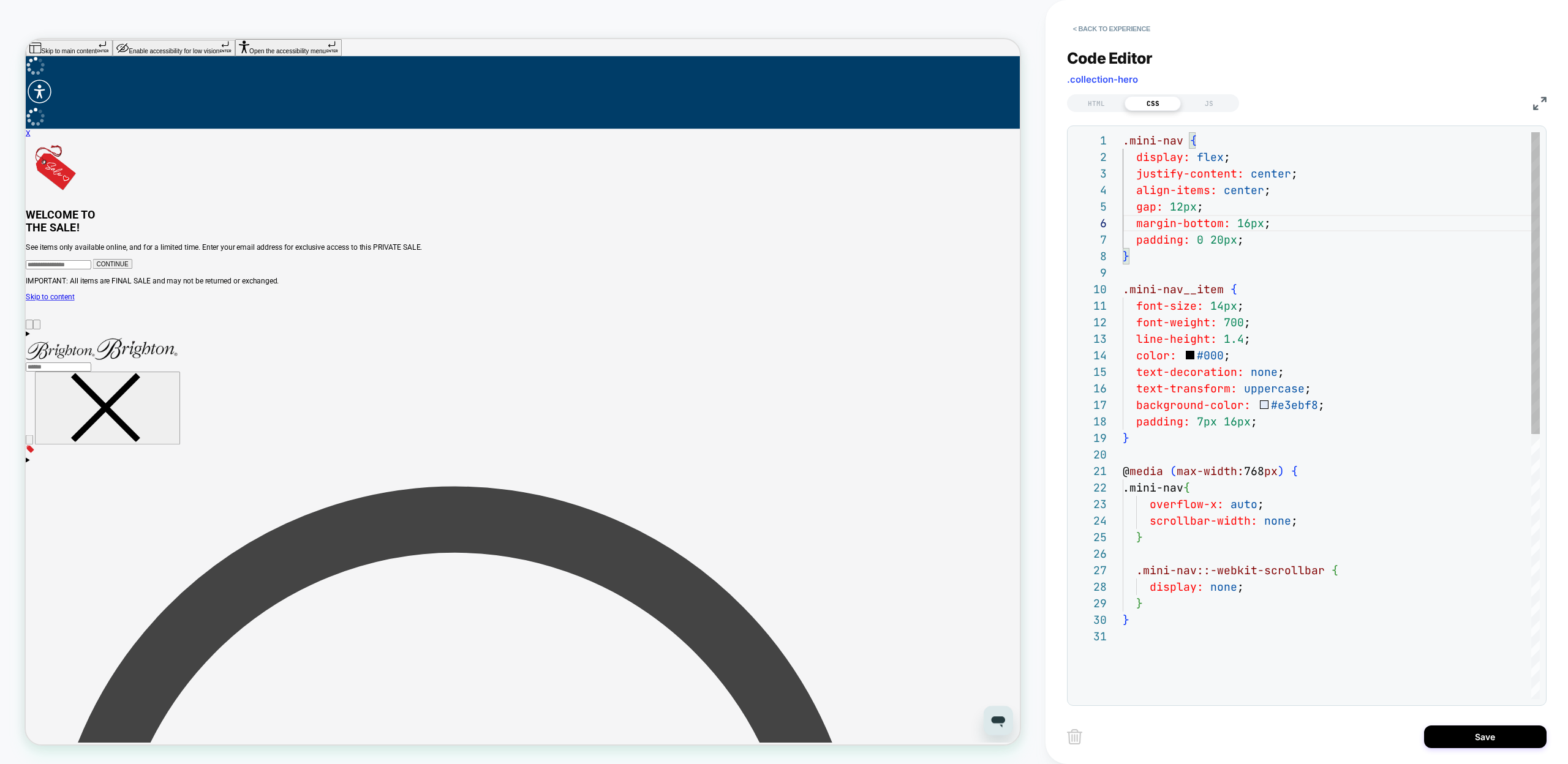
click at [1312, 180] on div ".mini-nav { display: flex ; justify-content: center ; align-items: center ; gap…" at bounding box center [1332, 664] width 417 height 1063
click at [1301, 491] on div ".mini-nav { display: flex ; justify-content: center ; align-items: center ; gap…" at bounding box center [1332, 664] width 417 height 1063
type textarea "**********"
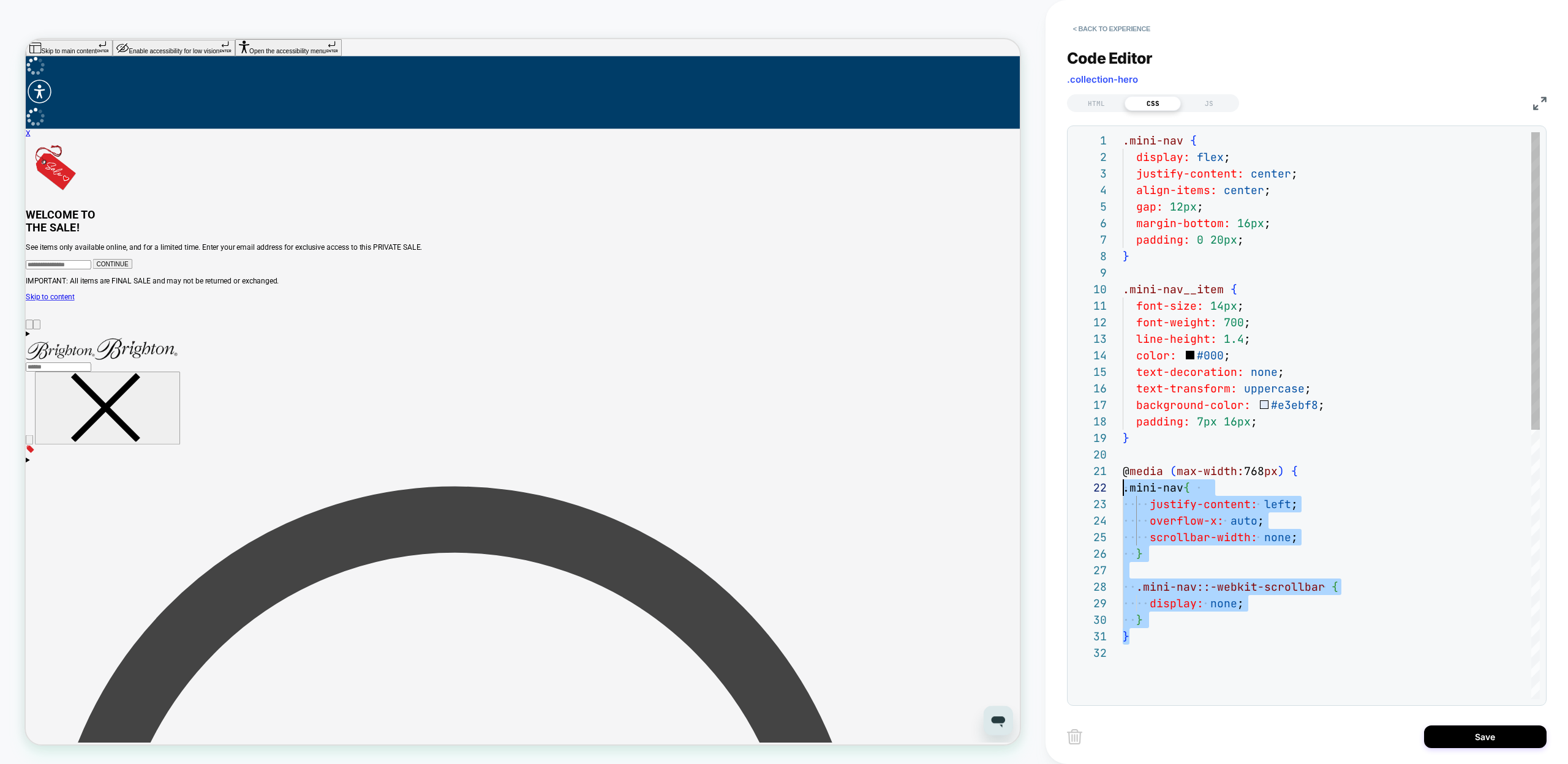
scroll to position [0, 0]
drag, startPoint x: 1136, startPoint y: 639, endPoint x: 1102, endPoint y: 475, distance: 167.5
click at [1123, 475] on div ".mini-nav { display: flex ; justify-content: center ; align-items: center ; gap…" at bounding box center [1332, 672] width 417 height 1079
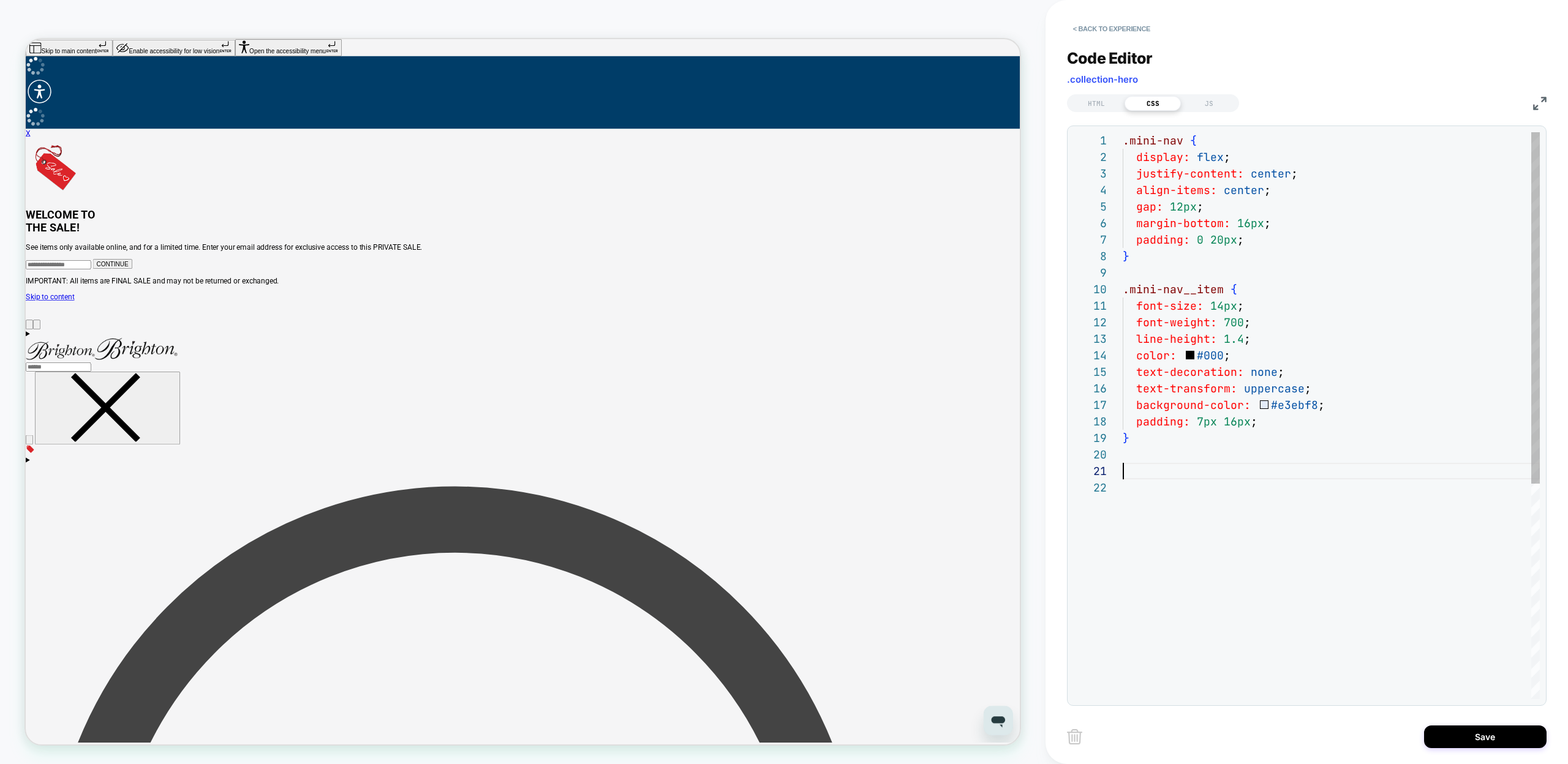
scroll to position [149, 0]
click at [1162, 262] on div ".mini-nav { display: flex ; justify-content: center ; align-items: center ; gap…" at bounding box center [1332, 573] width 417 height 881
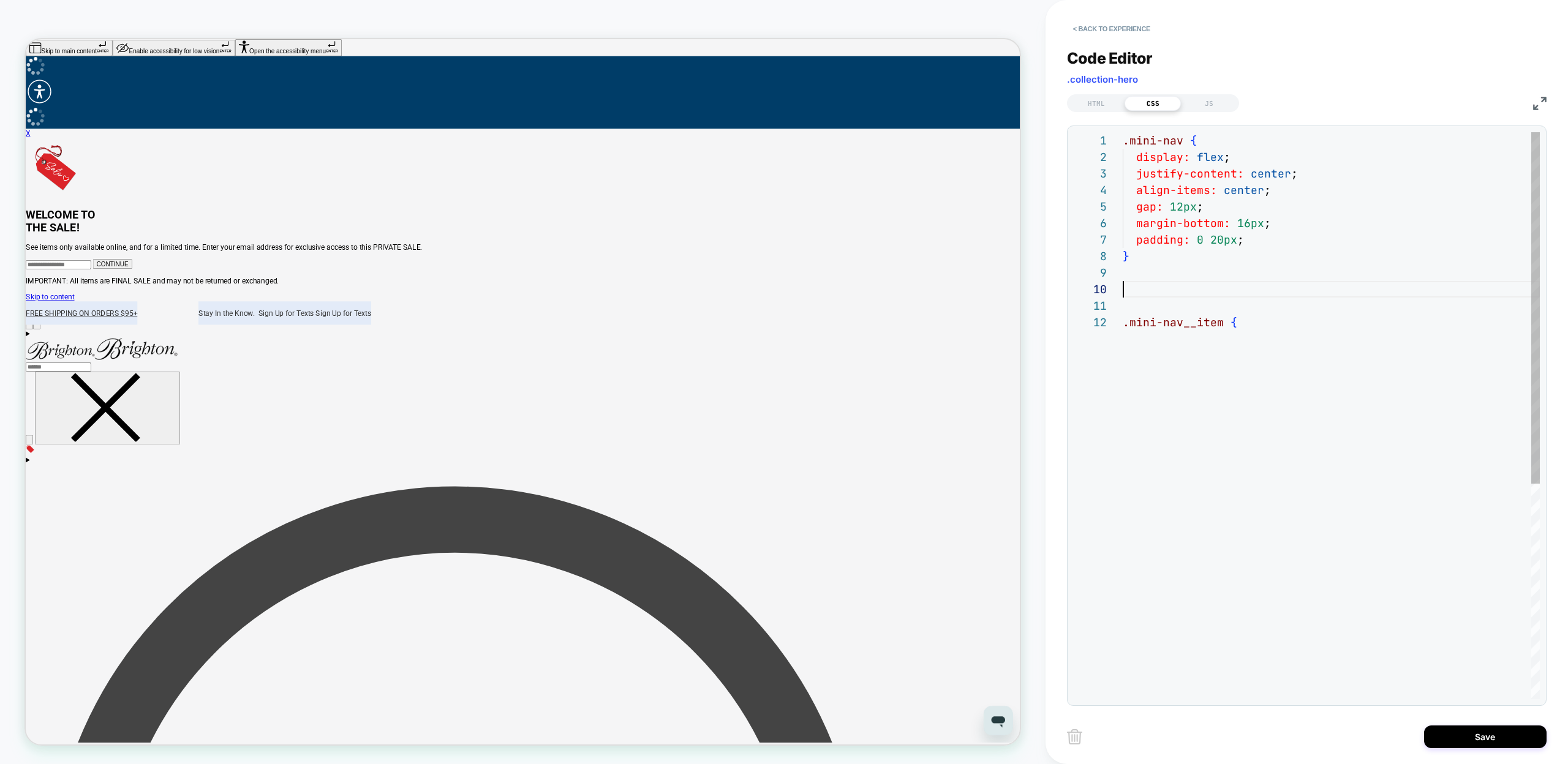
scroll to position [149, 6]
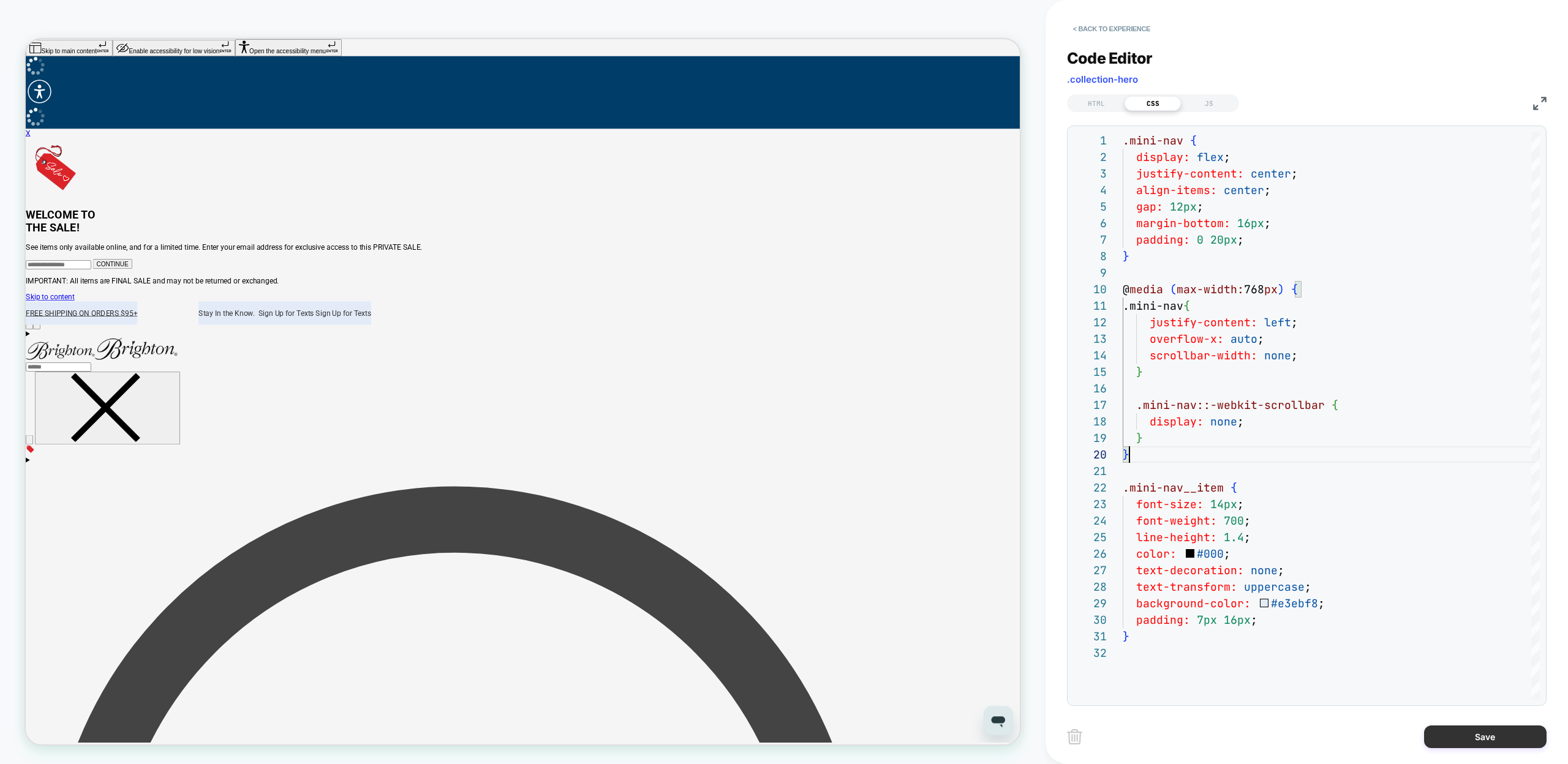
type textarea "**********"
click at [1455, 747] on button "Save" at bounding box center [1485, 737] width 122 height 23
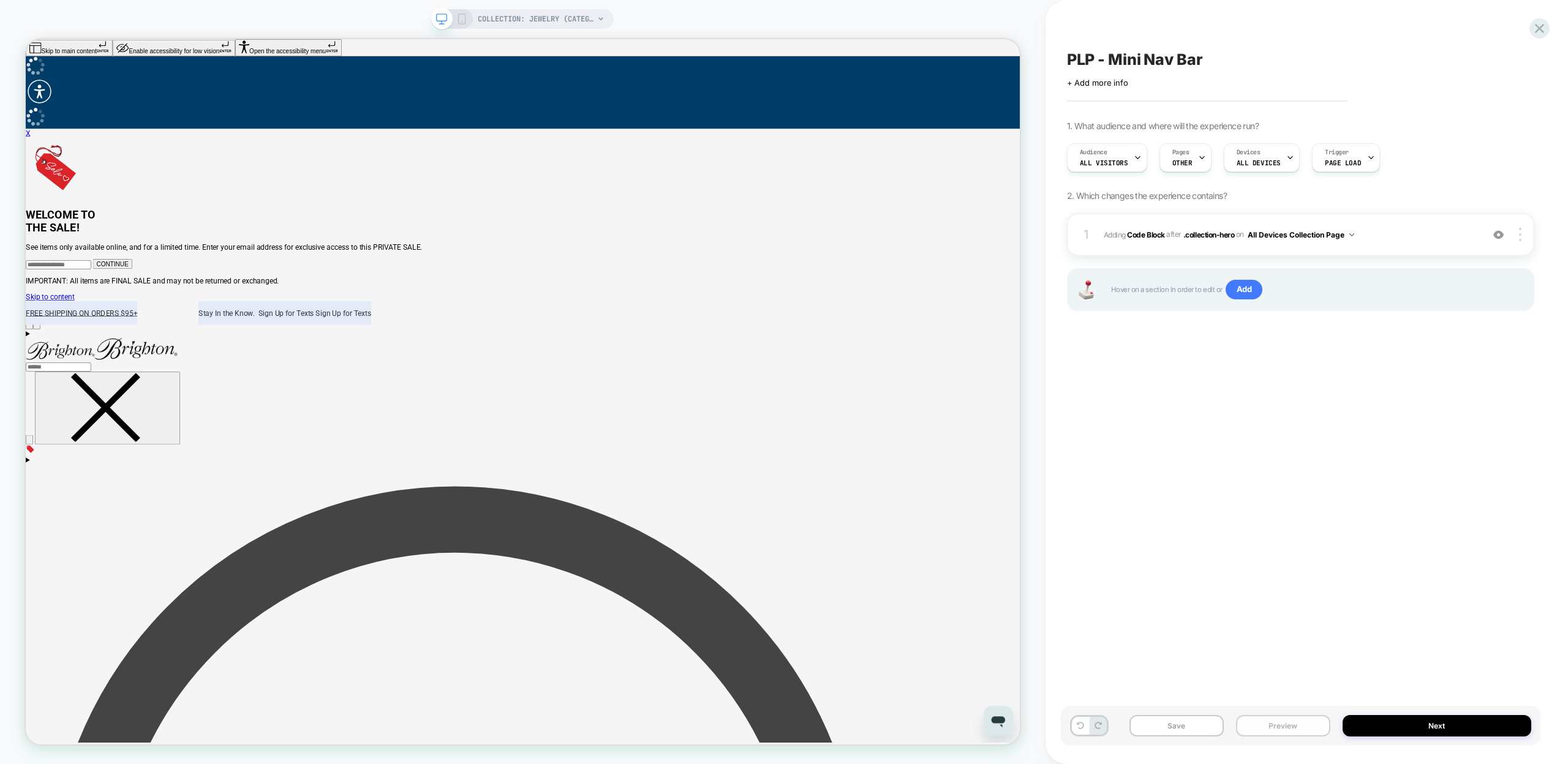
click at [1295, 730] on button "Preview" at bounding box center [1283, 726] width 95 height 21
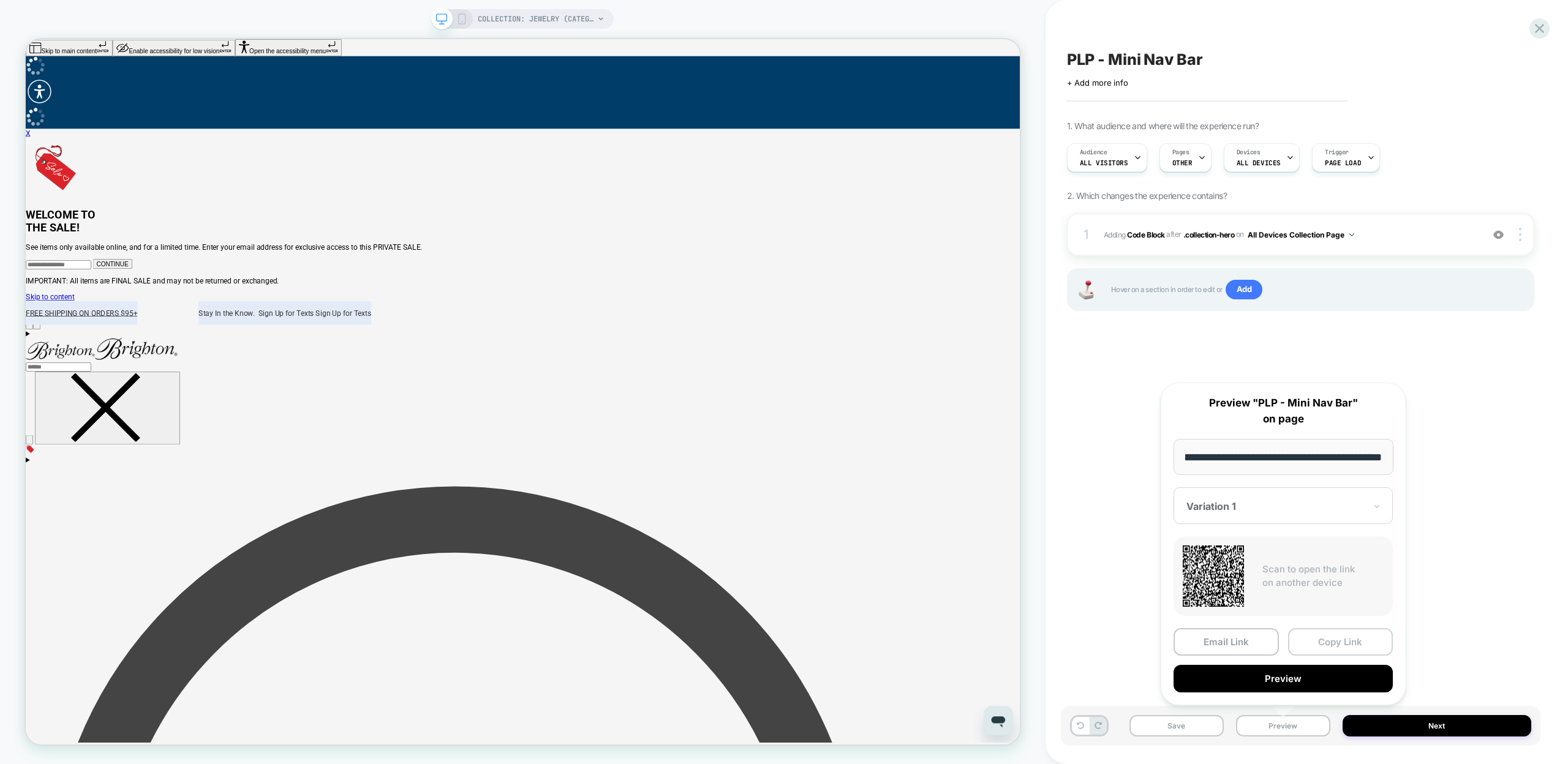
scroll to position [0, 0]
click at [1316, 642] on button "Copy Link" at bounding box center [1341, 642] width 105 height 28
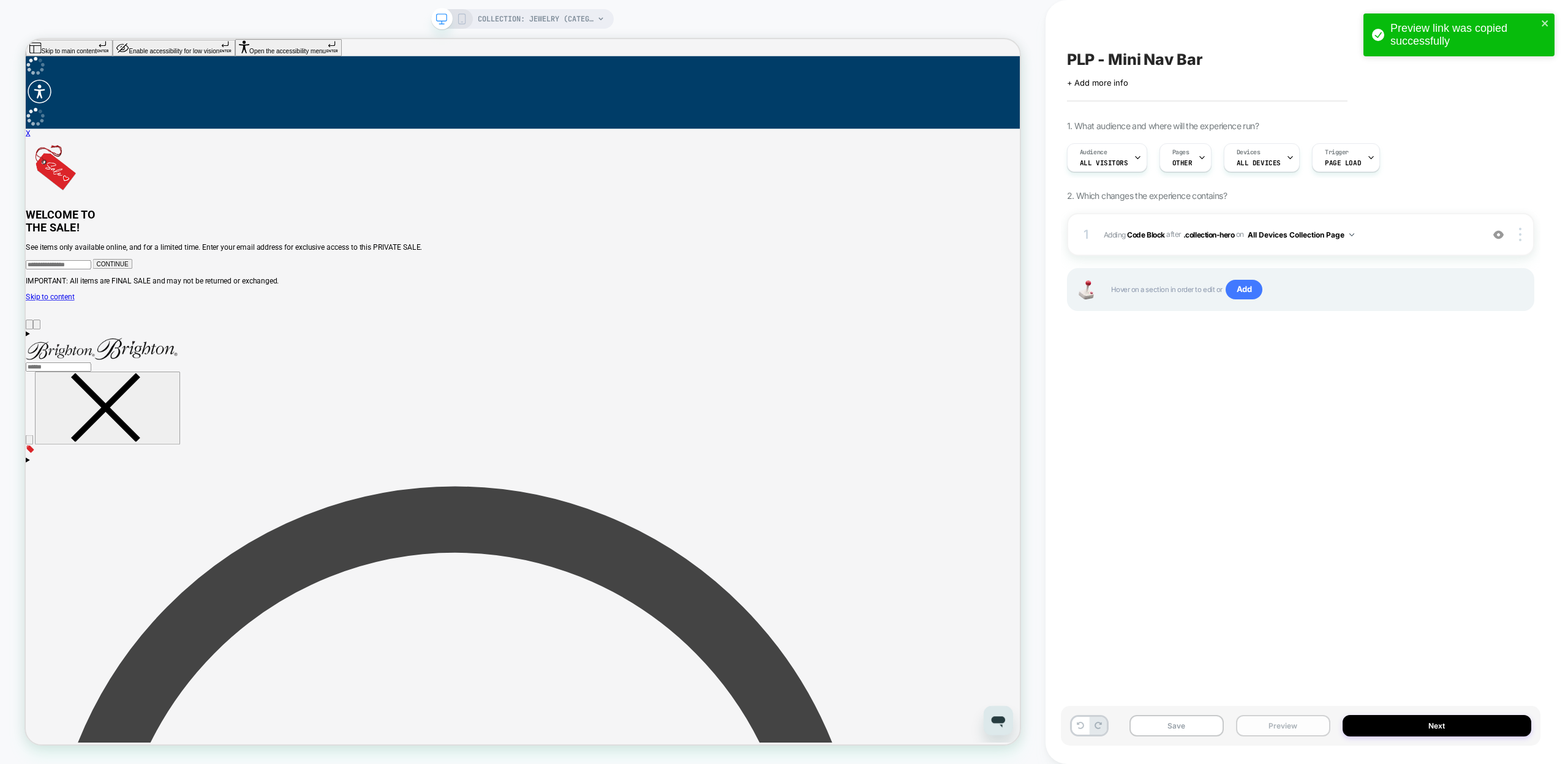
click at [1276, 723] on button "Preview" at bounding box center [1283, 726] width 95 height 21
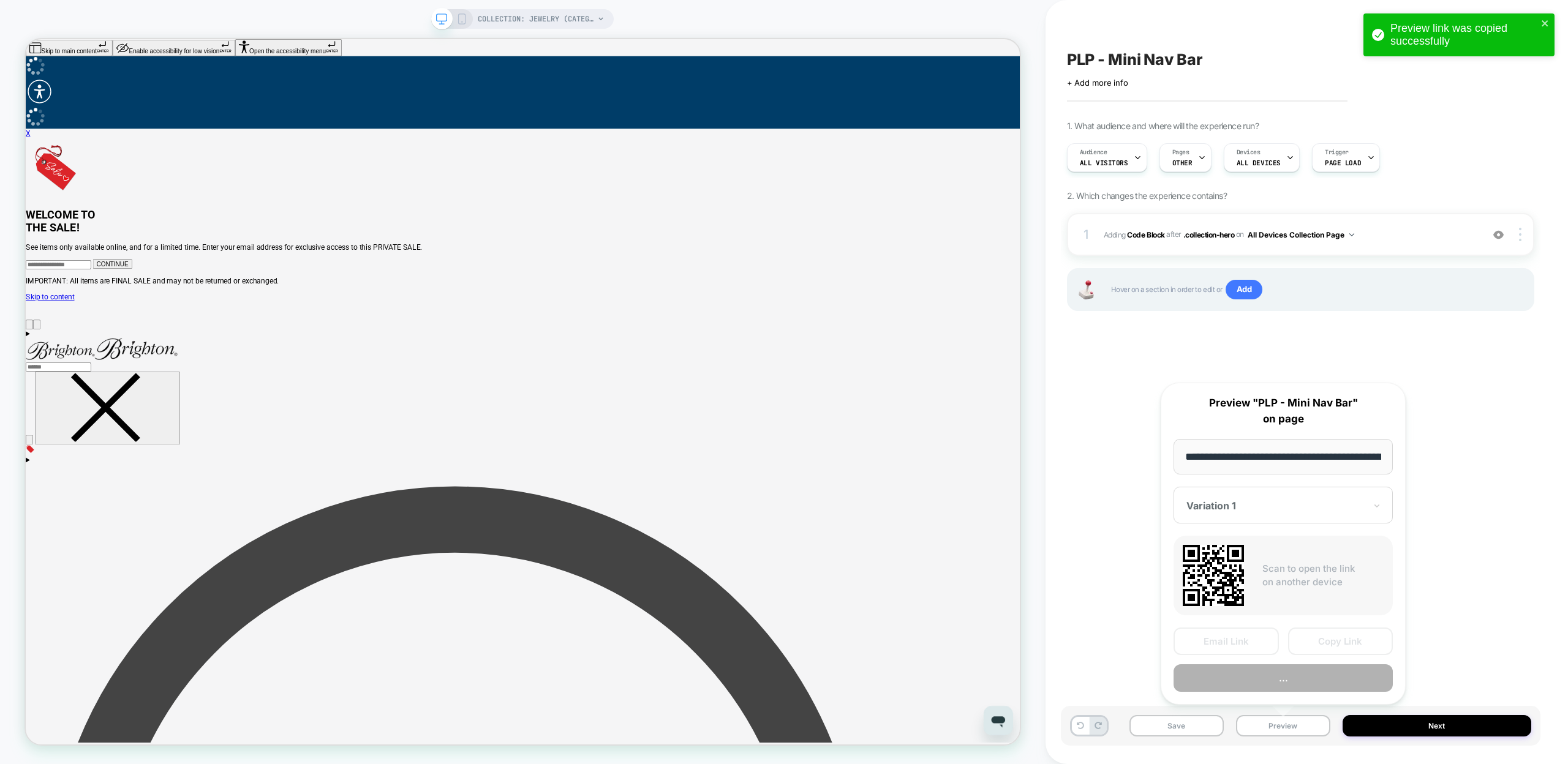
scroll to position [0, 121]
click at [1325, 640] on button "Copy Link" at bounding box center [1341, 642] width 105 height 28
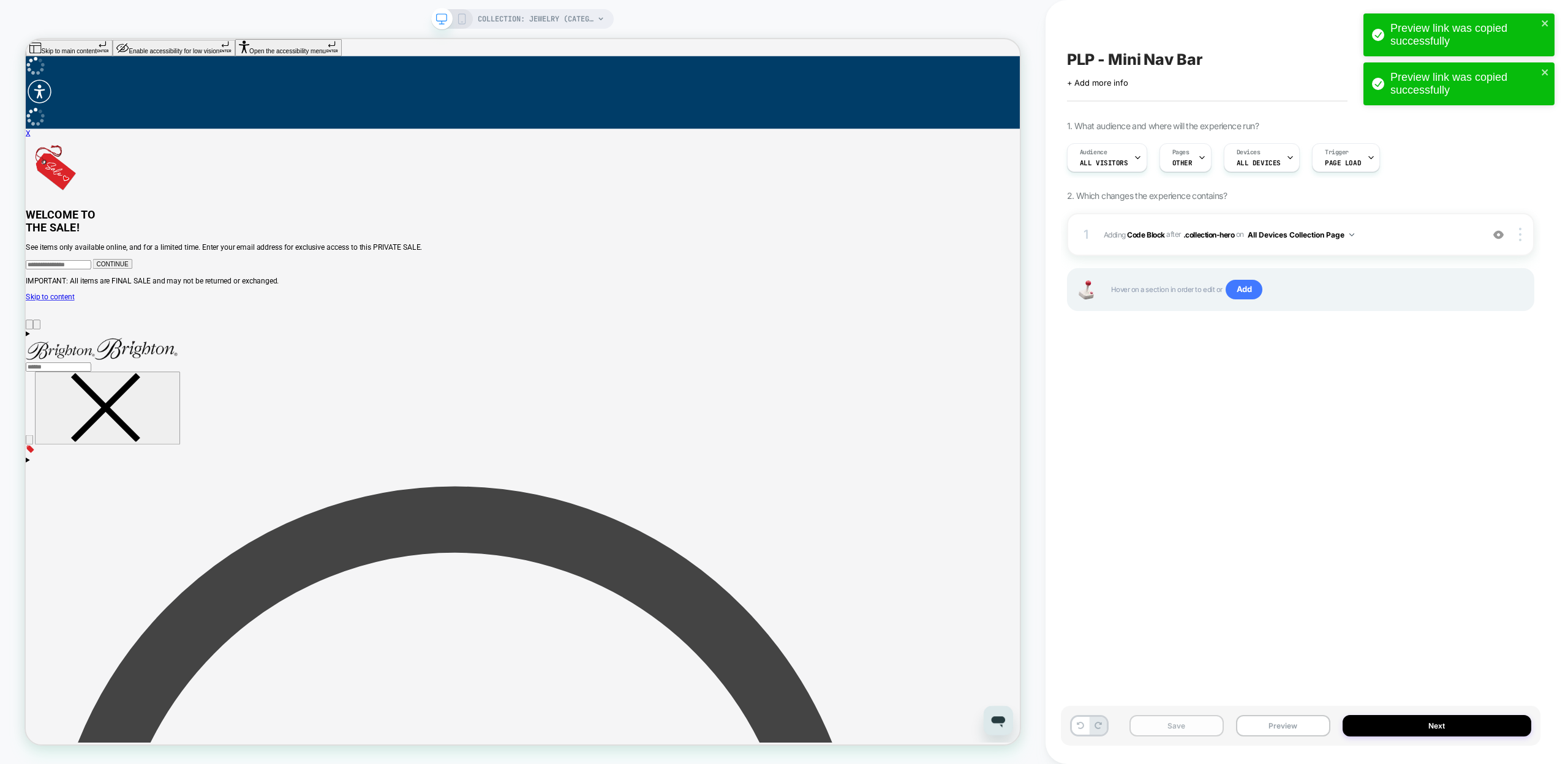
click at [1187, 729] on button "Save" at bounding box center [1177, 726] width 95 height 21
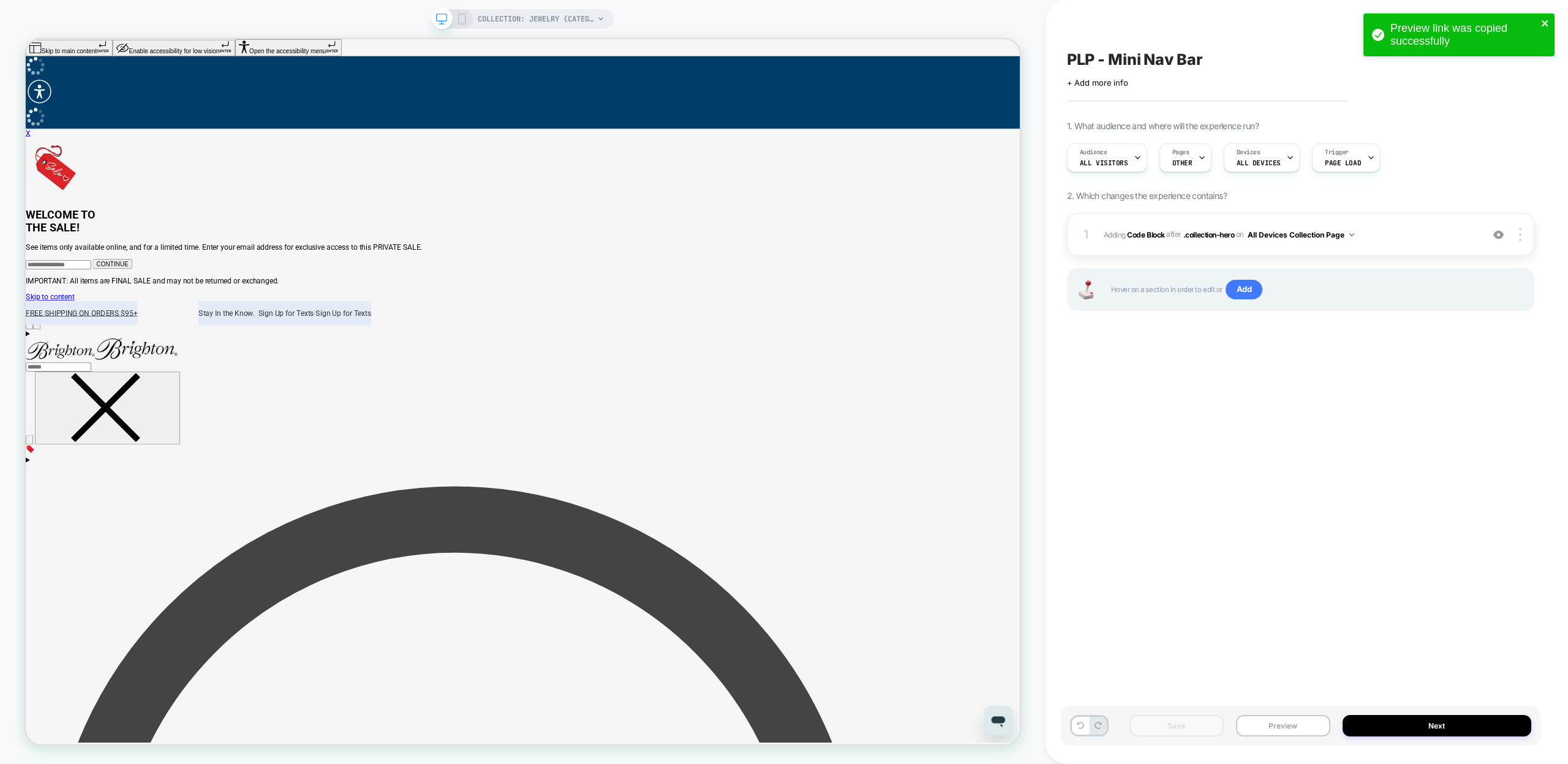
click at [1543, 21] on icon "close" at bounding box center [1545, 23] width 6 height 6
click at [1541, 26] on div "Preview link was copied successfully" at bounding box center [1458, 38] width 196 height 54
click at [1538, 29] on icon at bounding box center [1540, 28] width 9 height 9
